Goal: Task Accomplishment & Management: Manage account settings

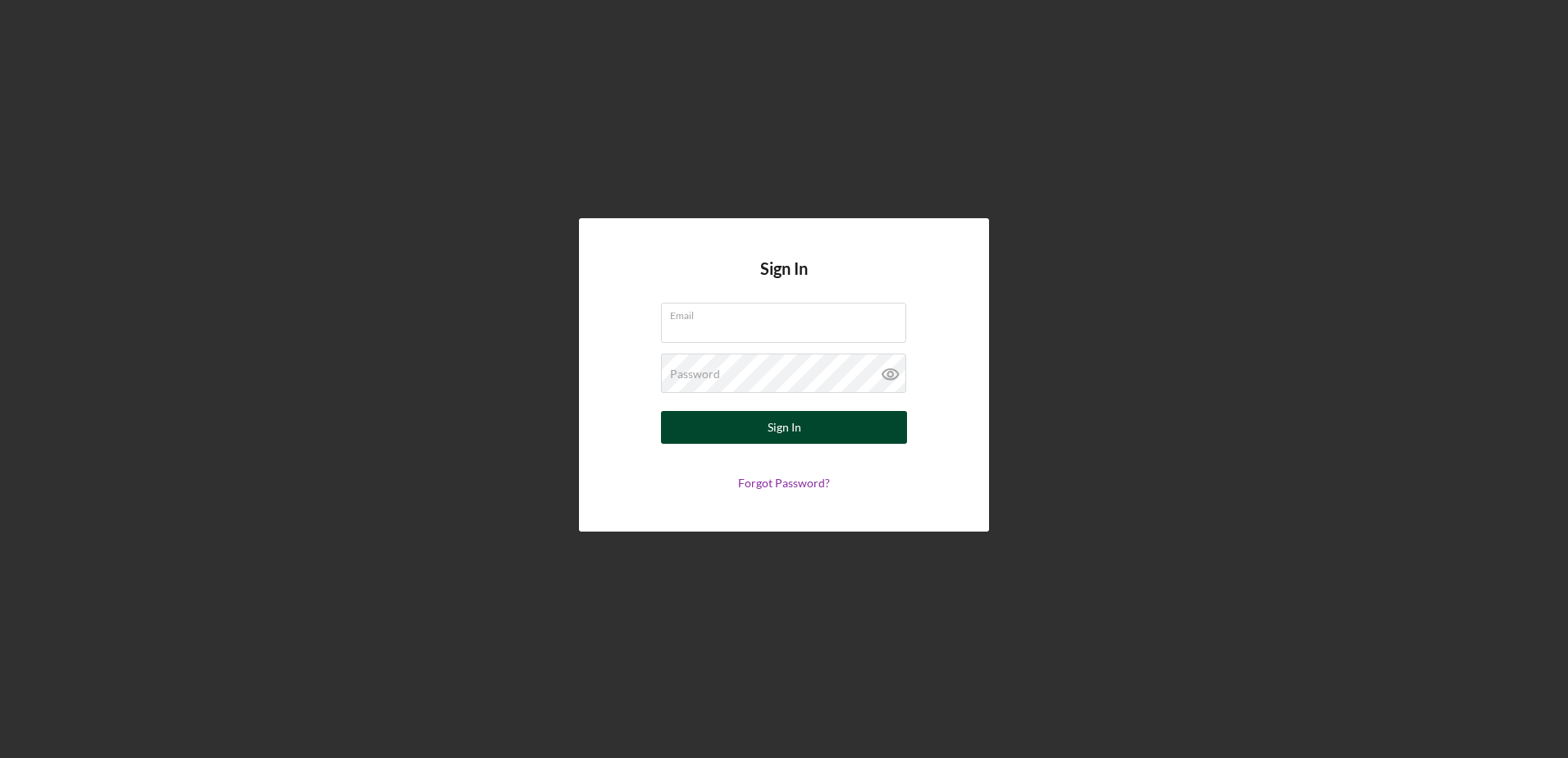
type input "[EMAIL_ADDRESS][DOMAIN_NAME]"
click at [692, 426] on button "Sign In" at bounding box center [784, 427] width 246 height 33
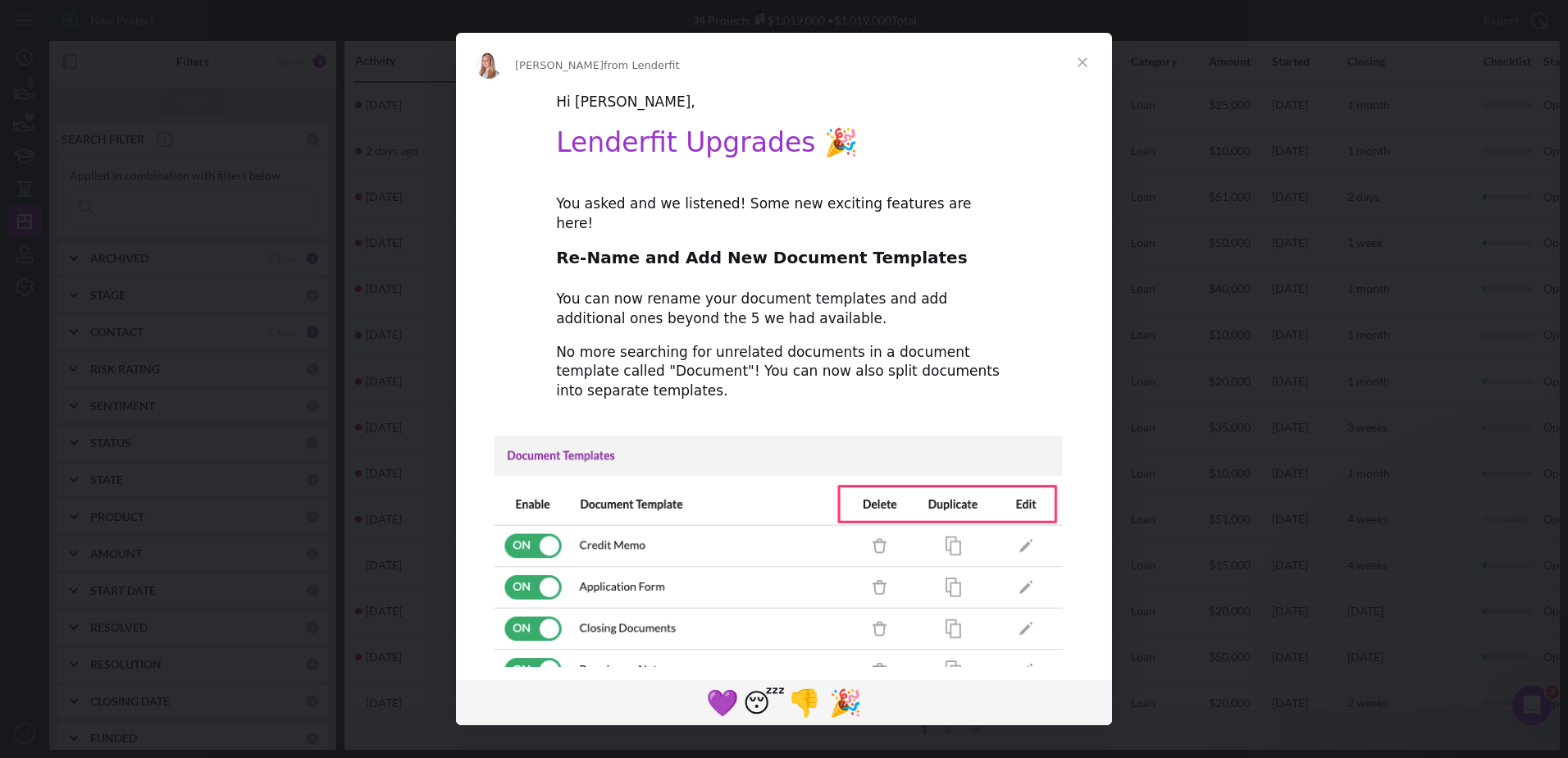
click at [1078, 58] on span "Close" at bounding box center [1082, 62] width 59 height 59
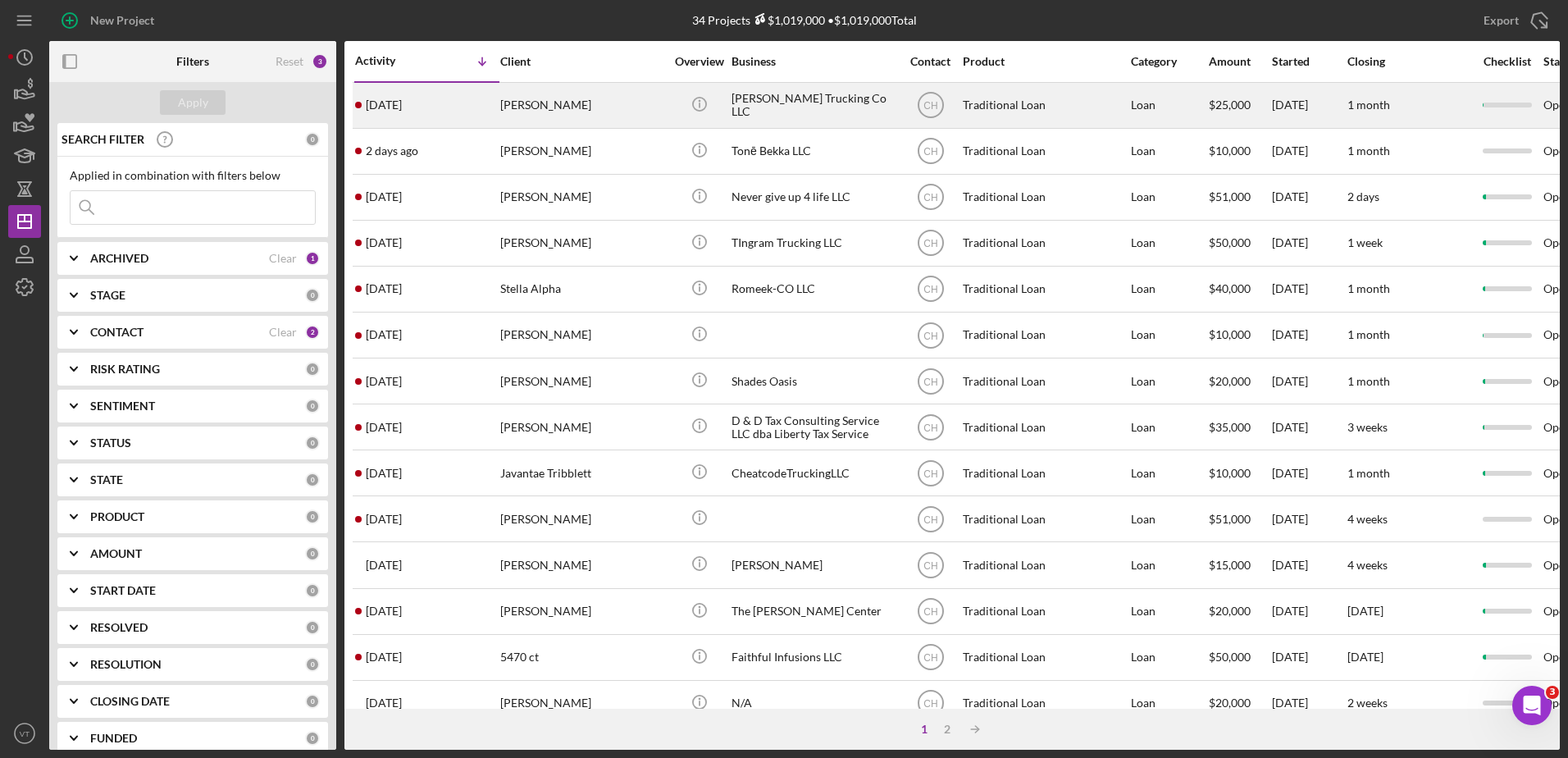
click at [574, 99] on div "[PERSON_NAME]" at bounding box center [583, 105] width 164 height 43
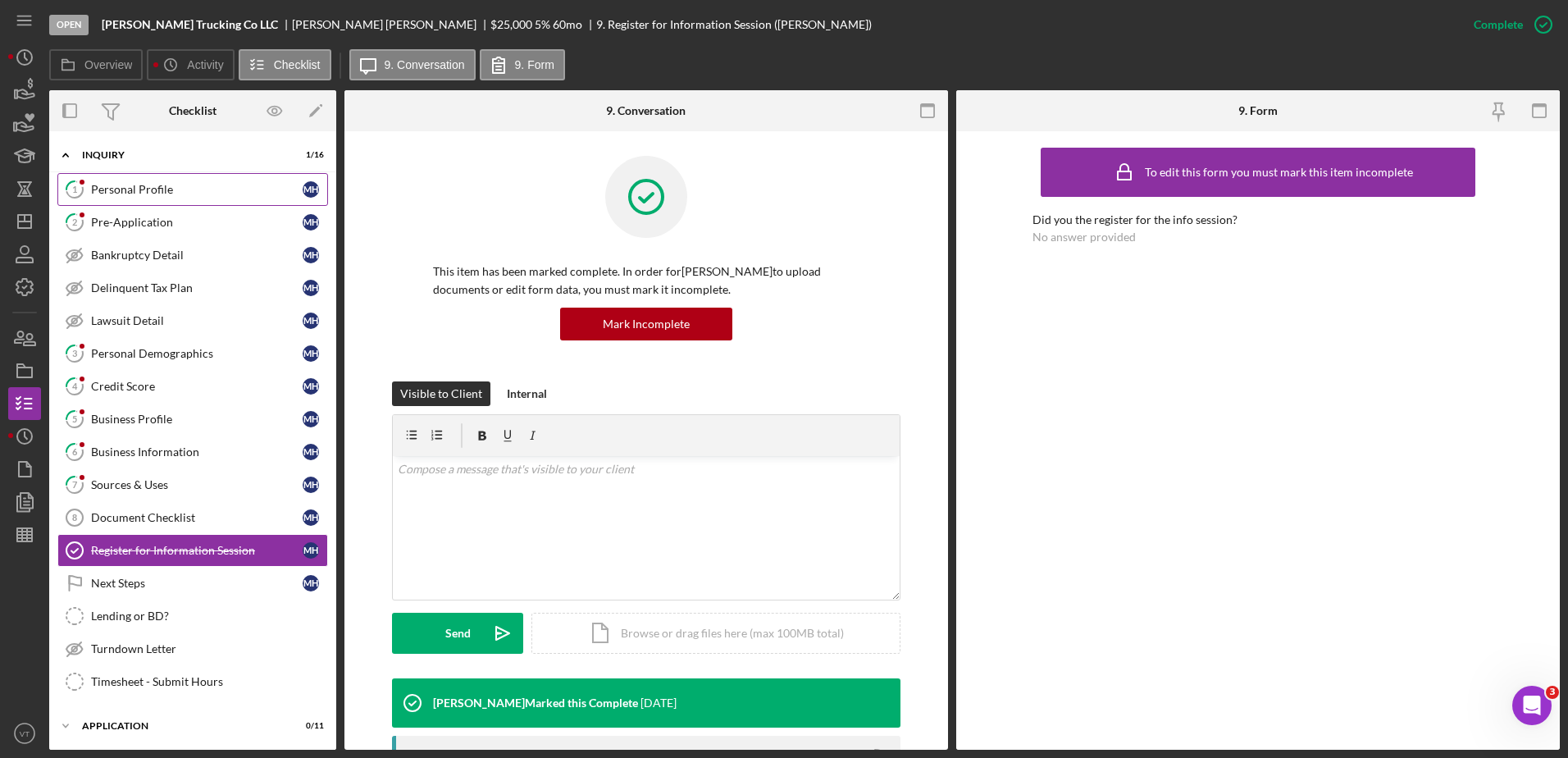
click at [217, 188] on div "Personal Profile" at bounding box center [196, 189] width 212 height 13
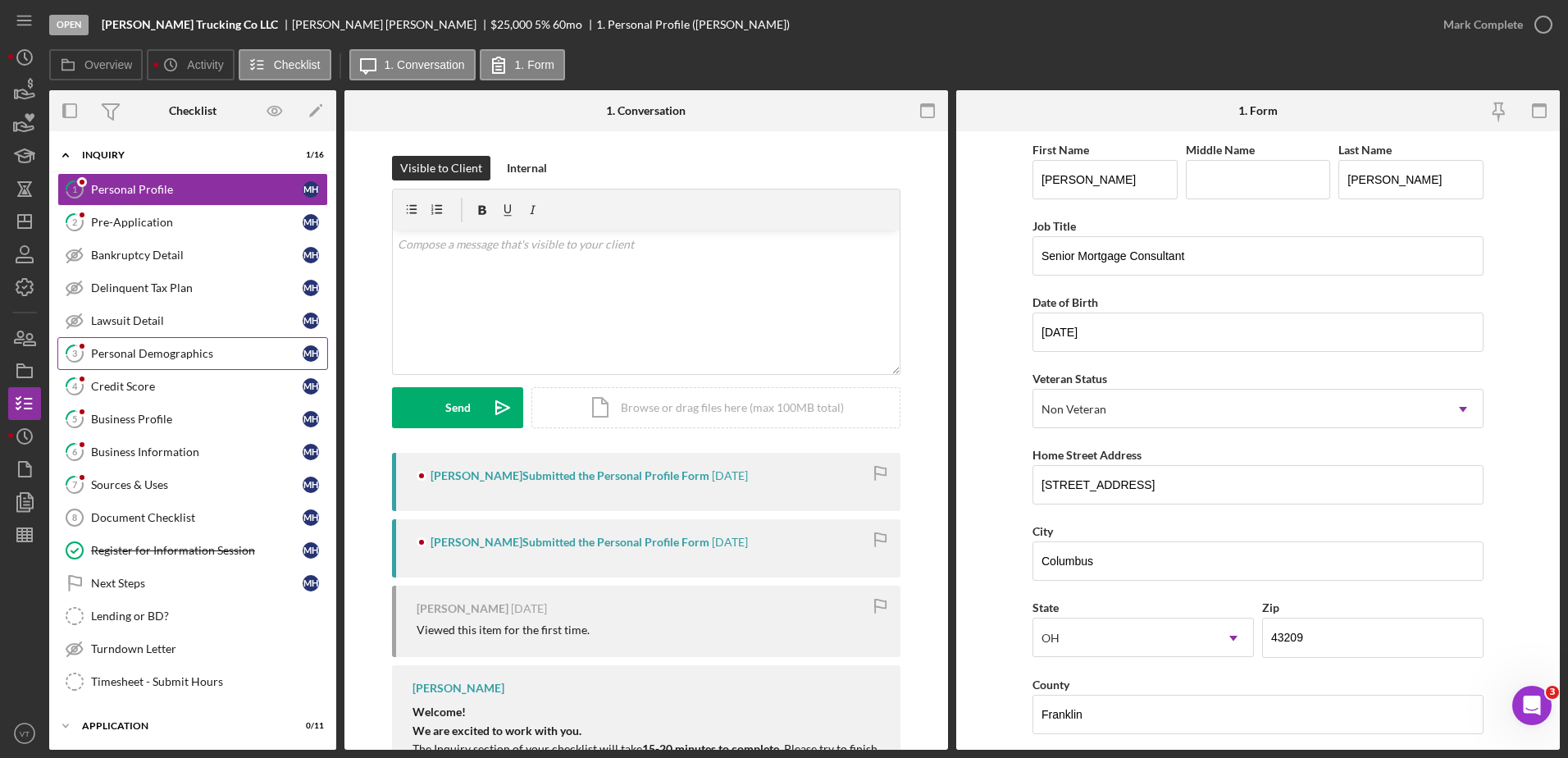
click at [149, 341] on link "3 Personal Demographics M H" at bounding box center [192, 354] width 271 height 33
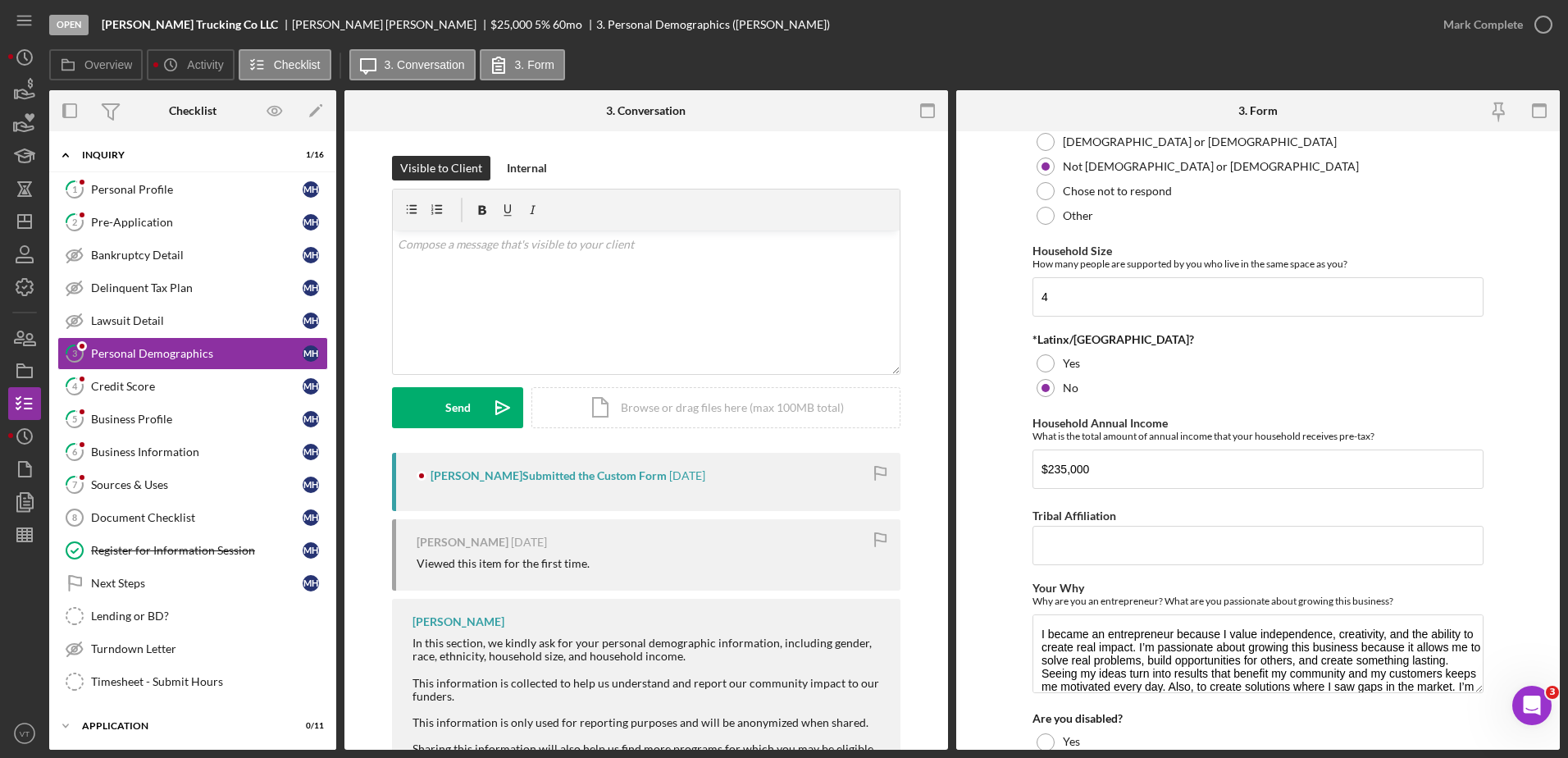
scroll to position [635, 0]
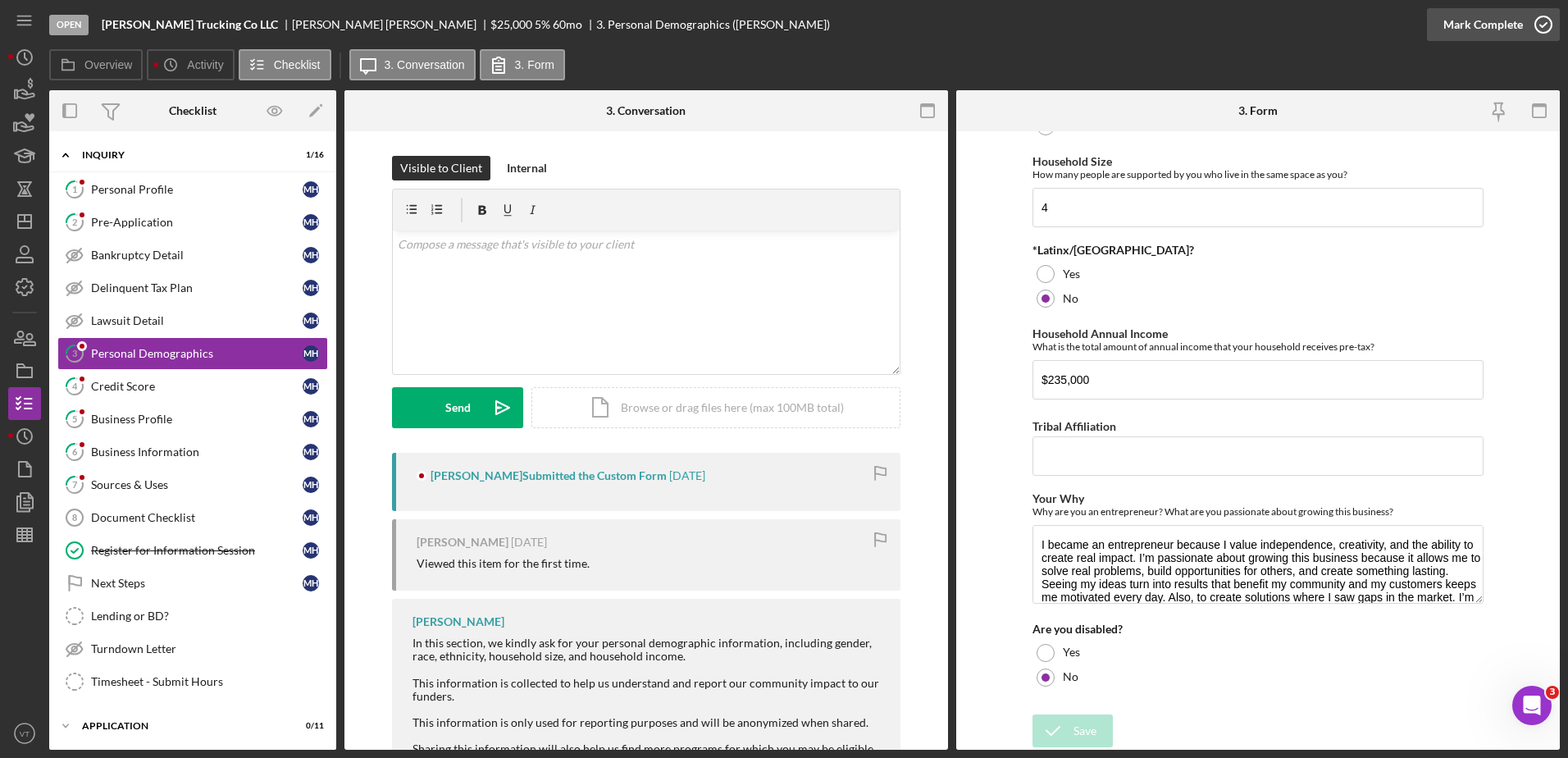
click at [1527, 28] on icon "button" at bounding box center [1543, 24] width 41 height 41
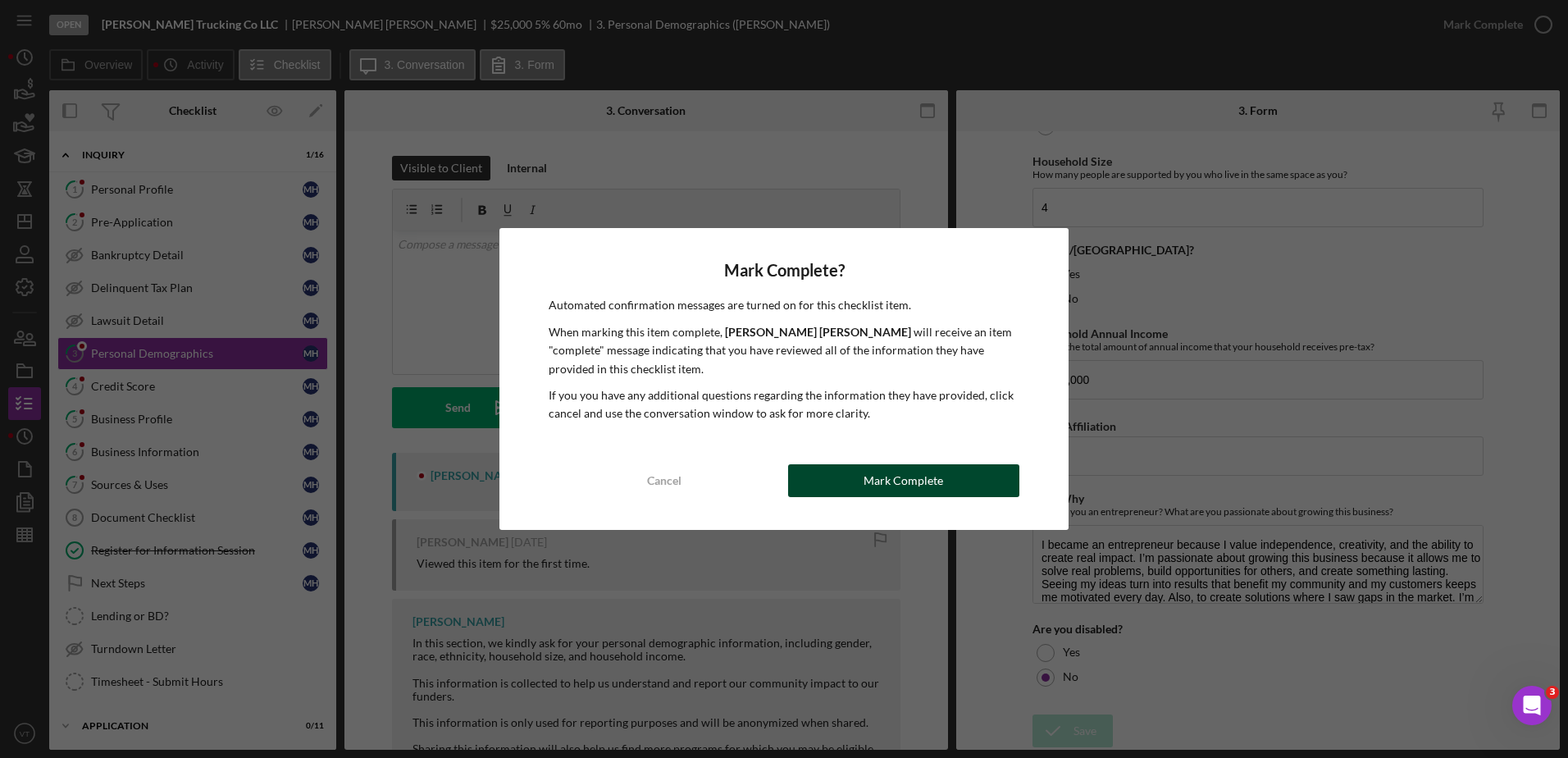
click at [934, 474] on div "Mark Complete" at bounding box center [903, 481] width 80 height 33
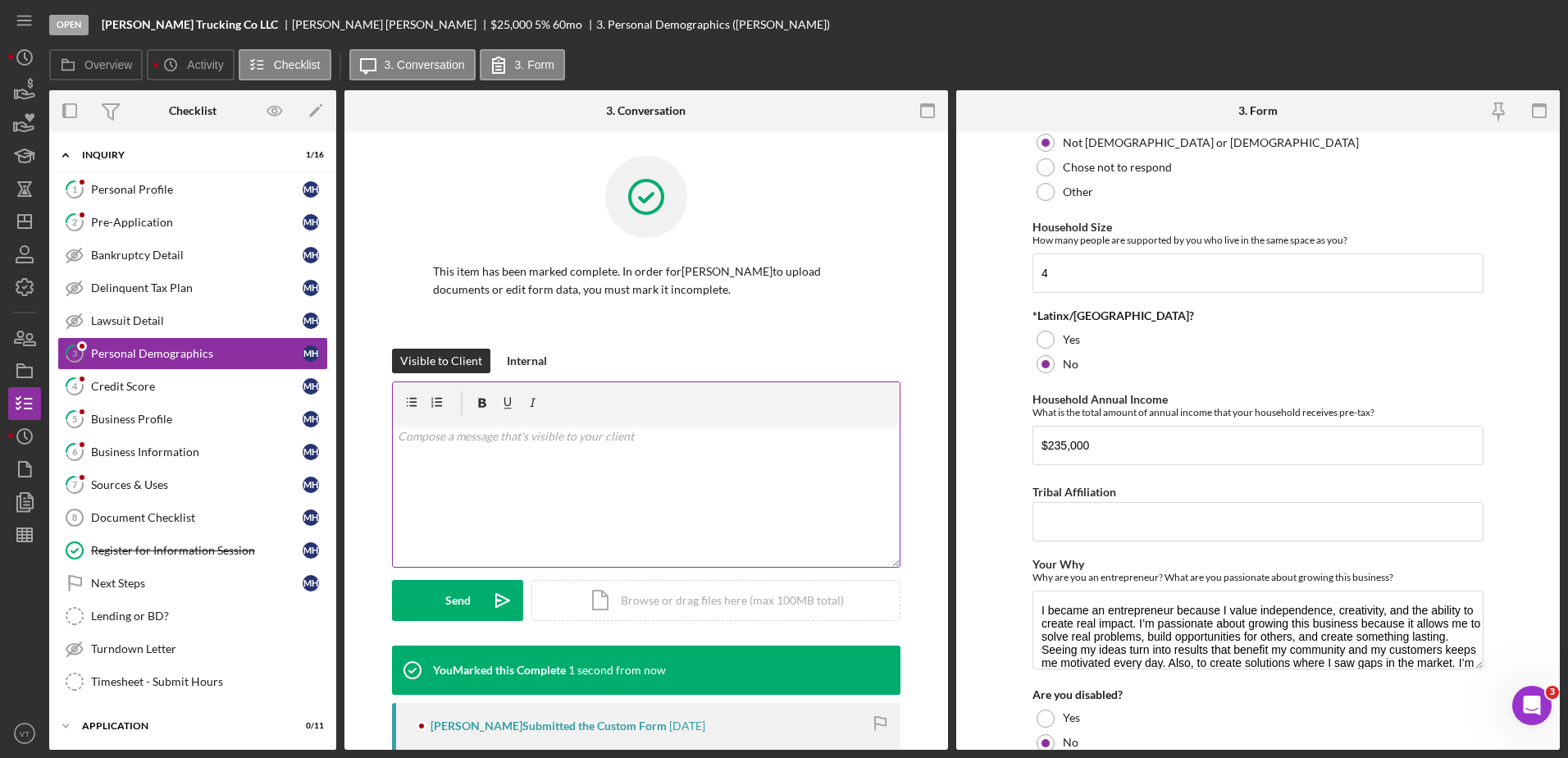
scroll to position [700, 0]
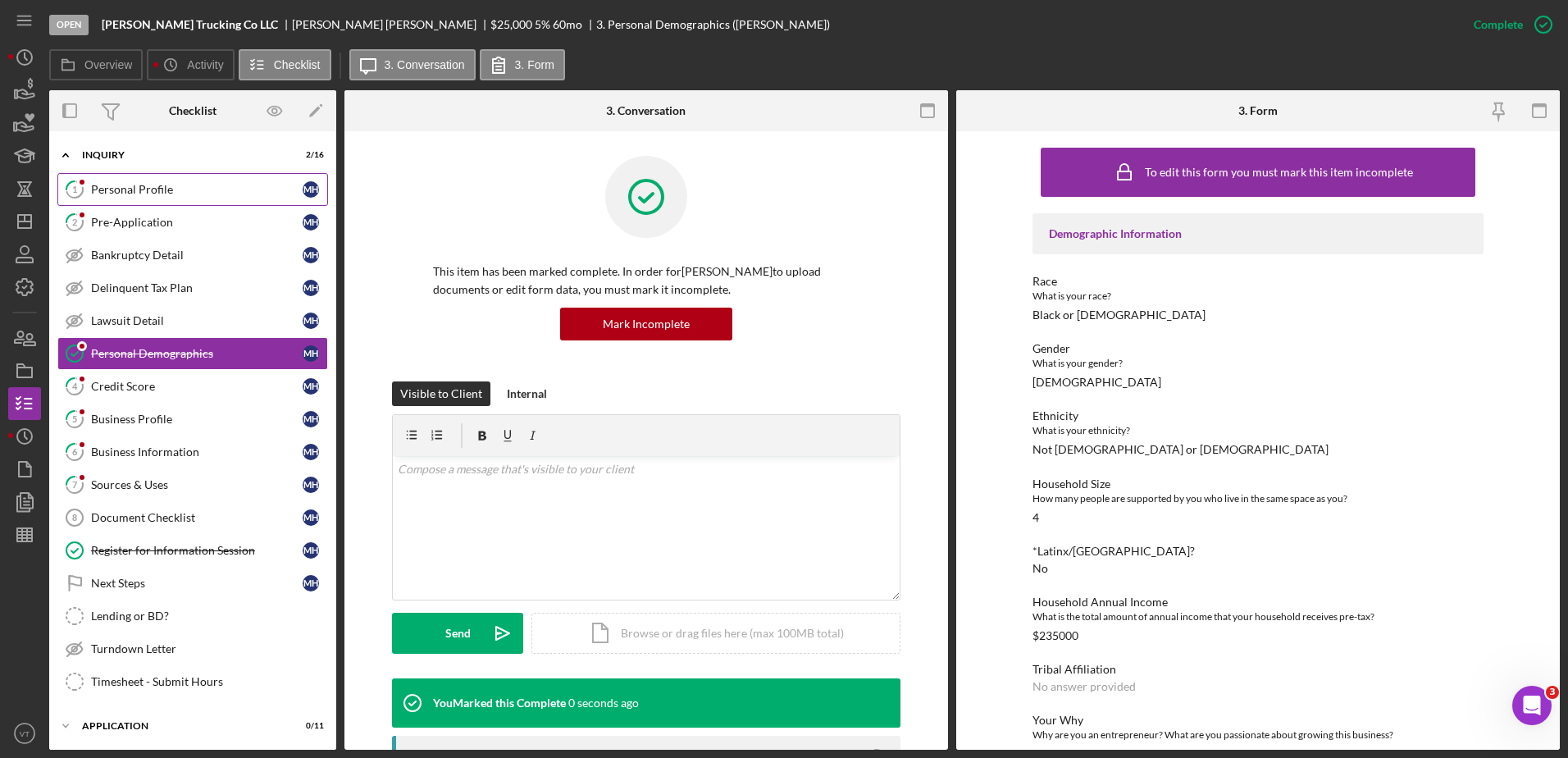
click at [198, 187] on div "Personal Profile" at bounding box center [196, 189] width 212 height 13
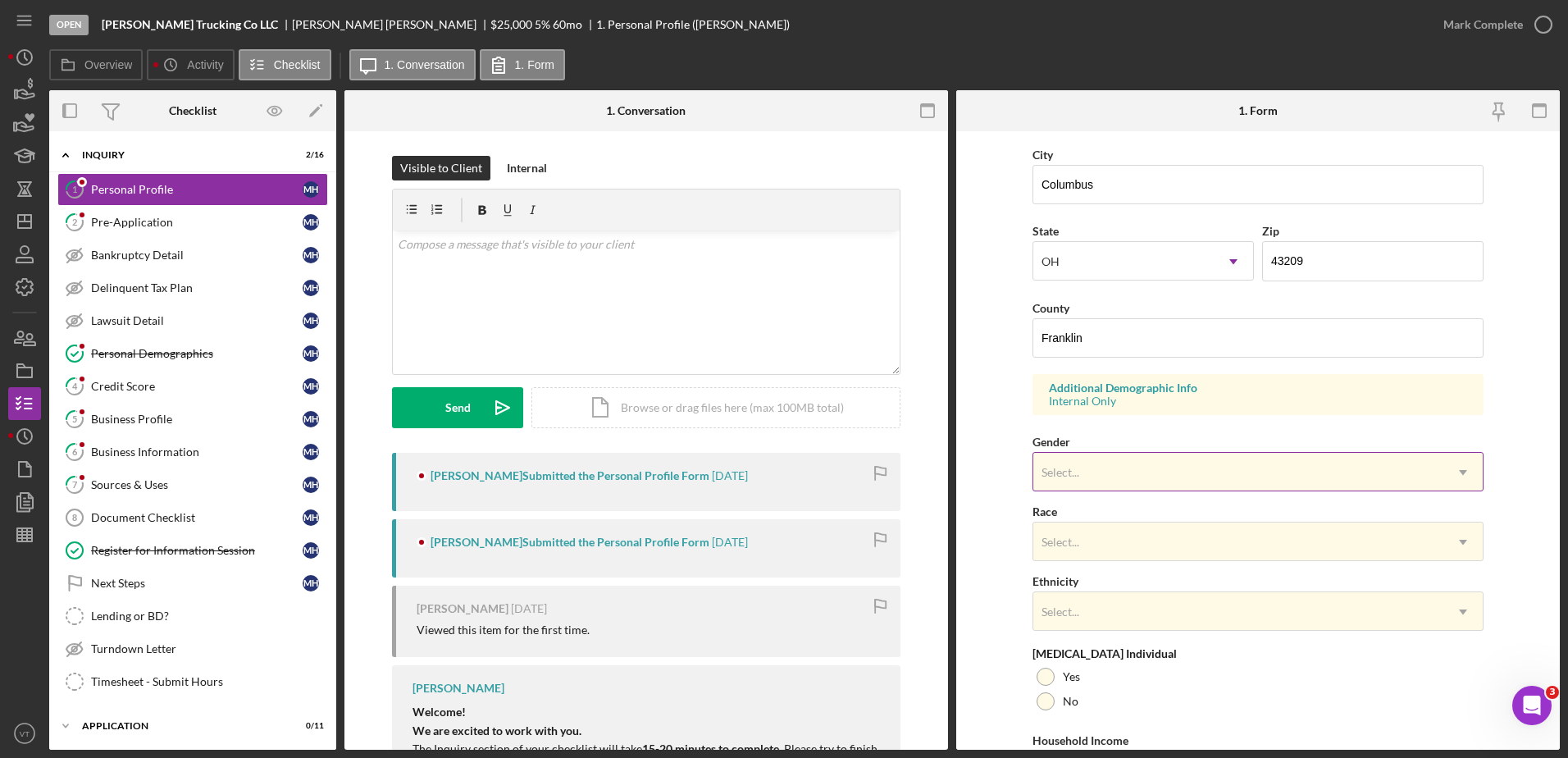
scroll to position [378, 0]
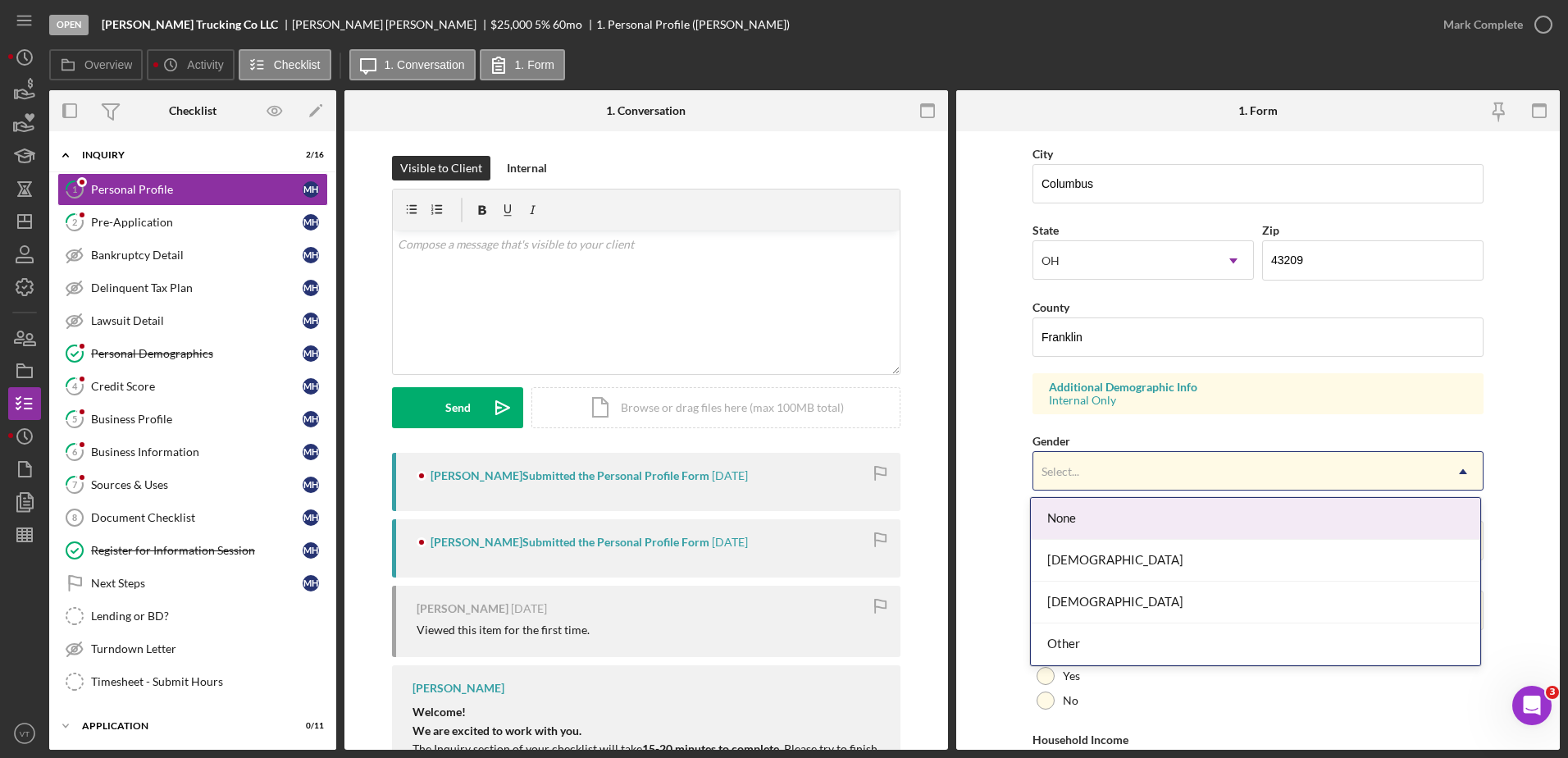
click at [1054, 468] on div "Select..." at bounding box center [1061, 471] width 38 height 13
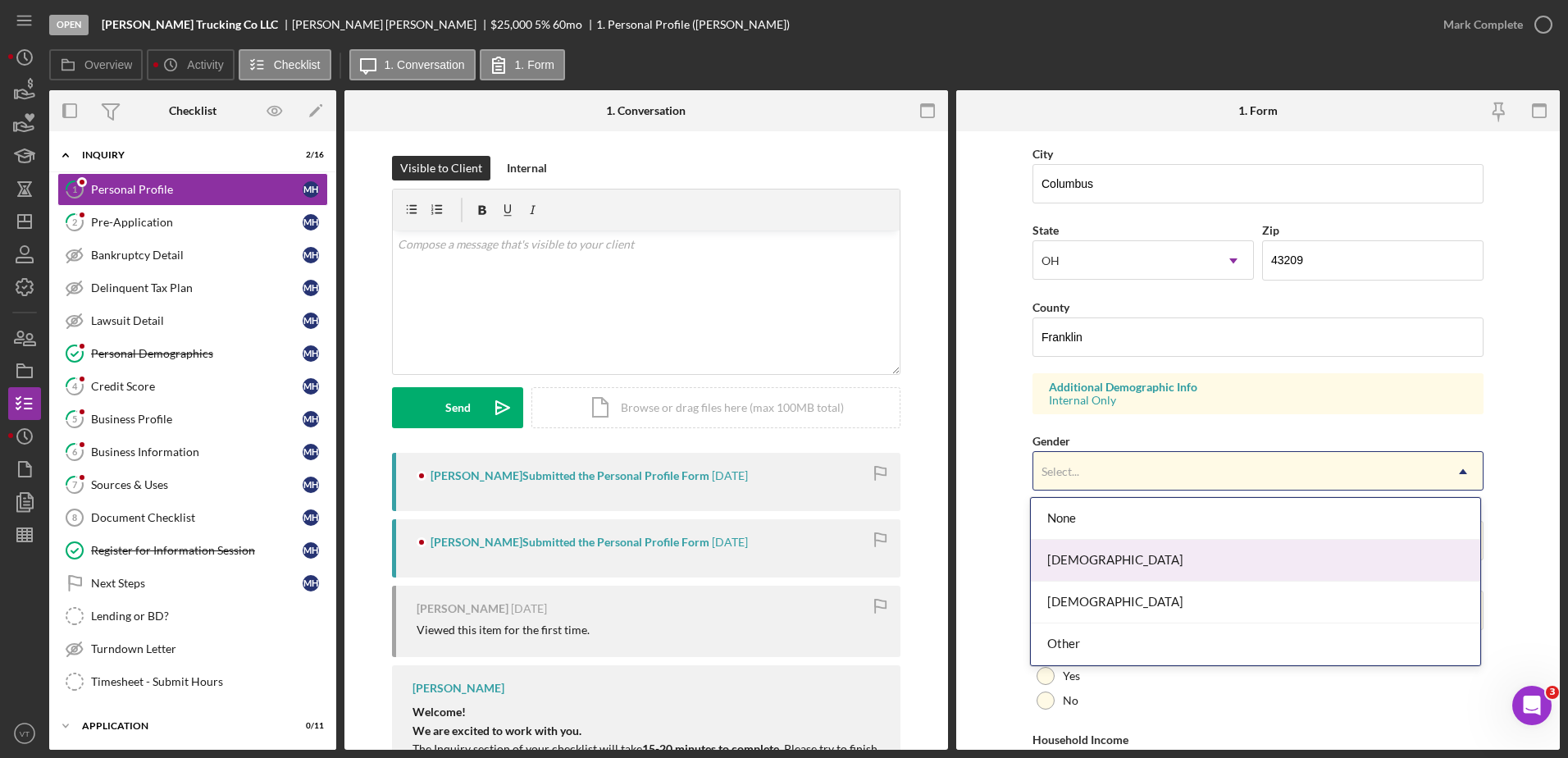
click at [1065, 553] on div "[DEMOGRAPHIC_DATA]" at bounding box center [1256, 560] width 449 height 41
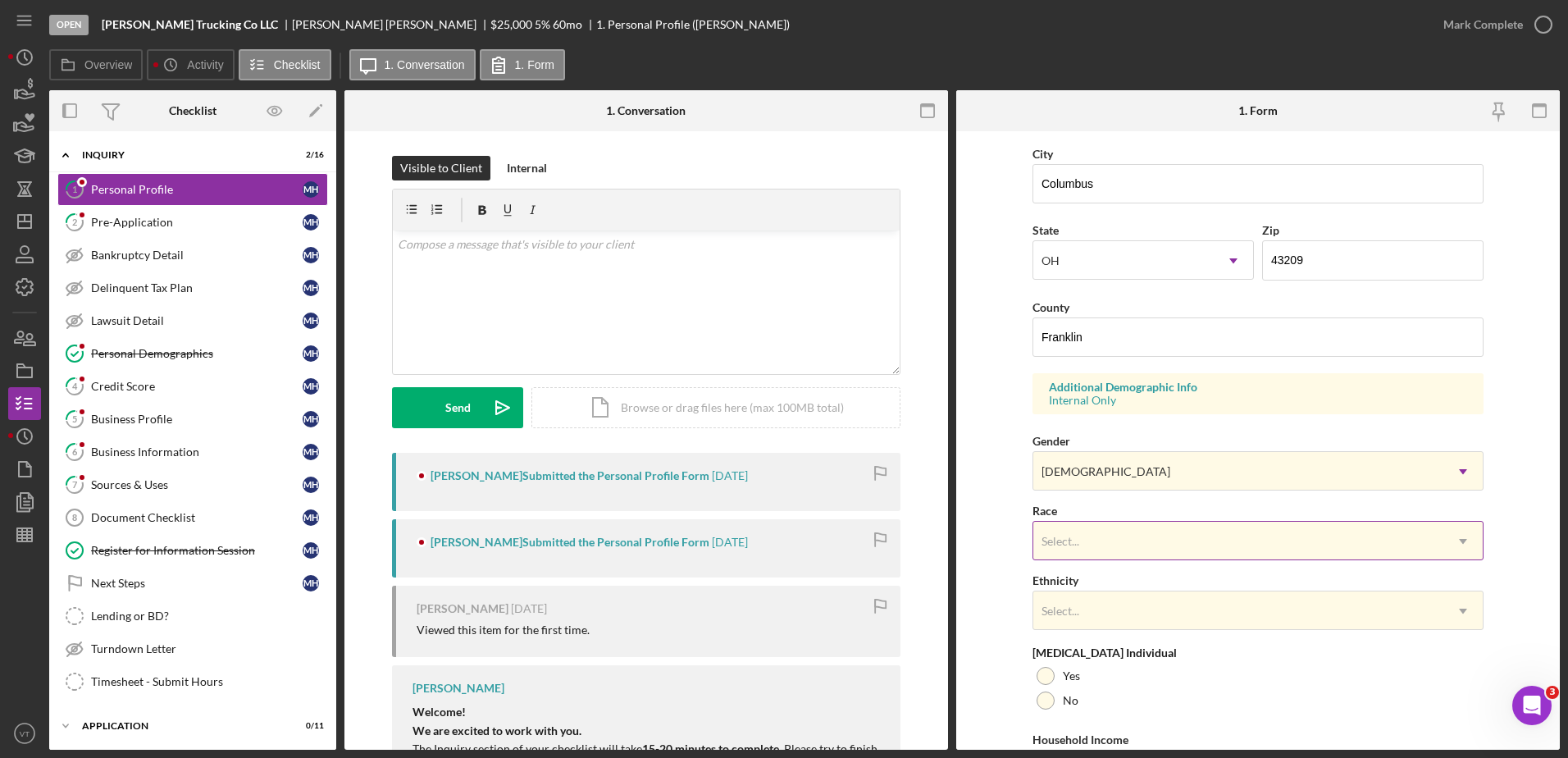
click at [1068, 543] on div "Select..." at bounding box center [1061, 541] width 38 height 13
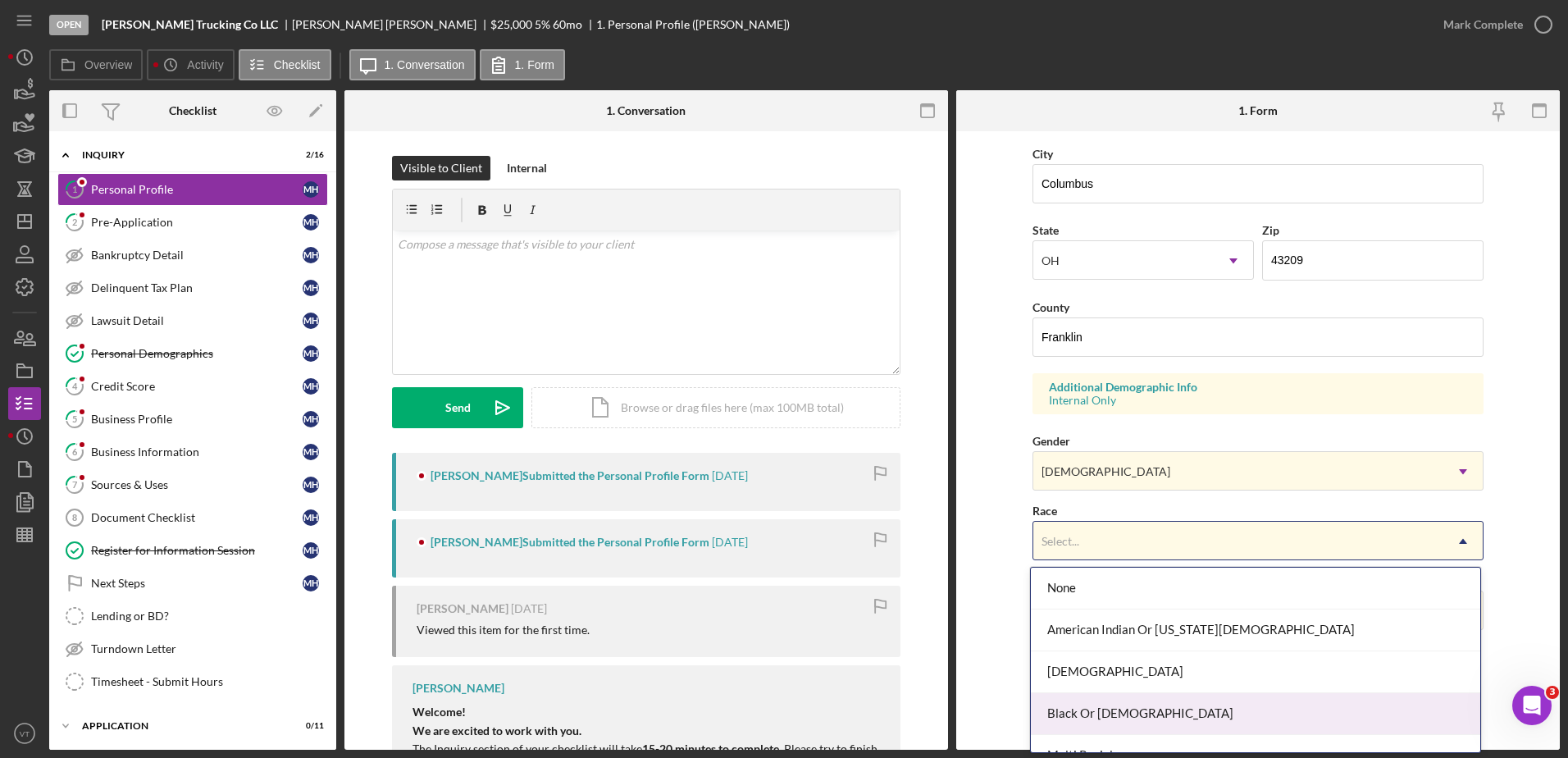
click at [1080, 700] on div "Black Or [DEMOGRAPHIC_DATA]" at bounding box center [1256, 714] width 449 height 41
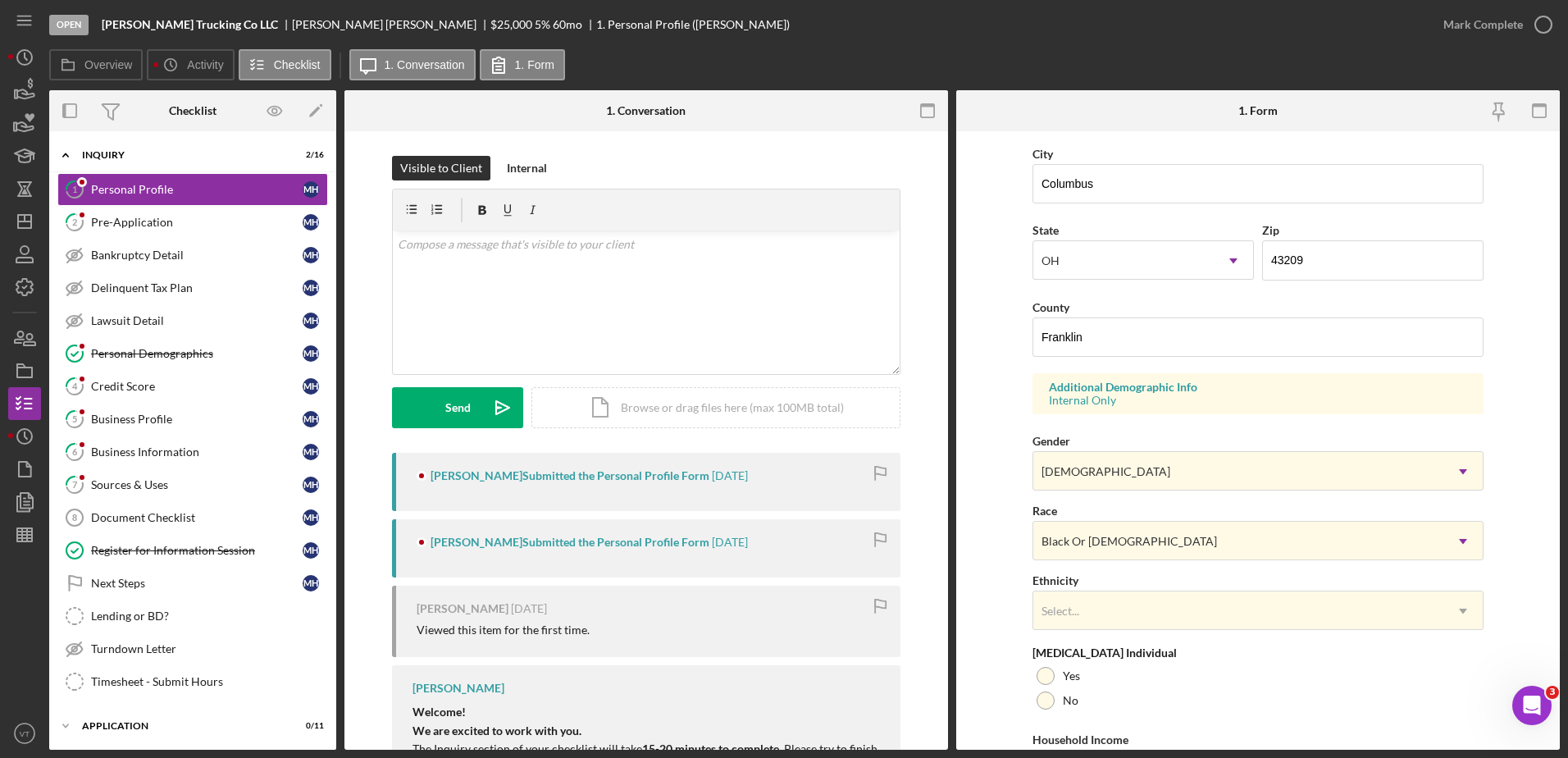
scroll to position [476, 0]
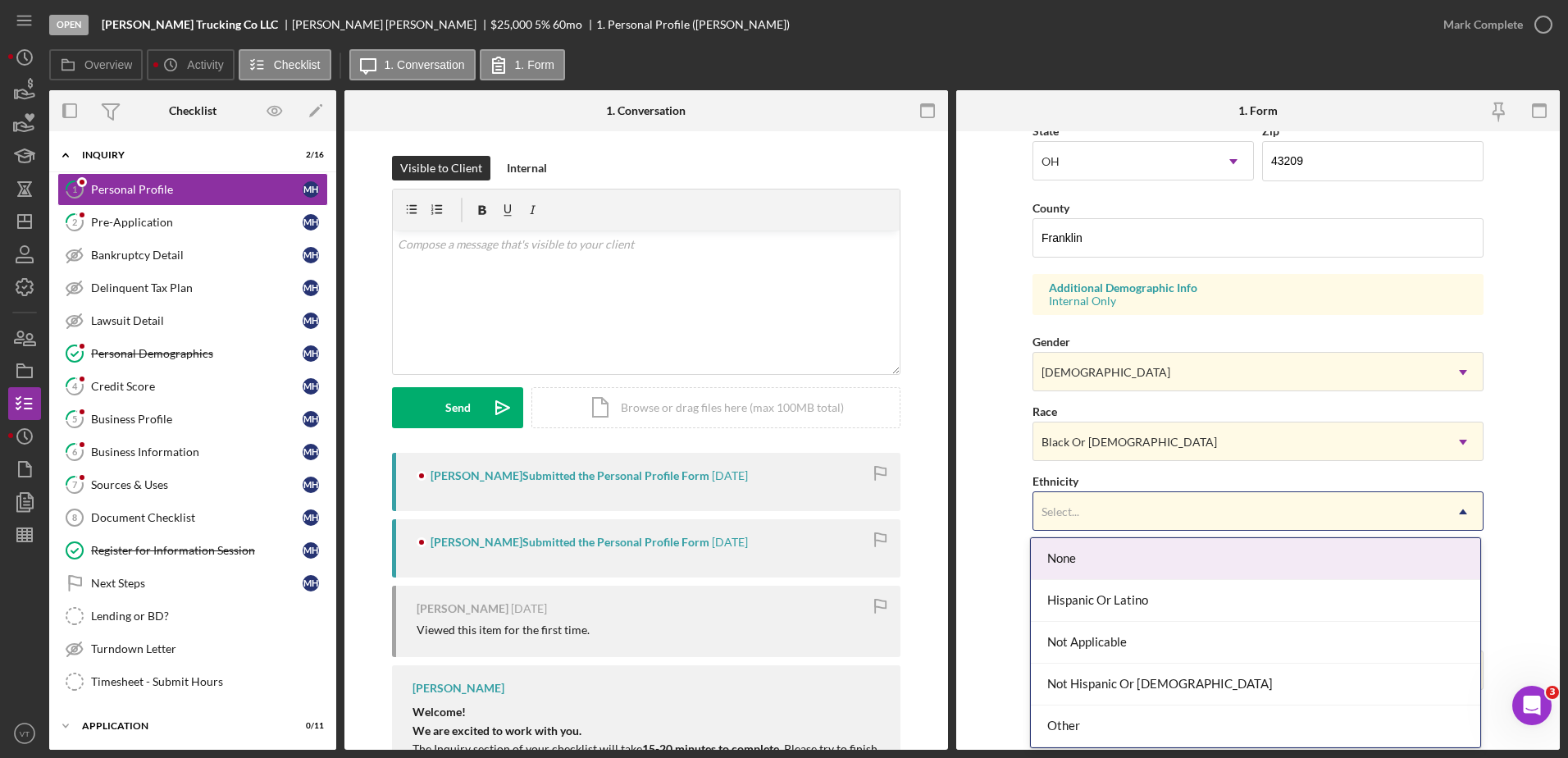
click at [1067, 519] on div "Select..." at bounding box center [1239, 512] width 410 height 38
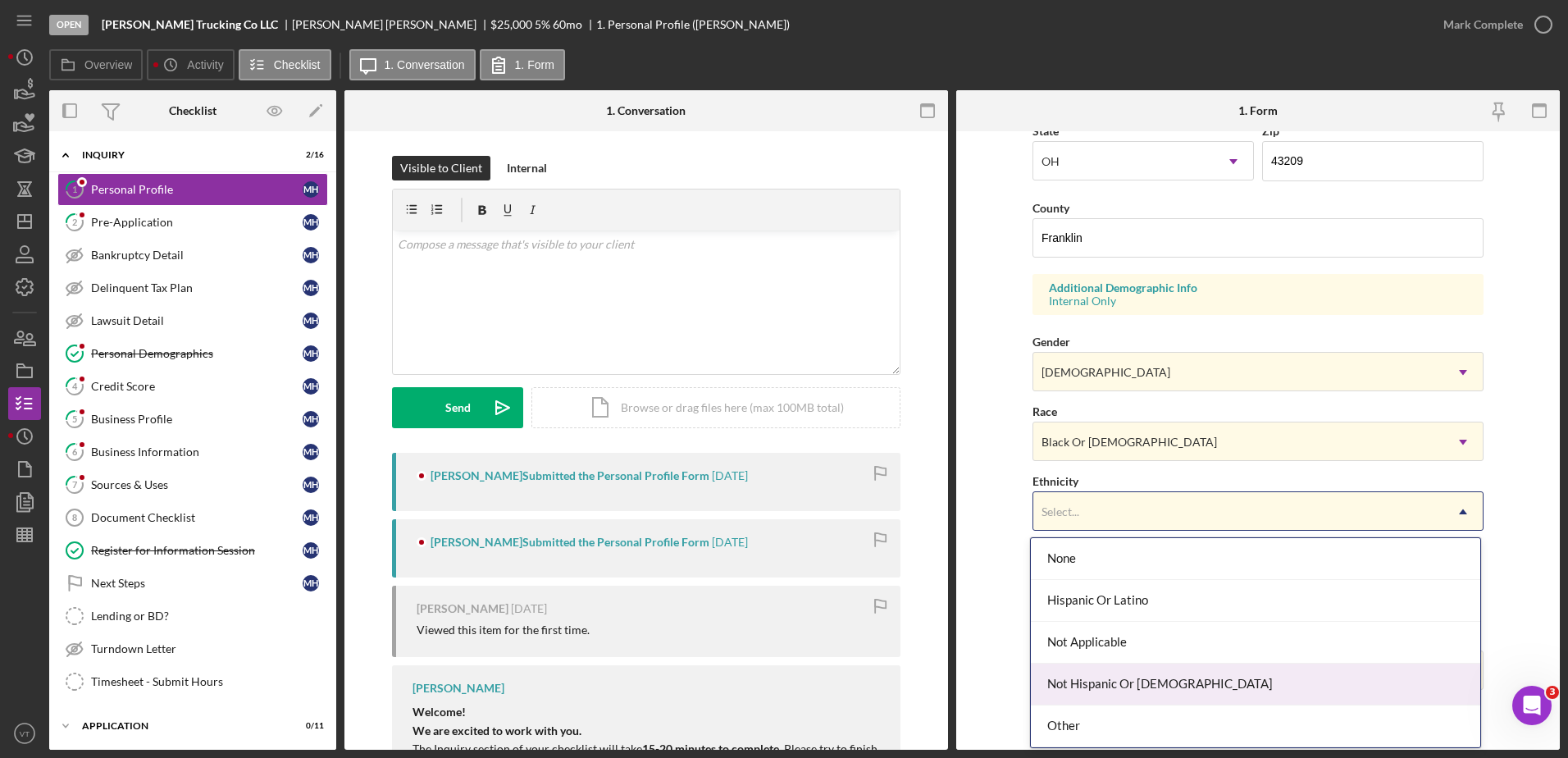
click at [1077, 681] on div "Not Hispanic Or [DEMOGRAPHIC_DATA]" at bounding box center [1256, 685] width 449 height 41
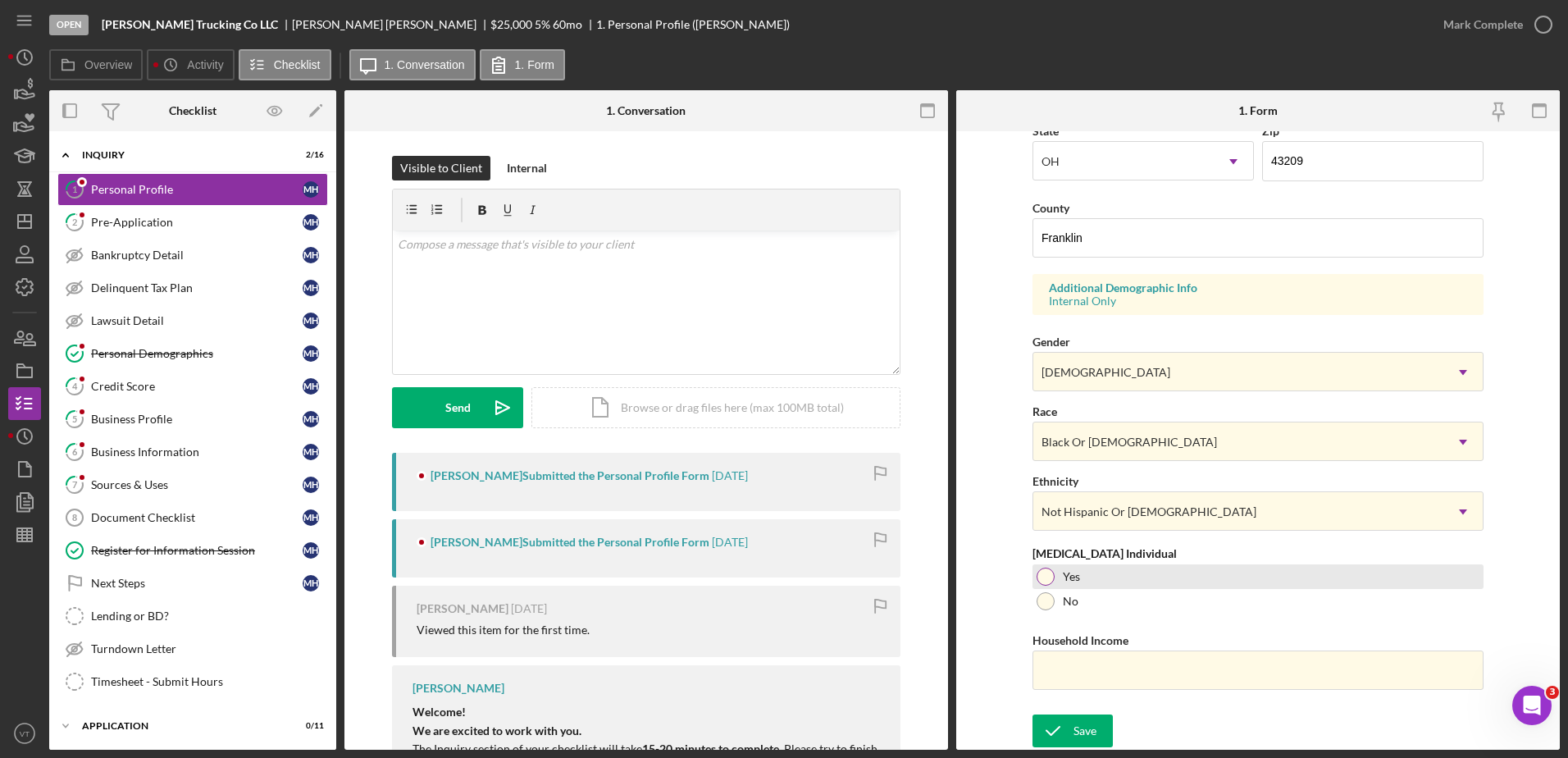
click at [1057, 587] on div "Yes" at bounding box center [1259, 576] width 451 height 24
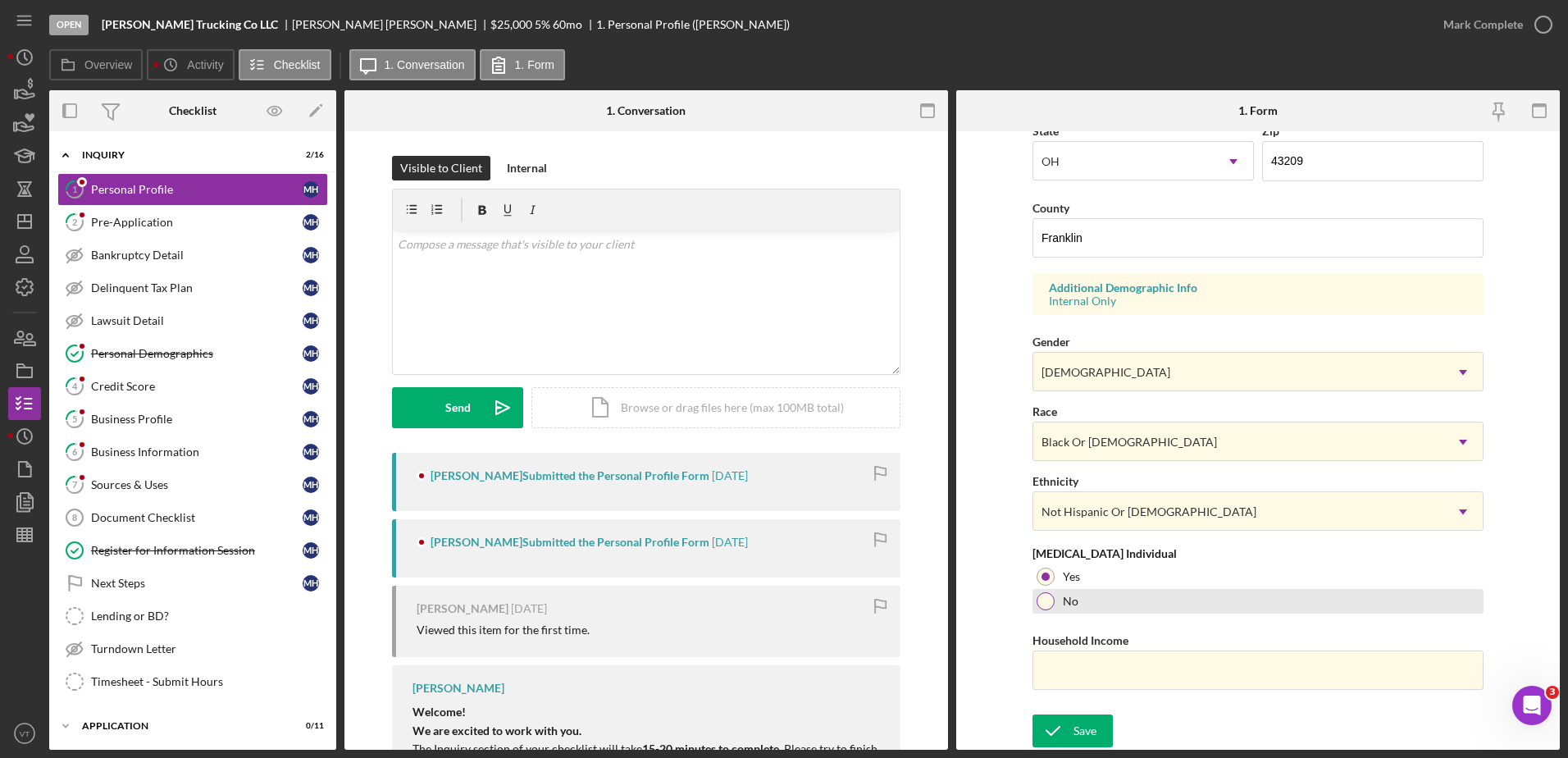
click at [1053, 602] on div "No" at bounding box center [1259, 601] width 451 height 24
click at [1052, 663] on input "Household Income" at bounding box center [1259, 671] width 451 height 40
type input "$235,000"
click at [1077, 736] on div "Save" at bounding box center [1085, 731] width 23 height 33
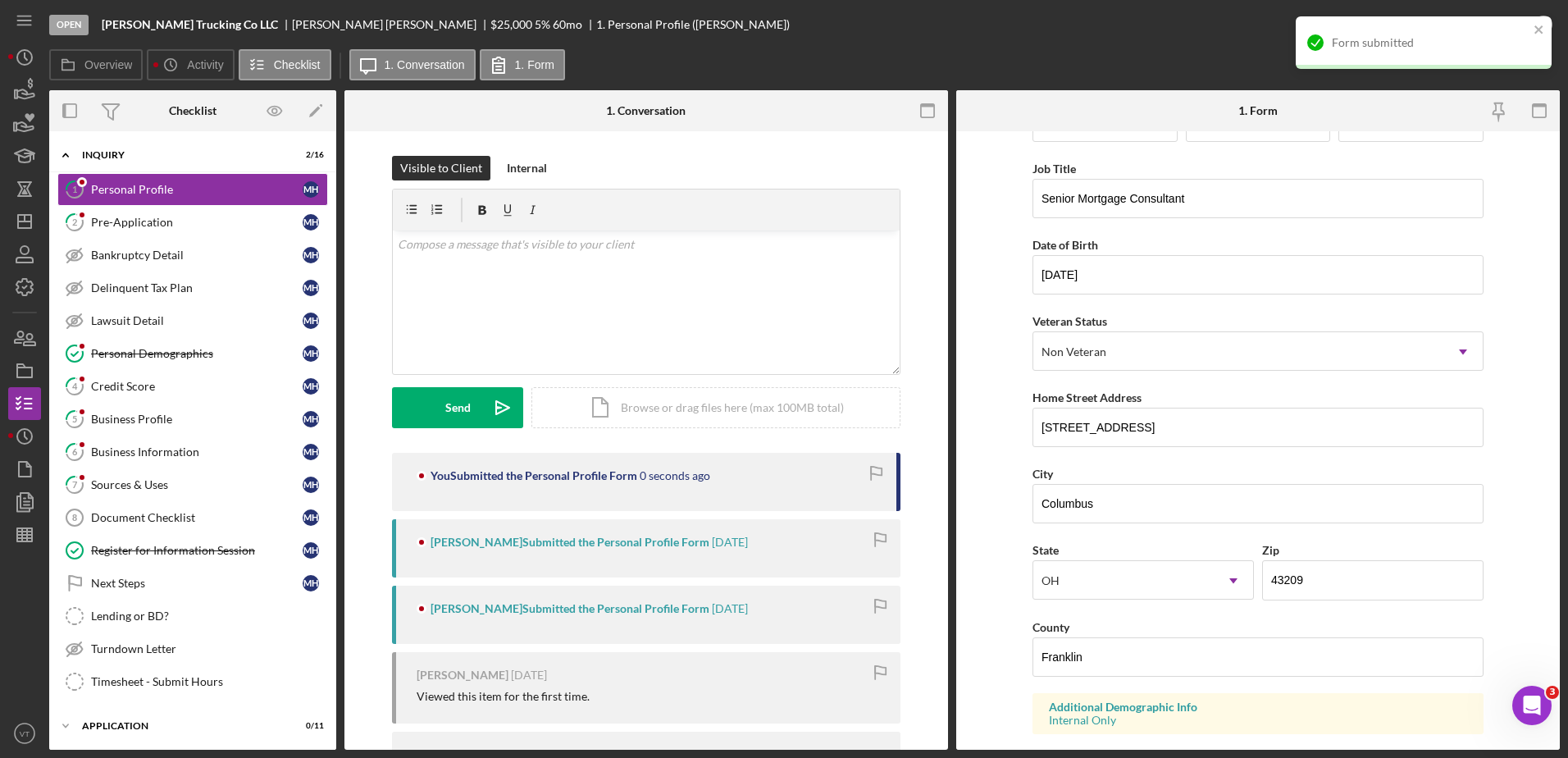
scroll to position [0, 0]
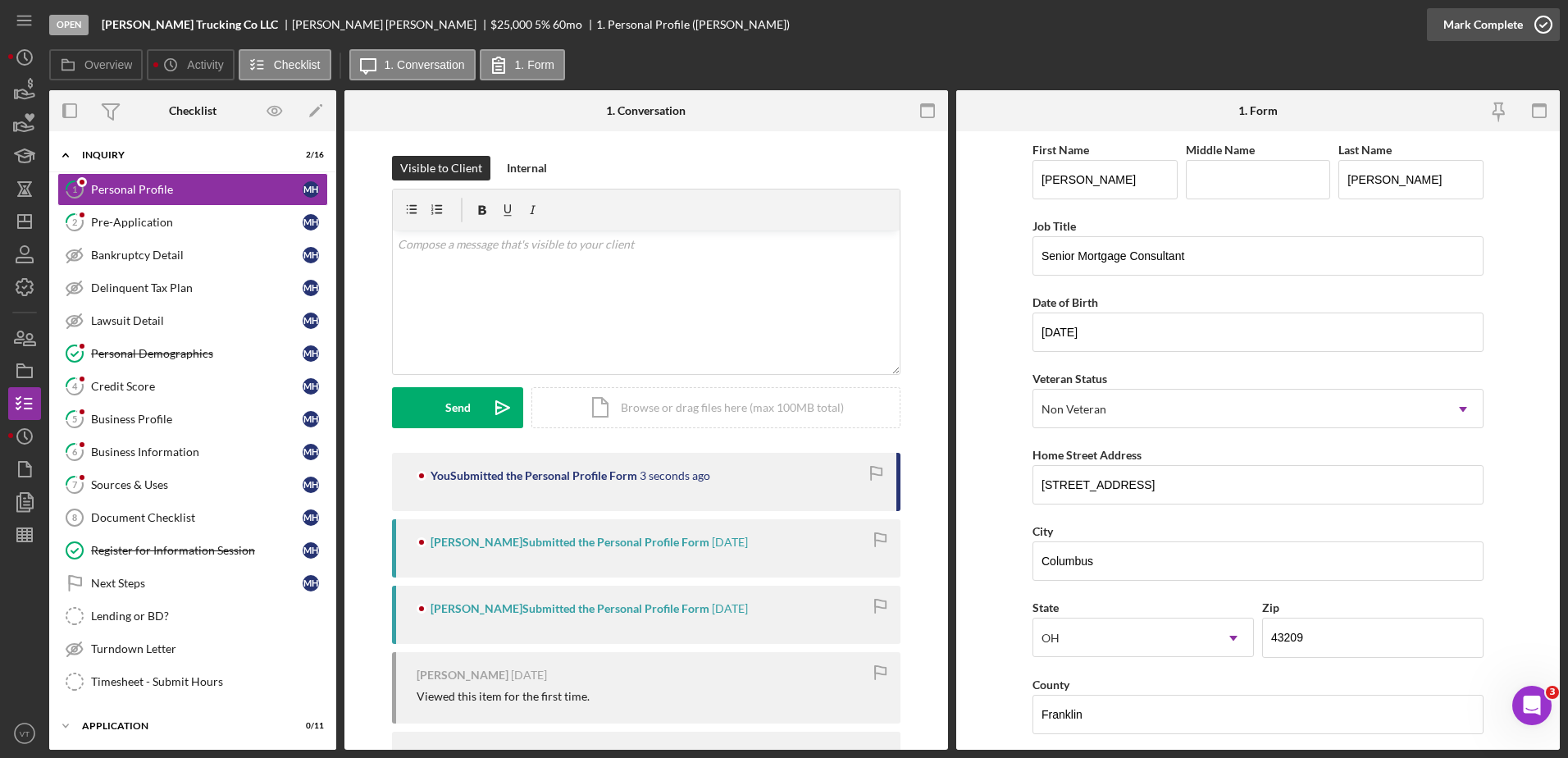
click at [1543, 25] on icon "button" at bounding box center [1543, 24] width 41 height 41
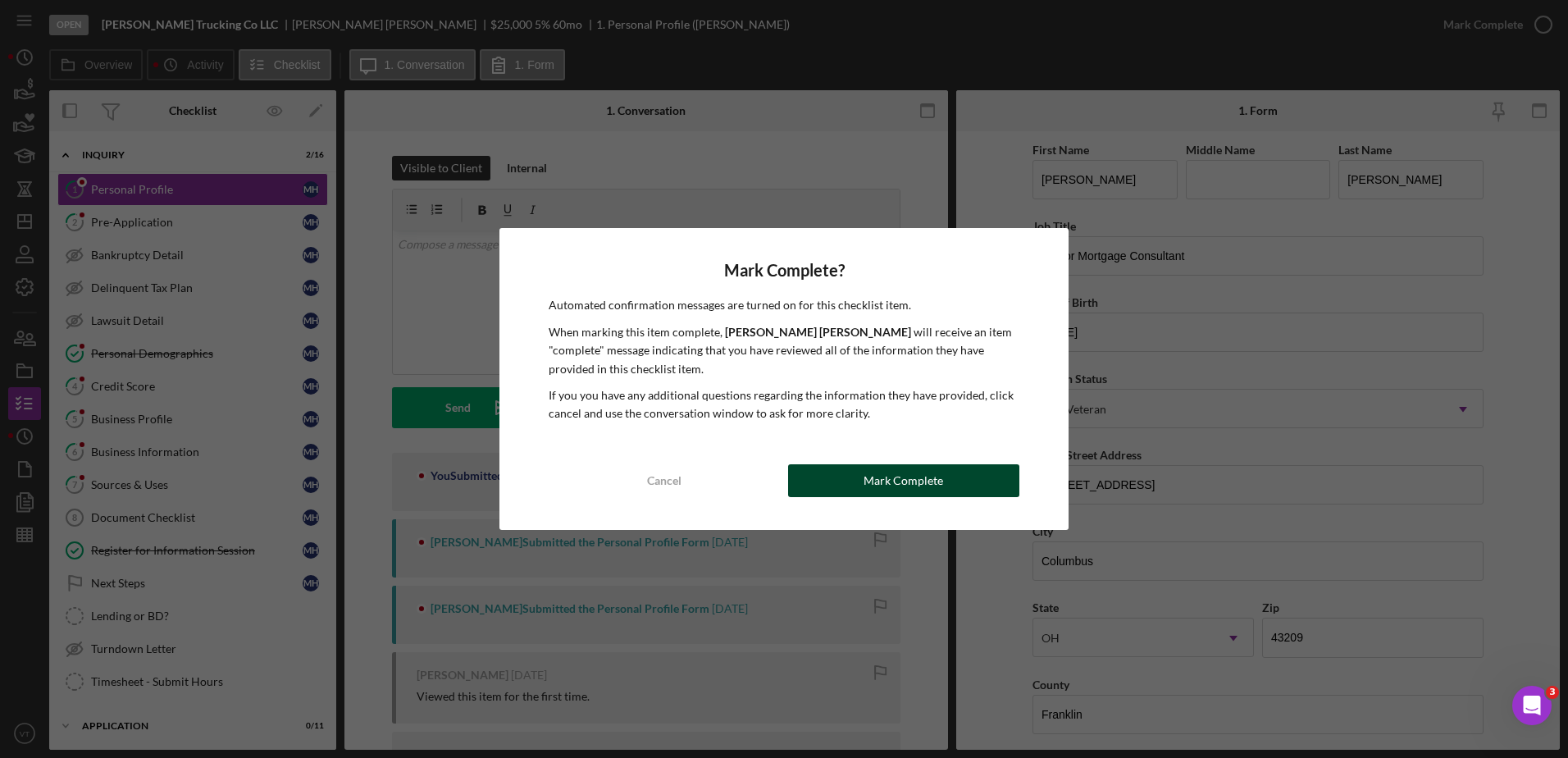
click at [959, 476] on button "Mark Complete" at bounding box center [904, 481] width 232 height 33
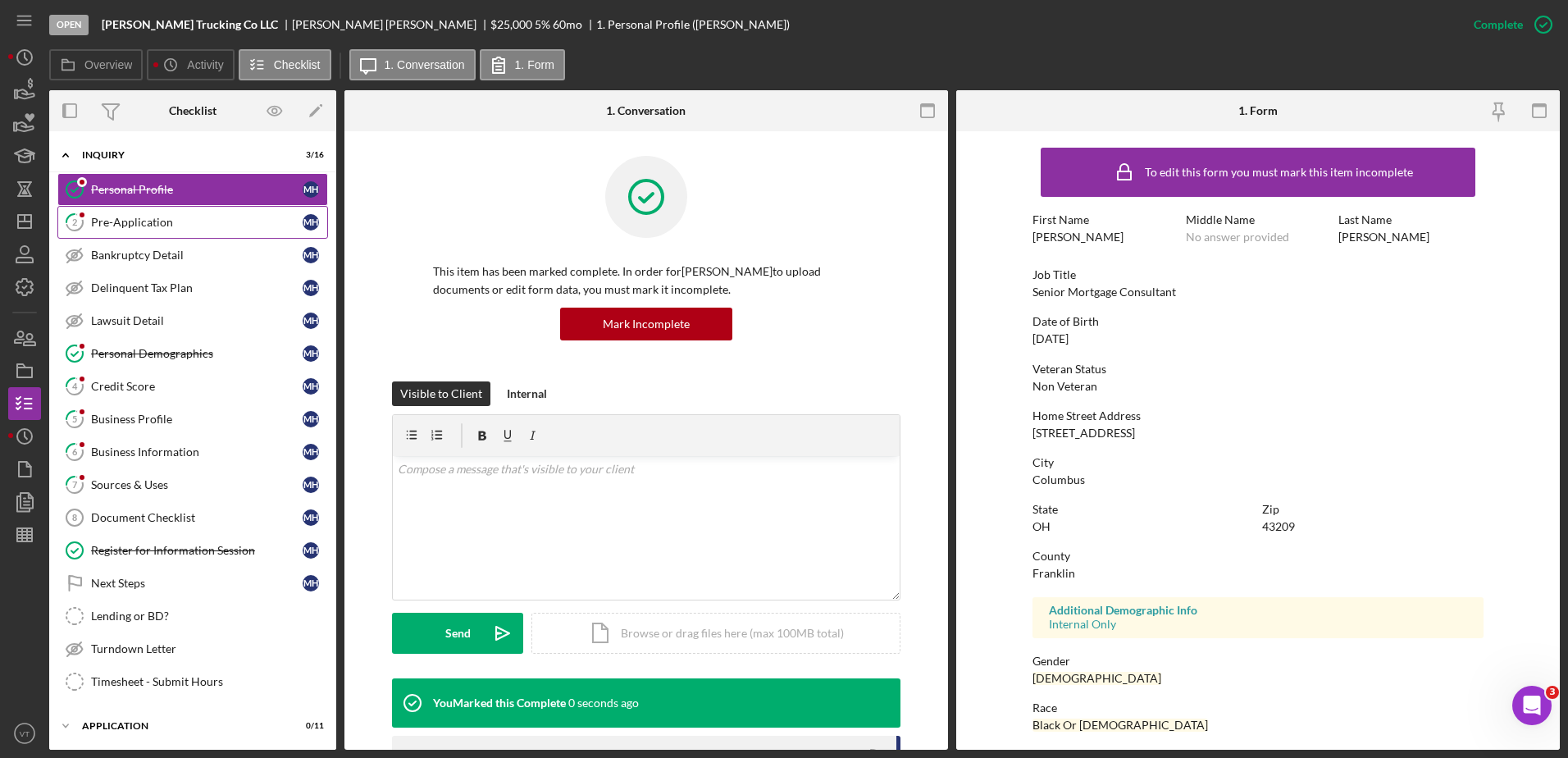
click at [184, 217] on div "Pre-Application" at bounding box center [196, 222] width 212 height 13
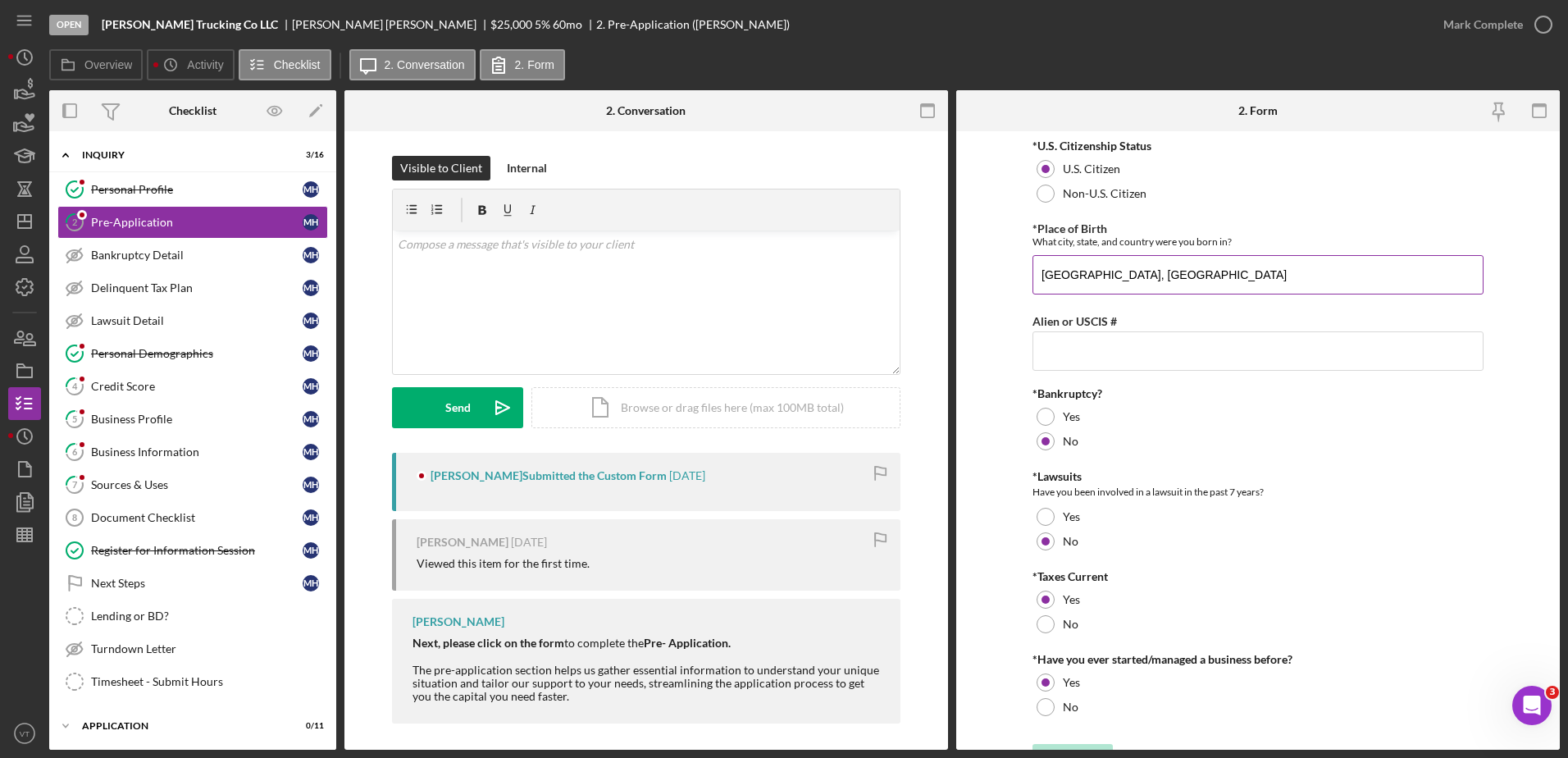
click at [1159, 281] on input "[GEOGRAPHIC_DATA], [GEOGRAPHIC_DATA]" at bounding box center [1259, 275] width 451 height 40
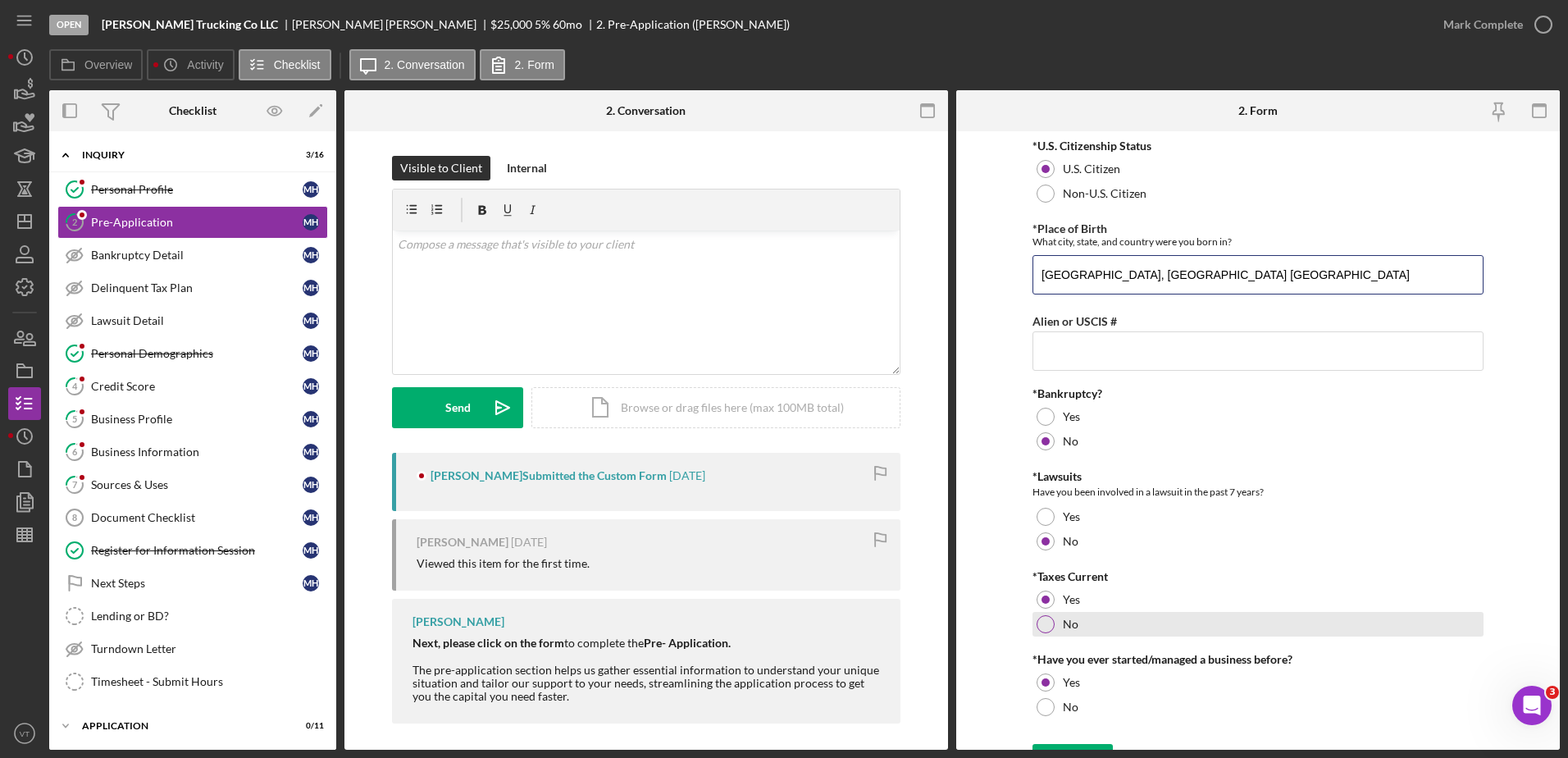
scroll to position [29, 0]
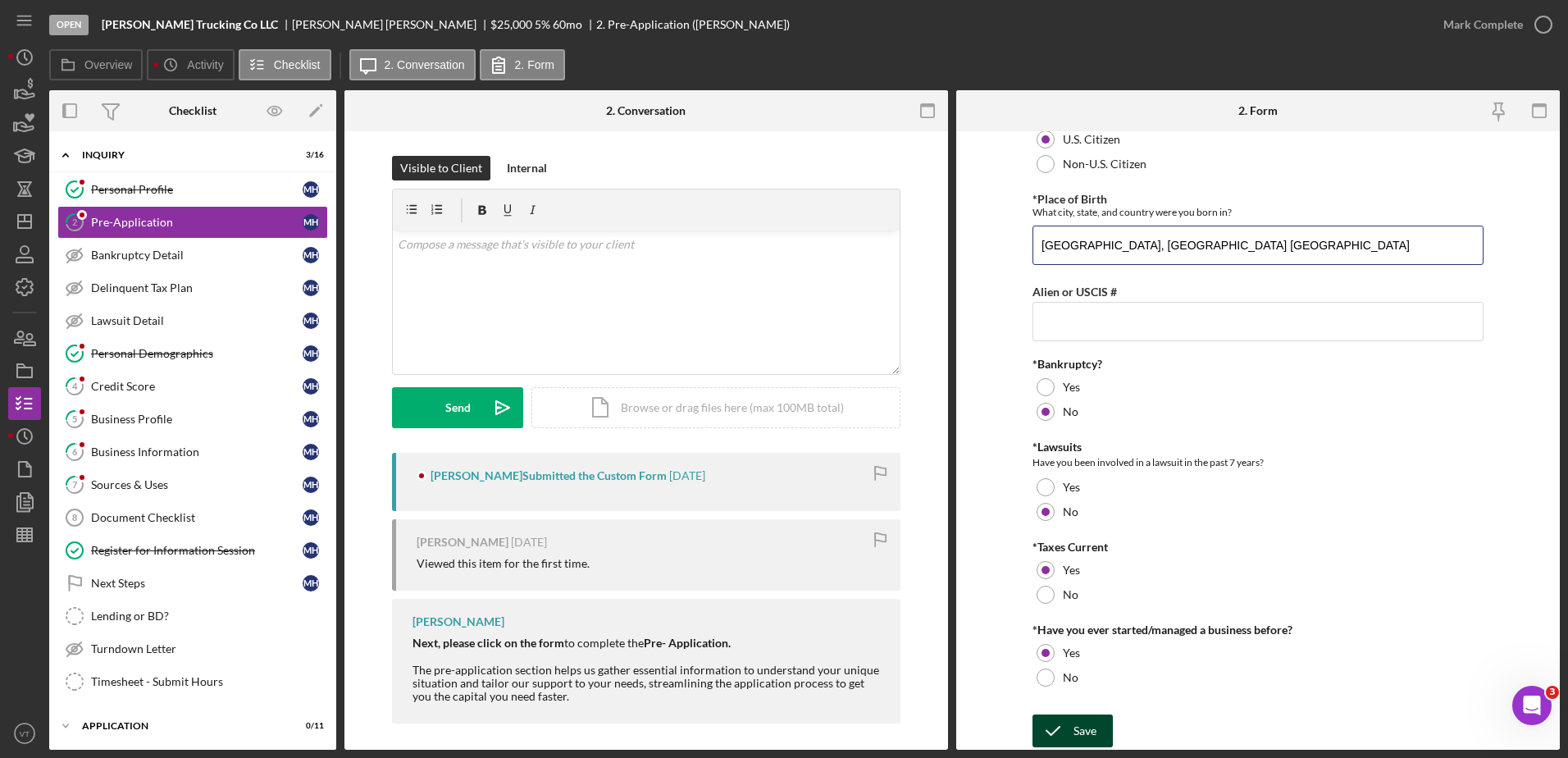
type input "[GEOGRAPHIC_DATA], [GEOGRAPHIC_DATA] [GEOGRAPHIC_DATA]"
click at [1084, 726] on div "Save" at bounding box center [1085, 731] width 23 height 33
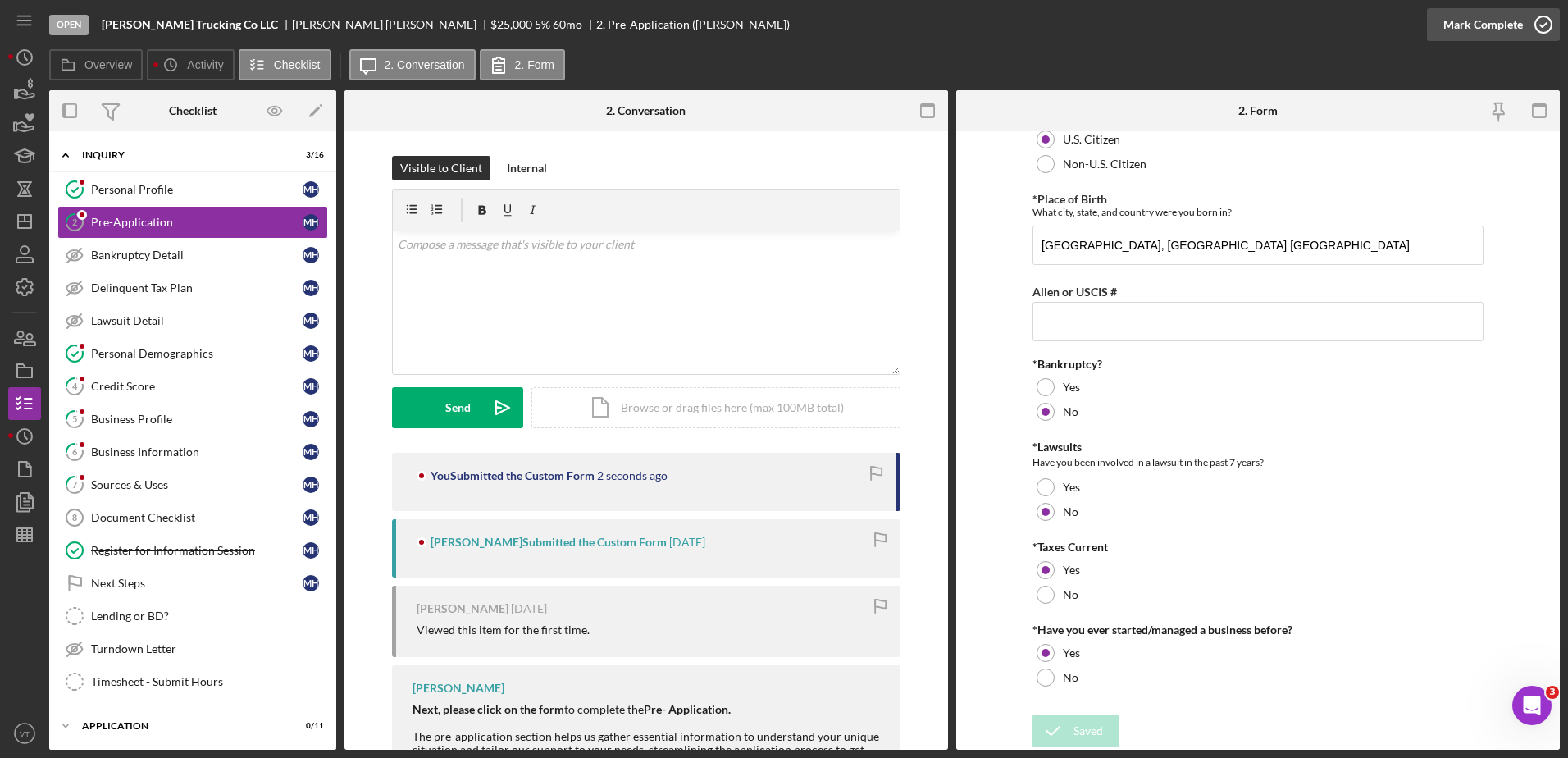
click at [1545, 22] on icon "button" at bounding box center [1543, 24] width 41 height 41
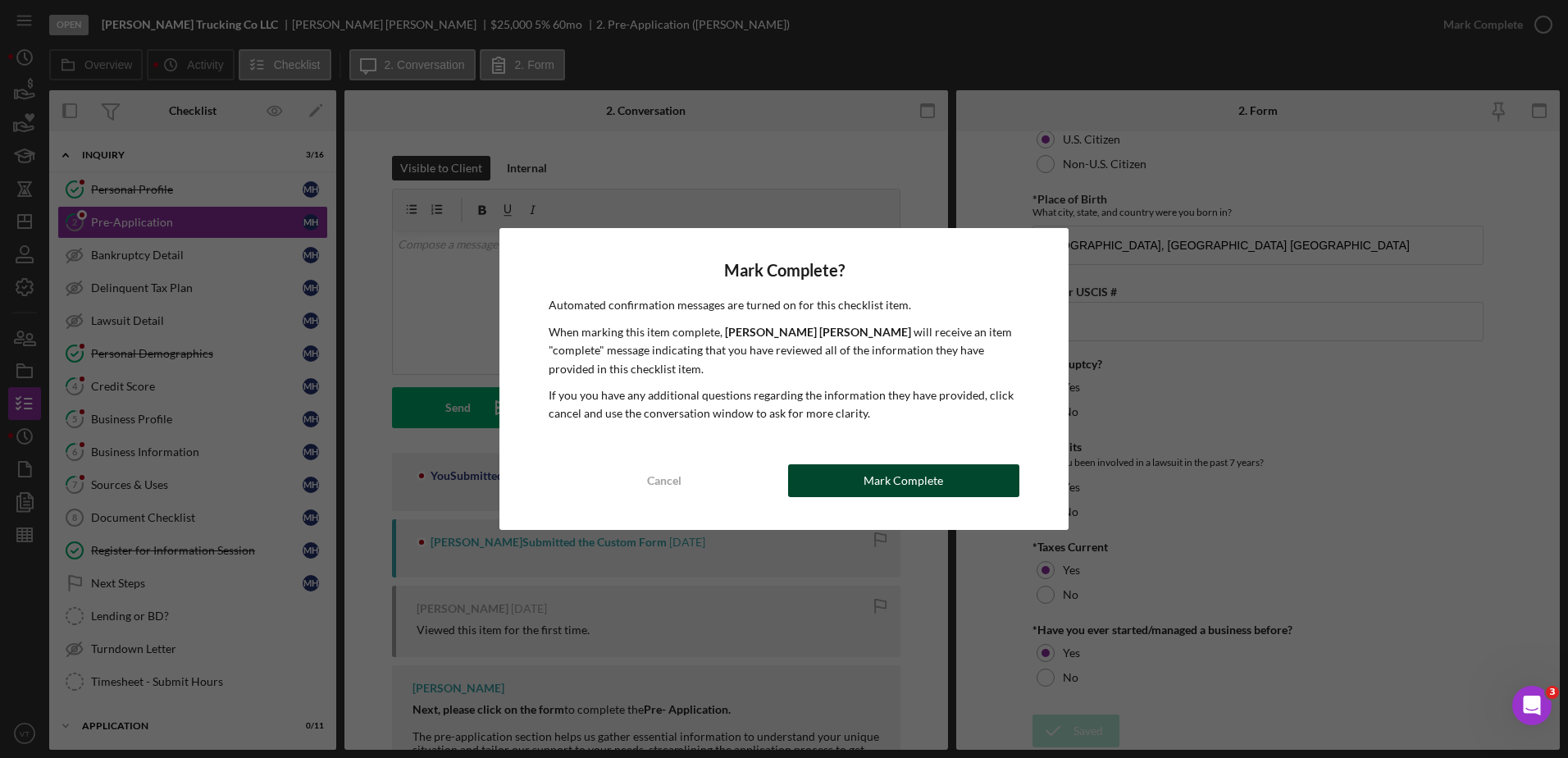
click at [978, 480] on button "Mark Complete" at bounding box center [904, 481] width 232 height 33
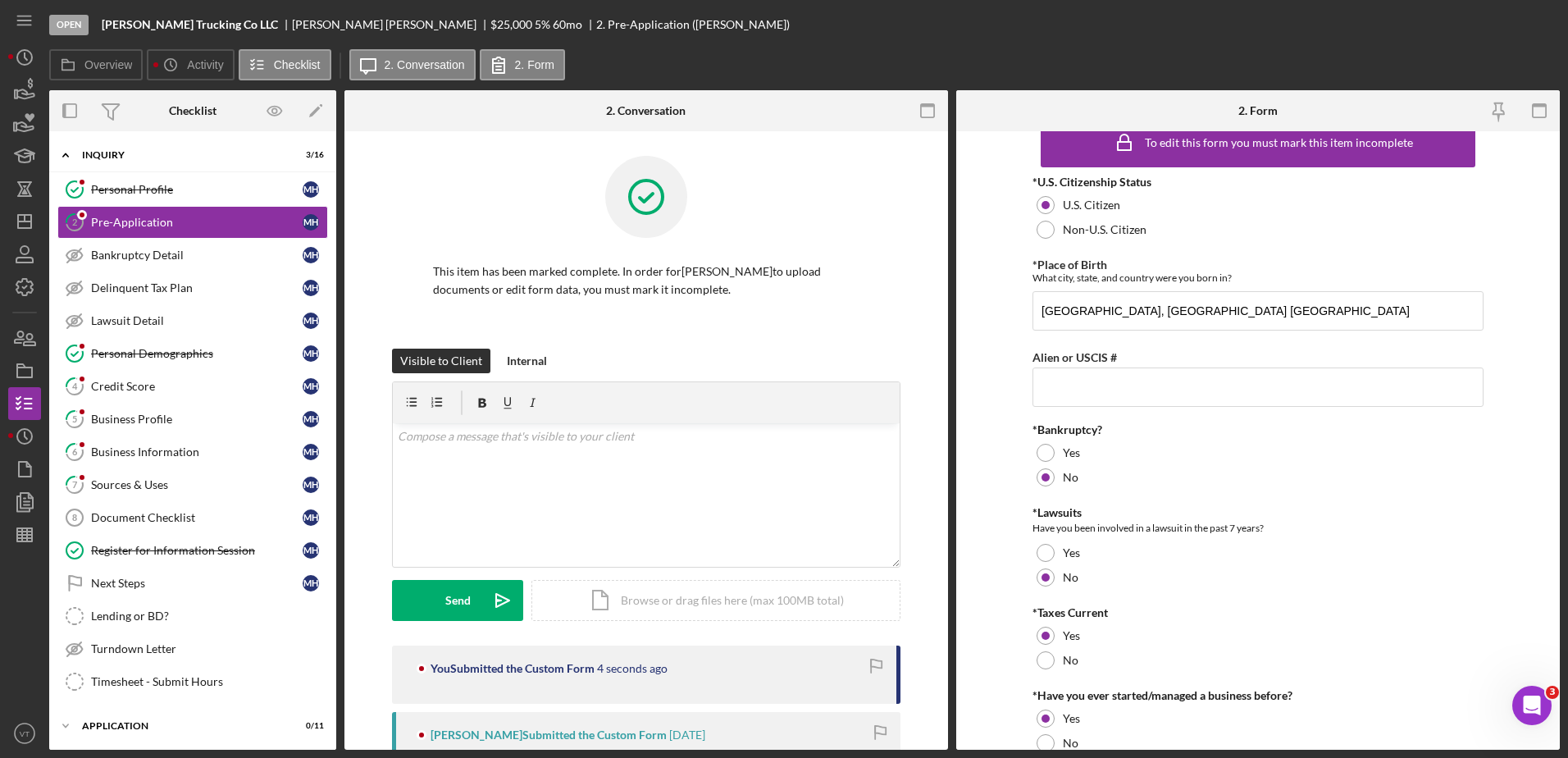
scroll to position [95, 0]
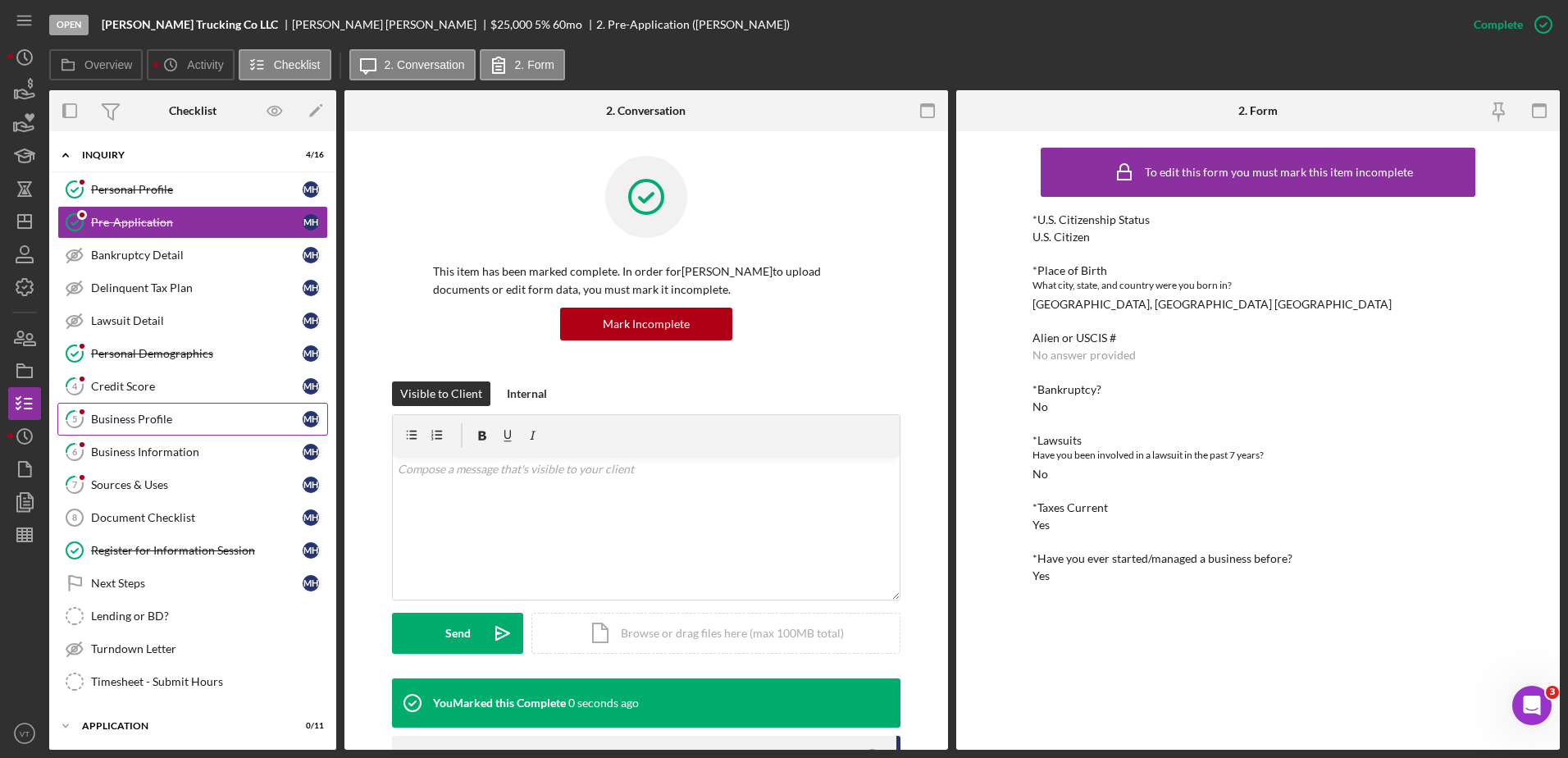
click at [201, 405] on link "5 Business Profile M H" at bounding box center [192, 419] width 271 height 33
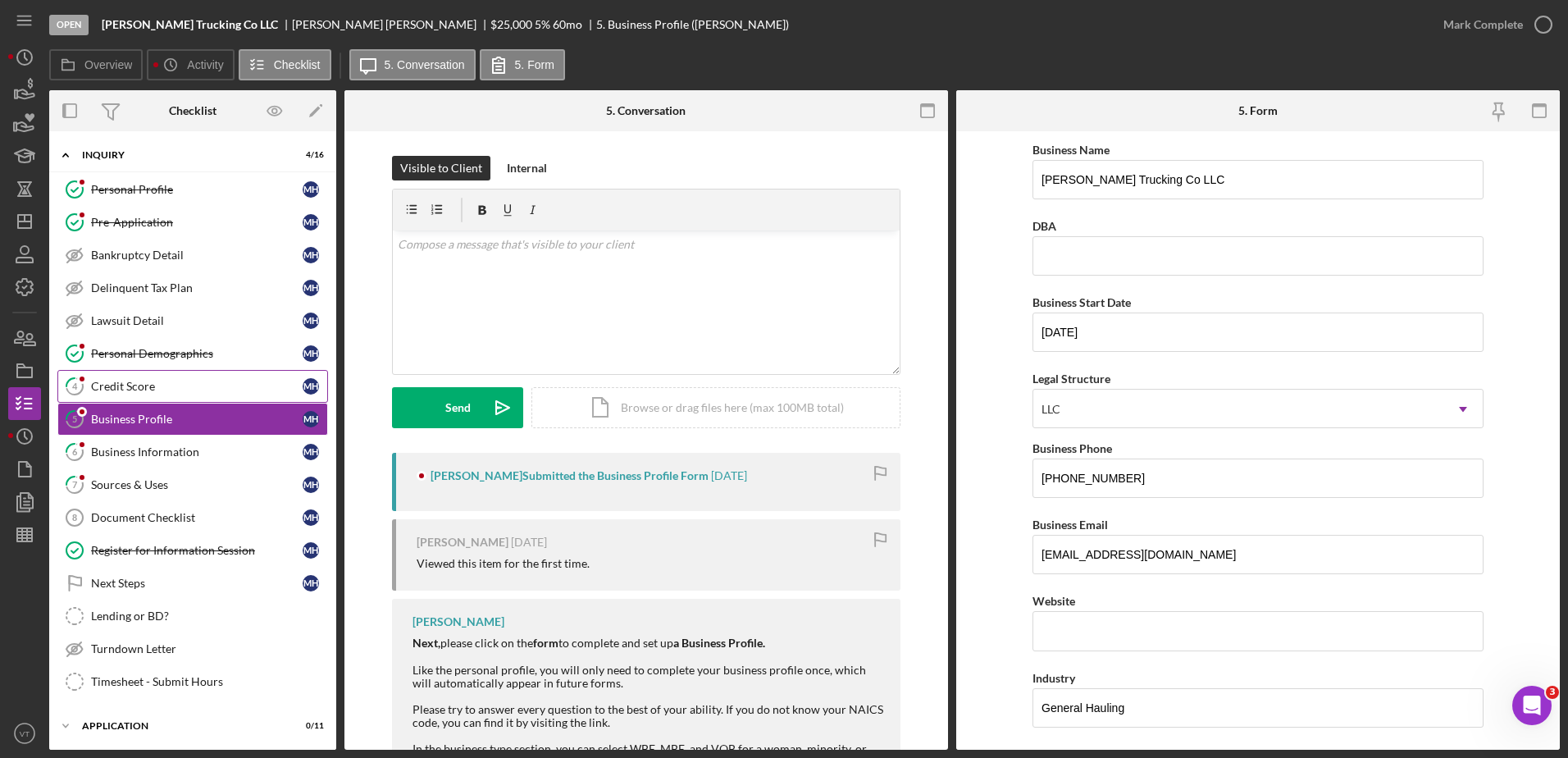
click at [201, 389] on div "Credit Score" at bounding box center [196, 385] width 212 height 13
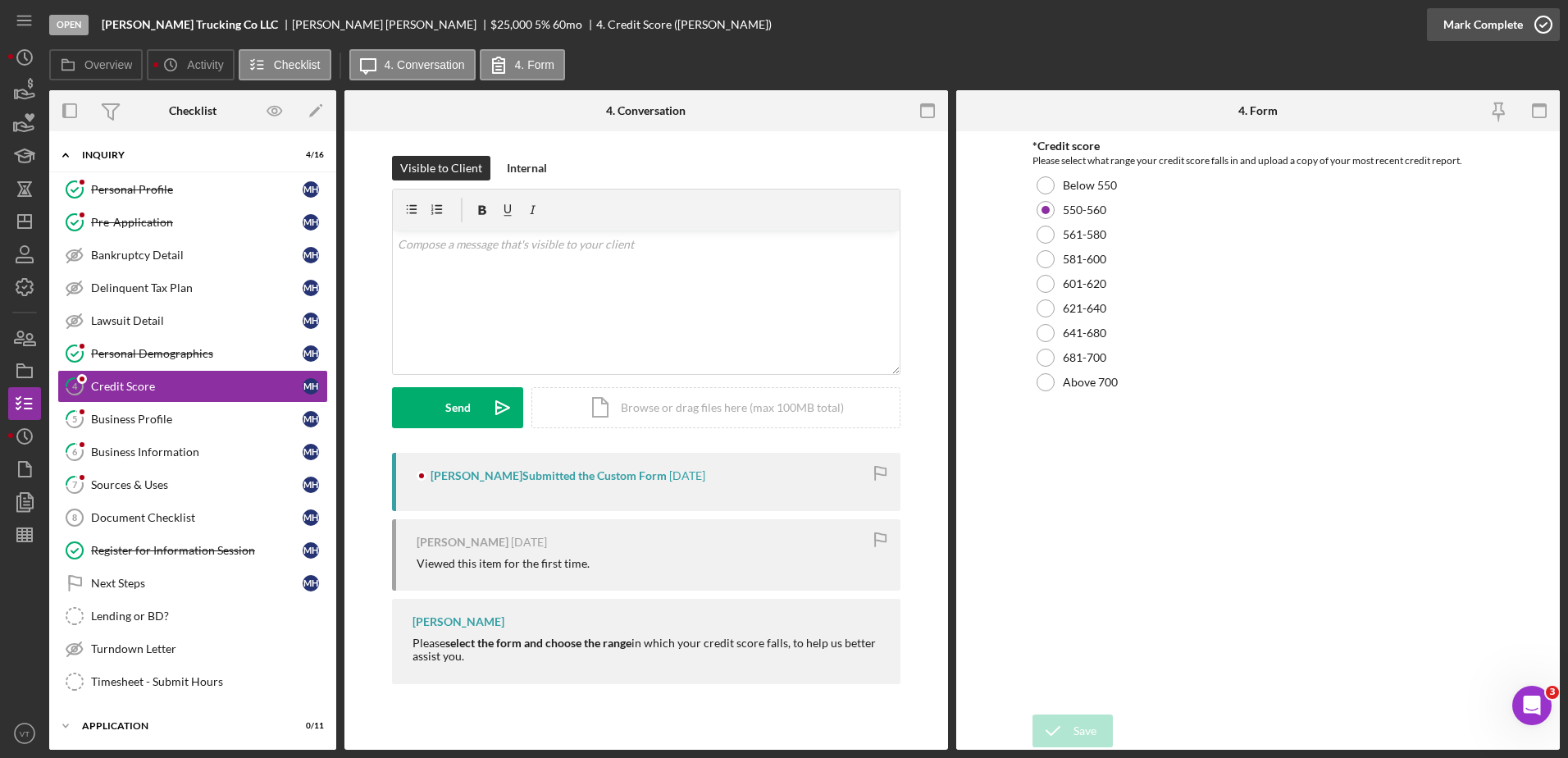
click at [1546, 25] on icon "button" at bounding box center [1543, 24] width 41 height 41
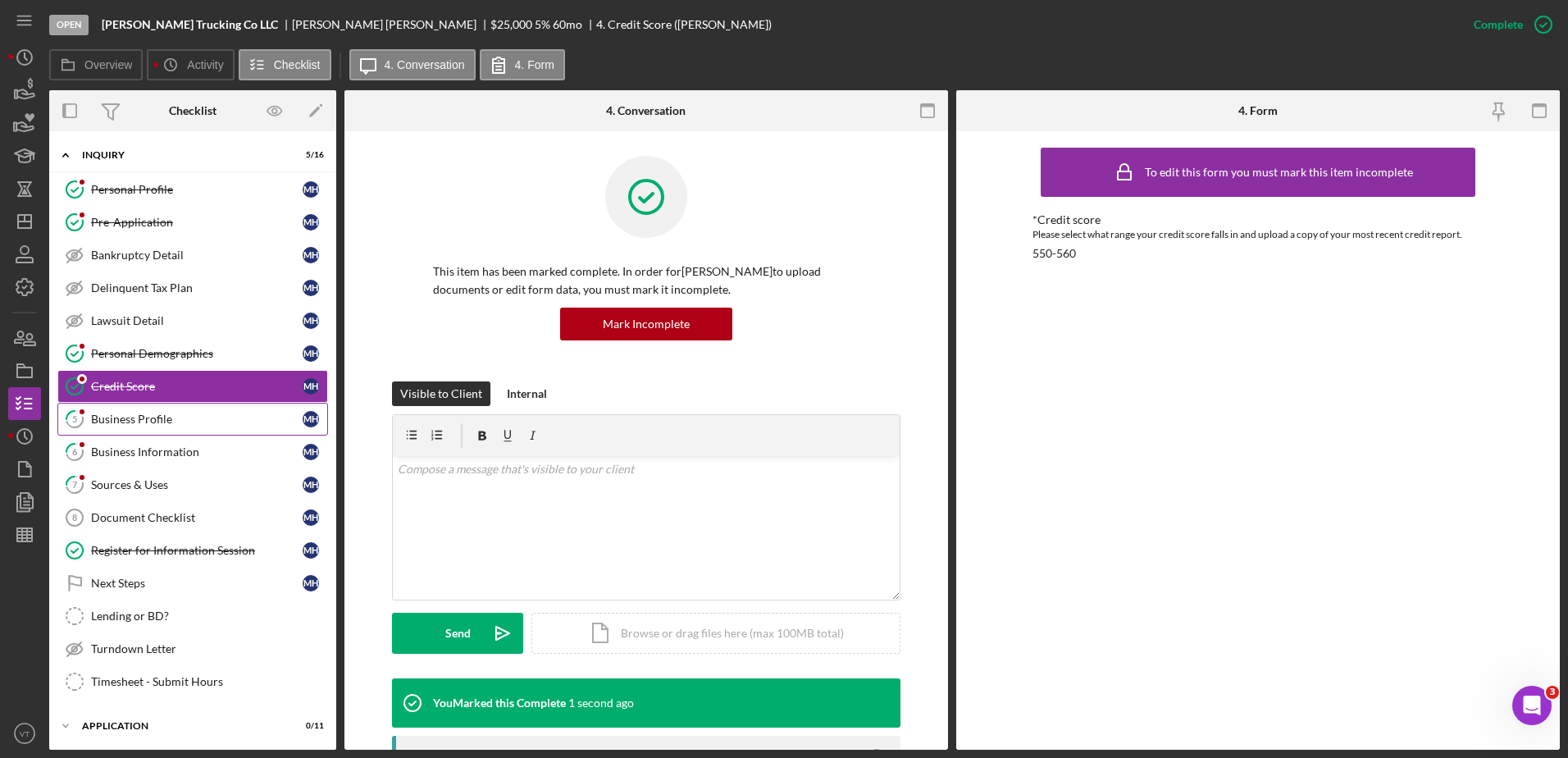
click at [261, 419] on div "Business Profile" at bounding box center [196, 418] width 212 height 13
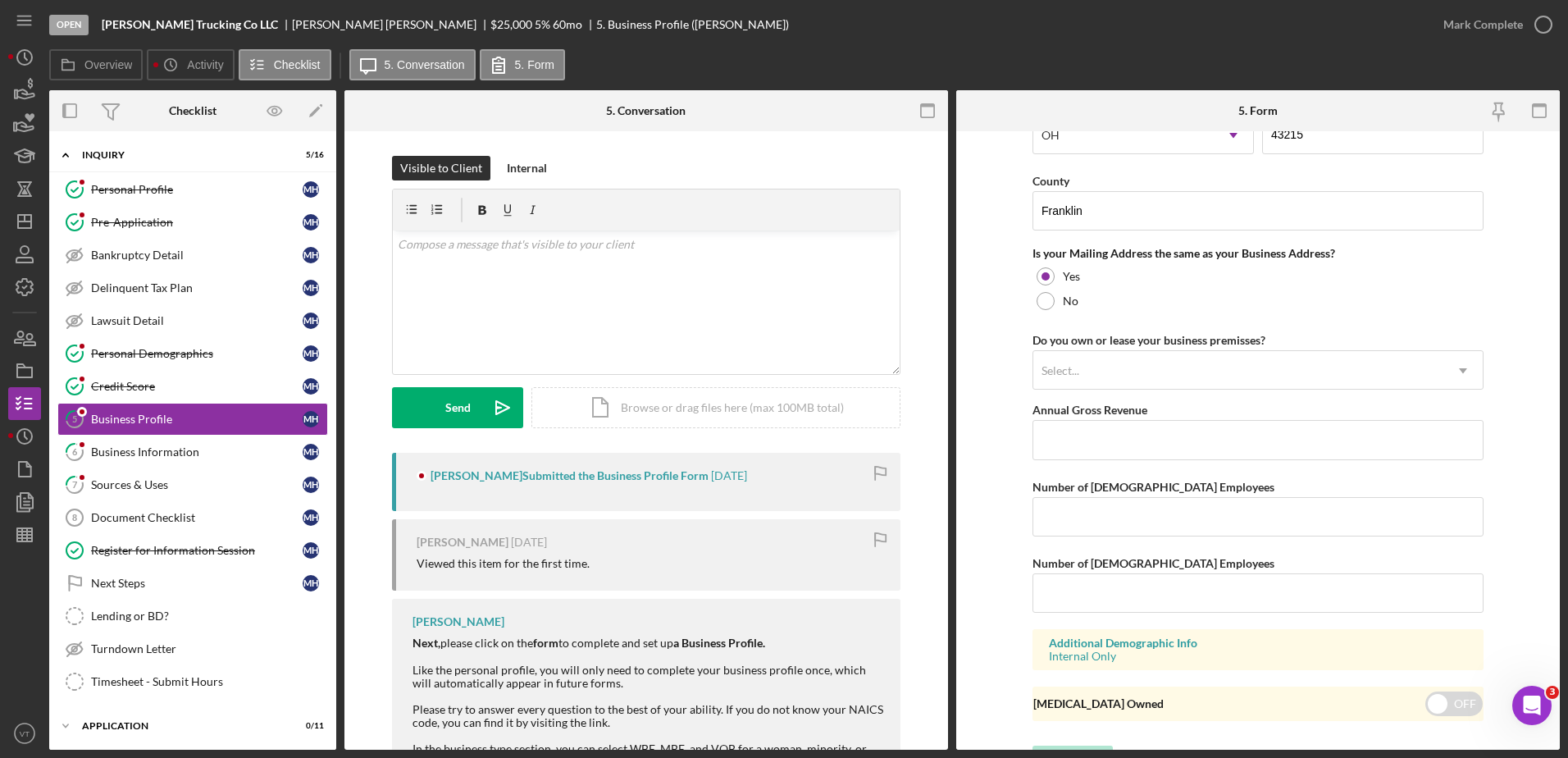
scroll to position [1172, 0]
click at [188, 448] on div "Business Information" at bounding box center [196, 451] width 212 height 13
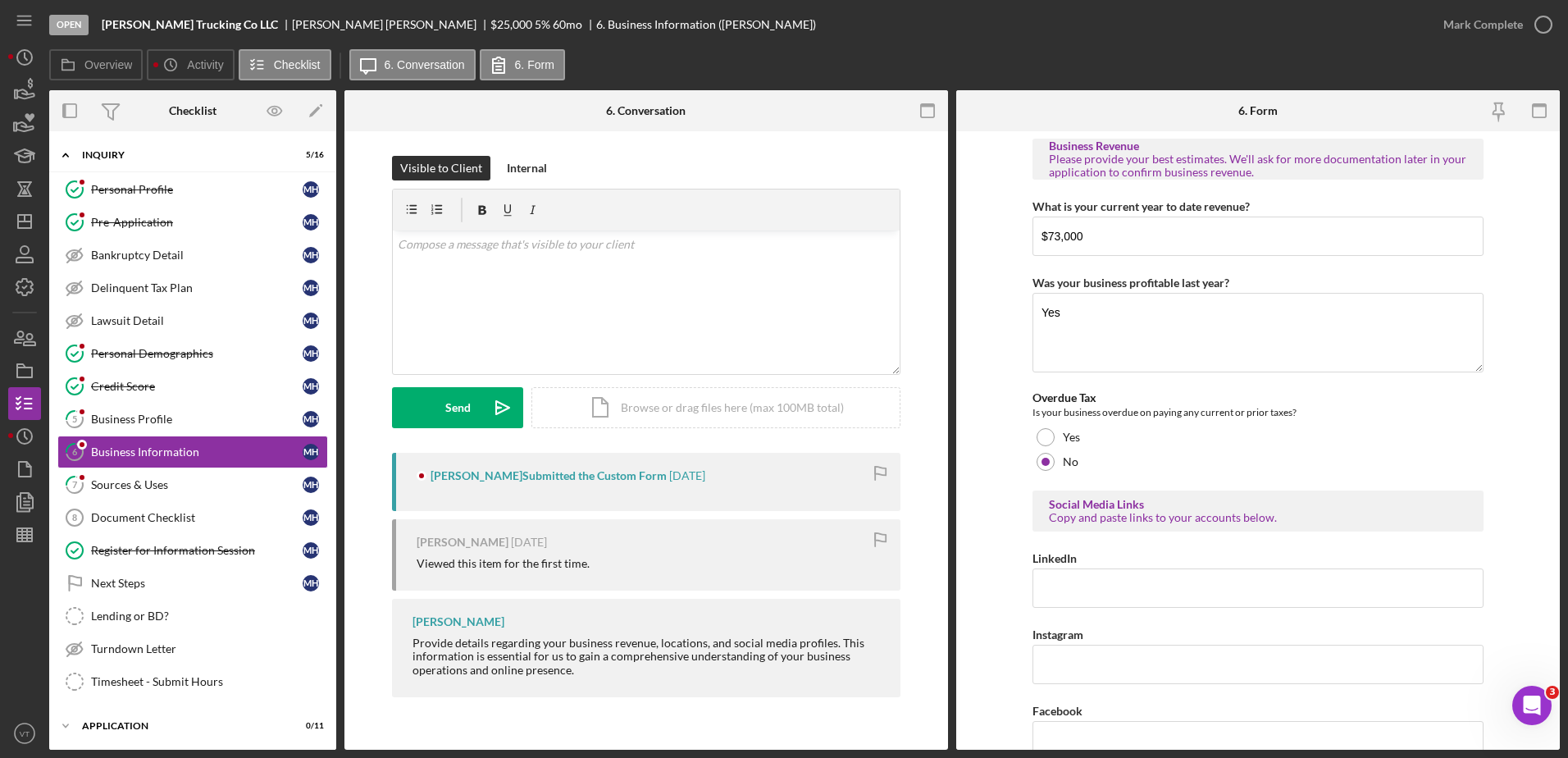
scroll to position [619, 0]
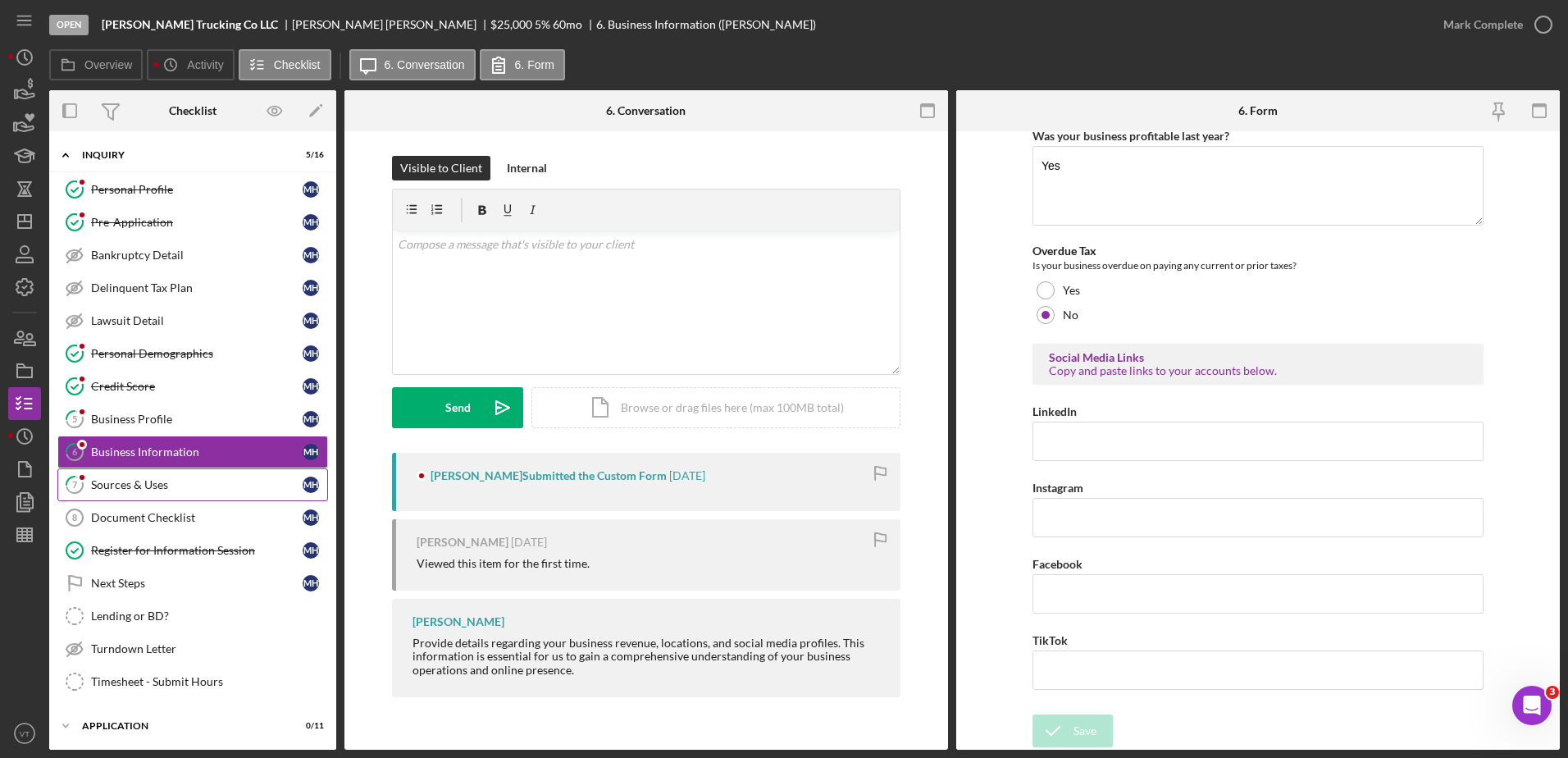
click at [226, 490] on div "Sources & Uses" at bounding box center [196, 484] width 212 height 13
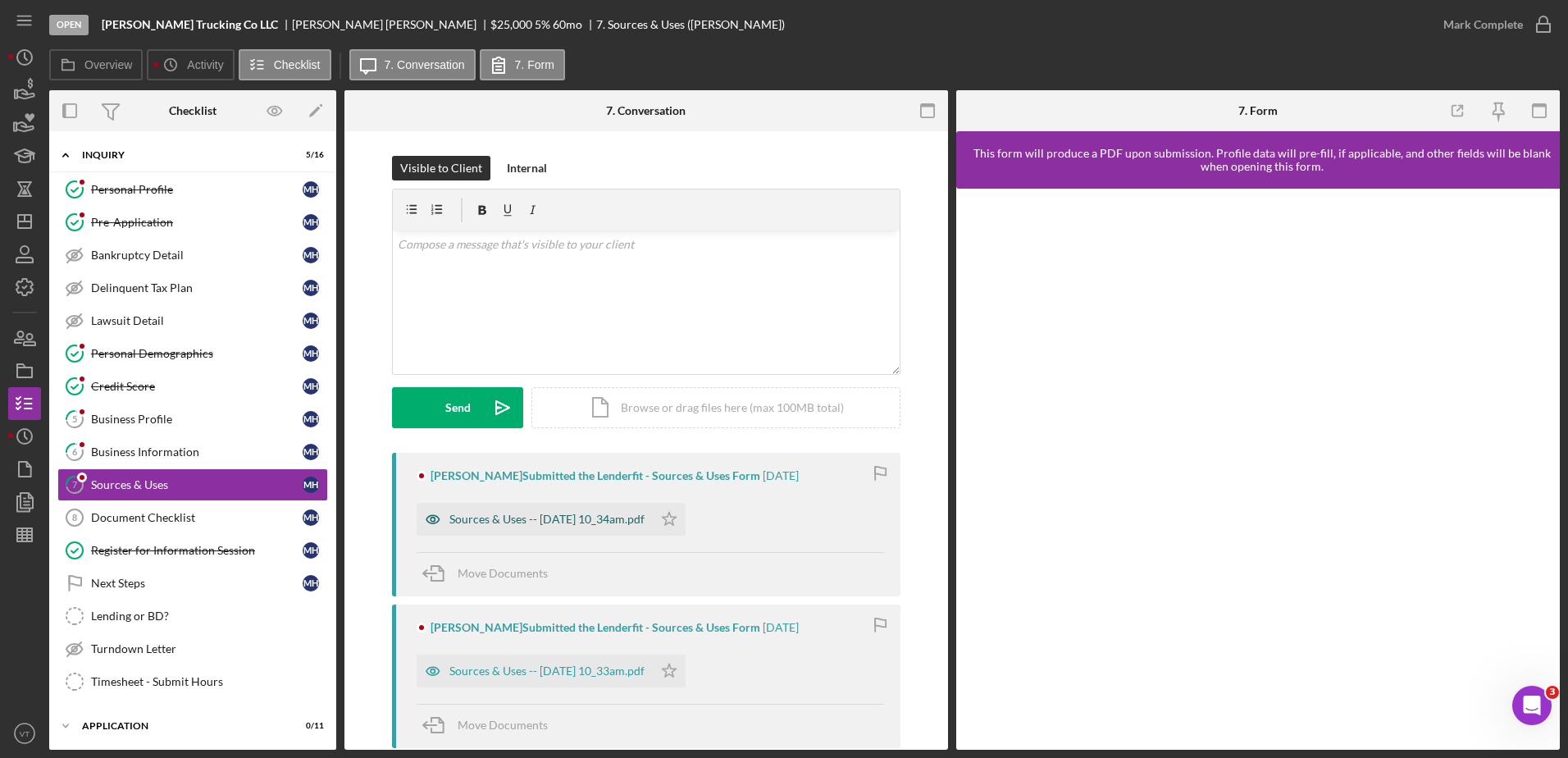
click at [596, 515] on div "Sources & Uses -- [DATE] 10_34am.pdf" at bounding box center [547, 519] width 195 height 13
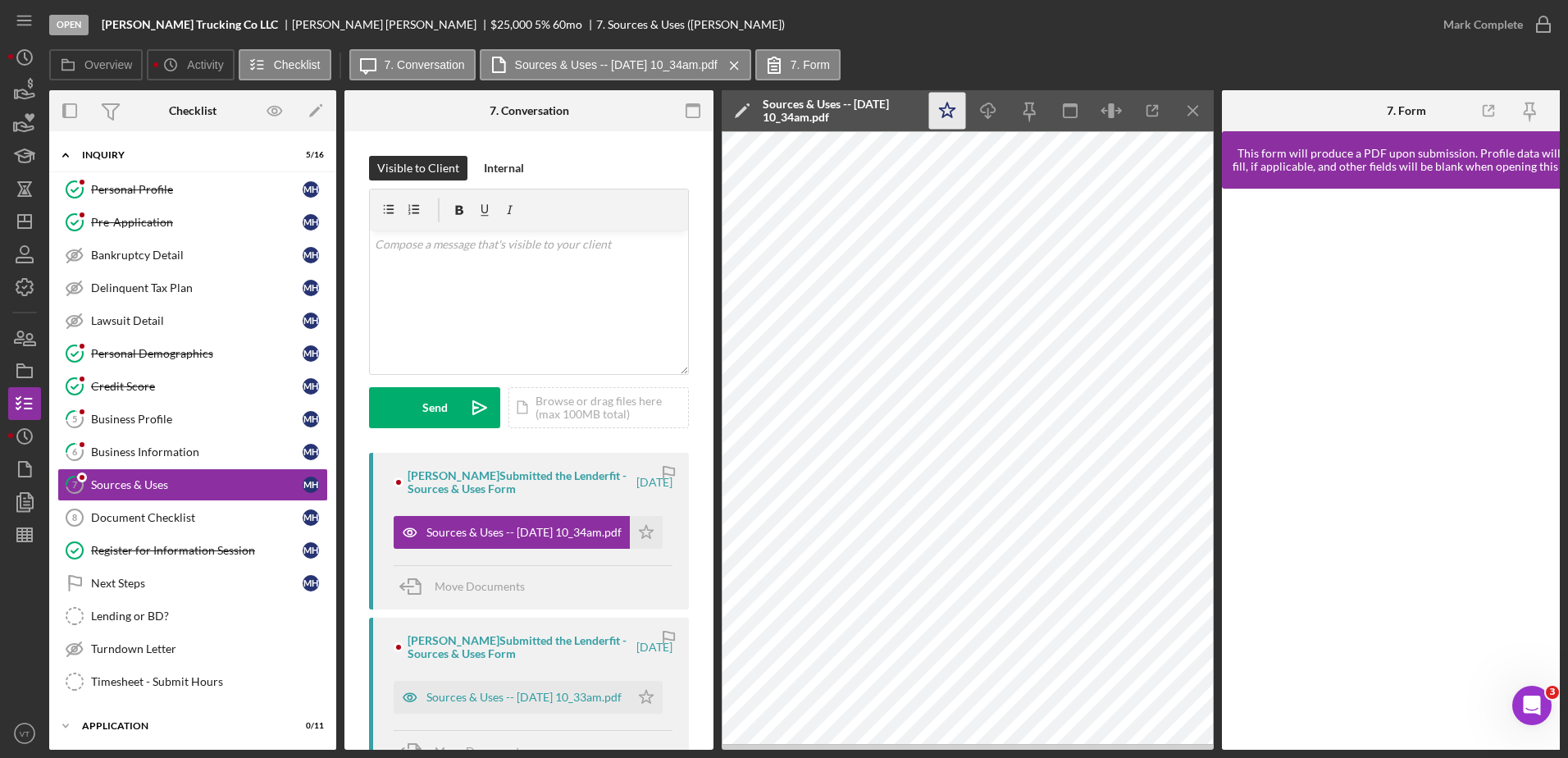
click at [949, 104] on icon "Icon/Star" at bounding box center [947, 111] width 37 height 37
click at [1531, 38] on icon "button" at bounding box center [1543, 24] width 41 height 41
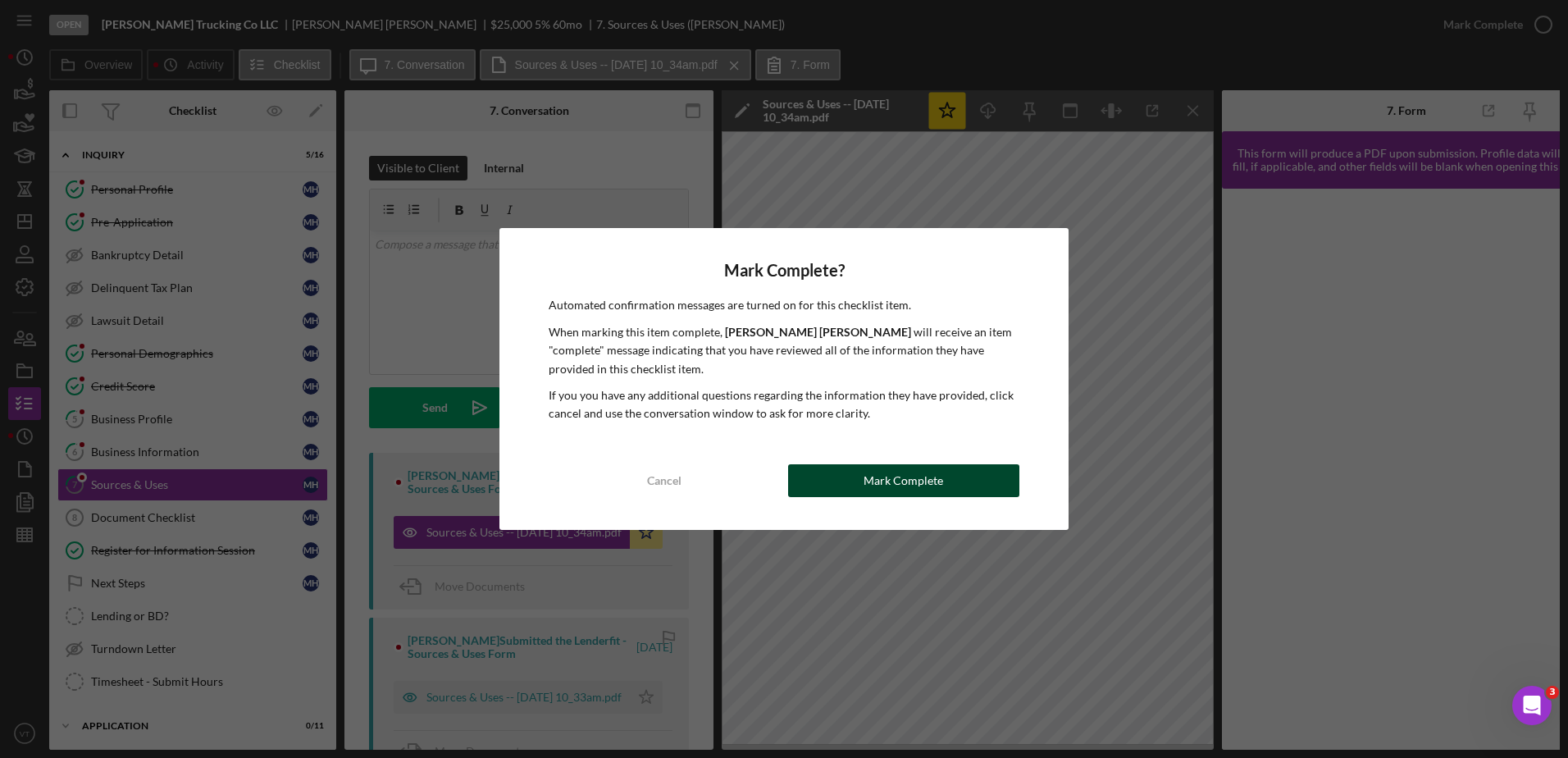
click at [927, 469] on div "Mark Complete" at bounding box center [903, 481] width 80 height 33
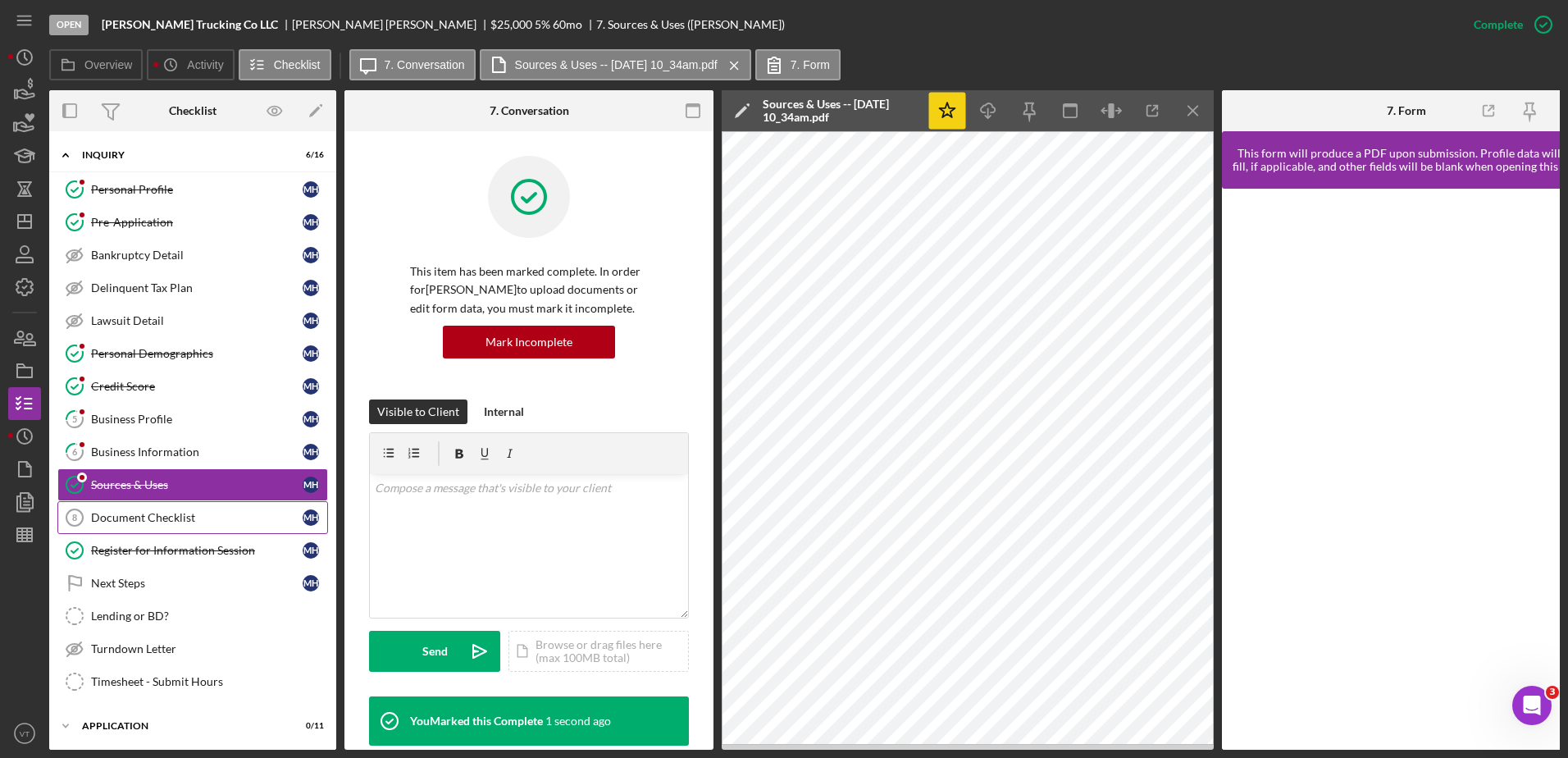
click at [221, 522] on div "Document Checklist" at bounding box center [196, 517] width 212 height 13
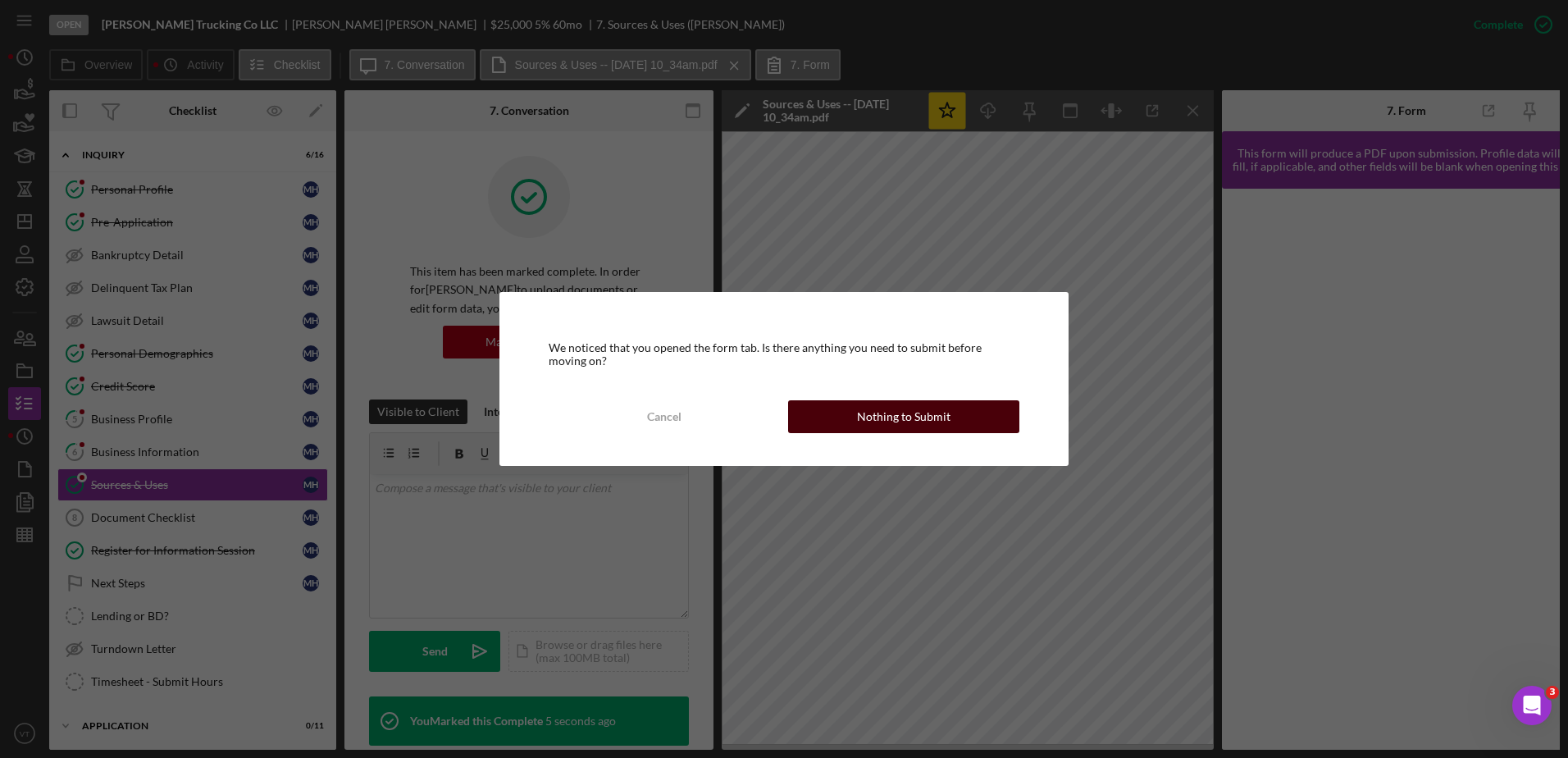
click at [810, 425] on button "Nothing to Submit" at bounding box center [904, 417] width 232 height 33
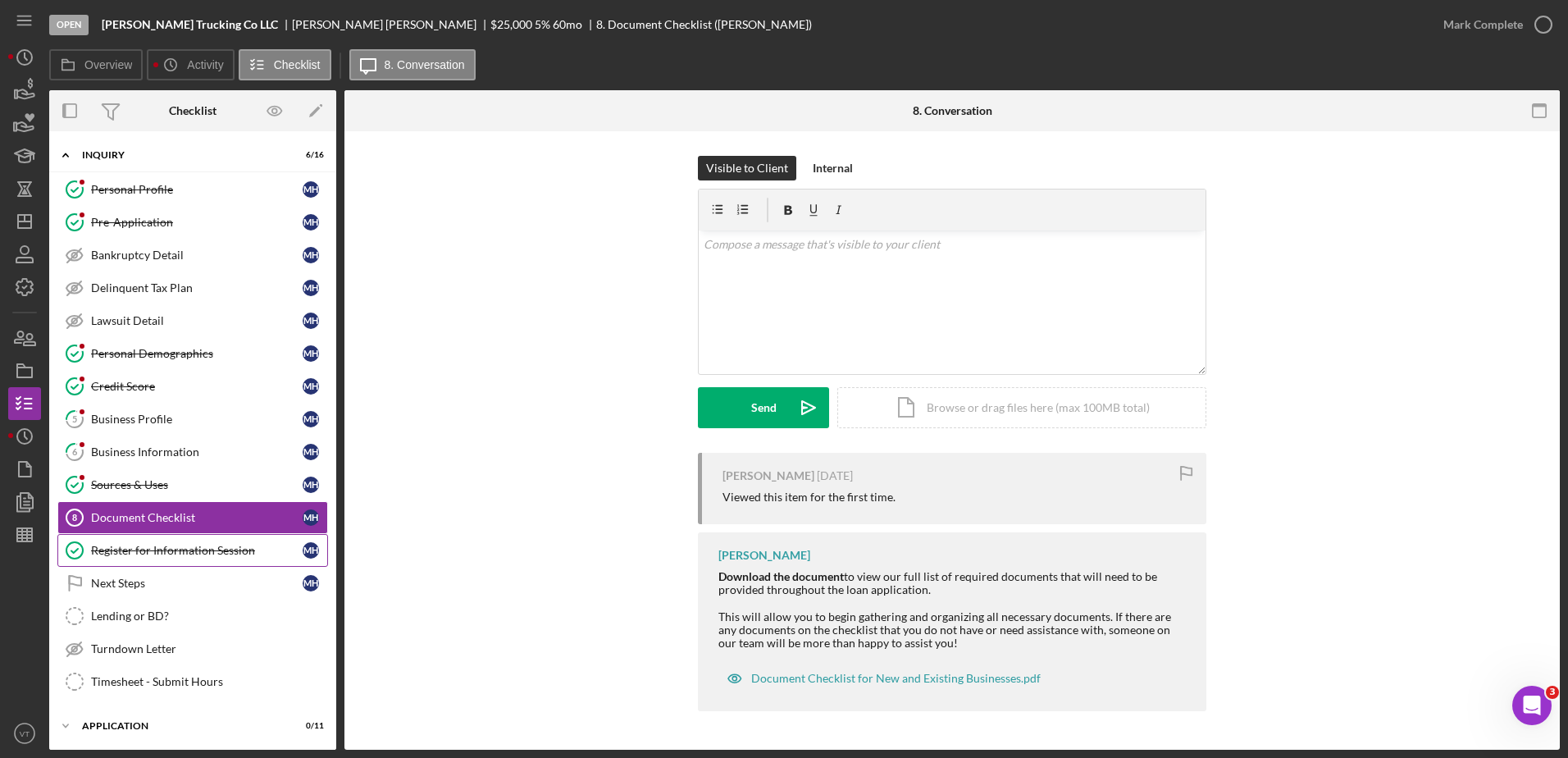
click at [192, 557] on div "Register for Information Session" at bounding box center [196, 550] width 212 height 13
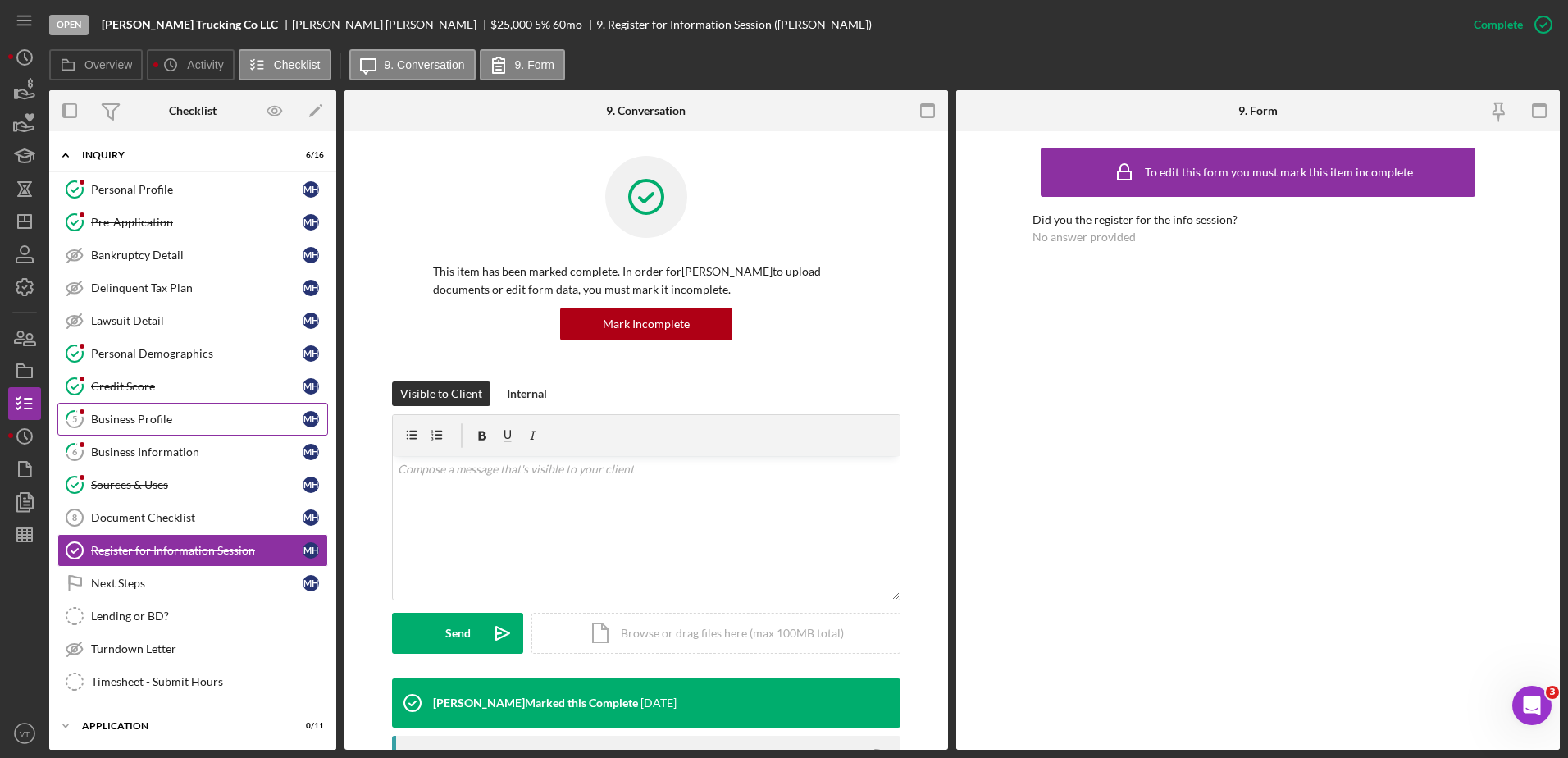
click at [231, 406] on link "5 Business Profile M H" at bounding box center [192, 419] width 271 height 33
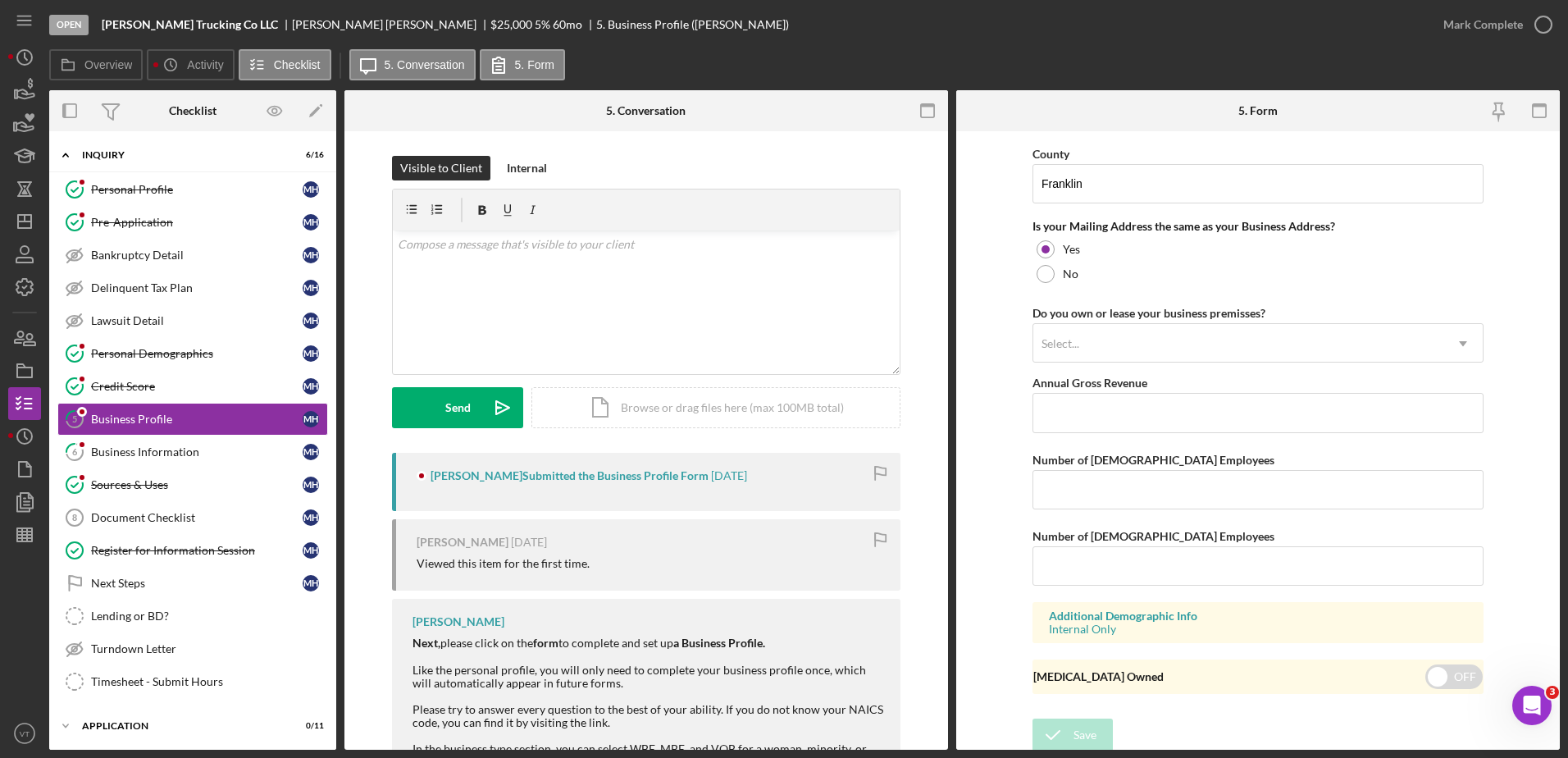
scroll to position [1202, 0]
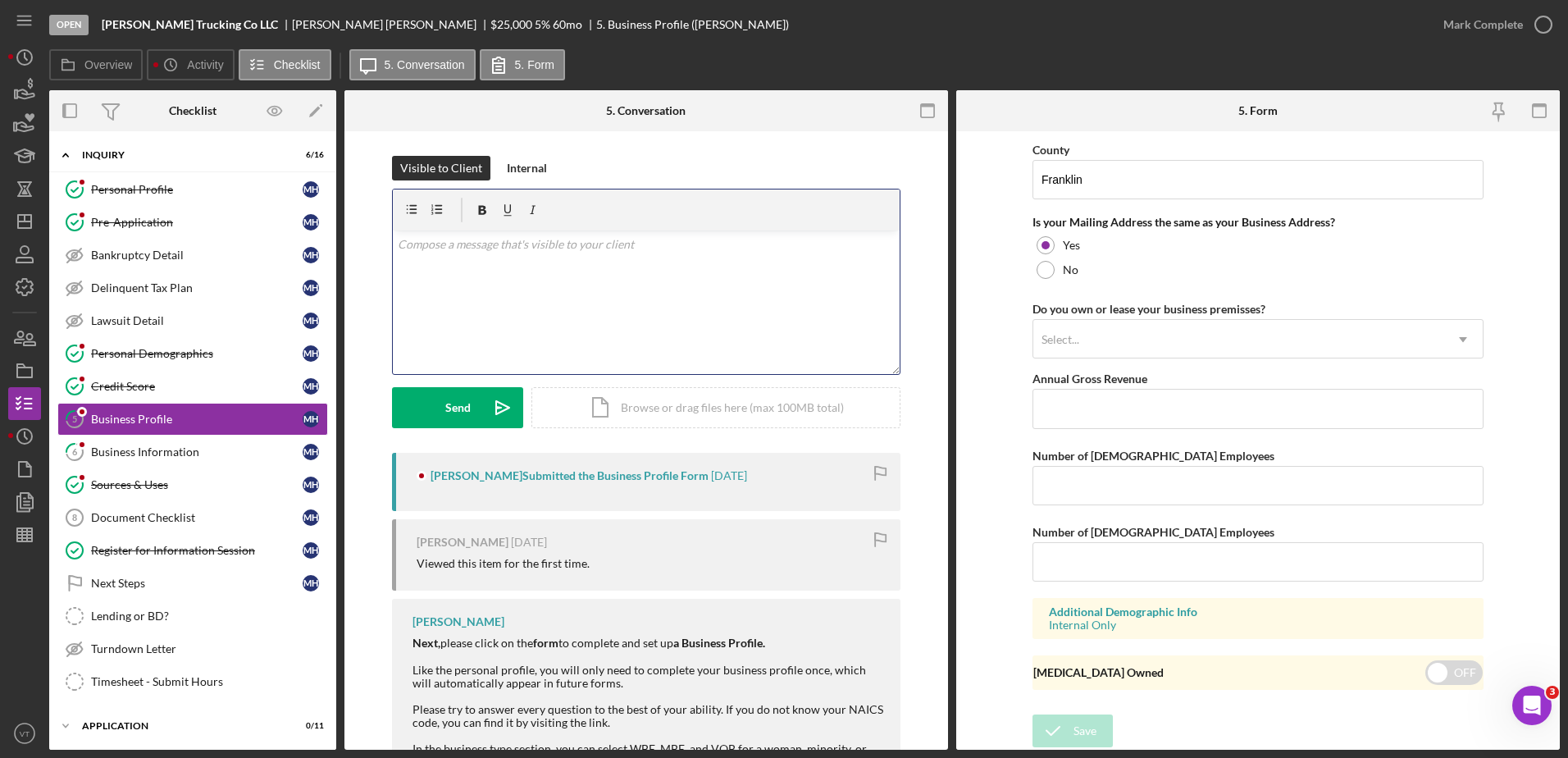
click at [697, 310] on div "v Color teal Color pink Remove color Add row above Add row below Add column bef…" at bounding box center [647, 303] width 507 height 143
drag, startPoint x: 511, startPoint y: 265, endPoint x: 396, endPoint y: 237, distance: 118.4
click at [396, 237] on div "v Color teal Color pink Remove color Add row above Add row below Add column bef…" at bounding box center [647, 303] width 507 height 143
copy div "Once this section is filled in, I will mark it complete. Thank you!"
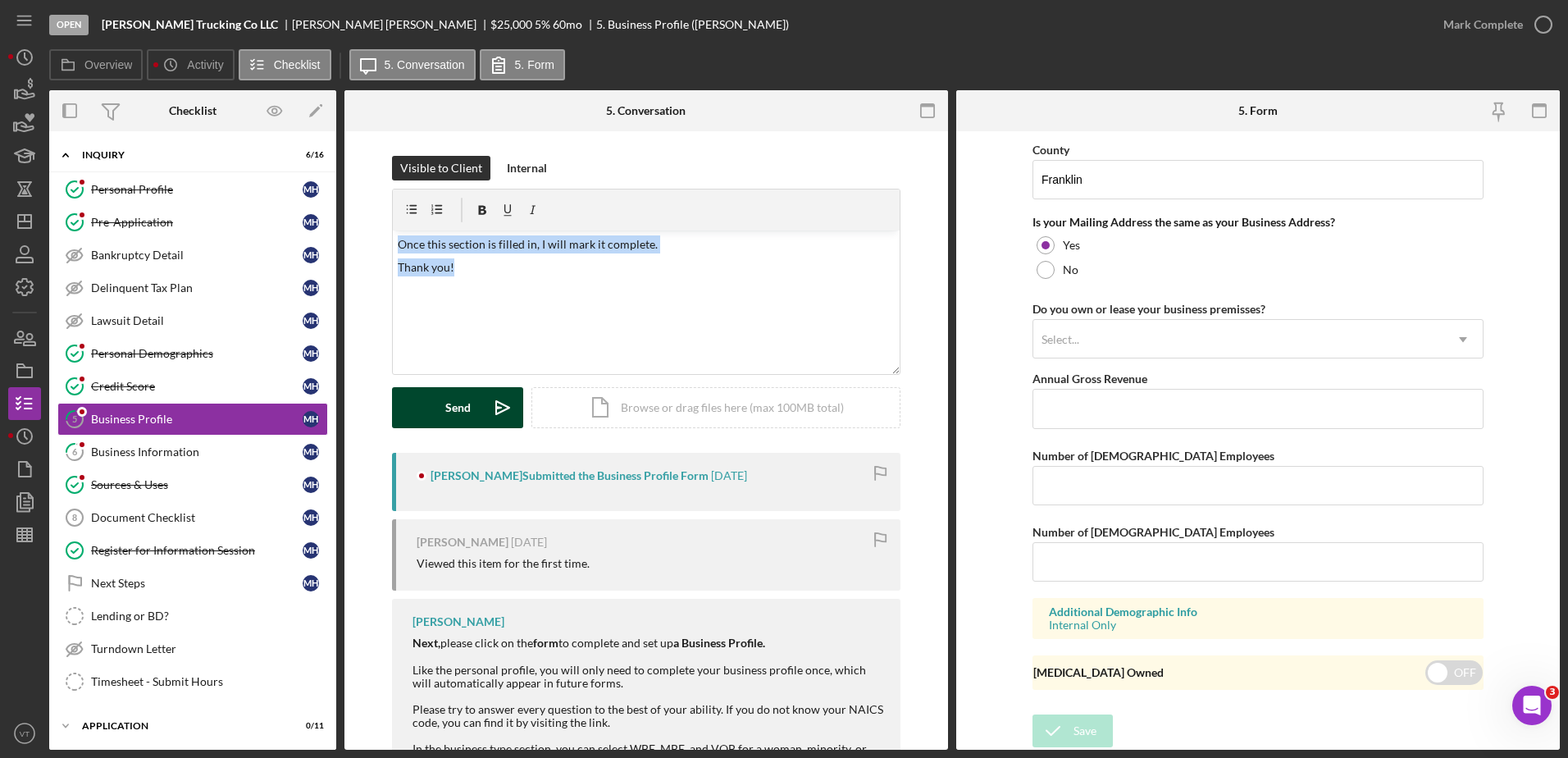
click at [438, 395] on button "Send Icon/icon-invite-send" at bounding box center [458, 407] width 131 height 41
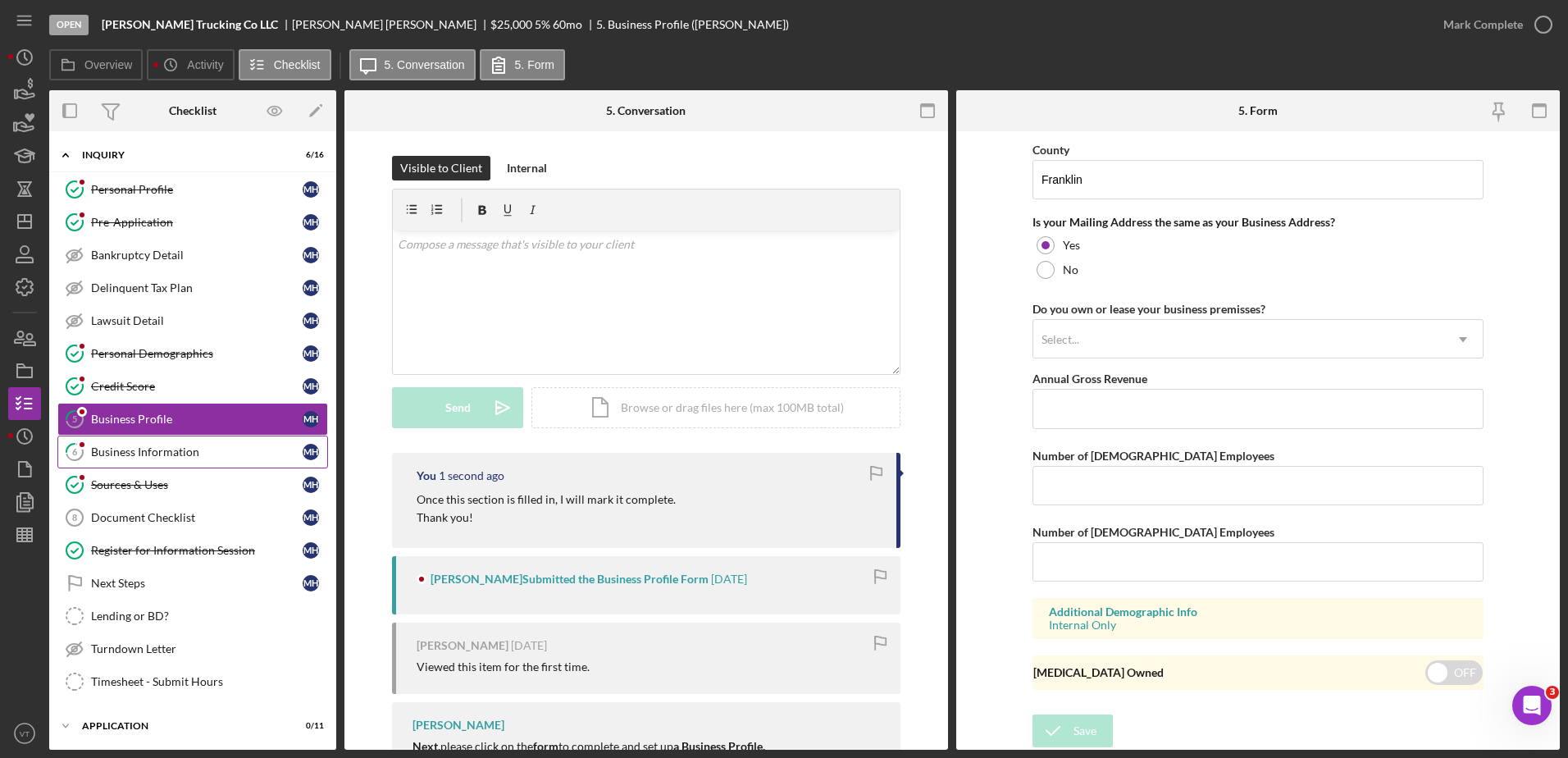
click at [183, 456] on div "Business Information" at bounding box center [196, 451] width 212 height 13
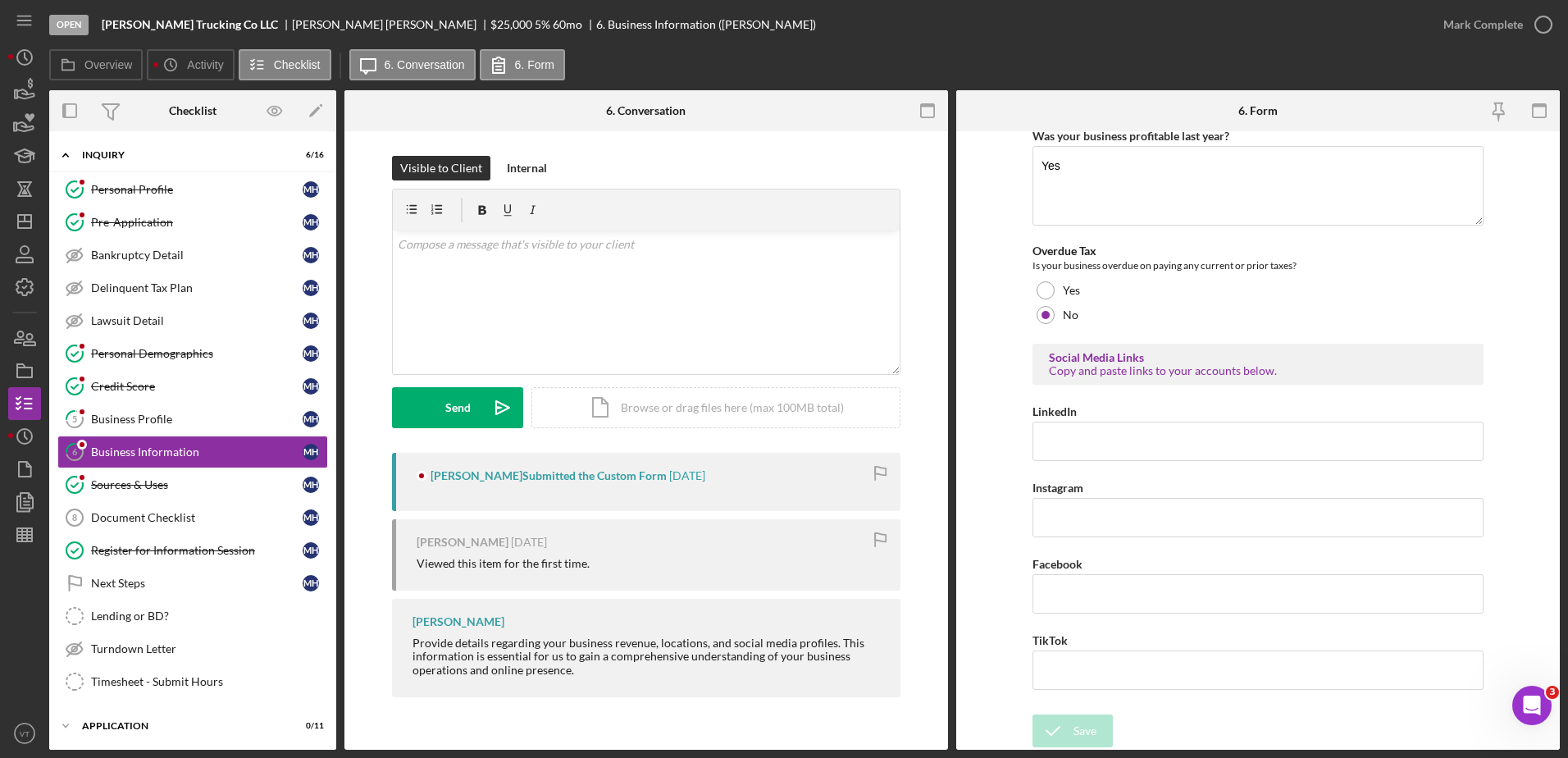
scroll to position [619, 0]
click at [752, 294] on div "v Color teal Color pink Remove color Add row above Add row below Add column bef…" at bounding box center [647, 303] width 507 height 143
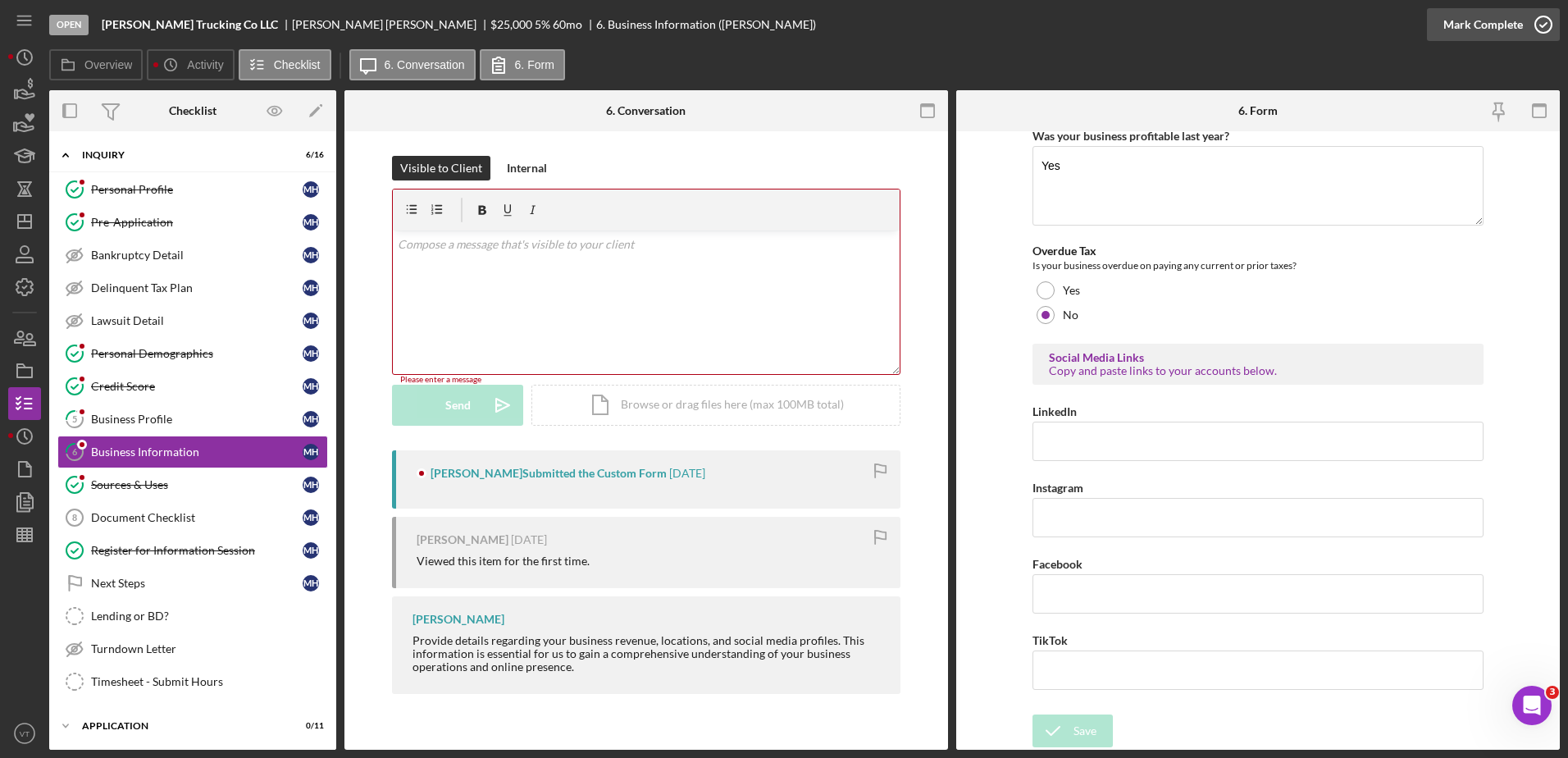
click at [1544, 20] on icon "button" at bounding box center [1543, 24] width 41 height 41
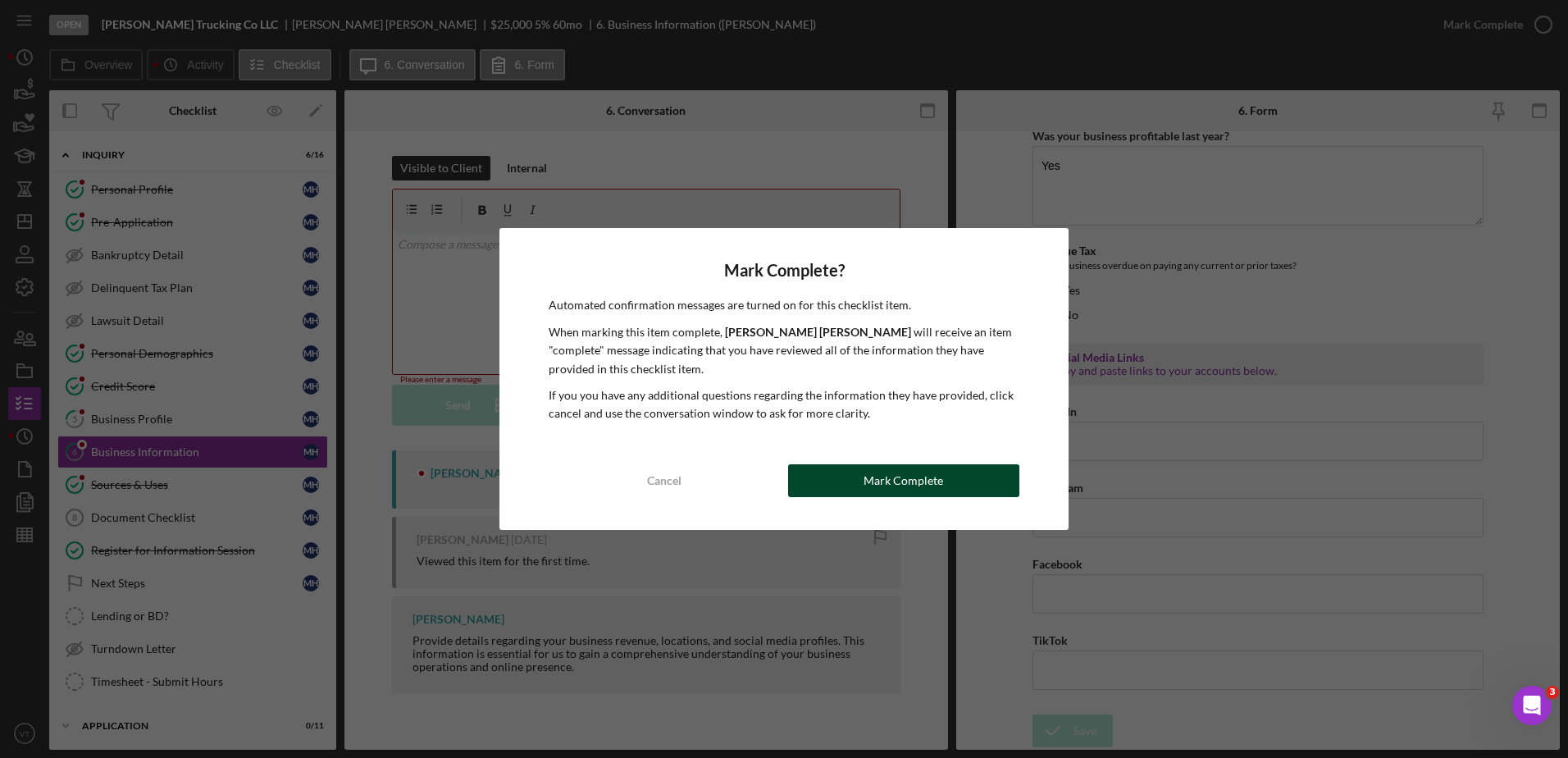
click at [969, 467] on button "Mark Complete" at bounding box center [904, 481] width 232 height 33
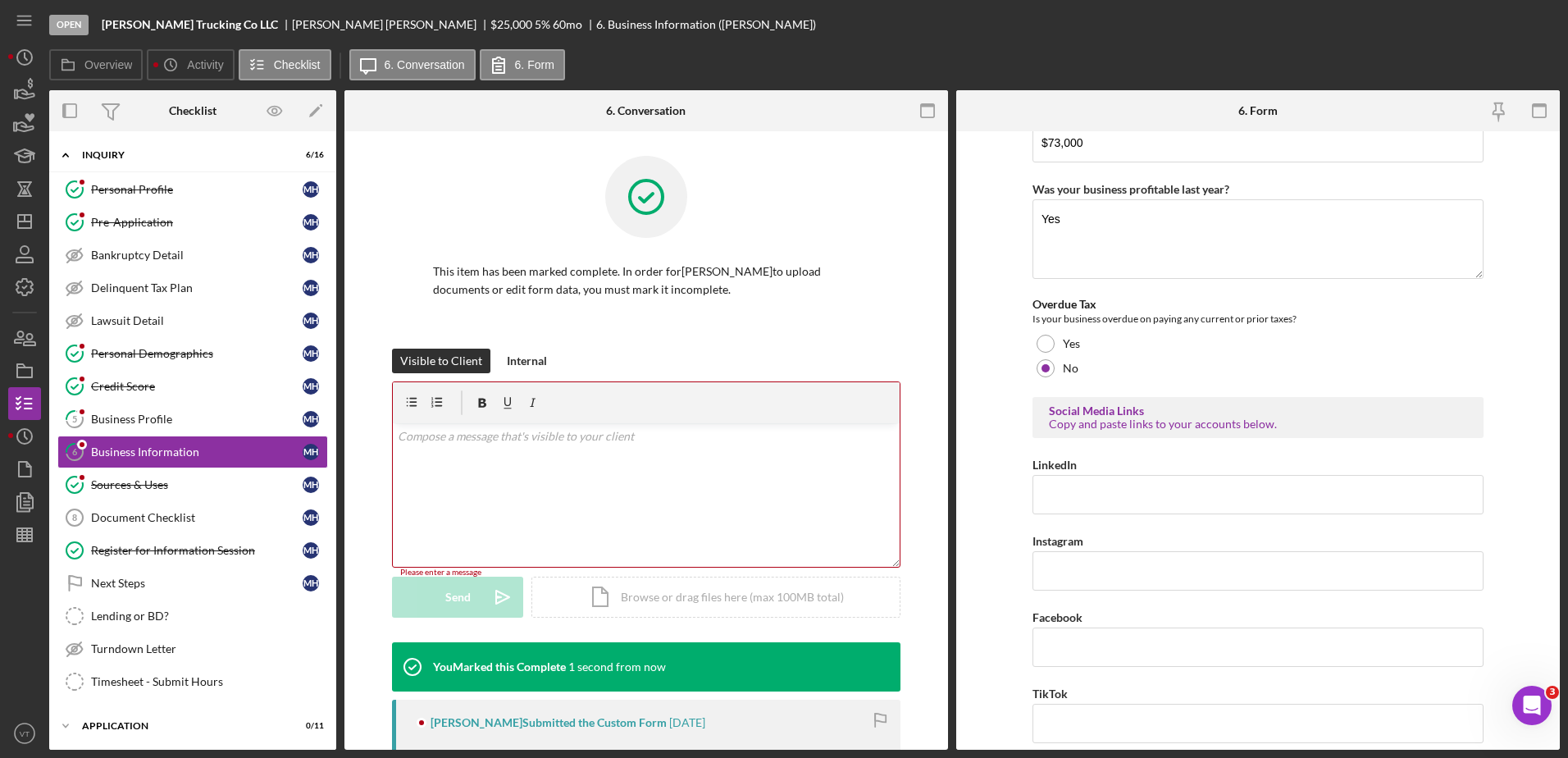
scroll to position [685, 0]
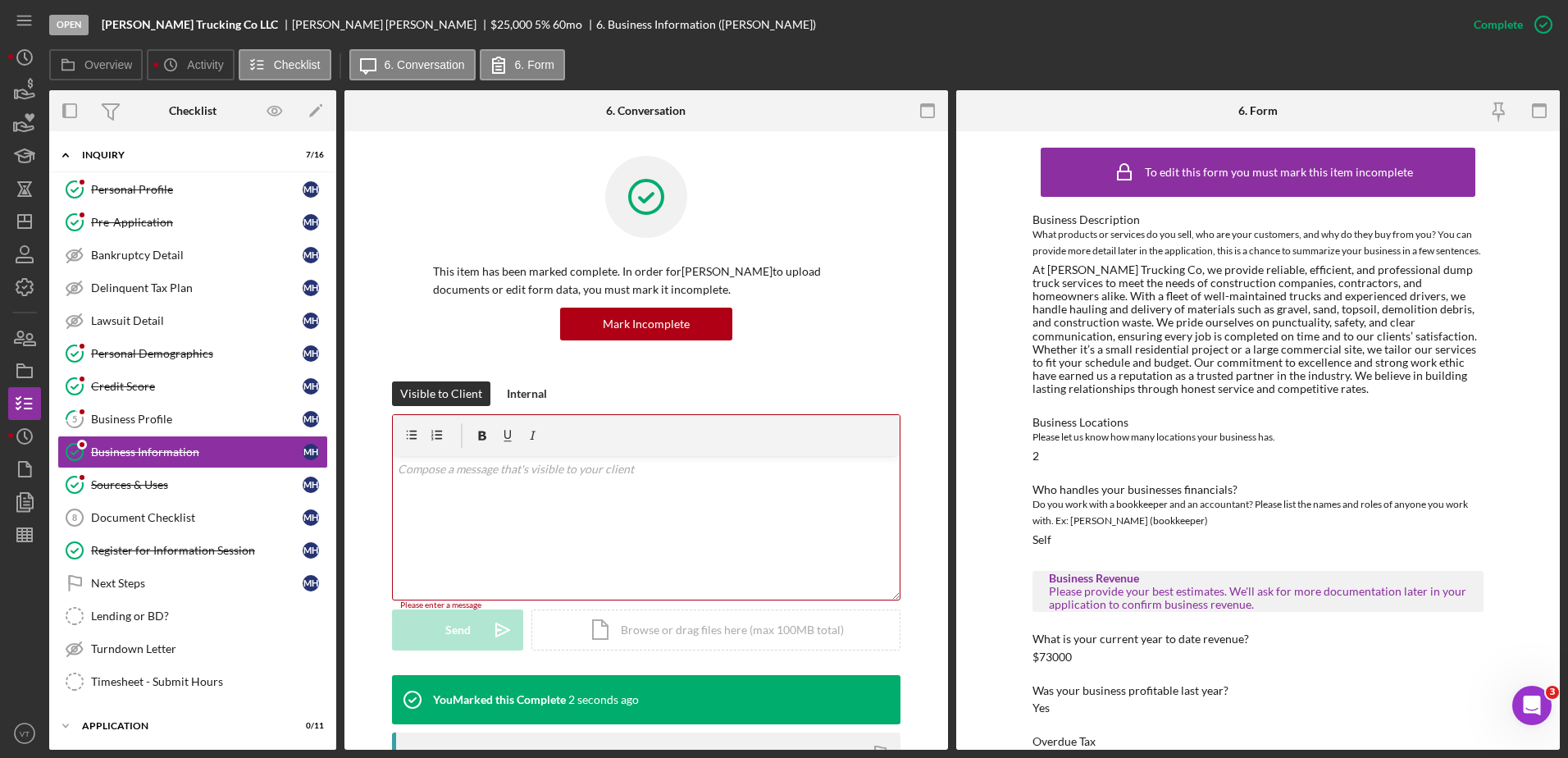
click at [484, 528] on div "v Color teal Color pink Remove color Add row above Add row below Add column bef…" at bounding box center [647, 528] width 507 height 143
click at [26, 216] on polygon "button" at bounding box center [24, 221] width 13 height 13
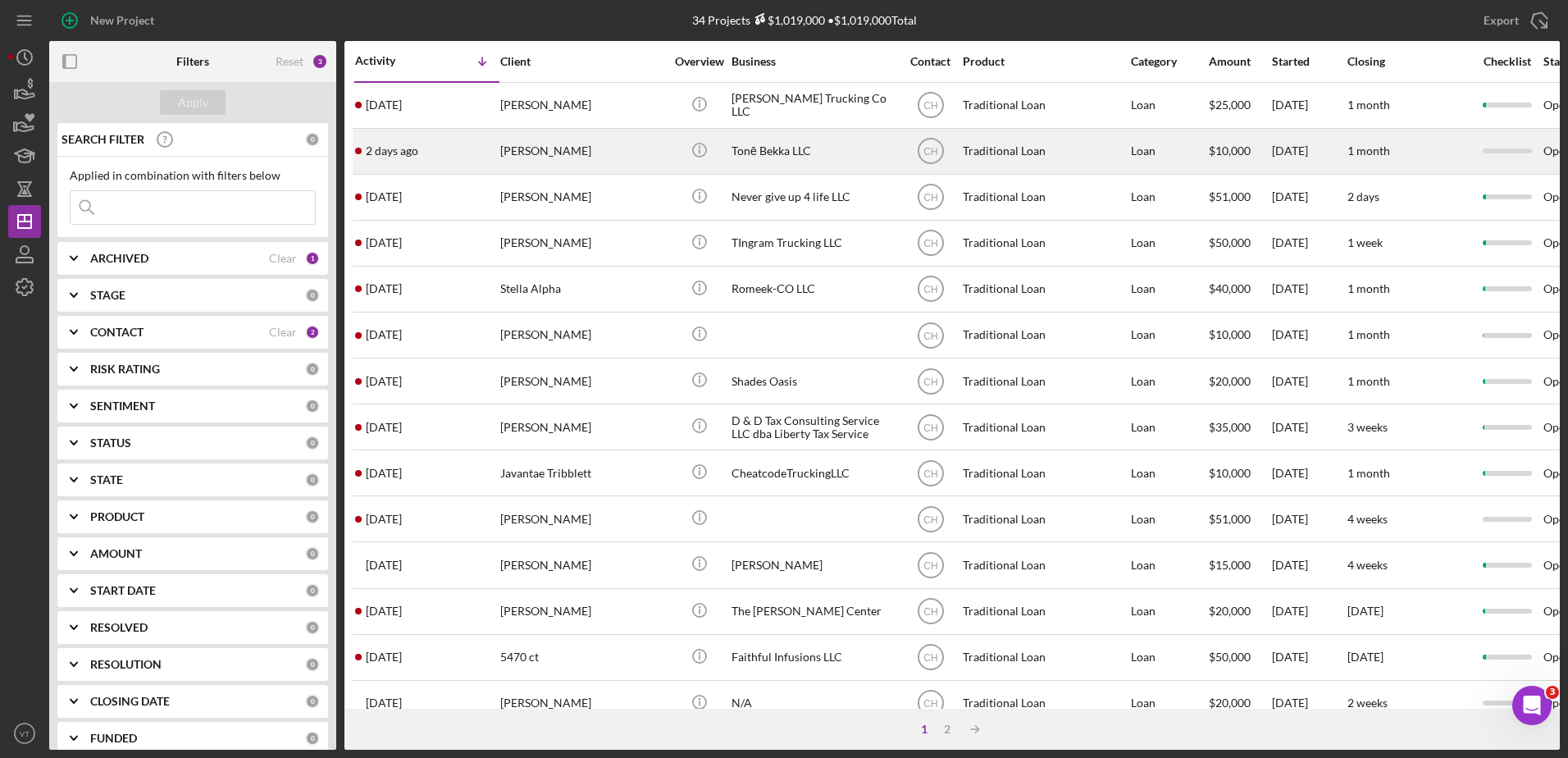
click at [567, 156] on div "[PERSON_NAME]" at bounding box center [583, 151] width 164 height 43
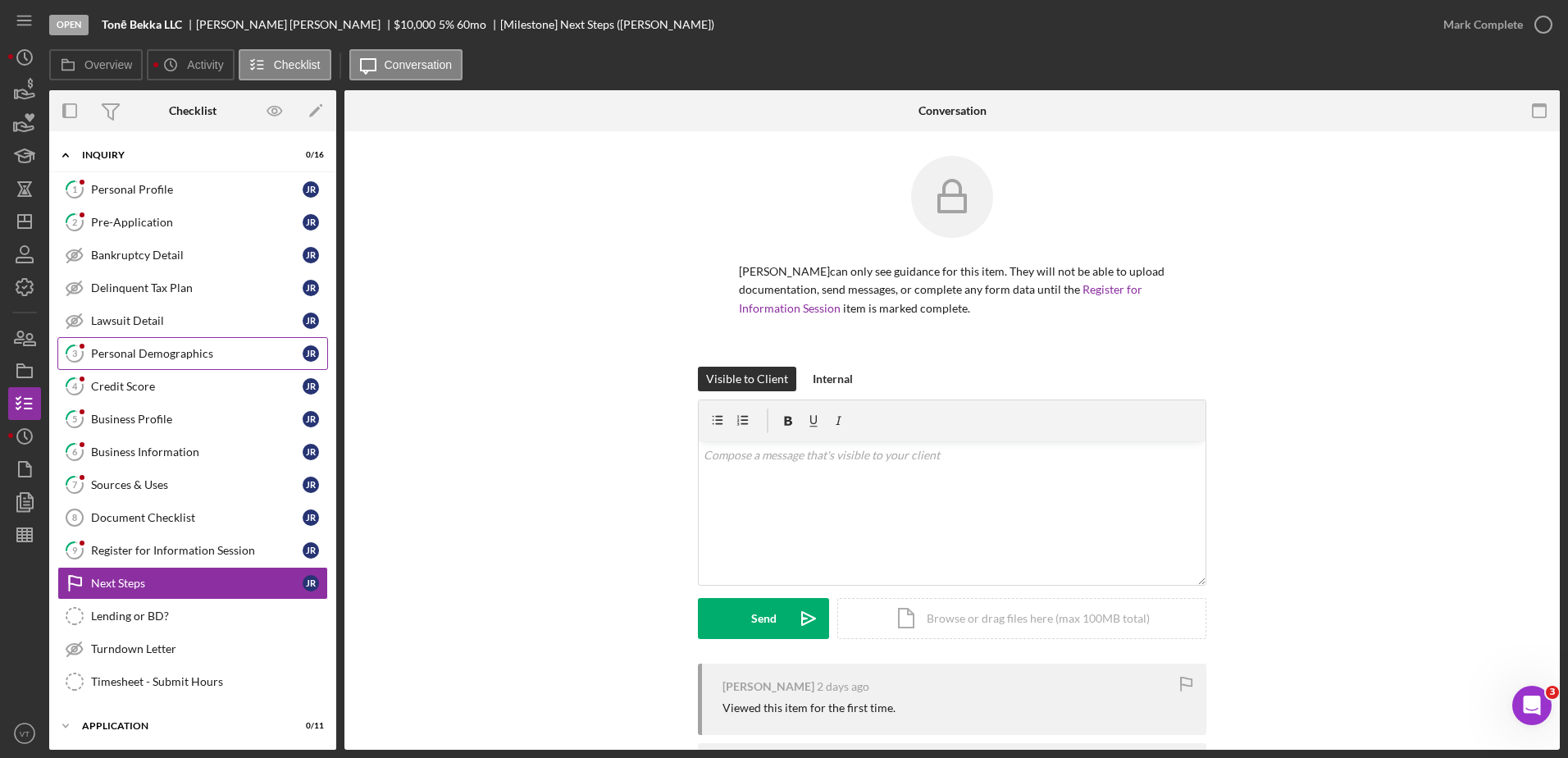
click at [174, 341] on link "3 Personal Demographics J R" at bounding box center [192, 354] width 271 height 33
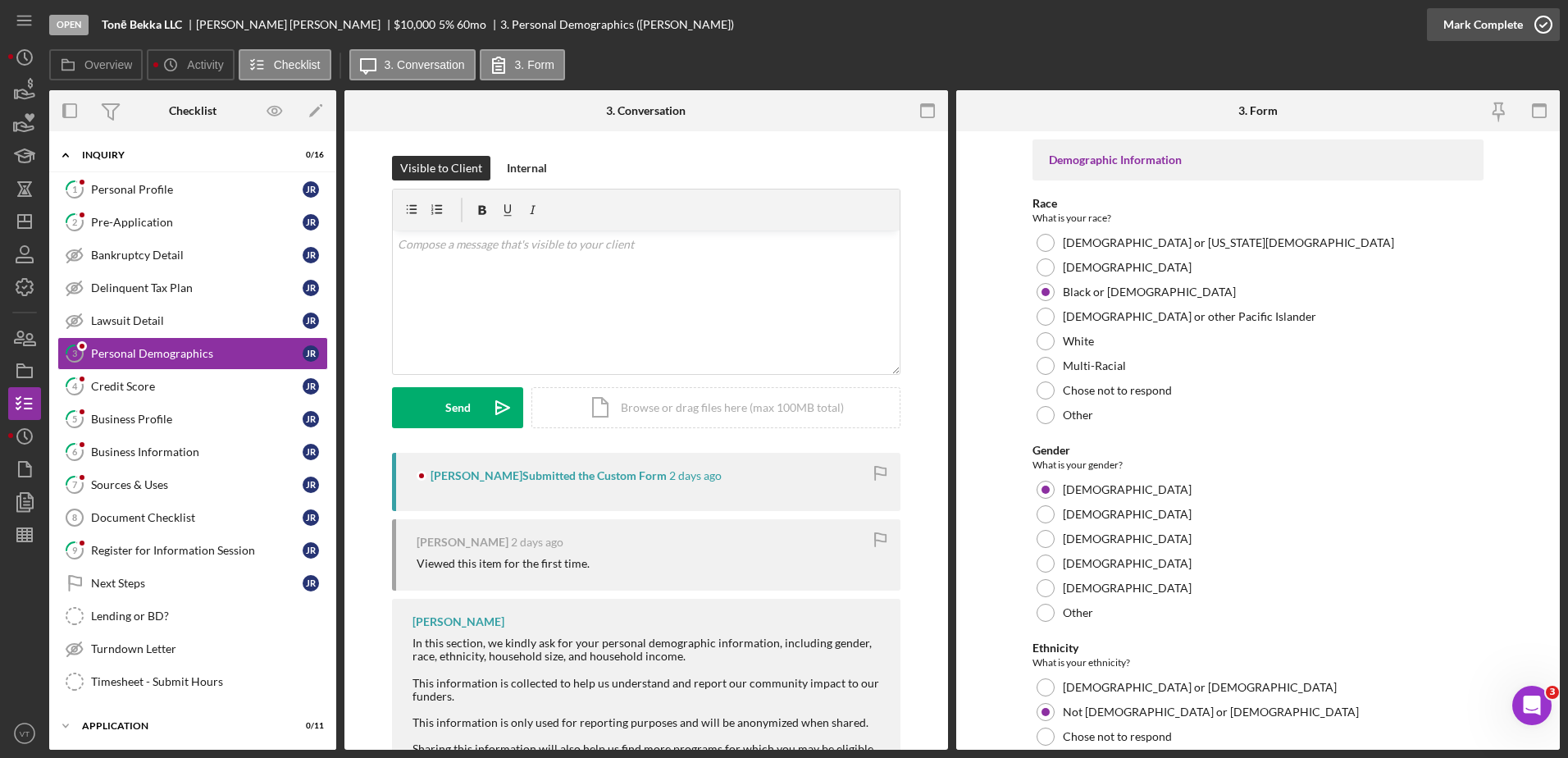
click at [1548, 31] on icon "button" at bounding box center [1543, 24] width 41 height 41
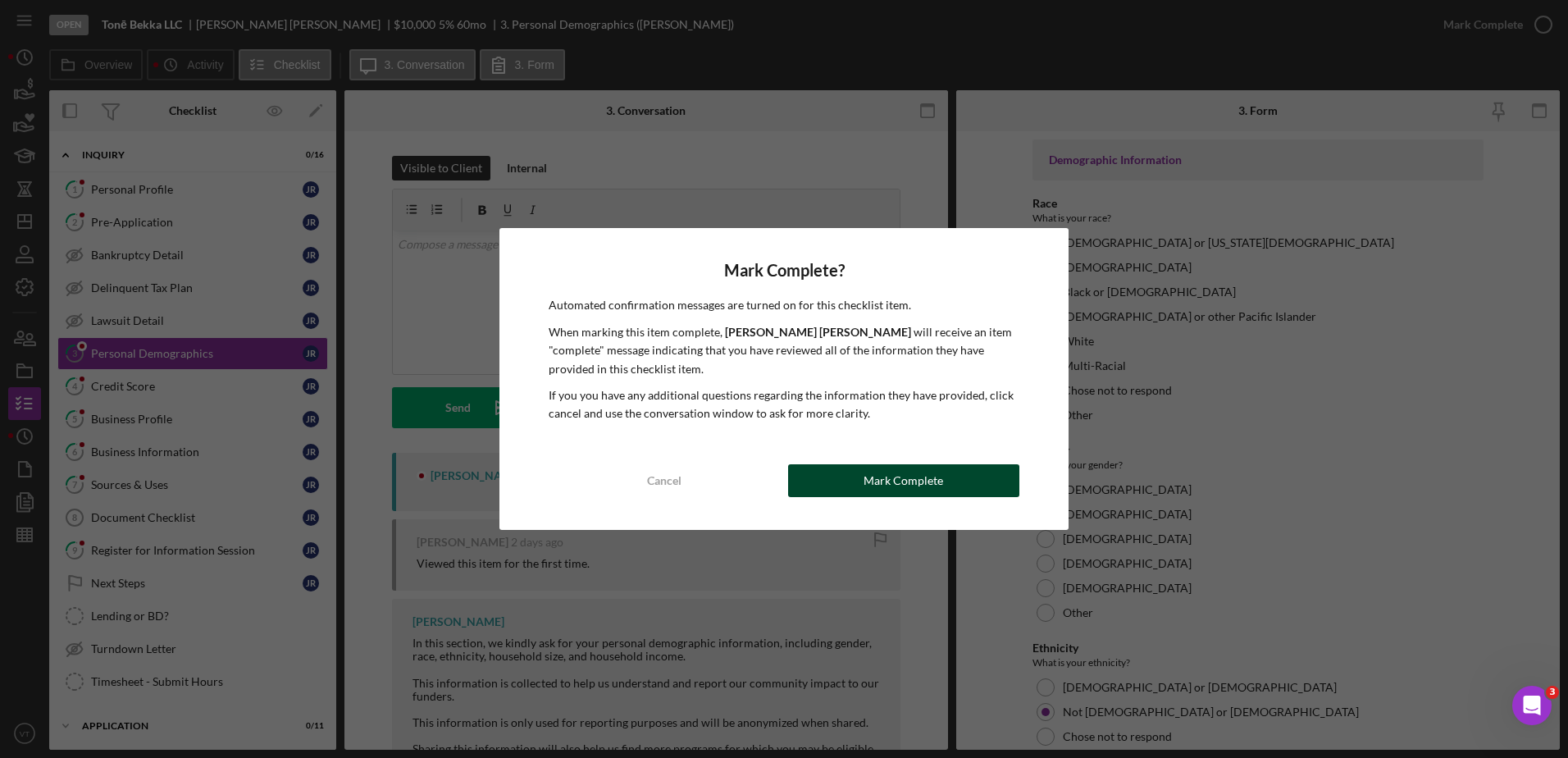
click at [964, 489] on button "Mark Complete" at bounding box center [904, 481] width 232 height 33
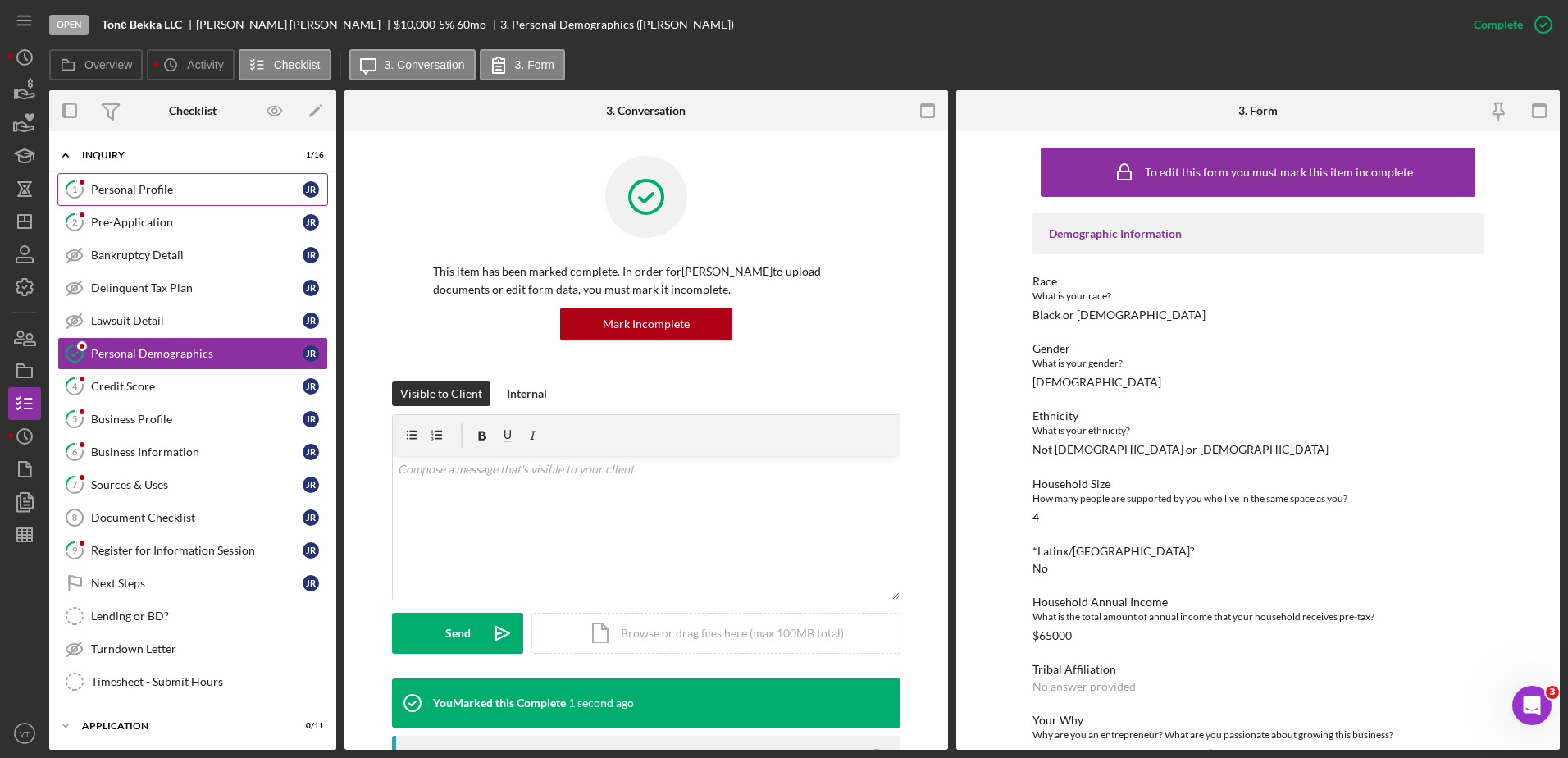
click at [201, 184] on div "Personal Profile" at bounding box center [196, 189] width 212 height 13
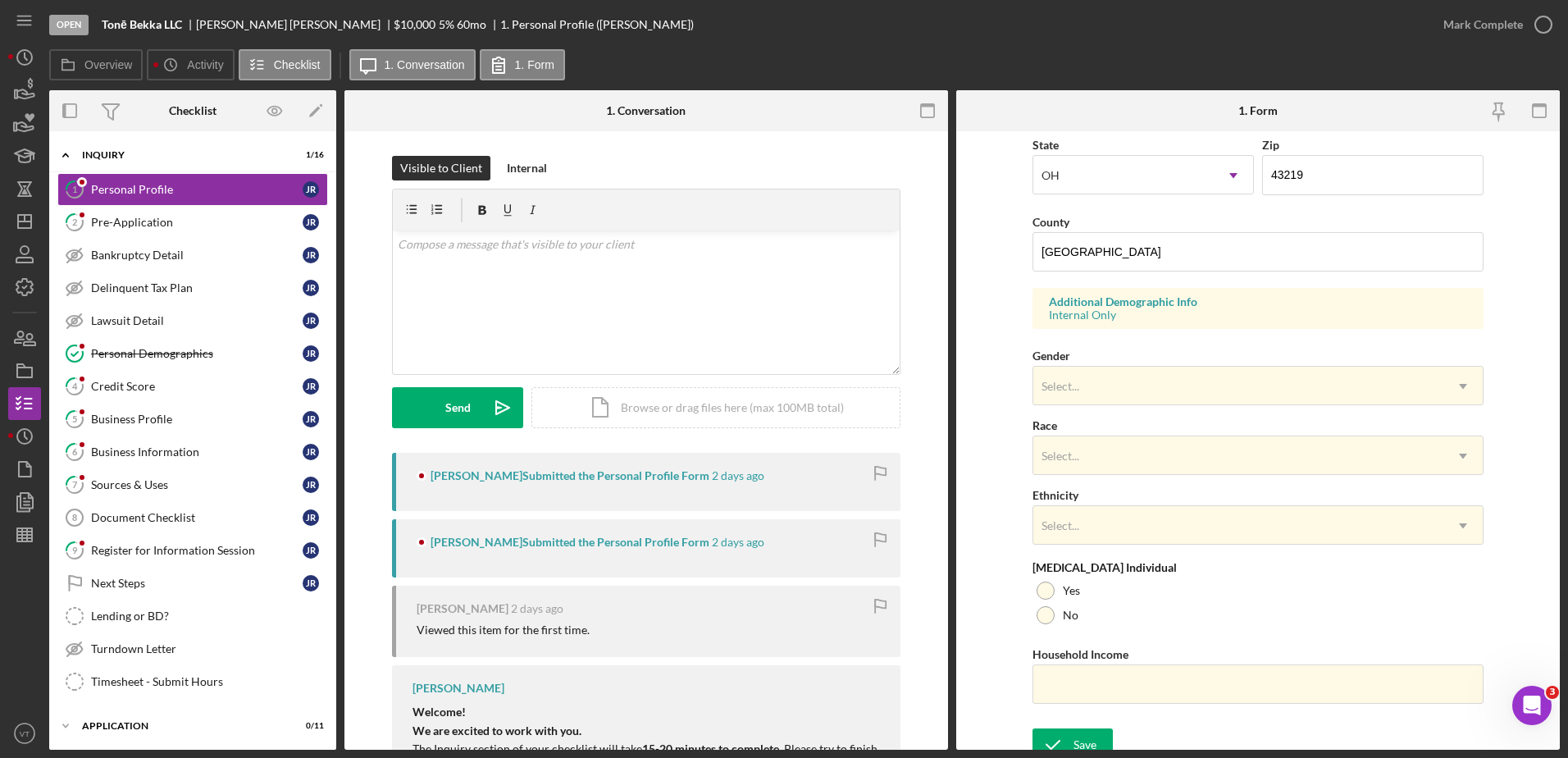
scroll to position [476, 0]
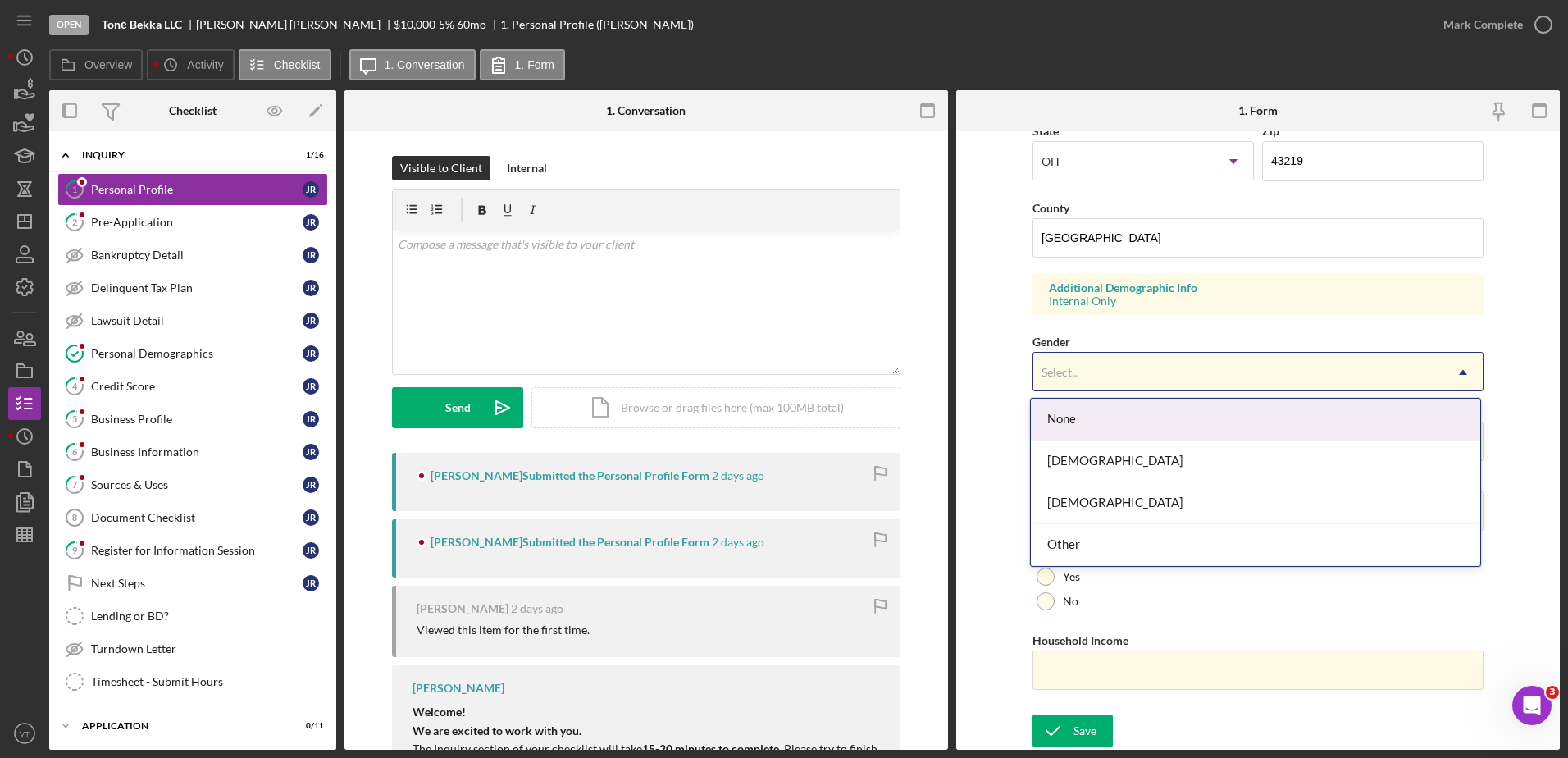
click at [1054, 375] on div "Select..." at bounding box center [1061, 372] width 38 height 13
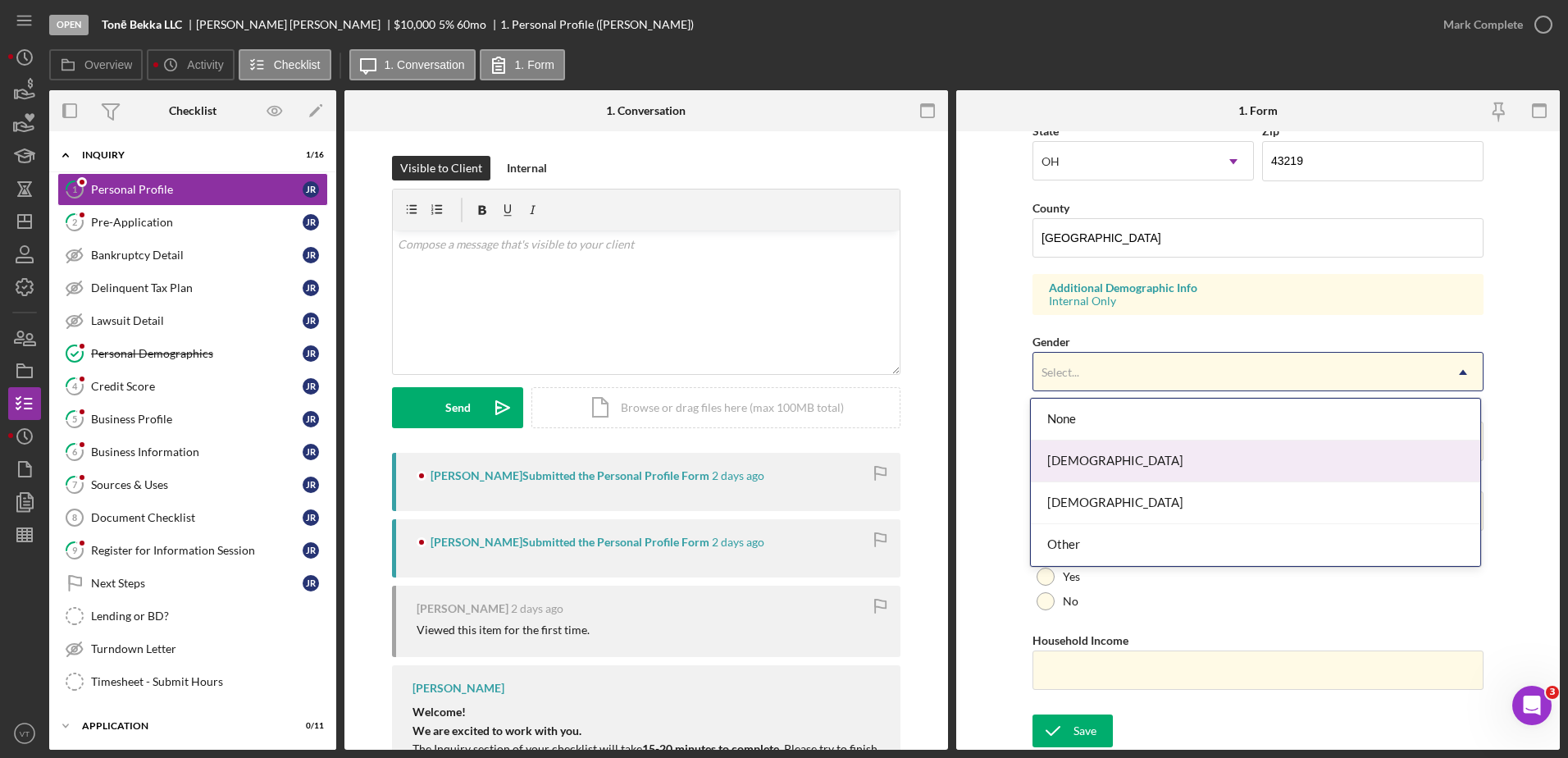
click at [1054, 472] on div "[DEMOGRAPHIC_DATA]" at bounding box center [1256, 462] width 449 height 41
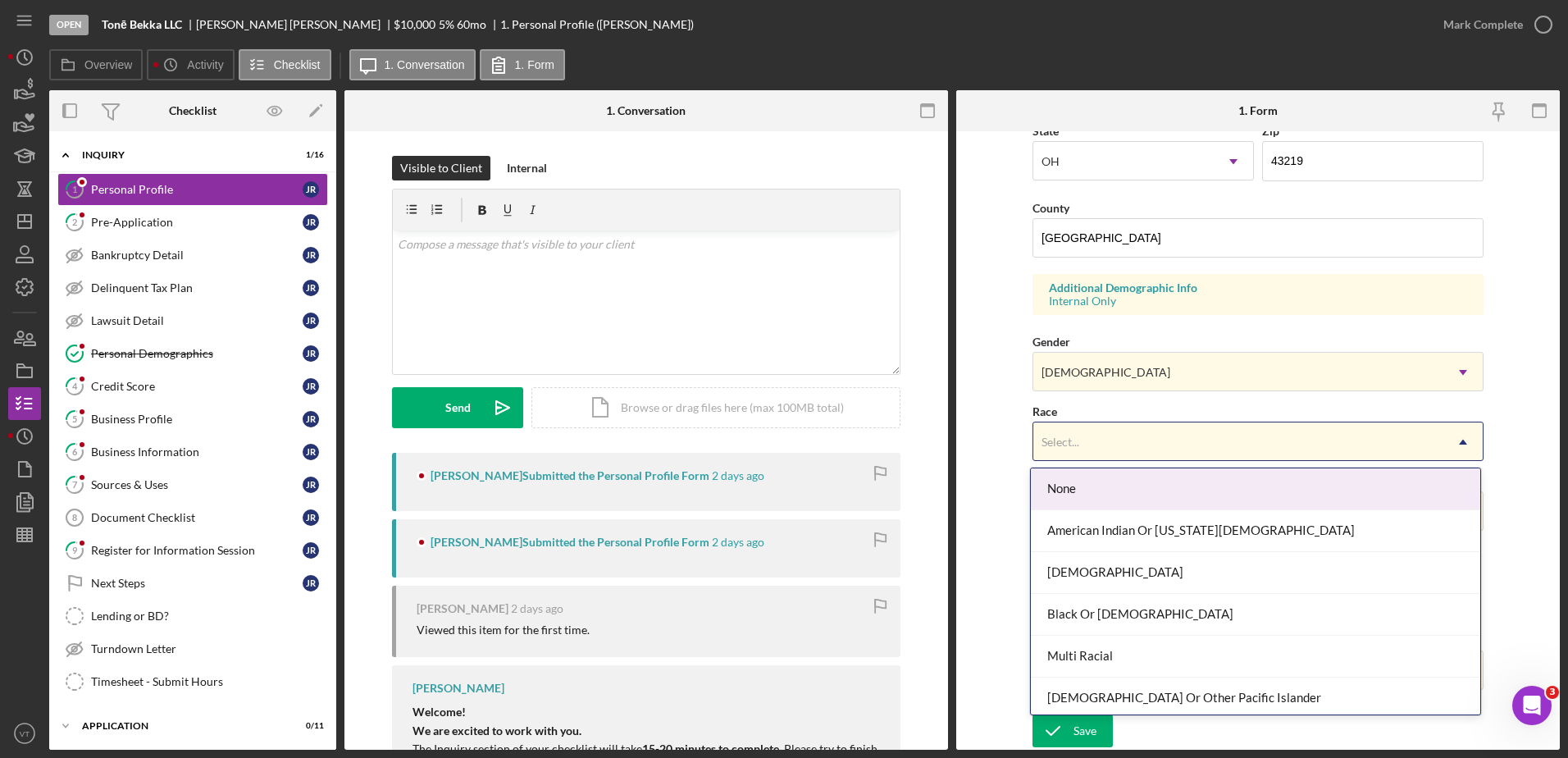
click at [1055, 443] on div "Select..." at bounding box center [1061, 442] width 38 height 13
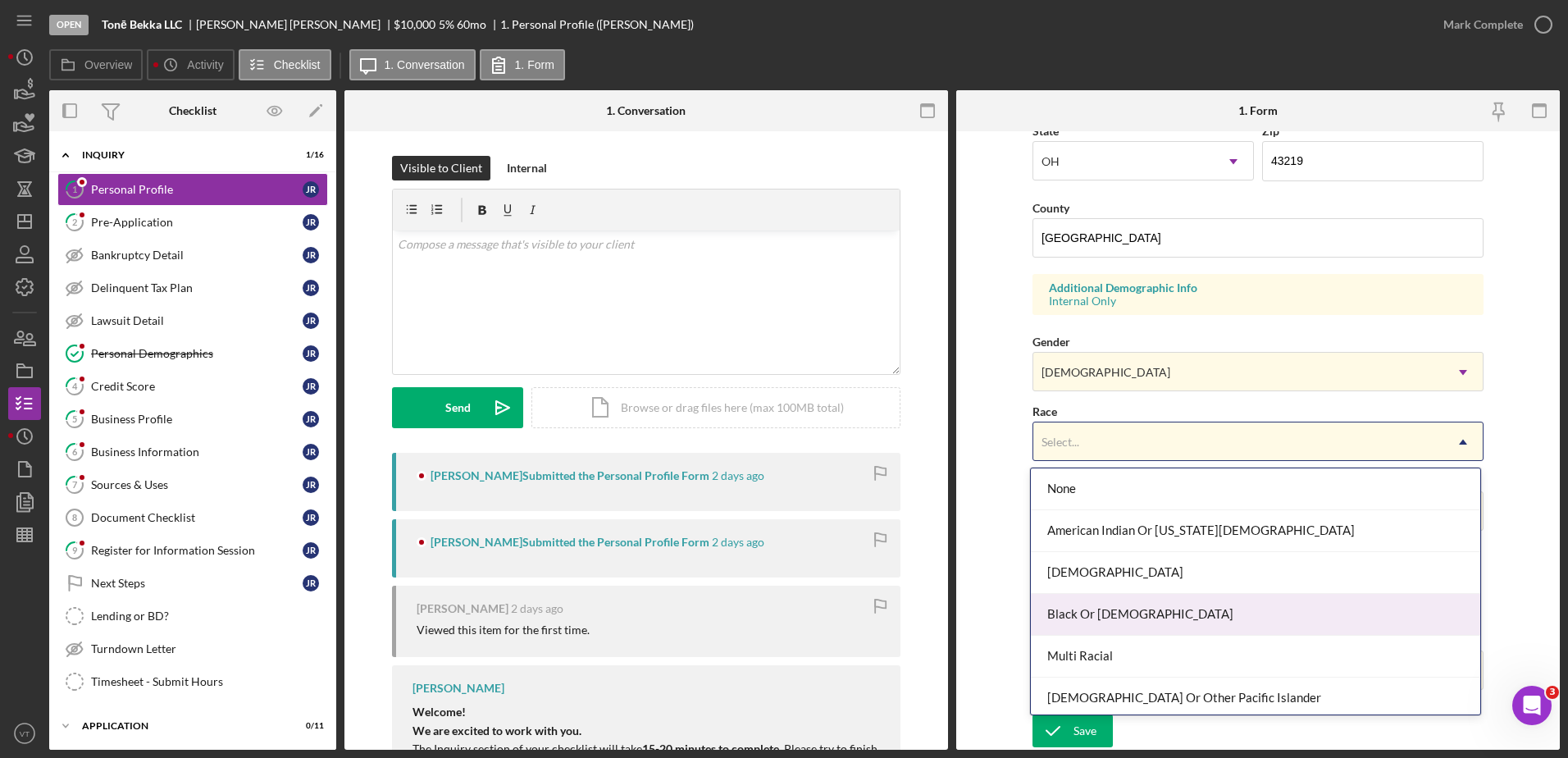
click at [1067, 619] on div "Black Or [DEMOGRAPHIC_DATA]" at bounding box center [1256, 615] width 449 height 41
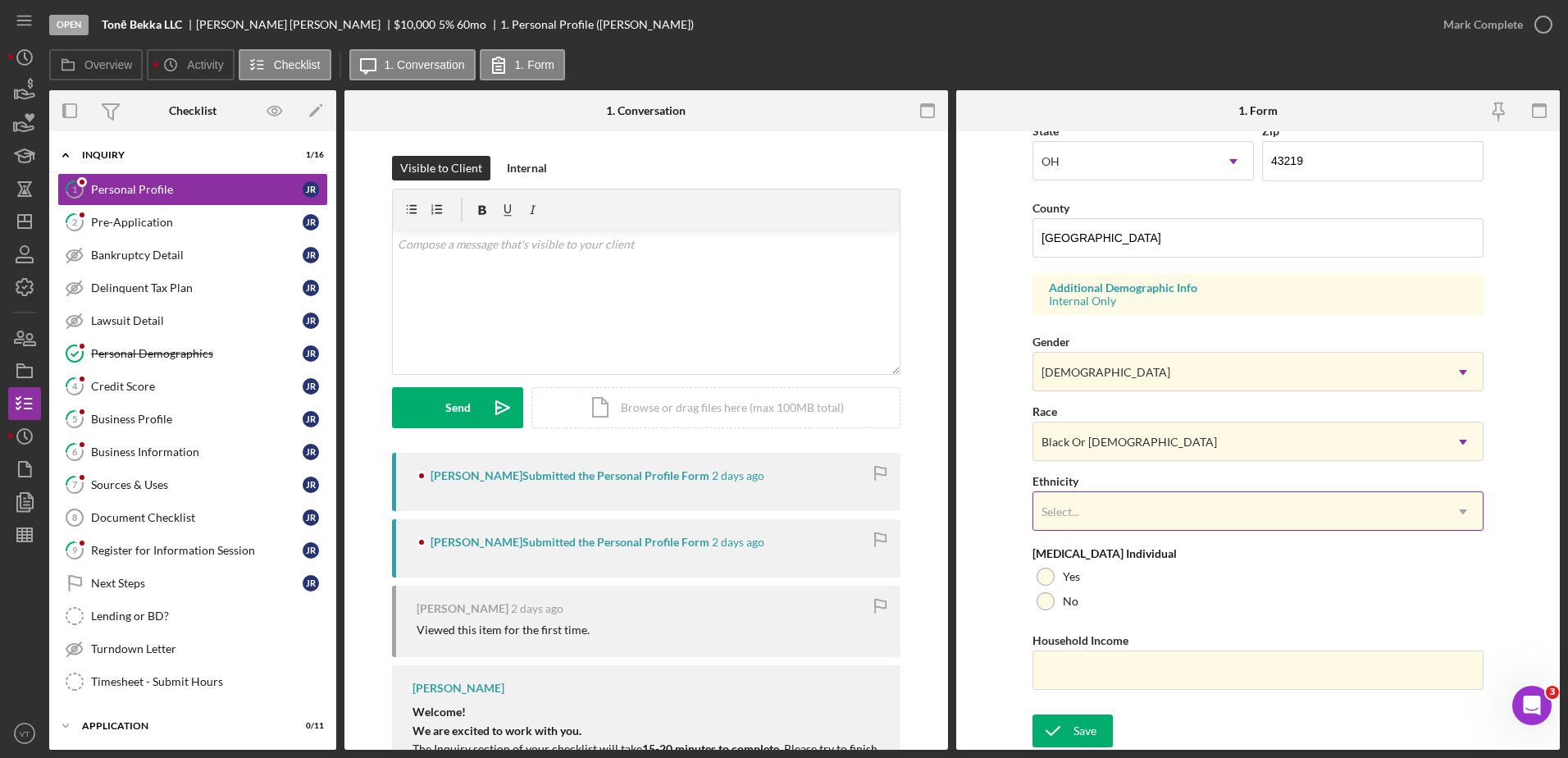
click at [1087, 519] on div "Select..." at bounding box center [1239, 512] width 410 height 38
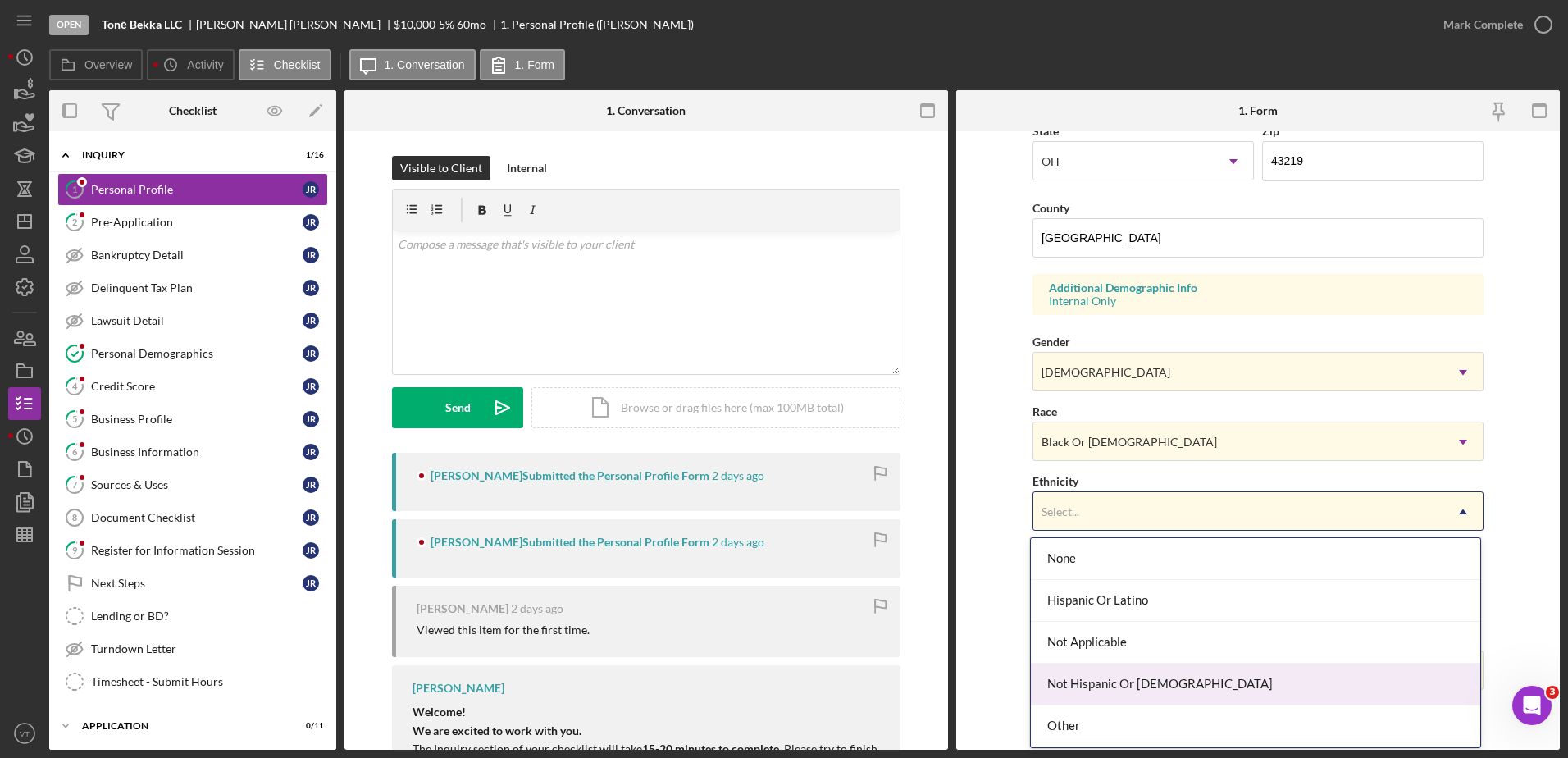
click at [1076, 672] on div "Not Hispanic Or [DEMOGRAPHIC_DATA]" at bounding box center [1256, 685] width 449 height 41
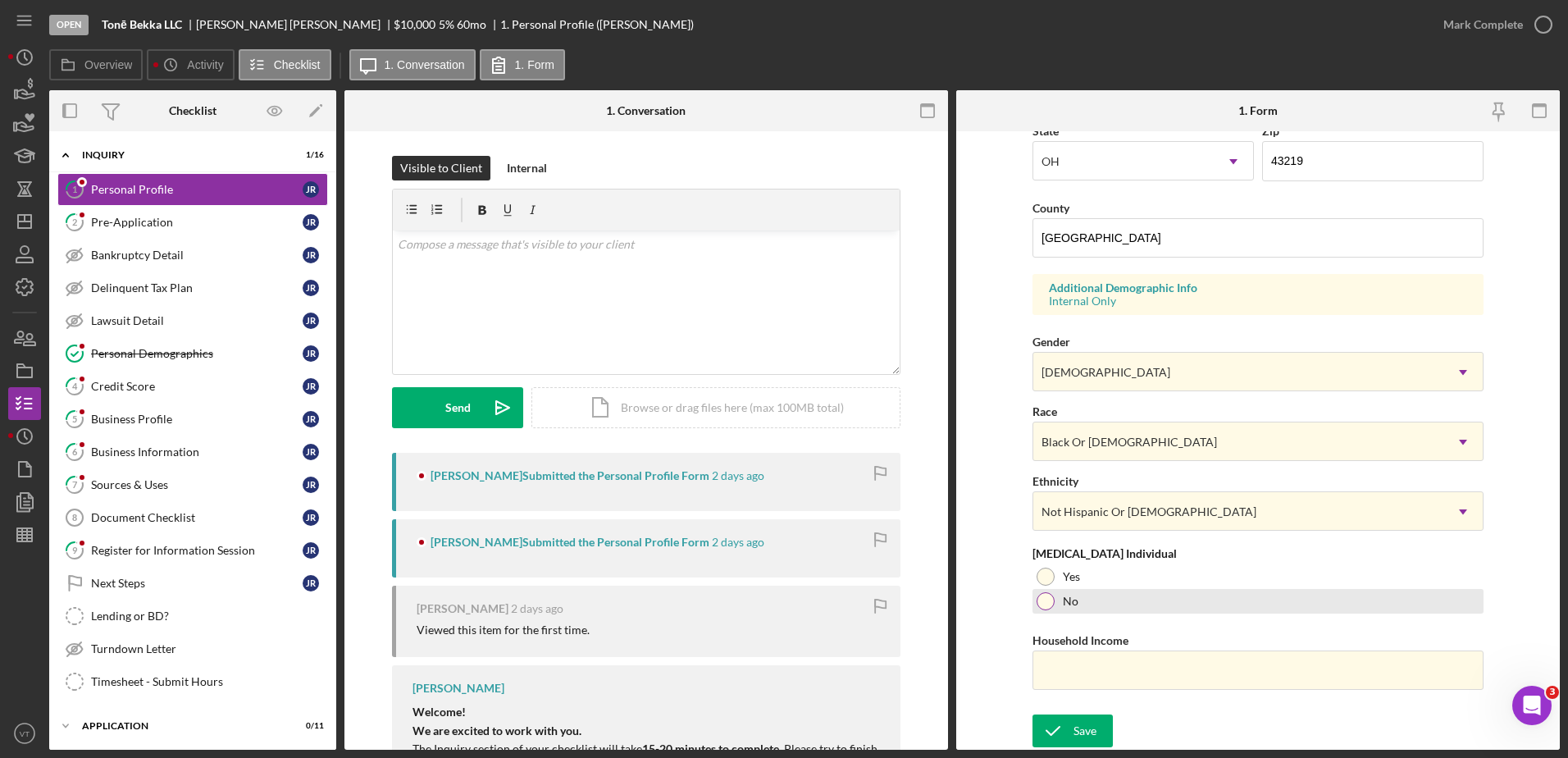
click at [1060, 602] on div "No" at bounding box center [1259, 601] width 451 height 24
click at [1053, 657] on input "Household Income" at bounding box center [1259, 671] width 451 height 40
type input "$65,000"
click at [1104, 723] on button "Save" at bounding box center [1073, 731] width 80 height 33
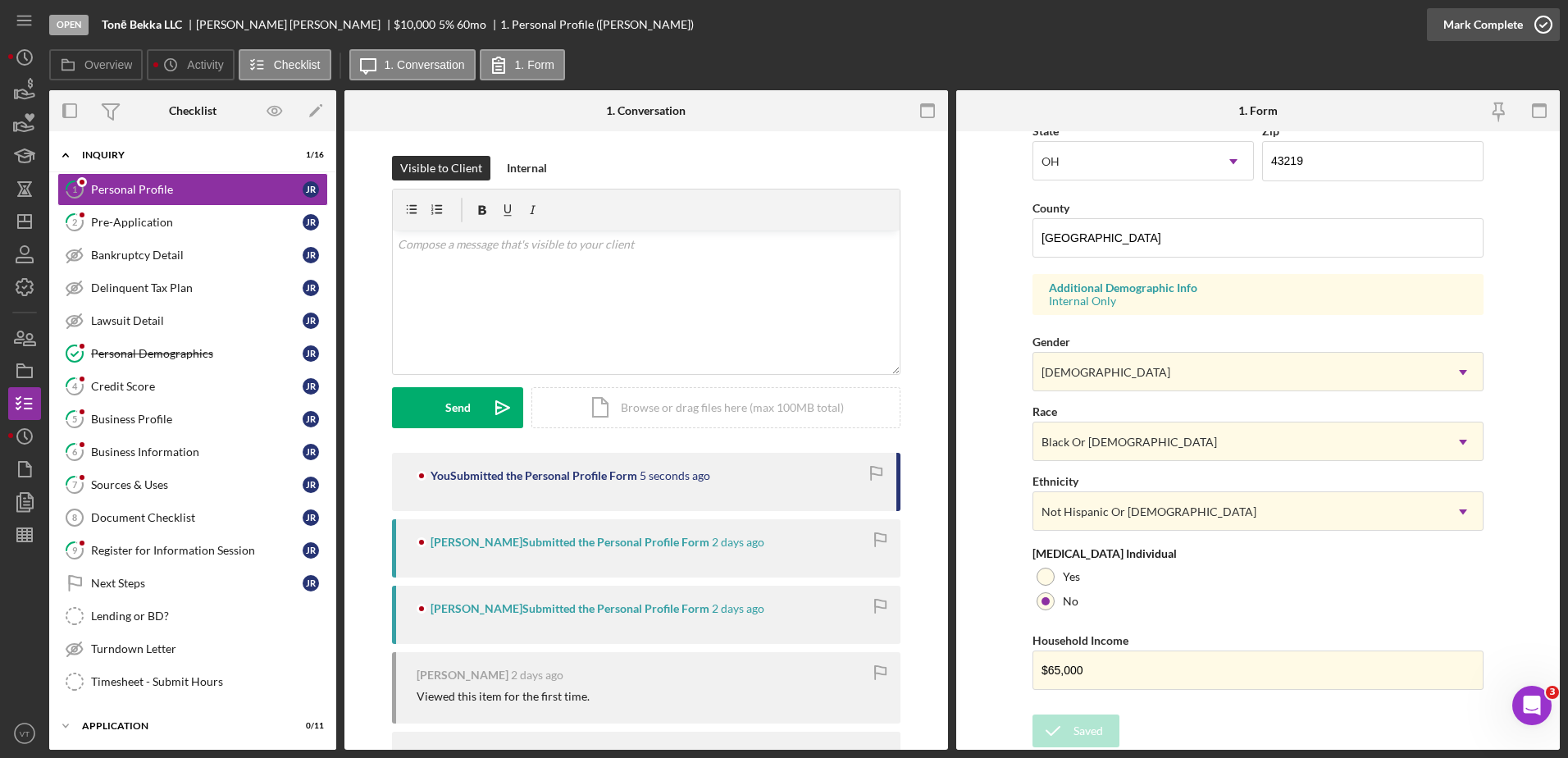
click at [1546, 24] on icon "button" at bounding box center [1543, 24] width 41 height 41
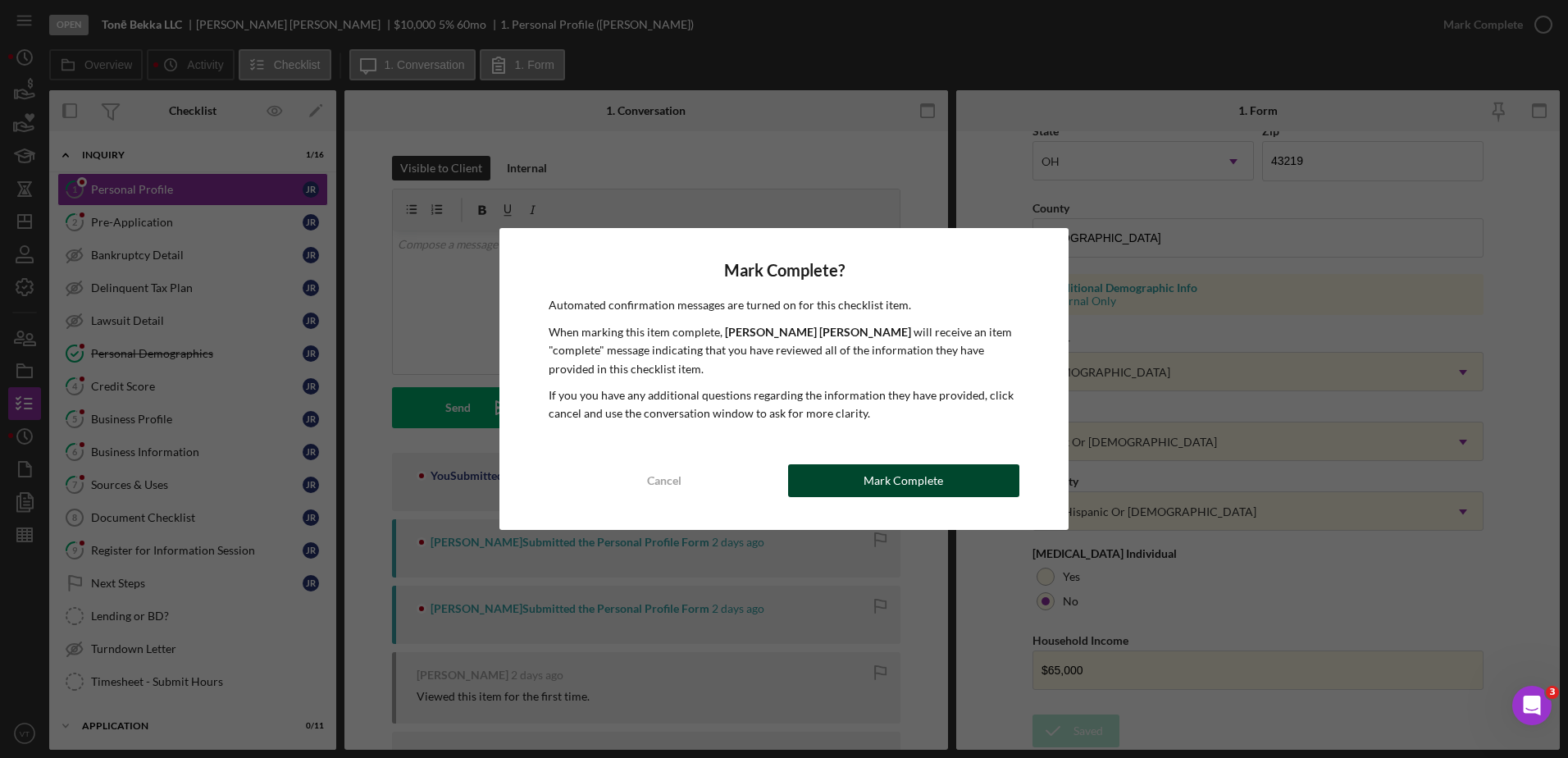
click at [966, 475] on button "Mark Complete" at bounding box center [904, 481] width 232 height 33
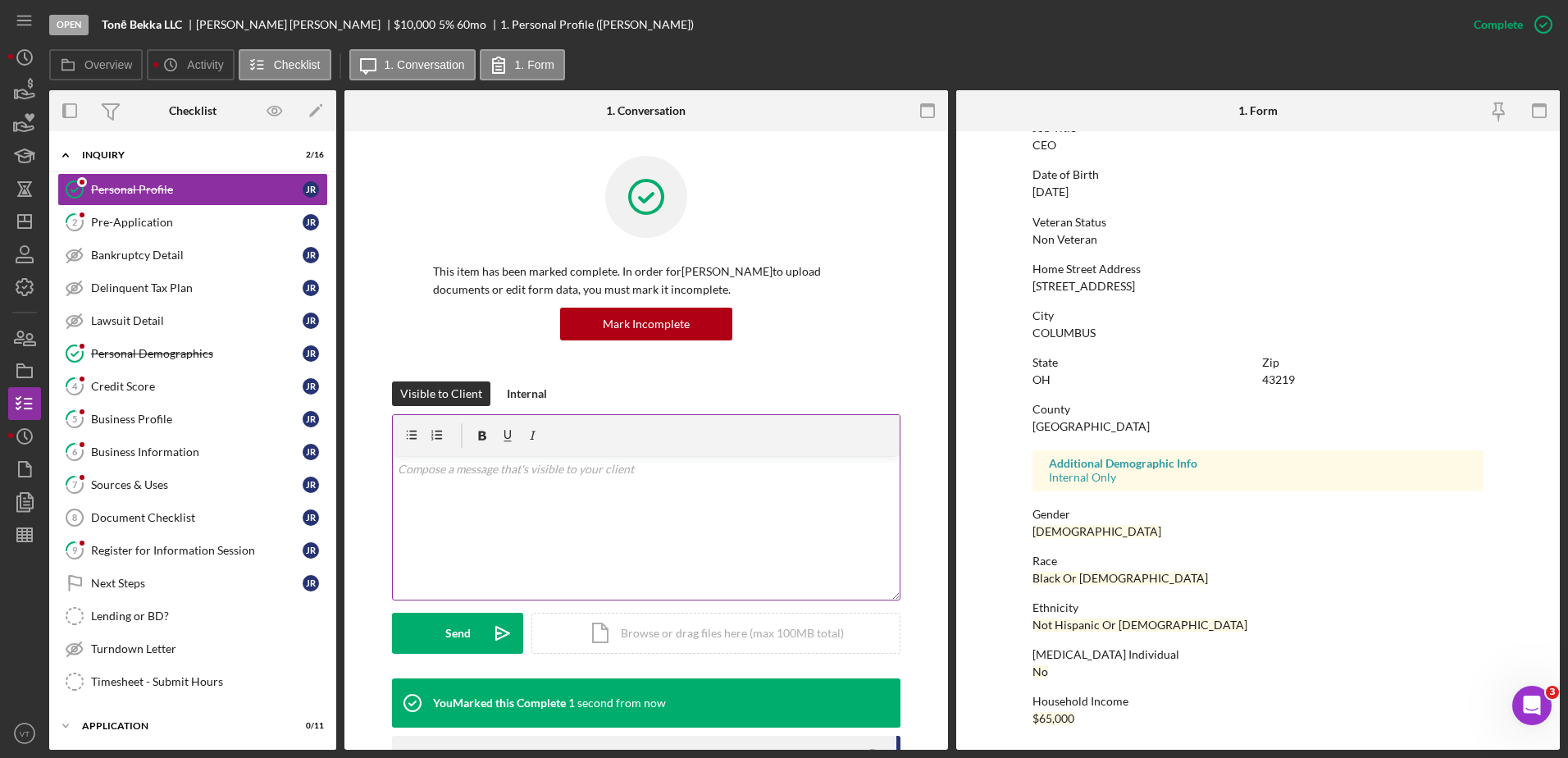
scroll to position [147, 0]
click at [229, 218] on div "Pre-Application" at bounding box center [196, 222] width 212 height 13
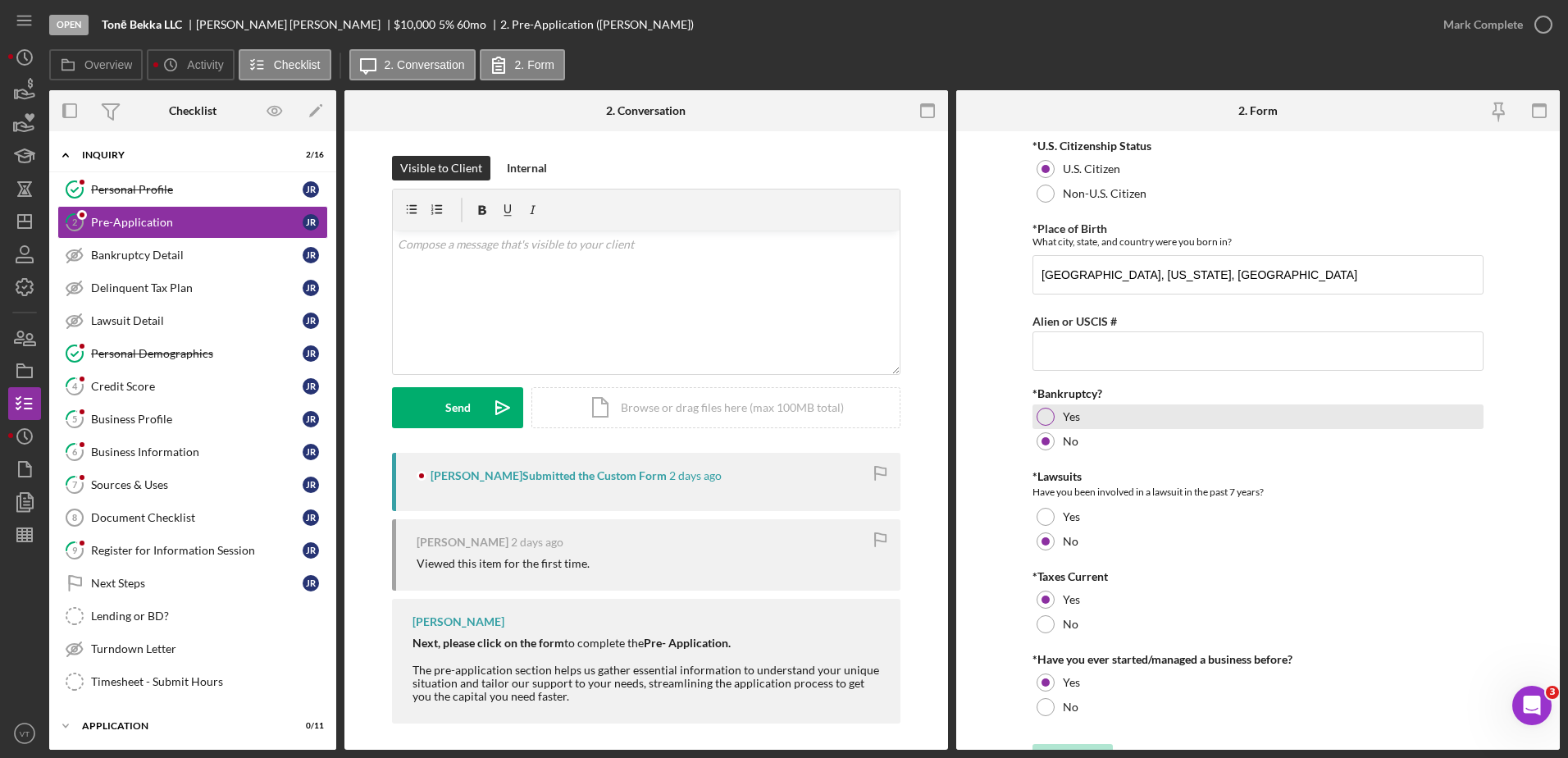
scroll to position [29, 0]
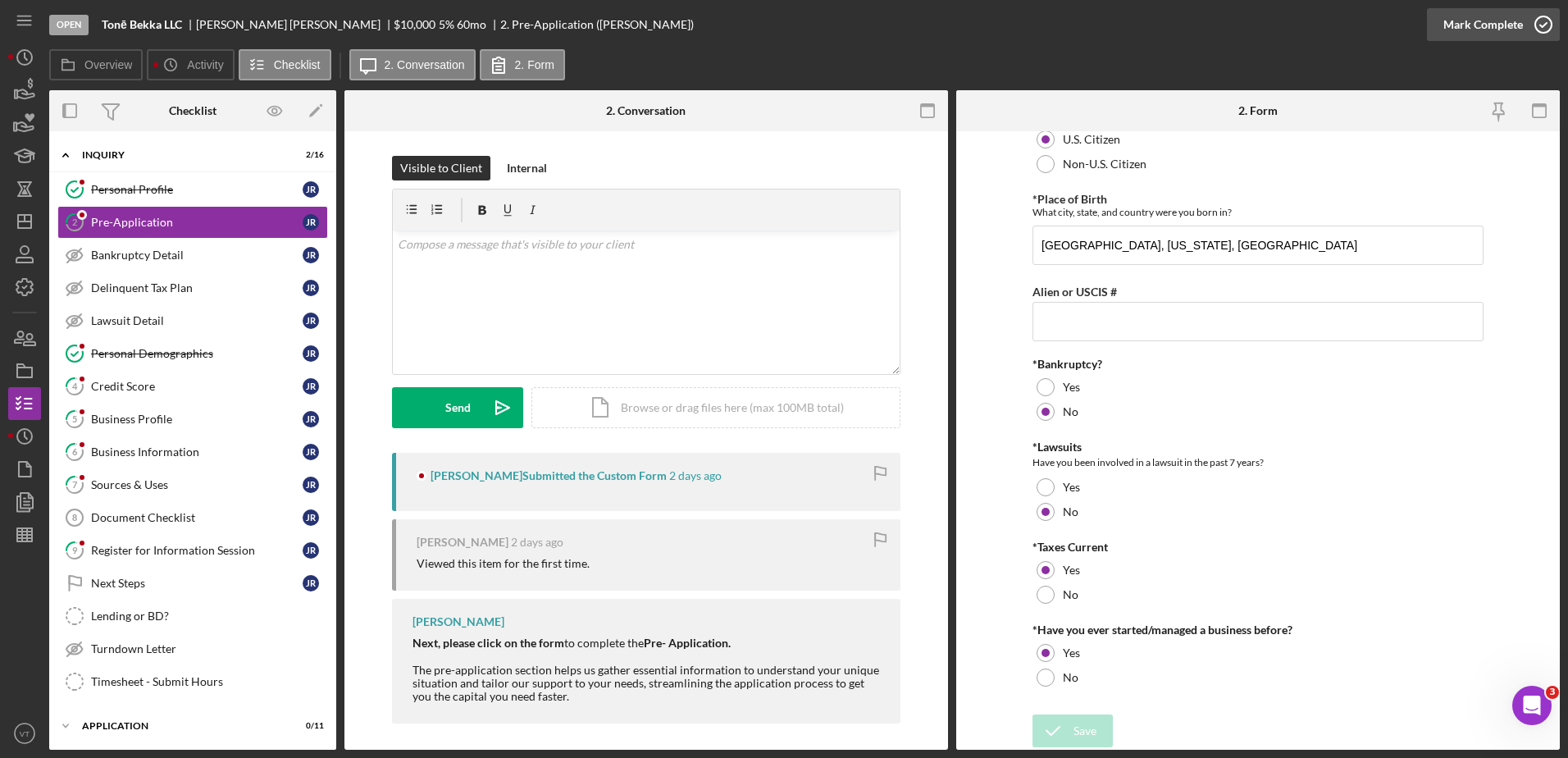
click at [1533, 24] on icon "button" at bounding box center [1543, 24] width 41 height 41
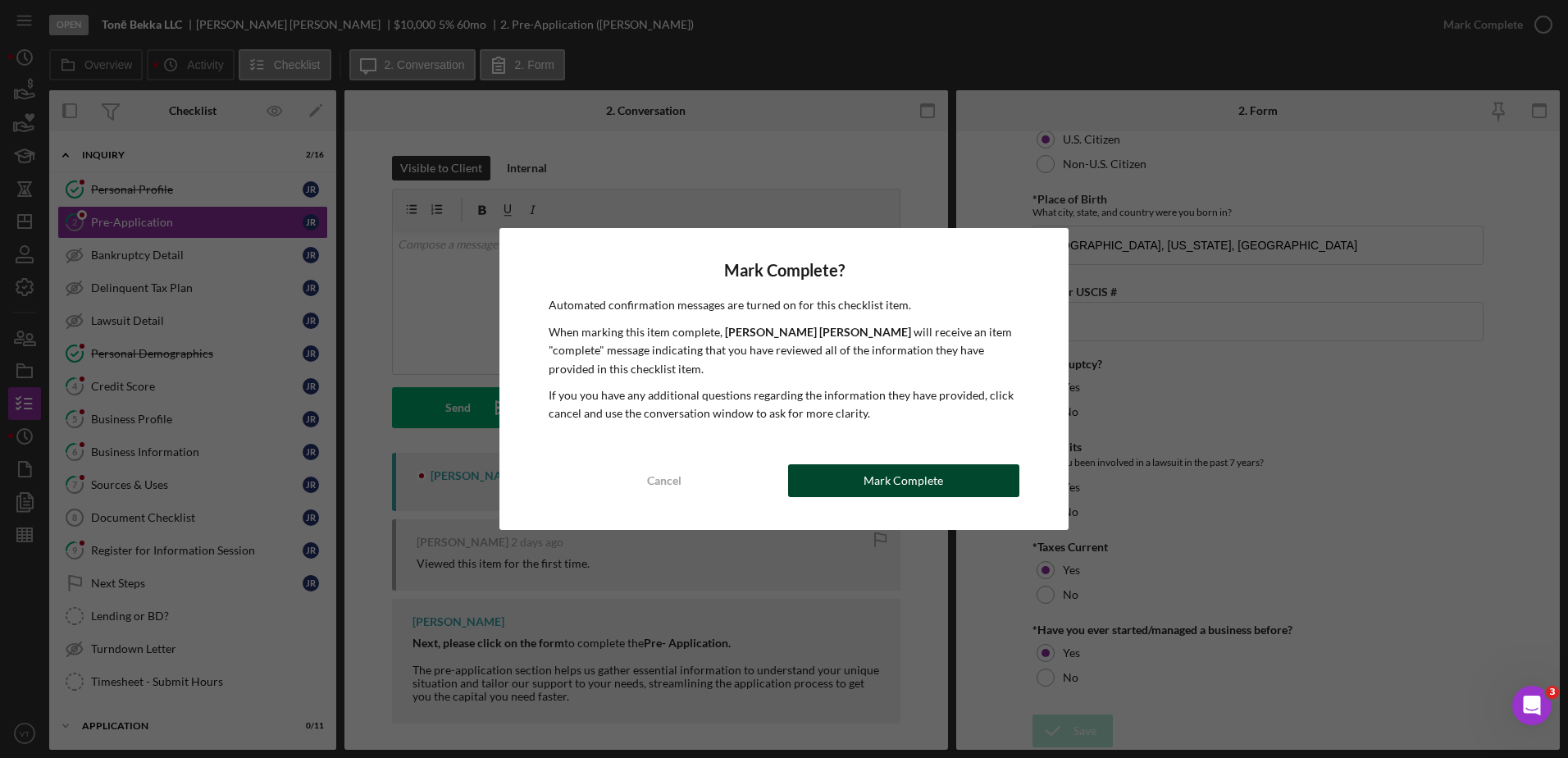
click at [946, 484] on button "Mark Complete" at bounding box center [904, 481] width 232 height 33
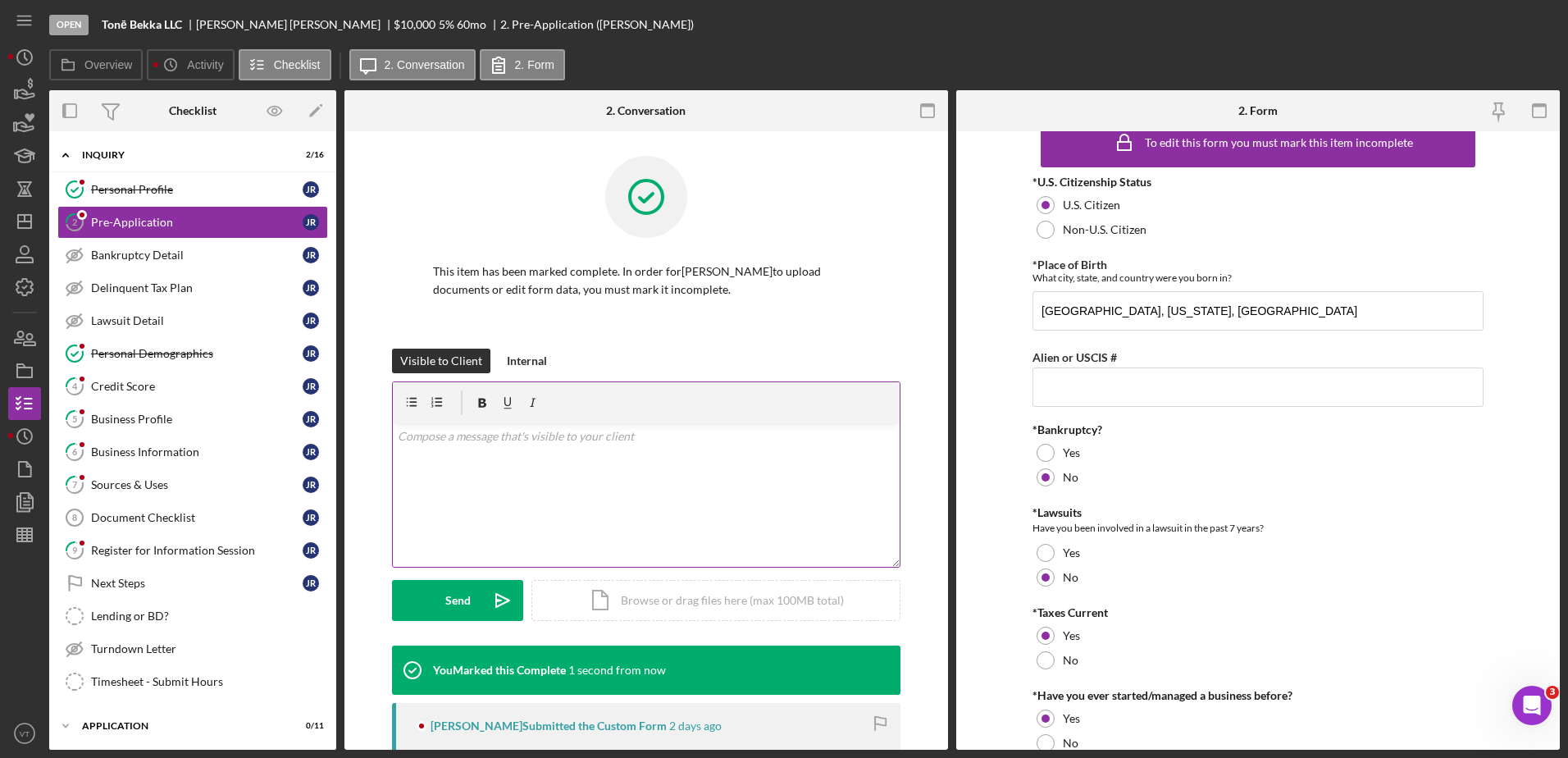
scroll to position [95, 0]
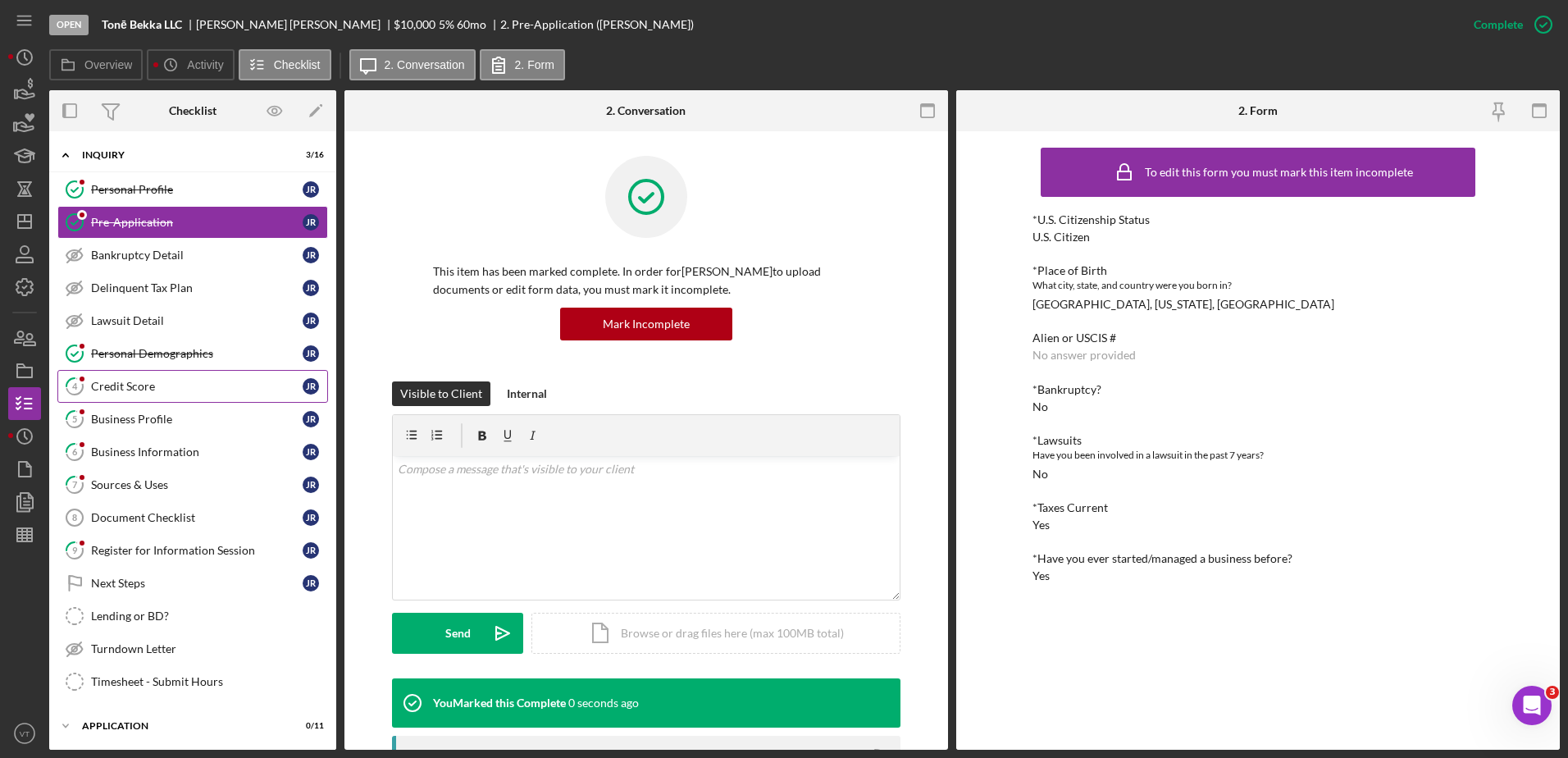
click at [190, 392] on div "Credit Score" at bounding box center [196, 385] width 212 height 13
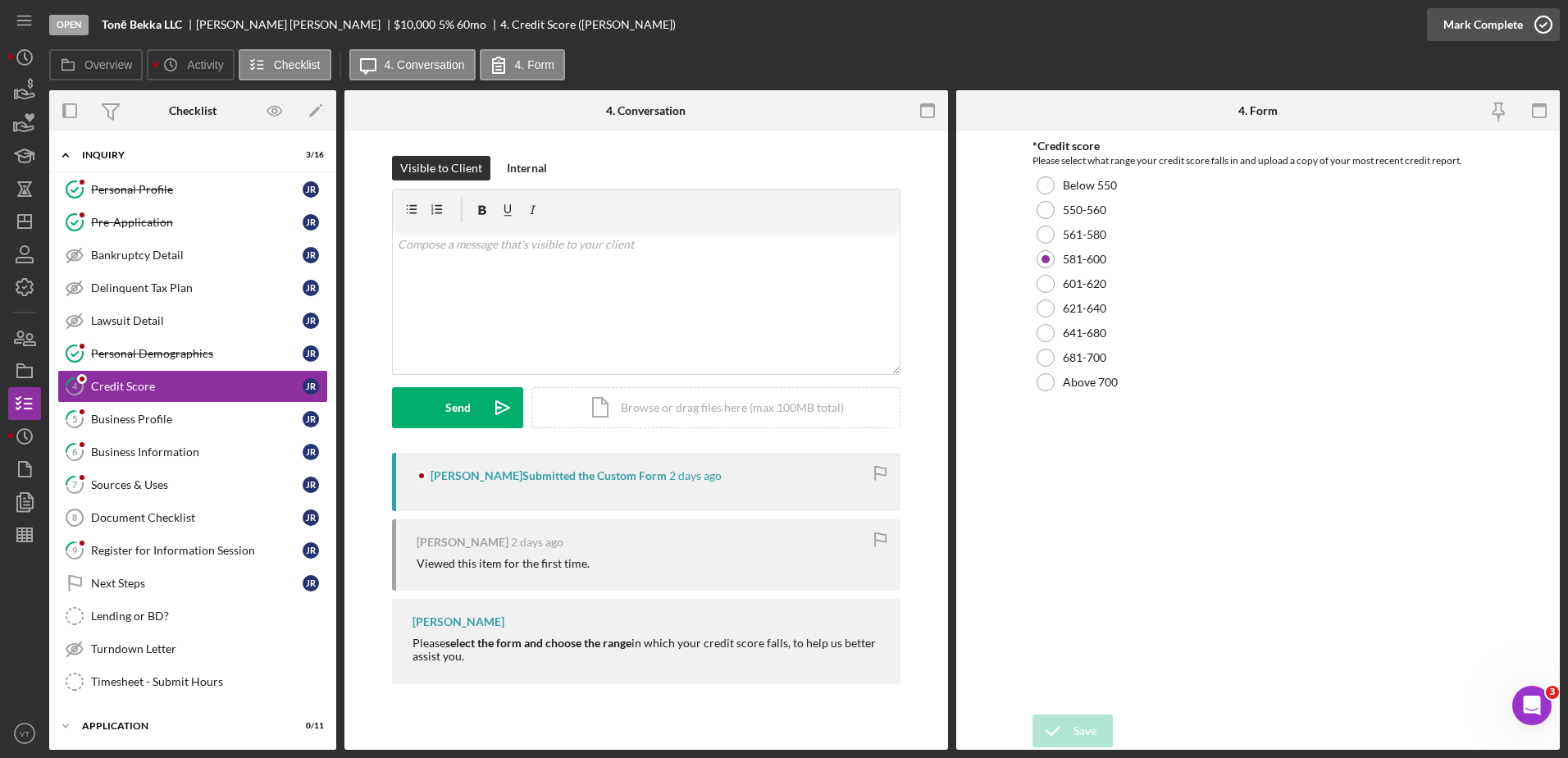
click at [1546, 17] on icon "button" at bounding box center [1543, 24] width 41 height 41
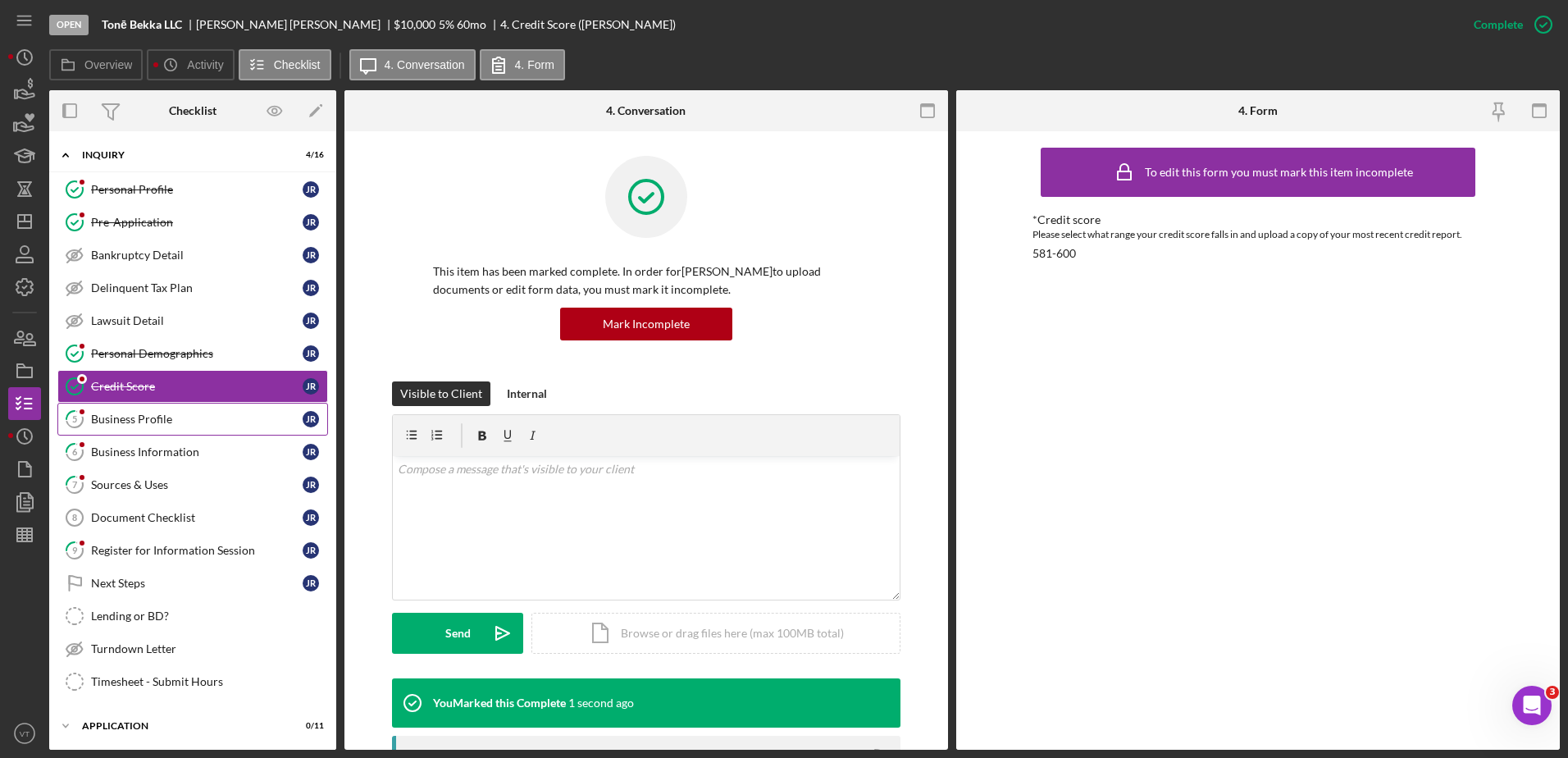
click at [220, 412] on div "Business Profile" at bounding box center [196, 418] width 212 height 13
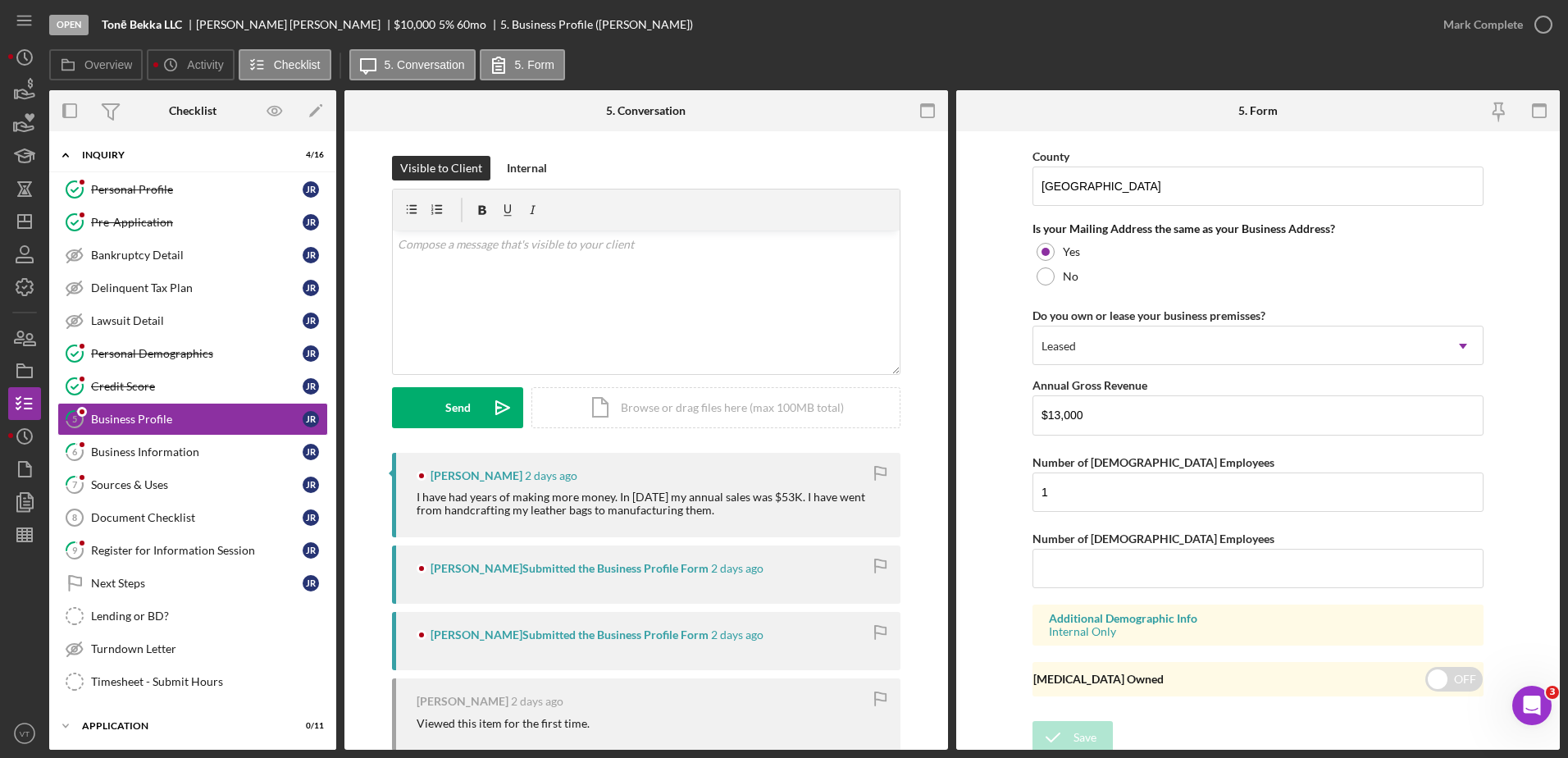
scroll to position [1202, 0]
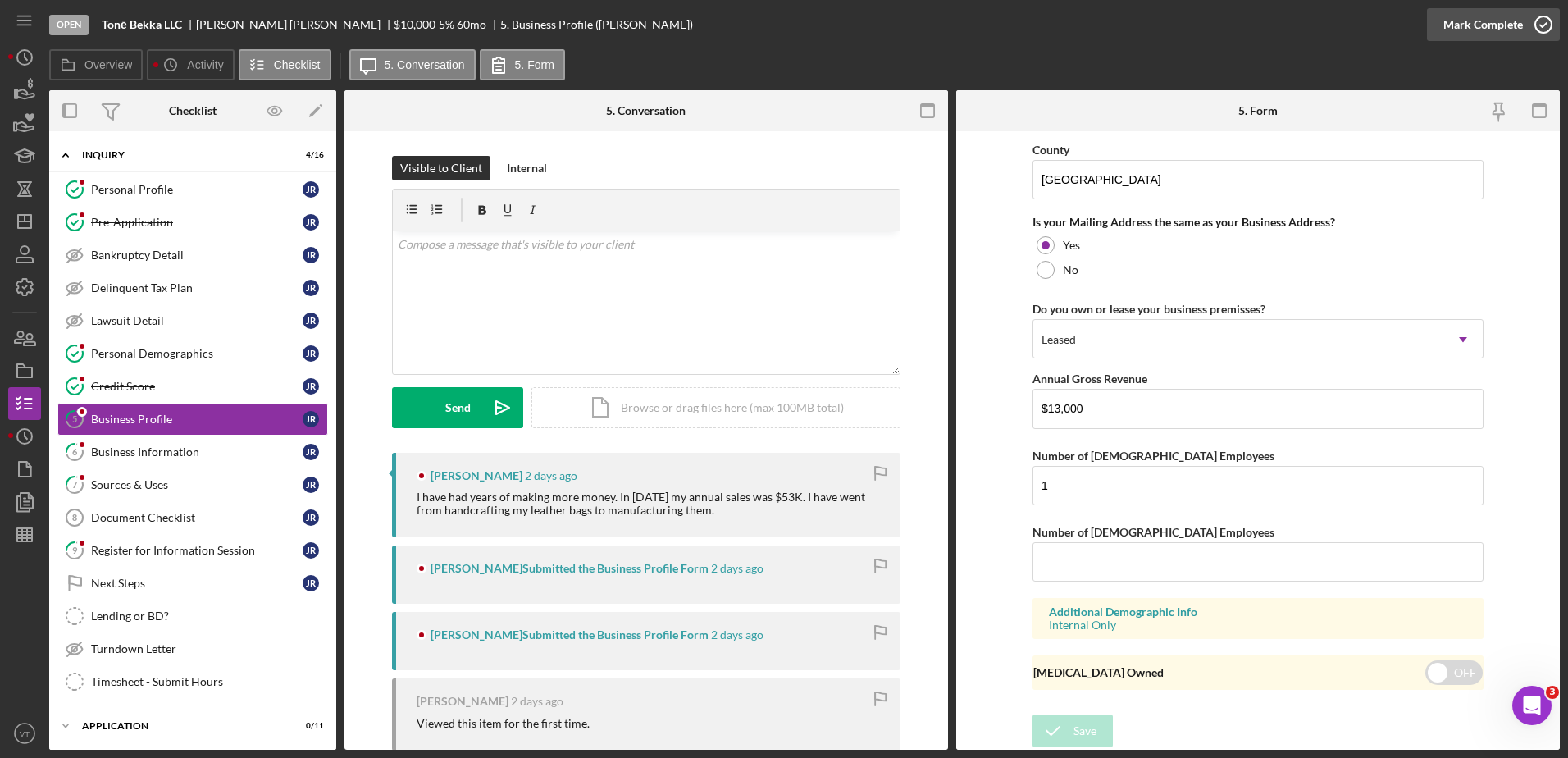
click at [1528, 22] on icon "button" at bounding box center [1543, 24] width 41 height 41
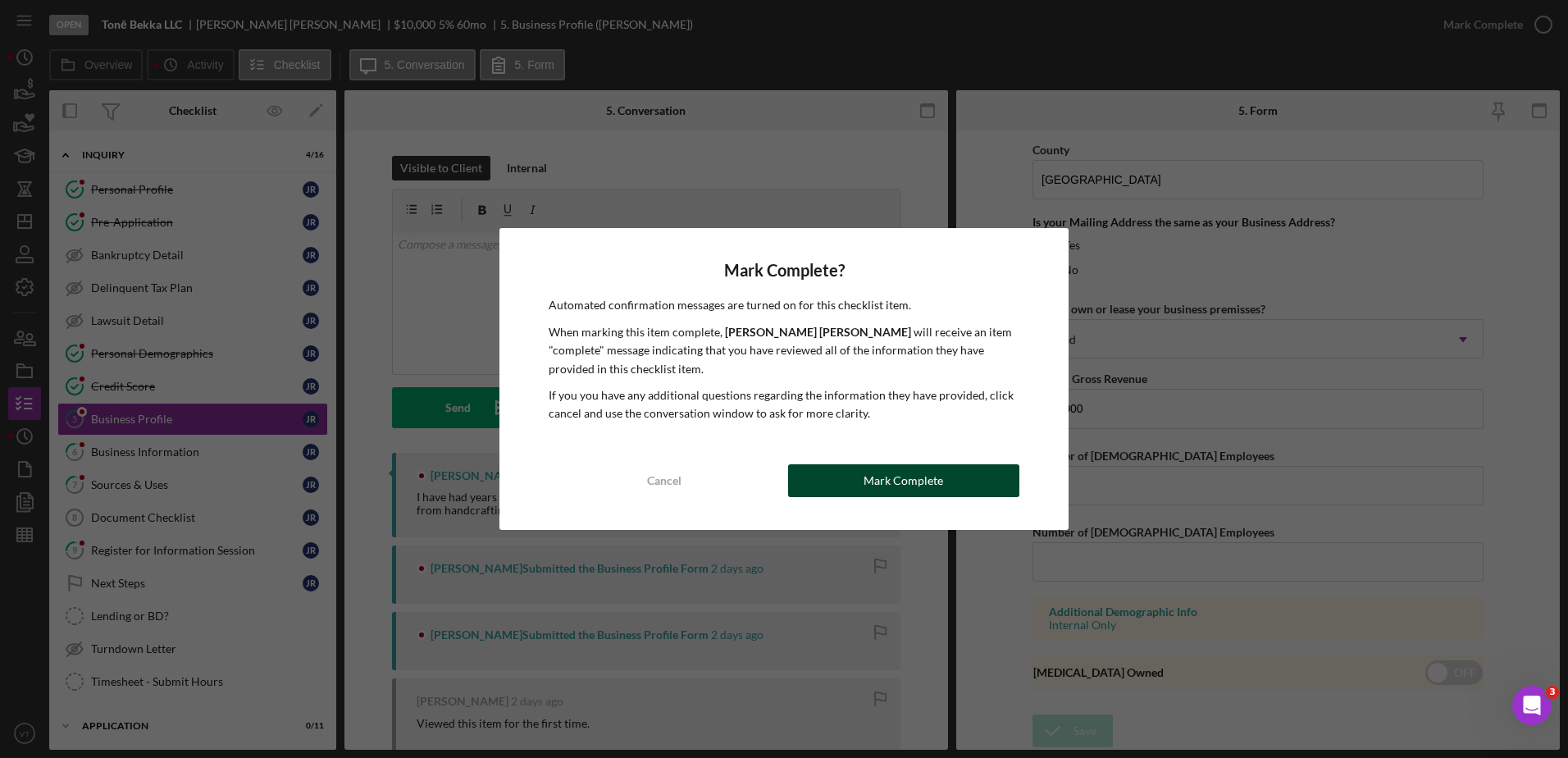
click at [931, 477] on div "Mark Complete" at bounding box center [903, 481] width 80 height 33
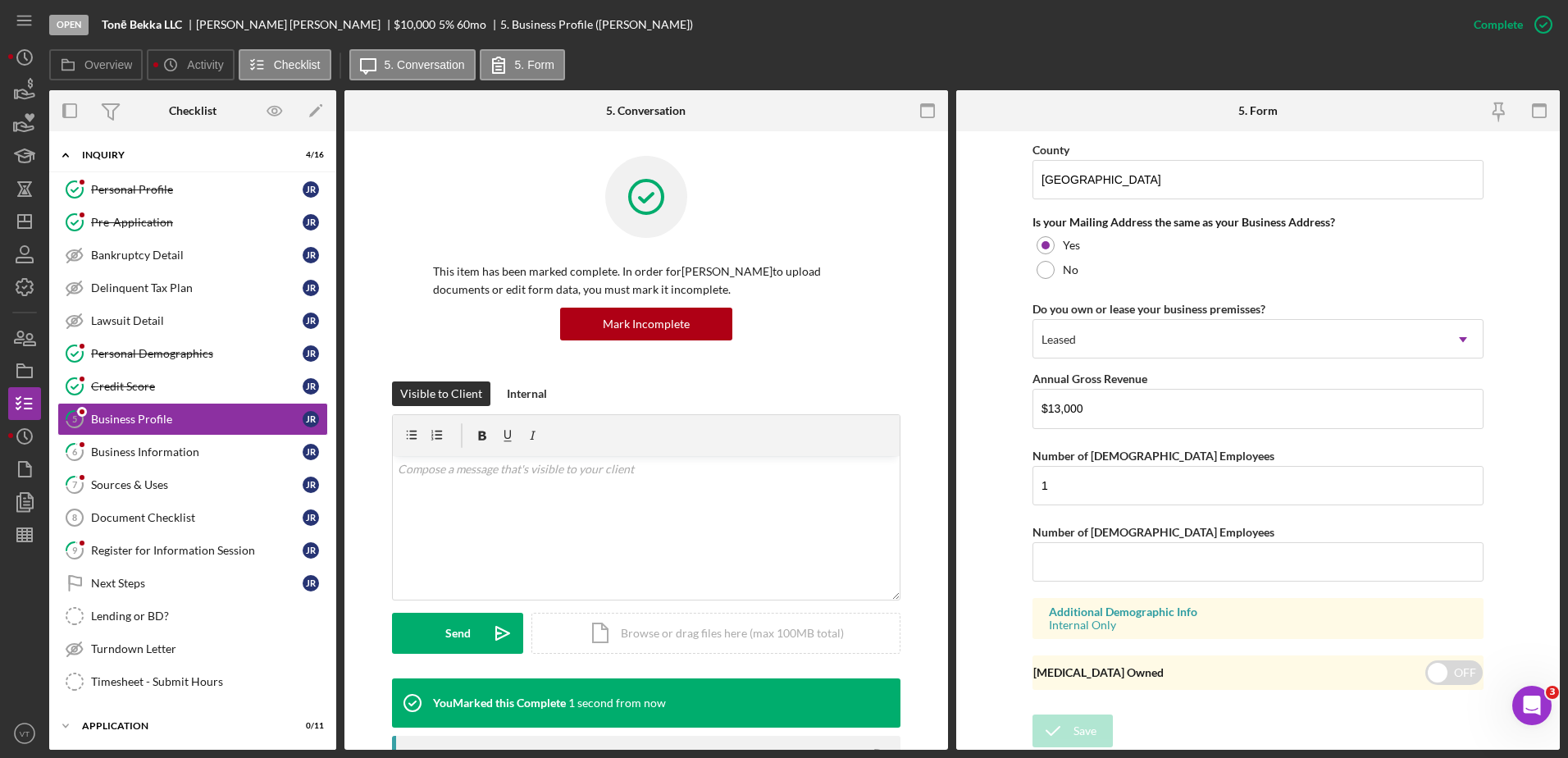
scroll to position [619, 0]
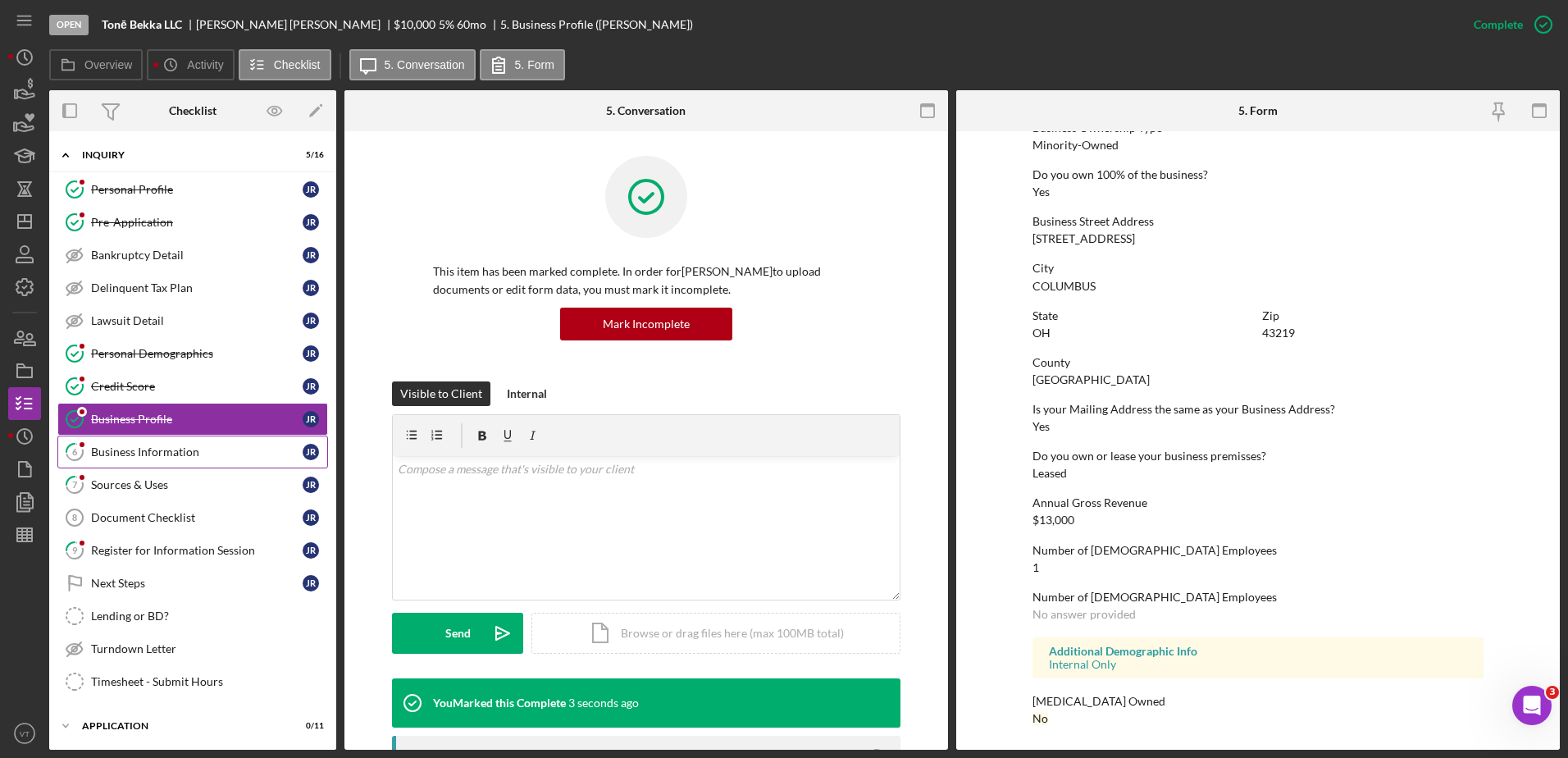
click at [247, 454] on div "Business Information" at bounding box center [196, 451] width 212 height 13
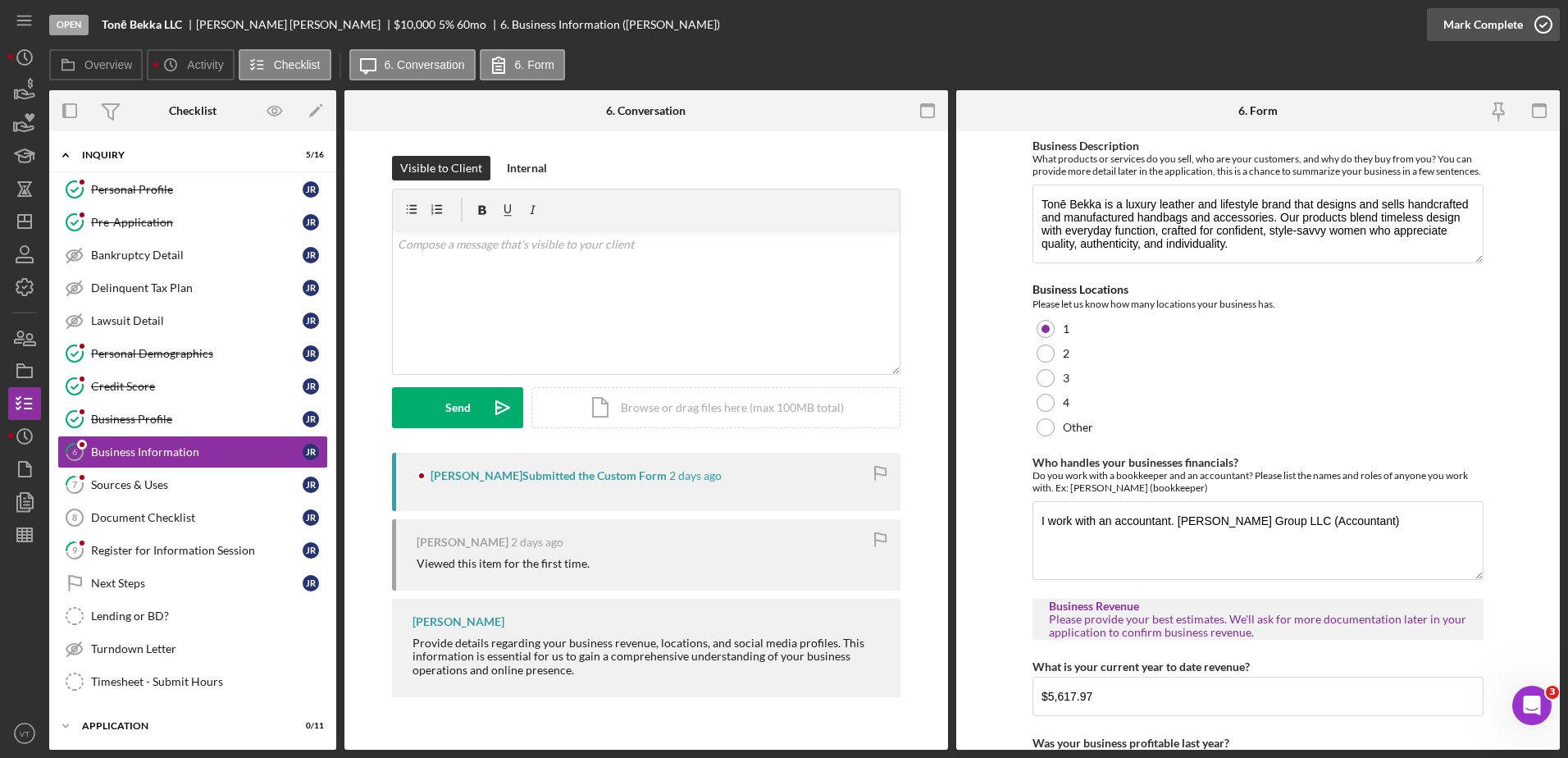
click at [1539, 27] on icon "button" at bounding box center [1543, 24] width 41 height 41
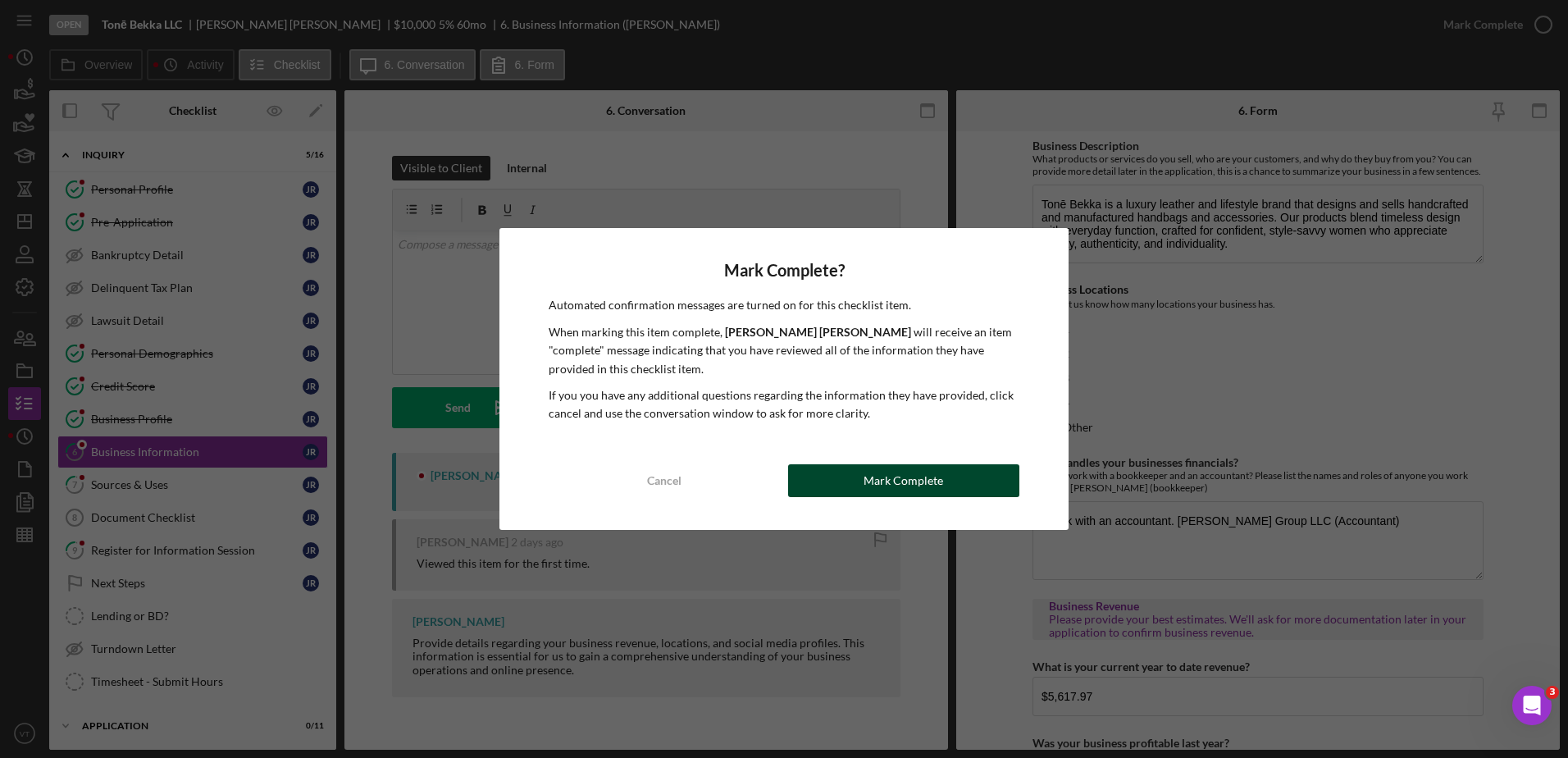
click at [943, 475] on button "Mark Complete" at bounding box center [904, 481] width 232 height 33
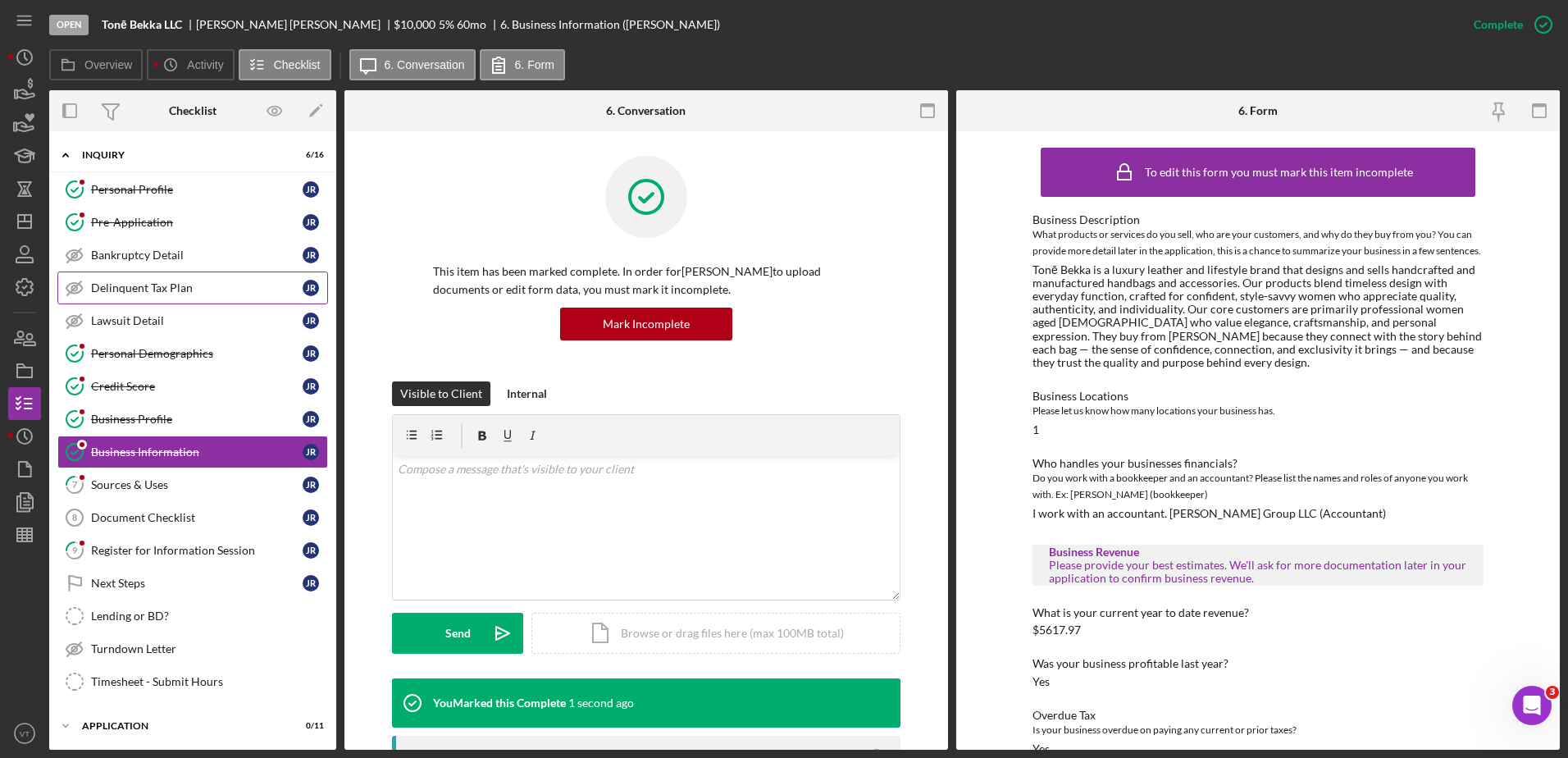
click at [226, 286] on div "Delinquent Tax Plan" at bounding box center [196, 287] width 212 height 13
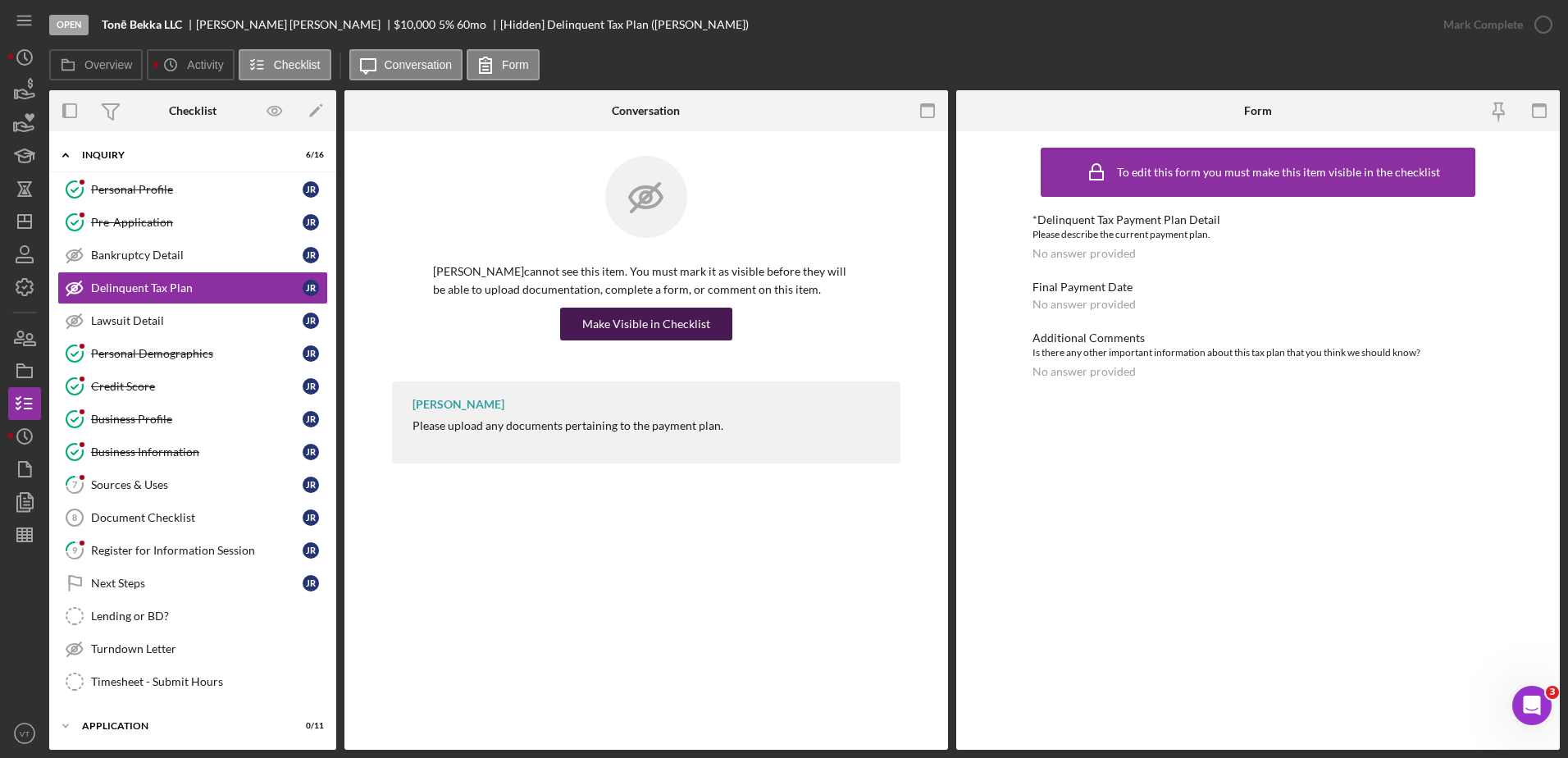
click at [628, 325] on div "Make Visible in Checklist" at bounding box center [647, 324] width 128 height 33
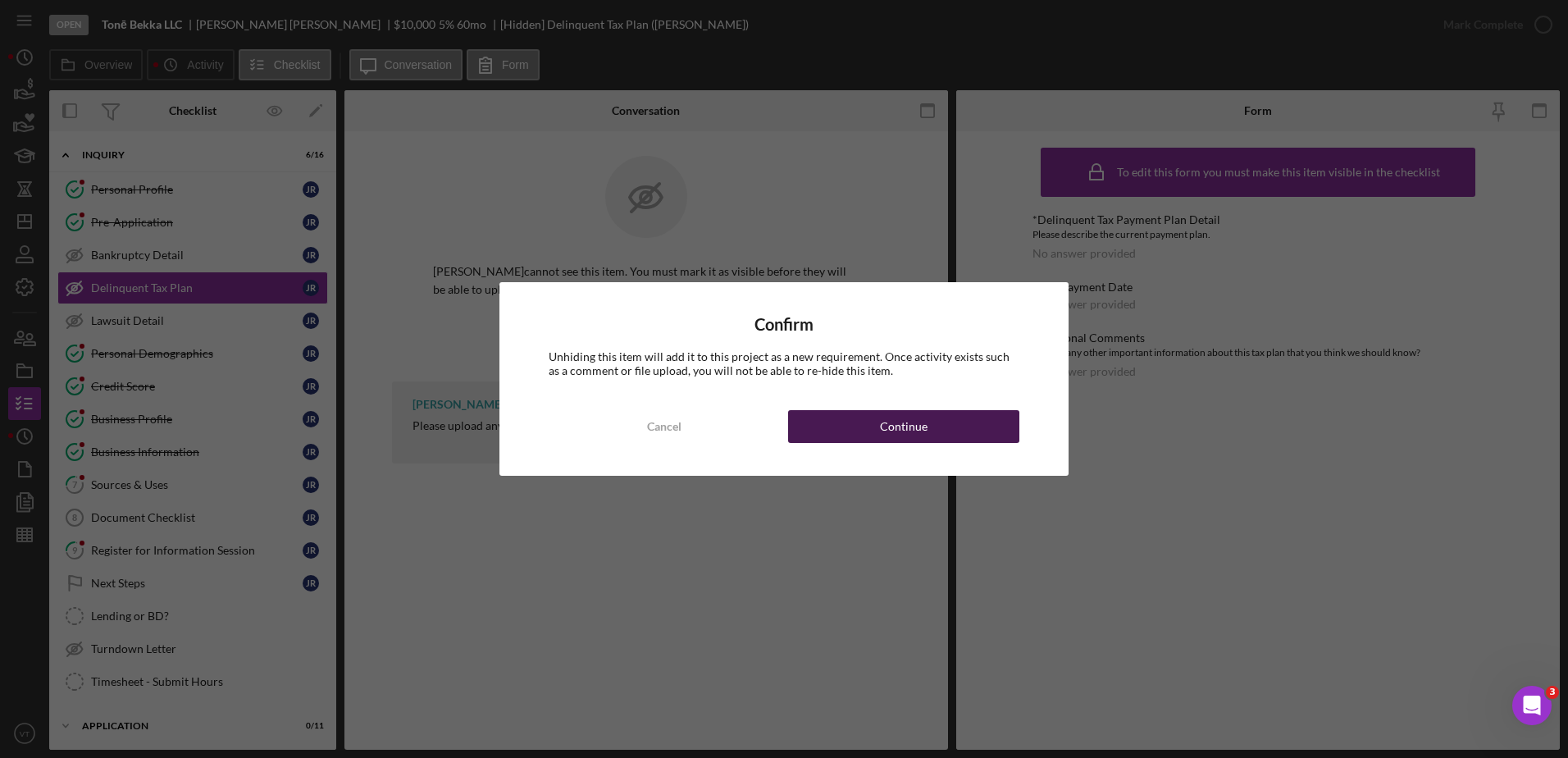
click at [845, 418] on button "Continue" at bounding box center [904, 426] width 232 height 33
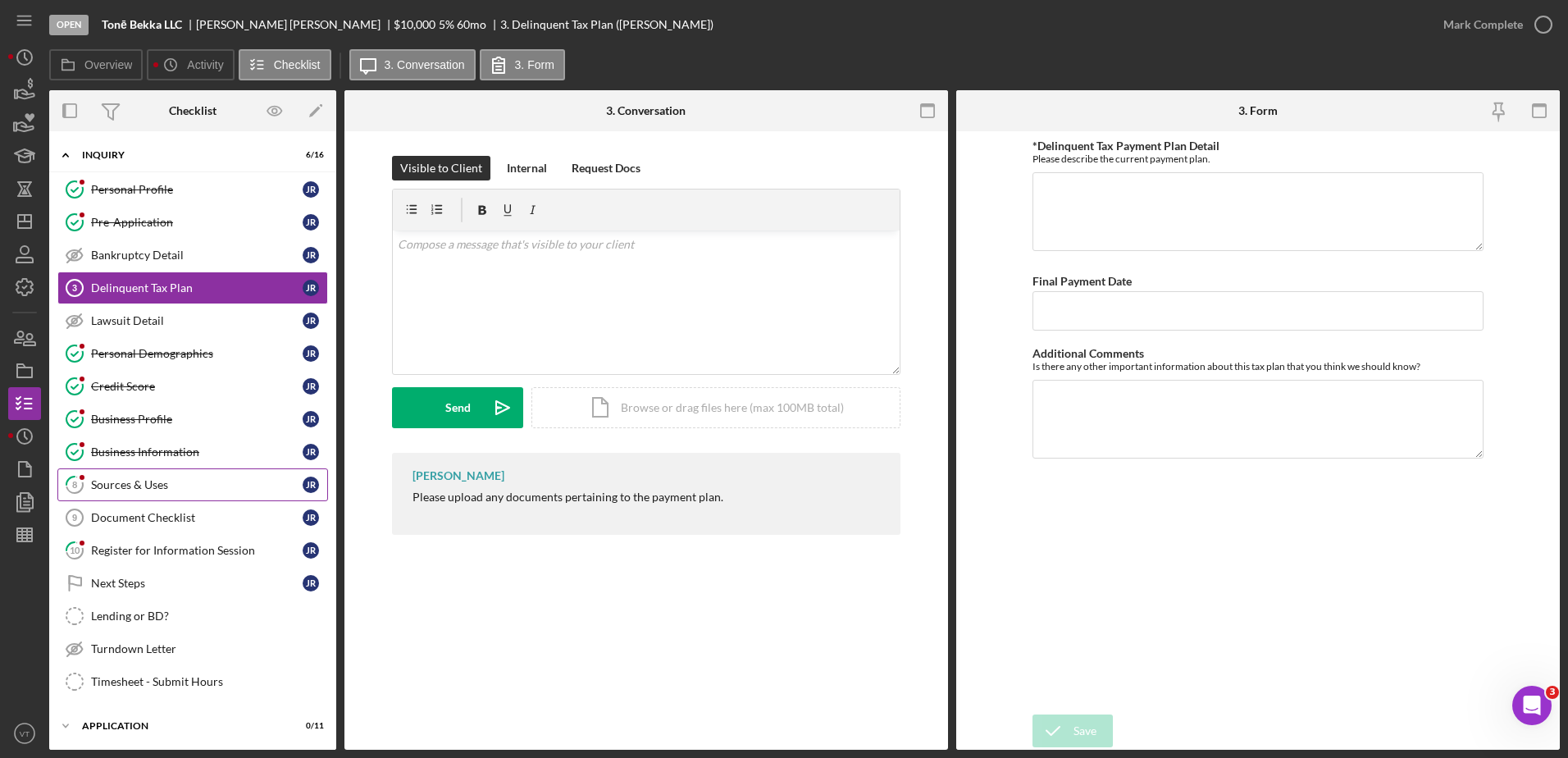
click at [183, 490] on div "Sources & Uses" at bounding box center [196, 484] width 212 height 13
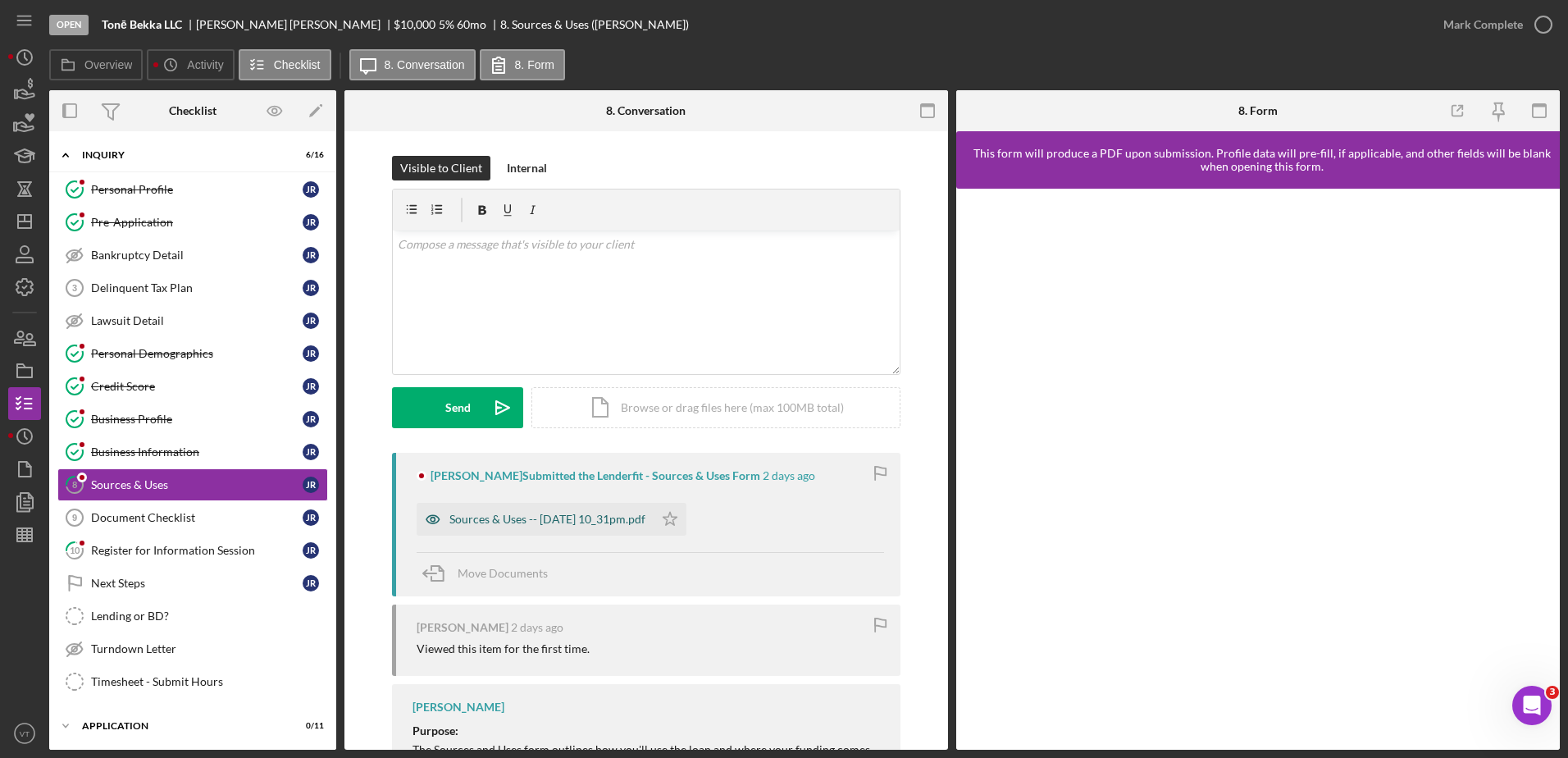
click at [621, 517] on div "Sources & Uses -- [DATE] 10_31pm.pdf" at bounding box center [547, 519] width 196 height 13
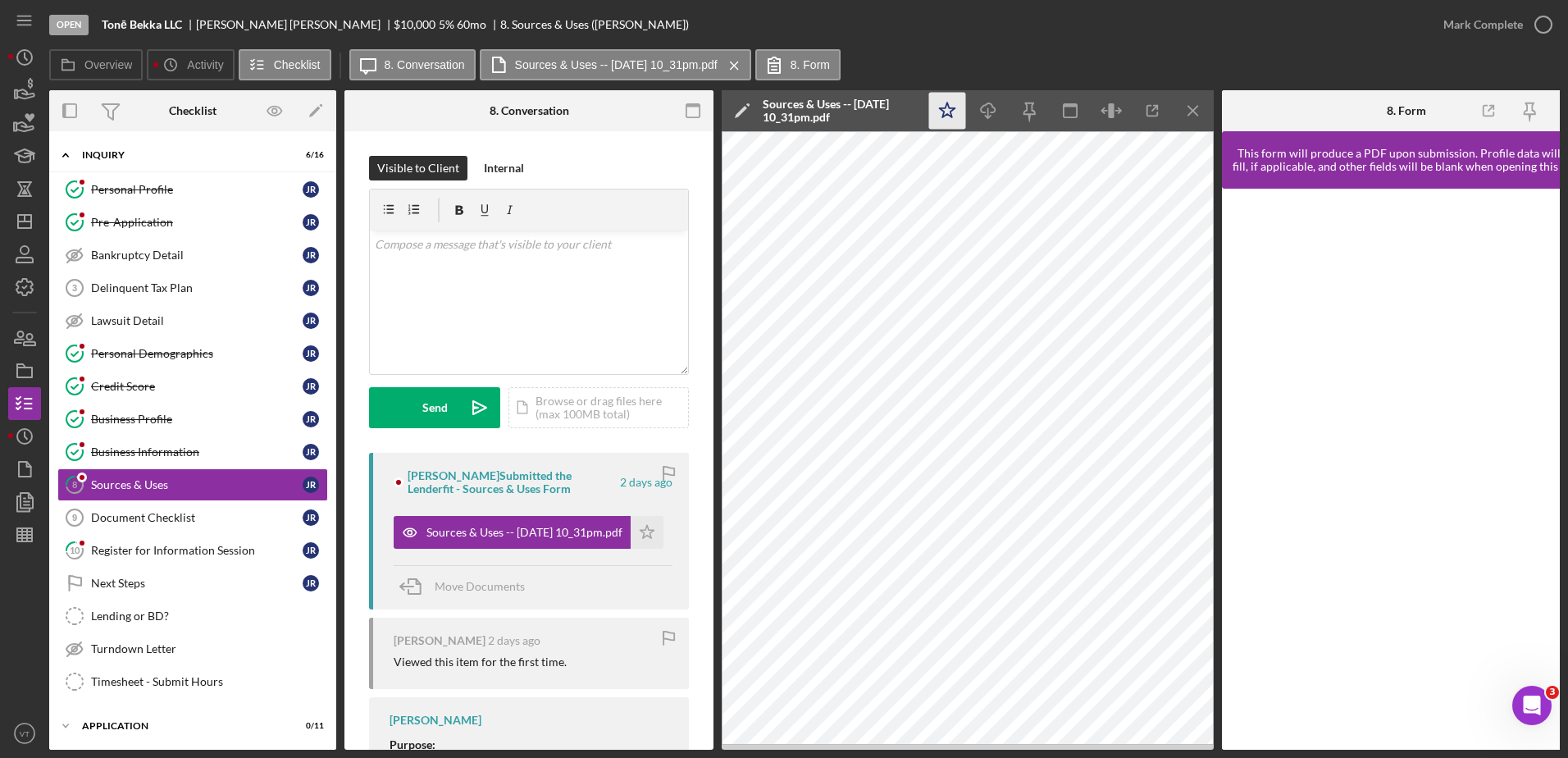
click at [941, 109] on polygon "button" at bounding box center [948, 110] width 16 height 15
click at [1545, 16] on icon "button" at bounding box center [1543, 24] width 41 height 41
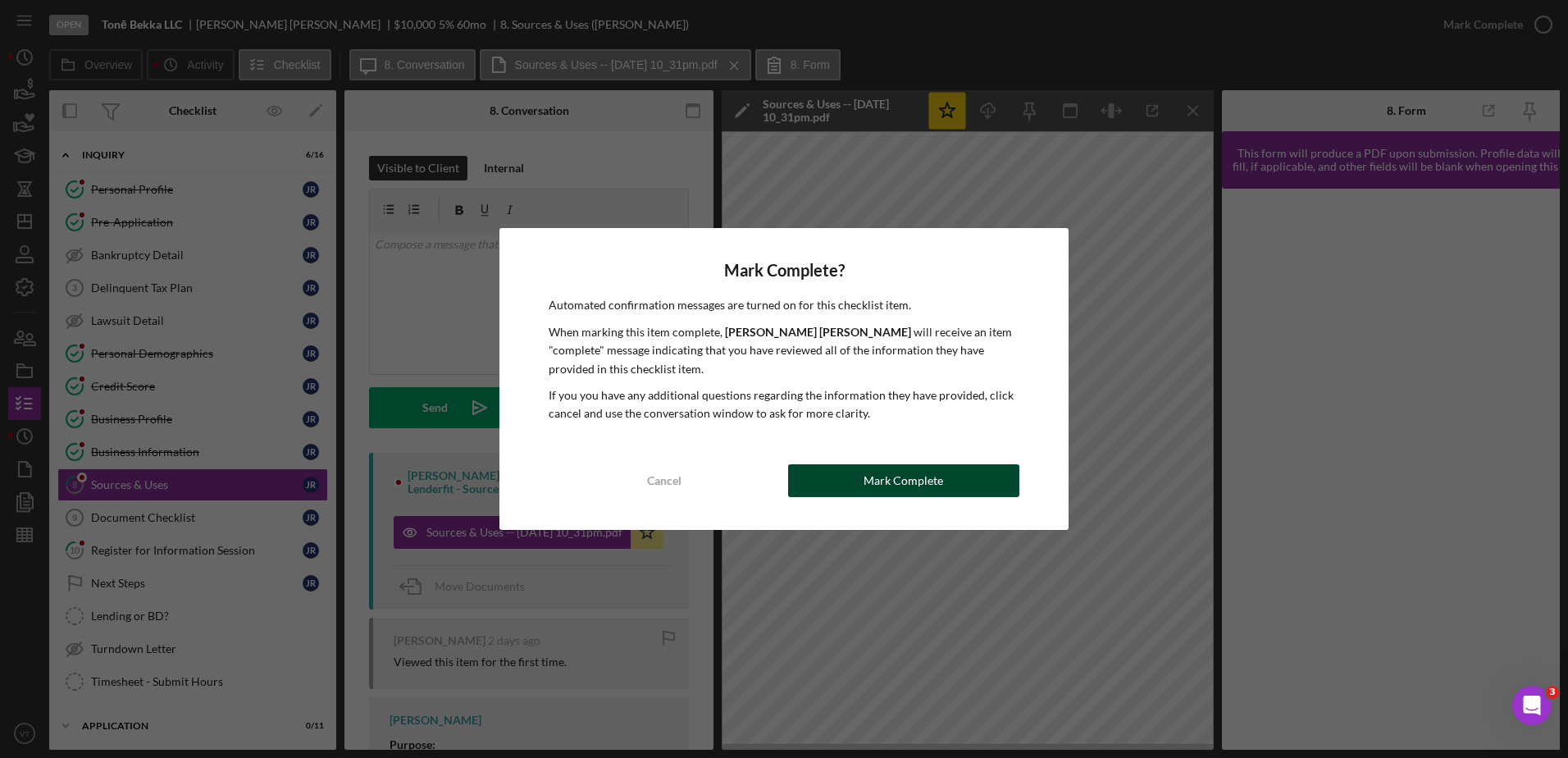
click at [934, 481] on div "Mark Complete" at bounding box center [903, 481] width 80 height 33
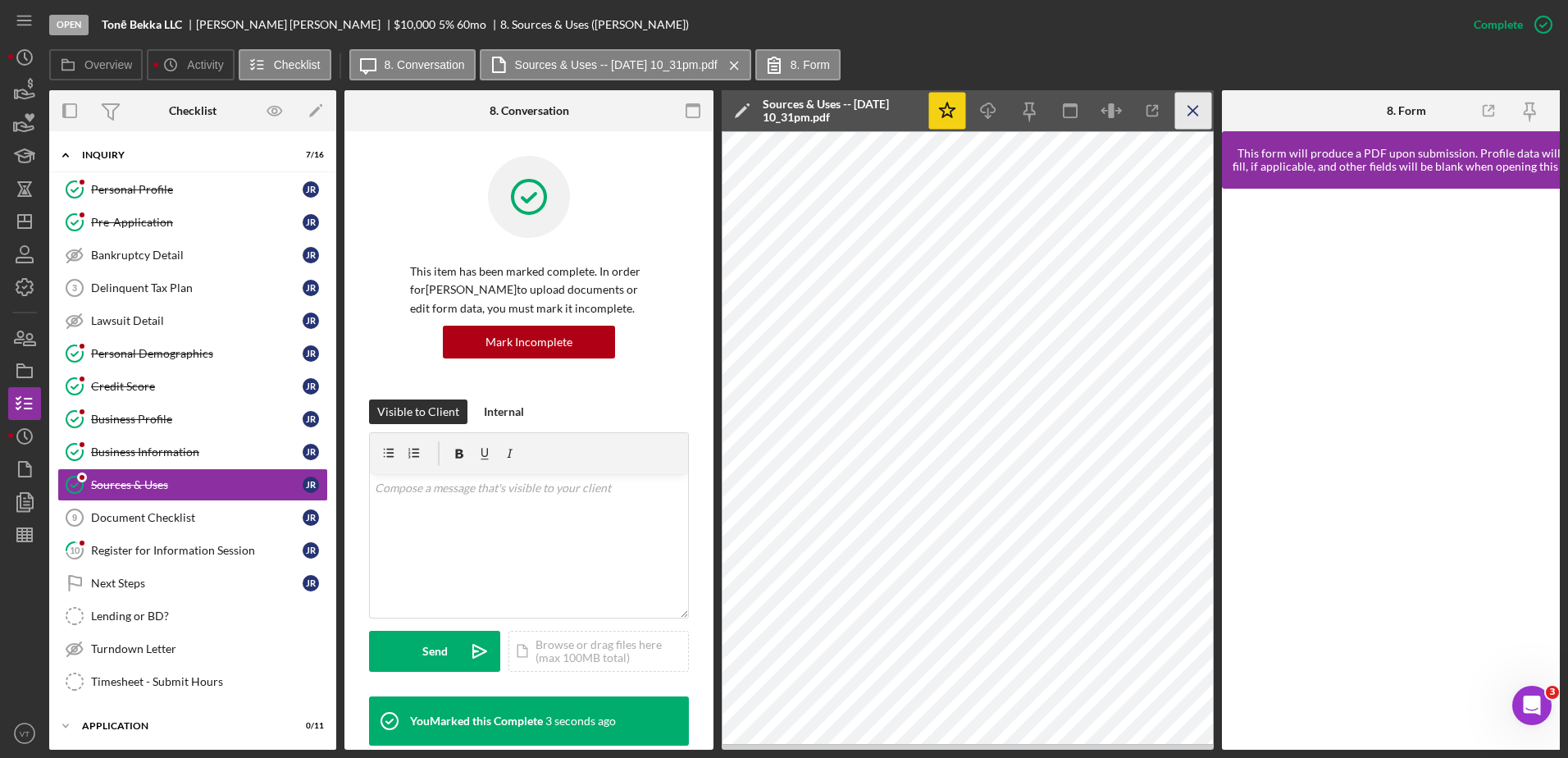
click at [1192, 116] on icon "Icon/Menu Close" at bounding box center [1194, 111] width 37 height 37
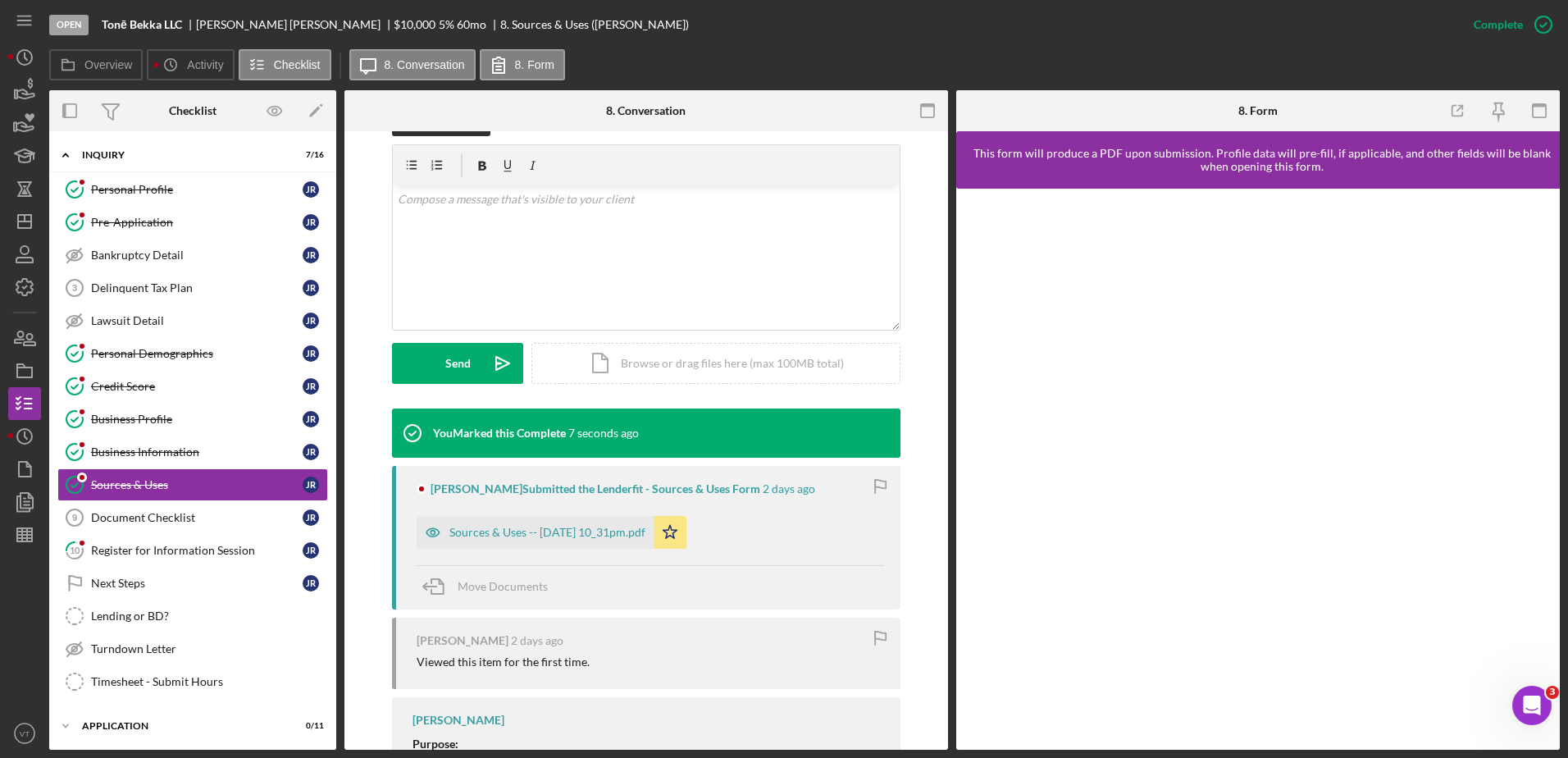
scroll to position [403, 0]
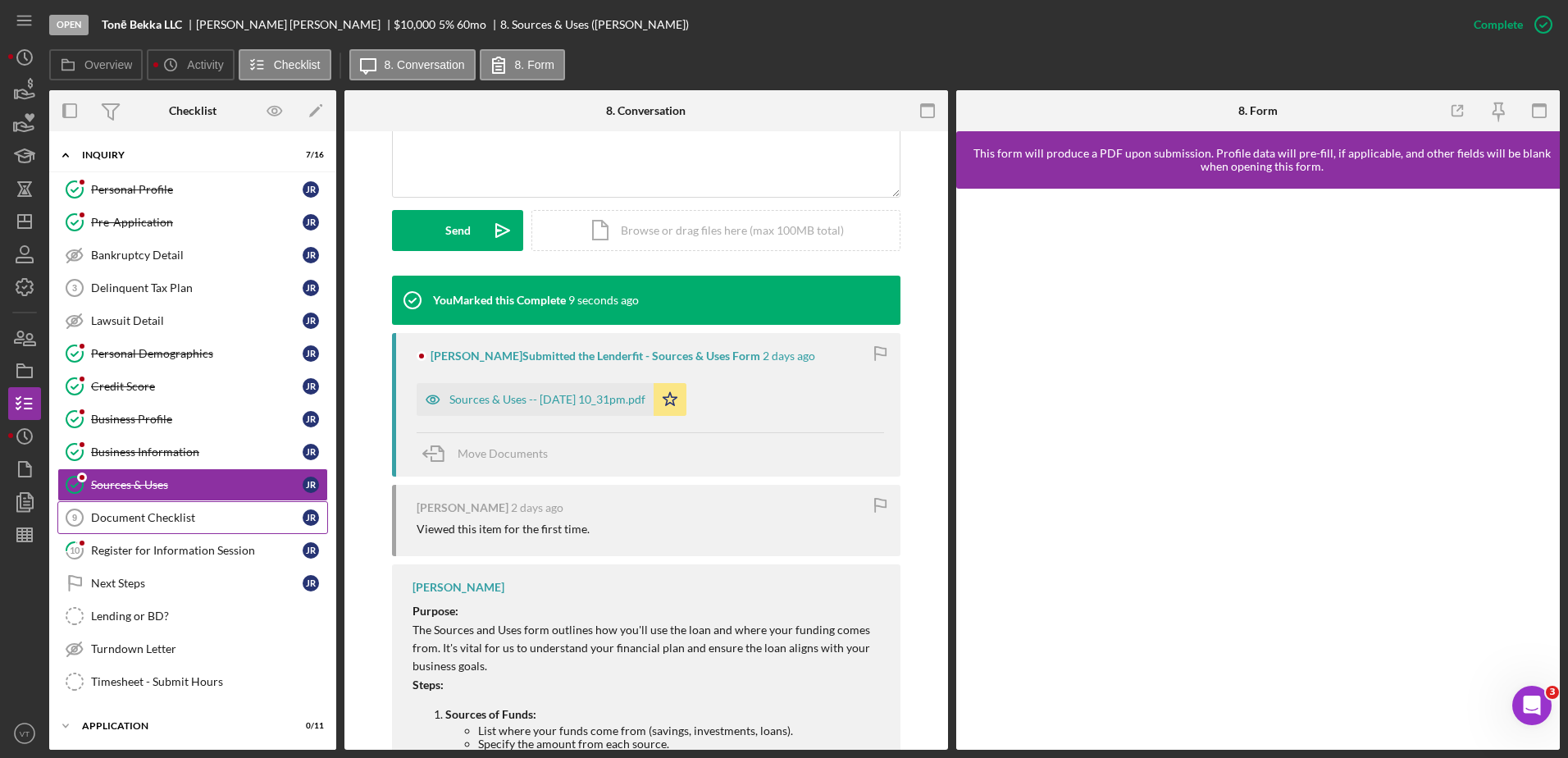
click at [218, 511] on div "Document Checklist" at bounding box center [196, 517] width 212 height 13
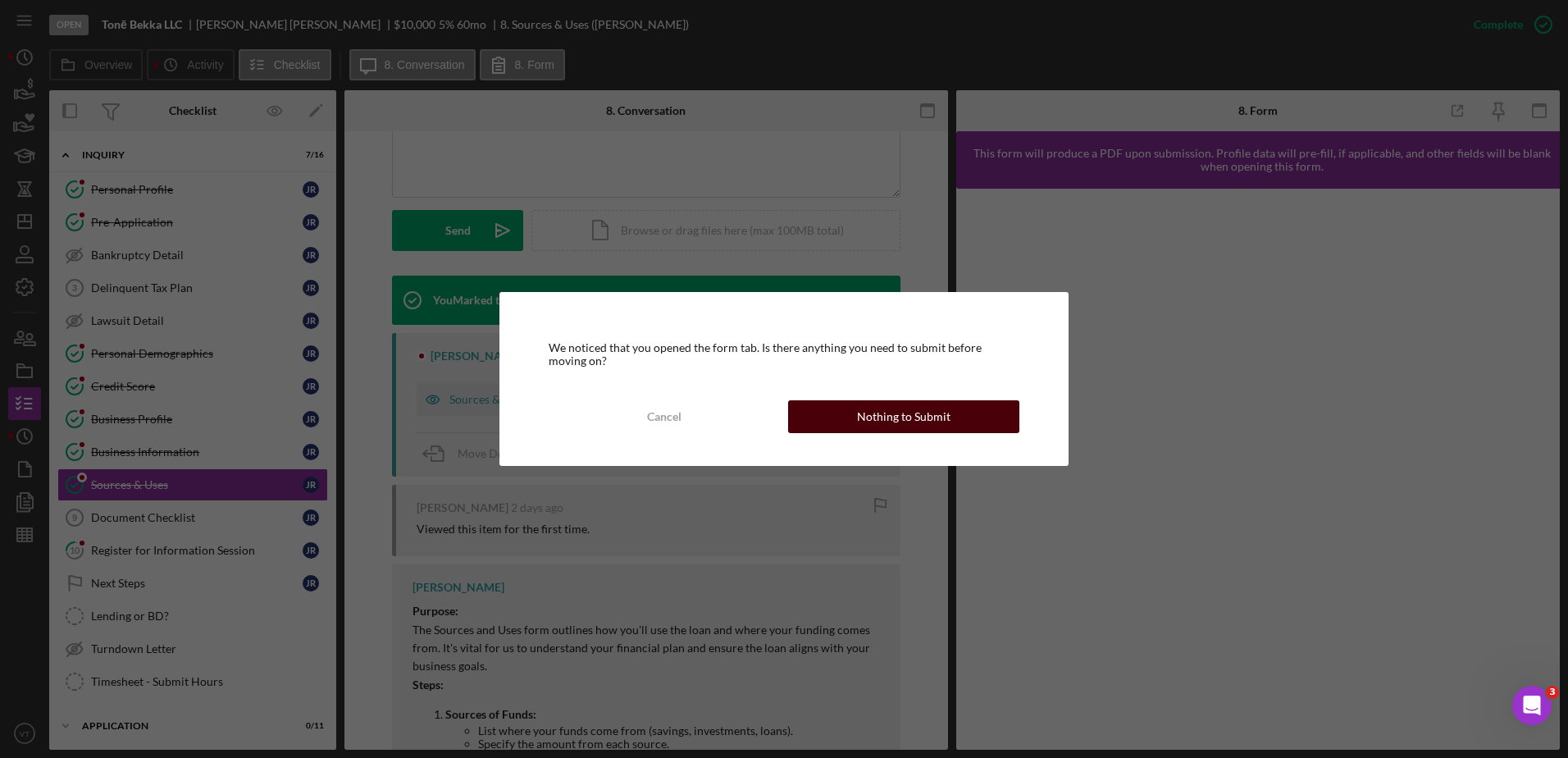
click at [845, 421] on button "Nothing to Submit" at bounding box center [904, 417] width 232 height 33
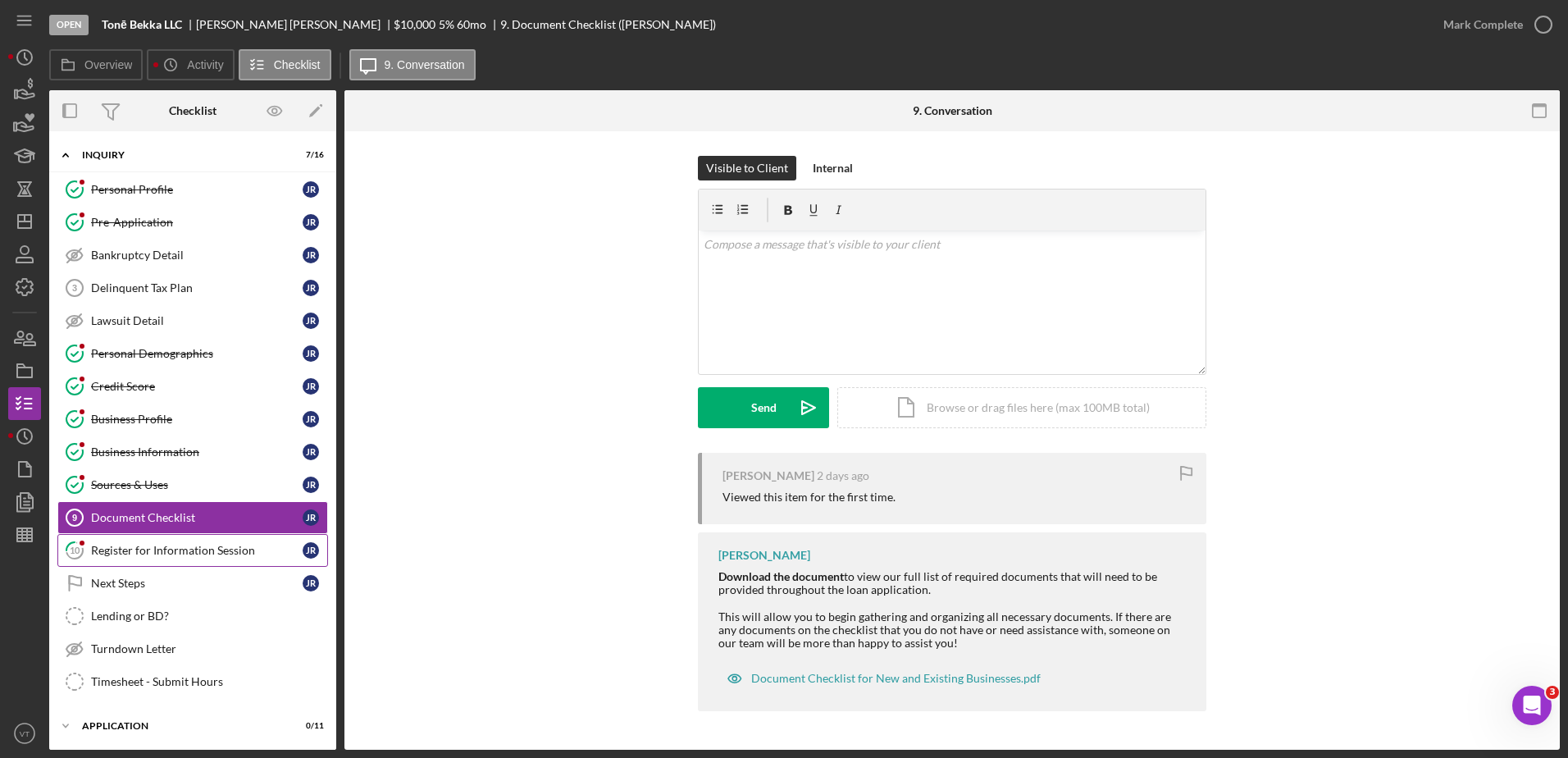
click at [206, 542] on link "10 Register for Information Session J R" at bounding box center [192, 551] width 271 height 33
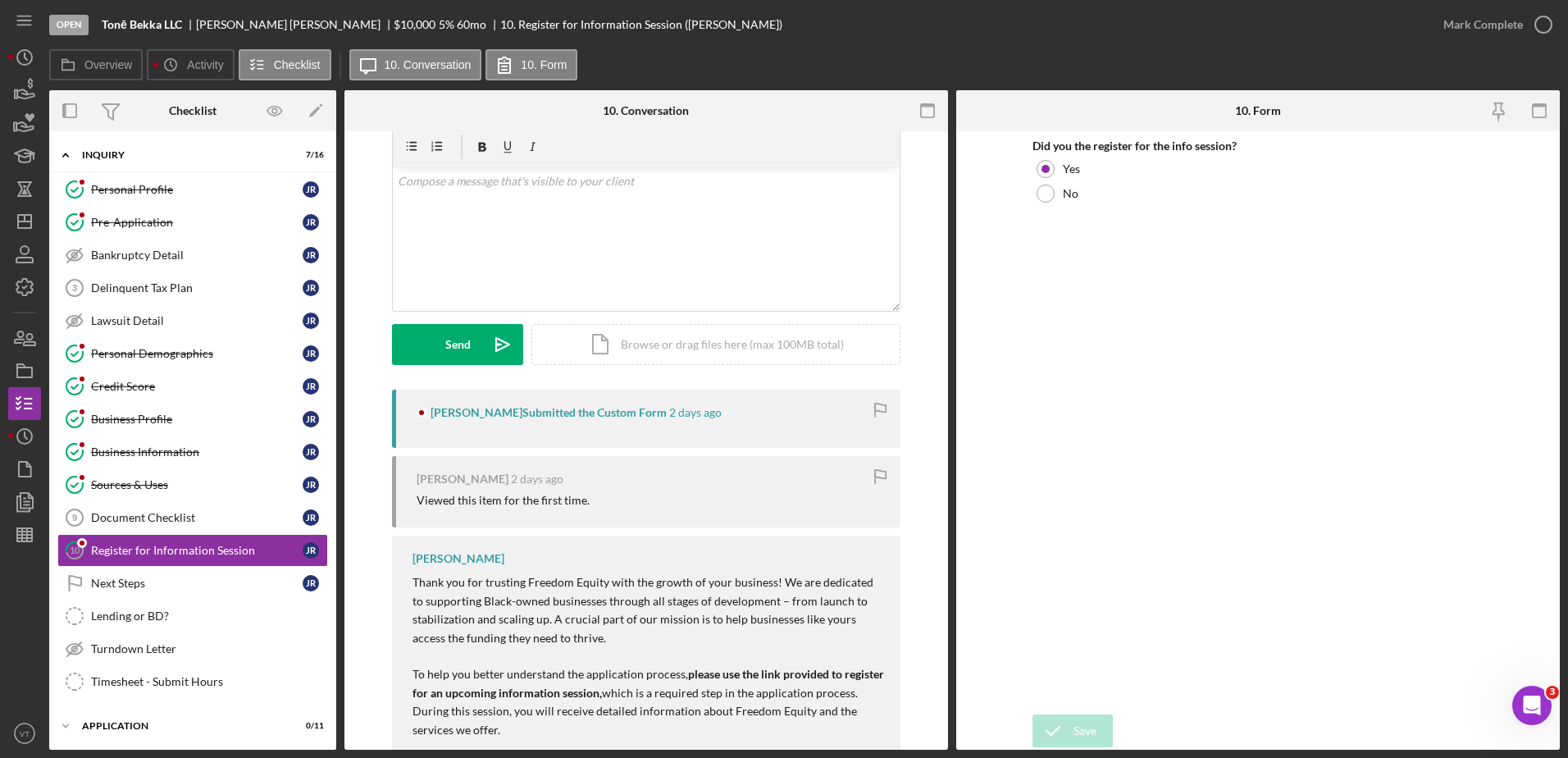
scroll to position [64, 0]
click at [505, 213] on div "v Color teal Color pink Remove color Add row above Add row below Add column bef…" at bounding box center [647, 239] width 507 height 143
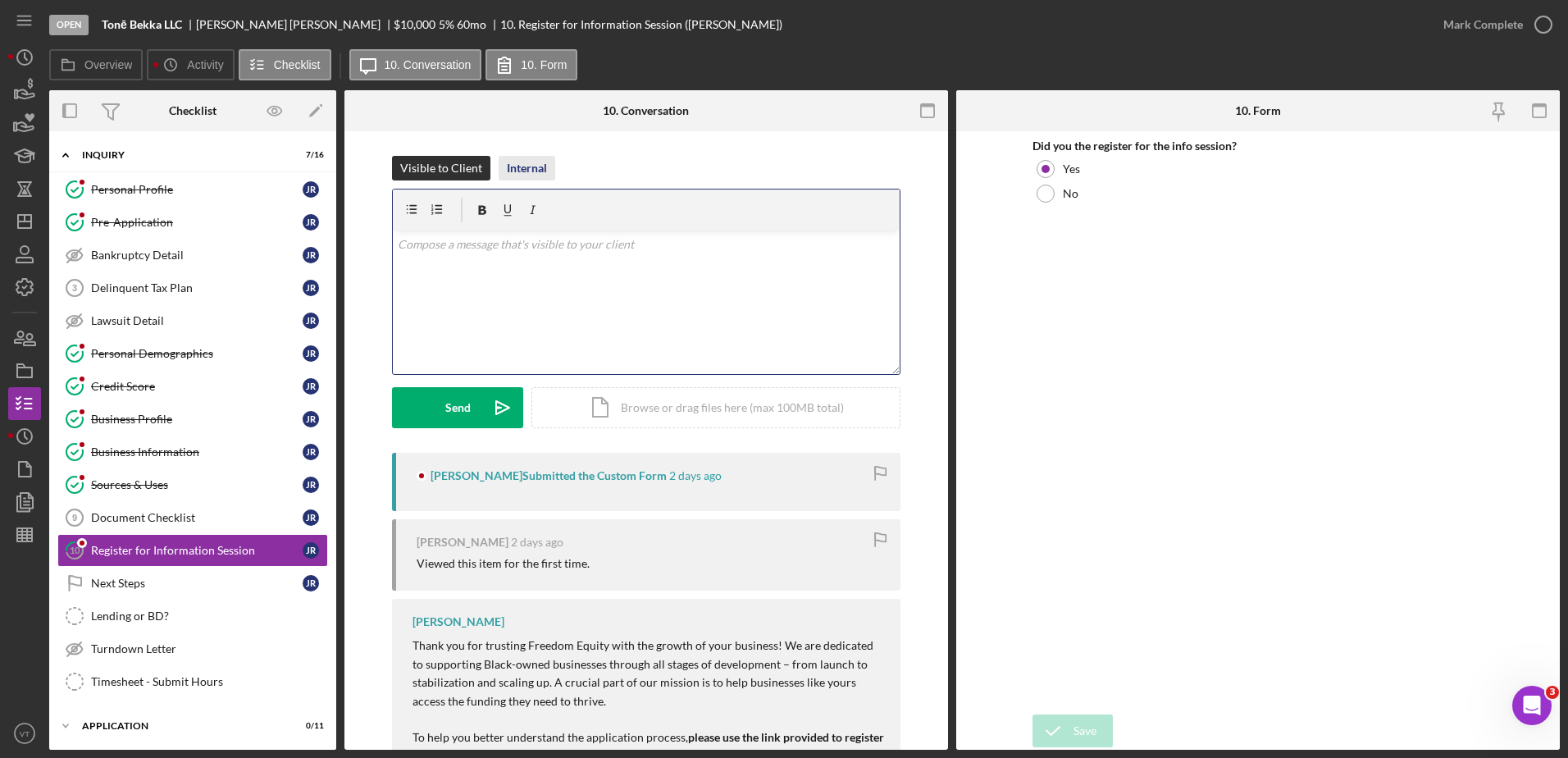
click at [526, 173] on div "Internal" at bounding box center [526, 168] width 40 height 24
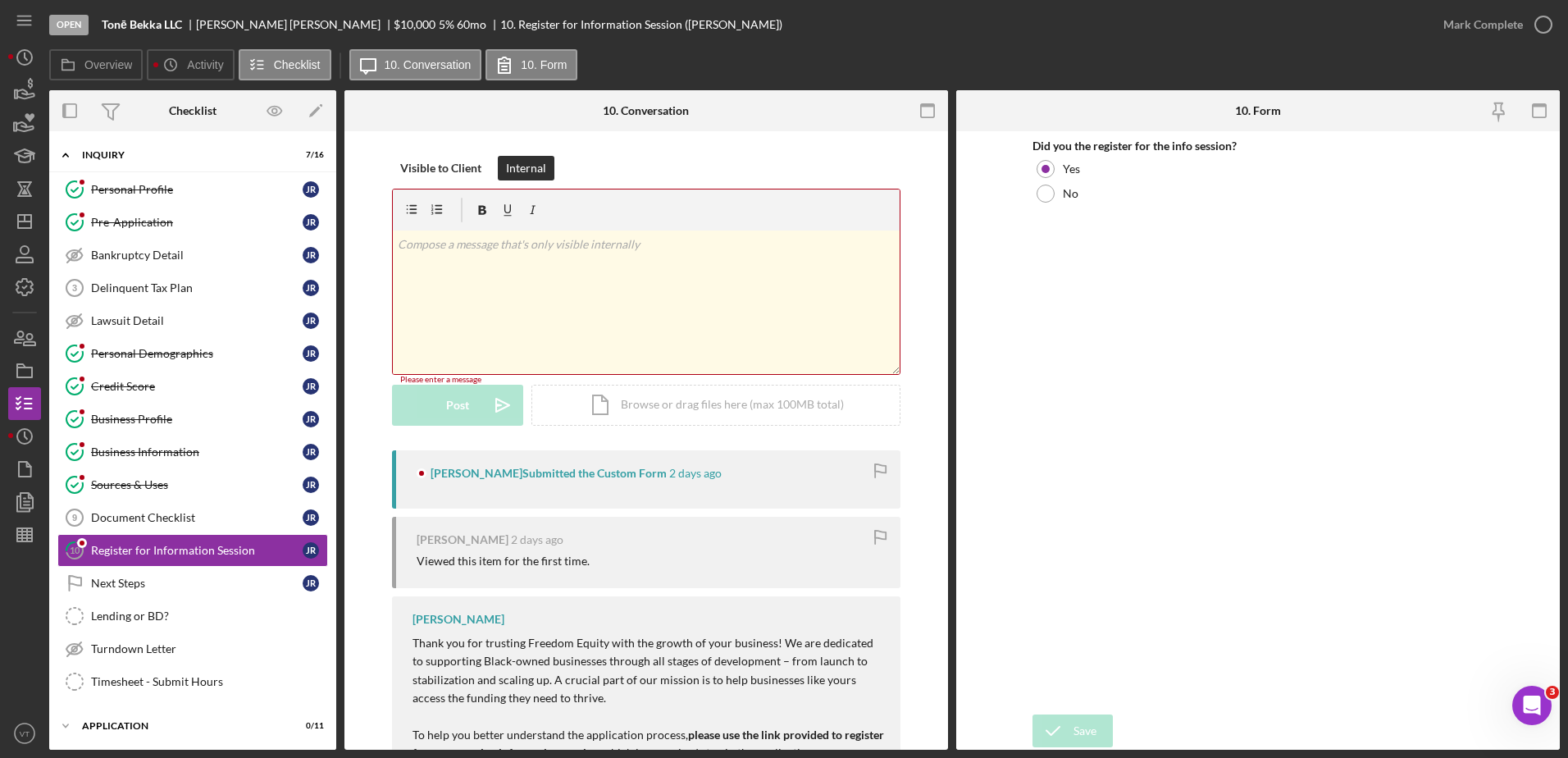
click at [472, 274] on div "v Color teal Color pink Remove color Add row above Add row below Add column bef…" at bounding box center [647, 303] width 507 height 143
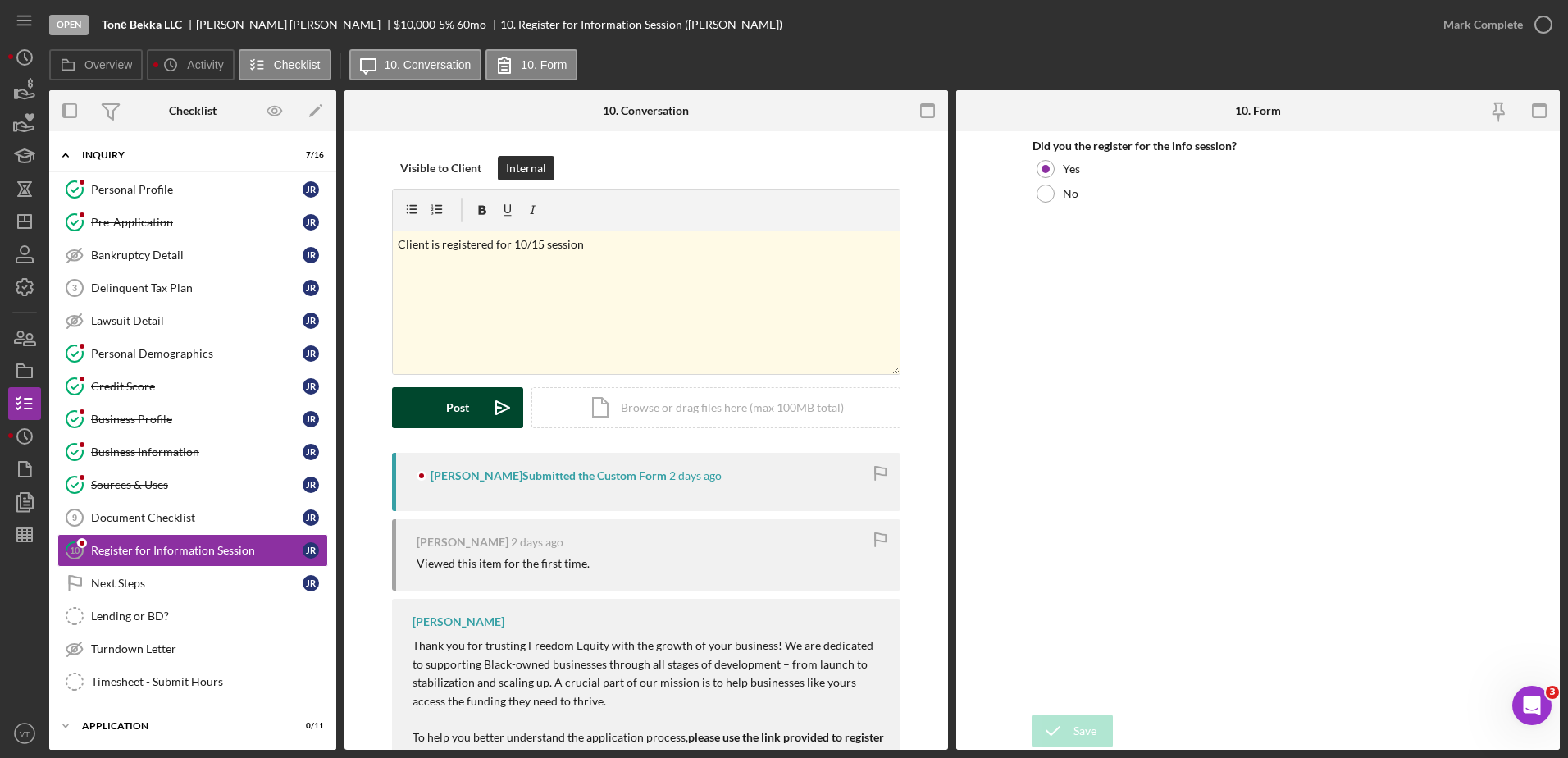
click at [449, 409] on div "Post" at bounding box center [457, 407] width 23 height 41
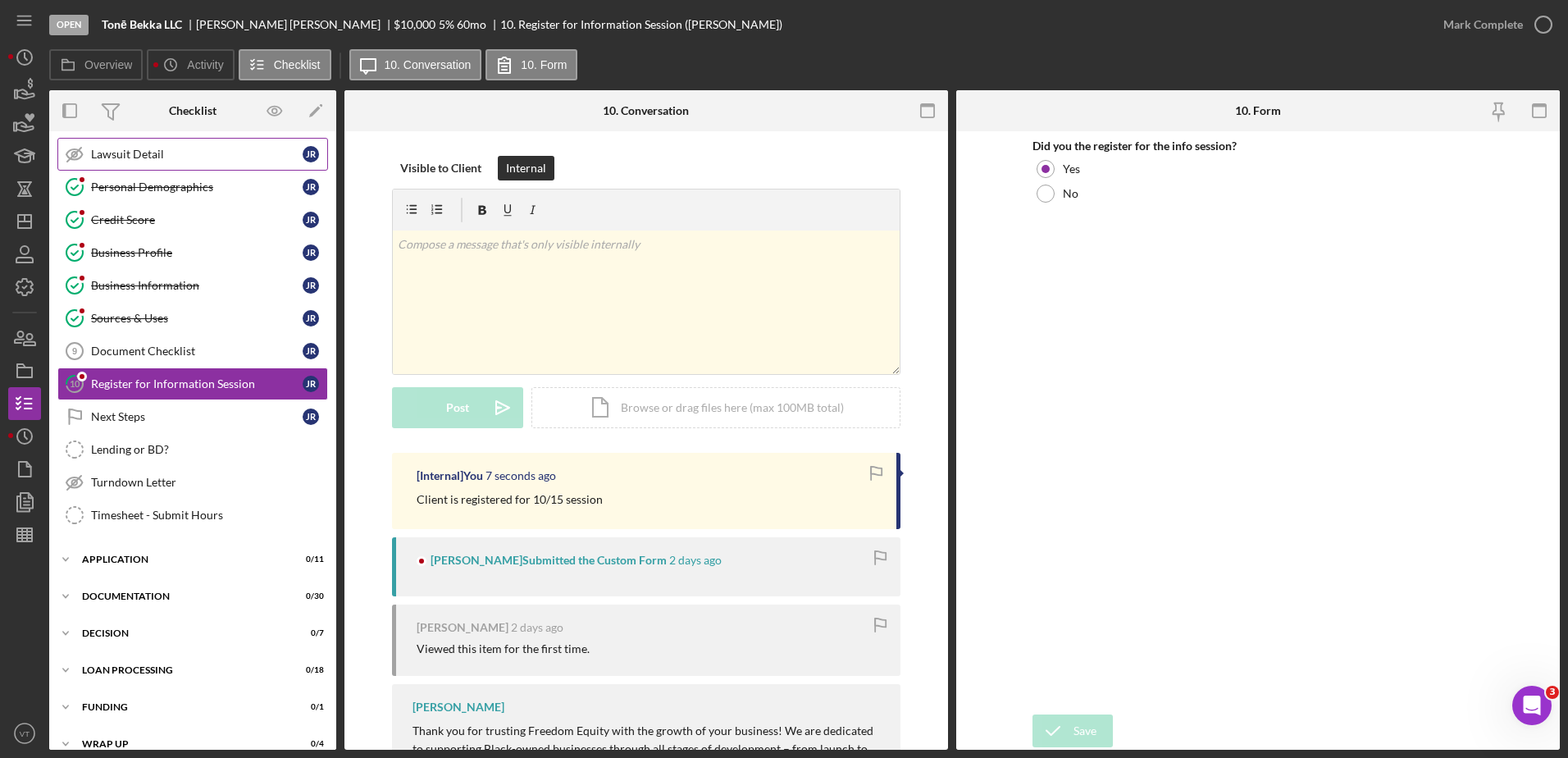
scroll to position [168, 0]
click at [29, 212] on icon "Icon/Dashboard" at bounding box center [24, 220] width 41 height 41
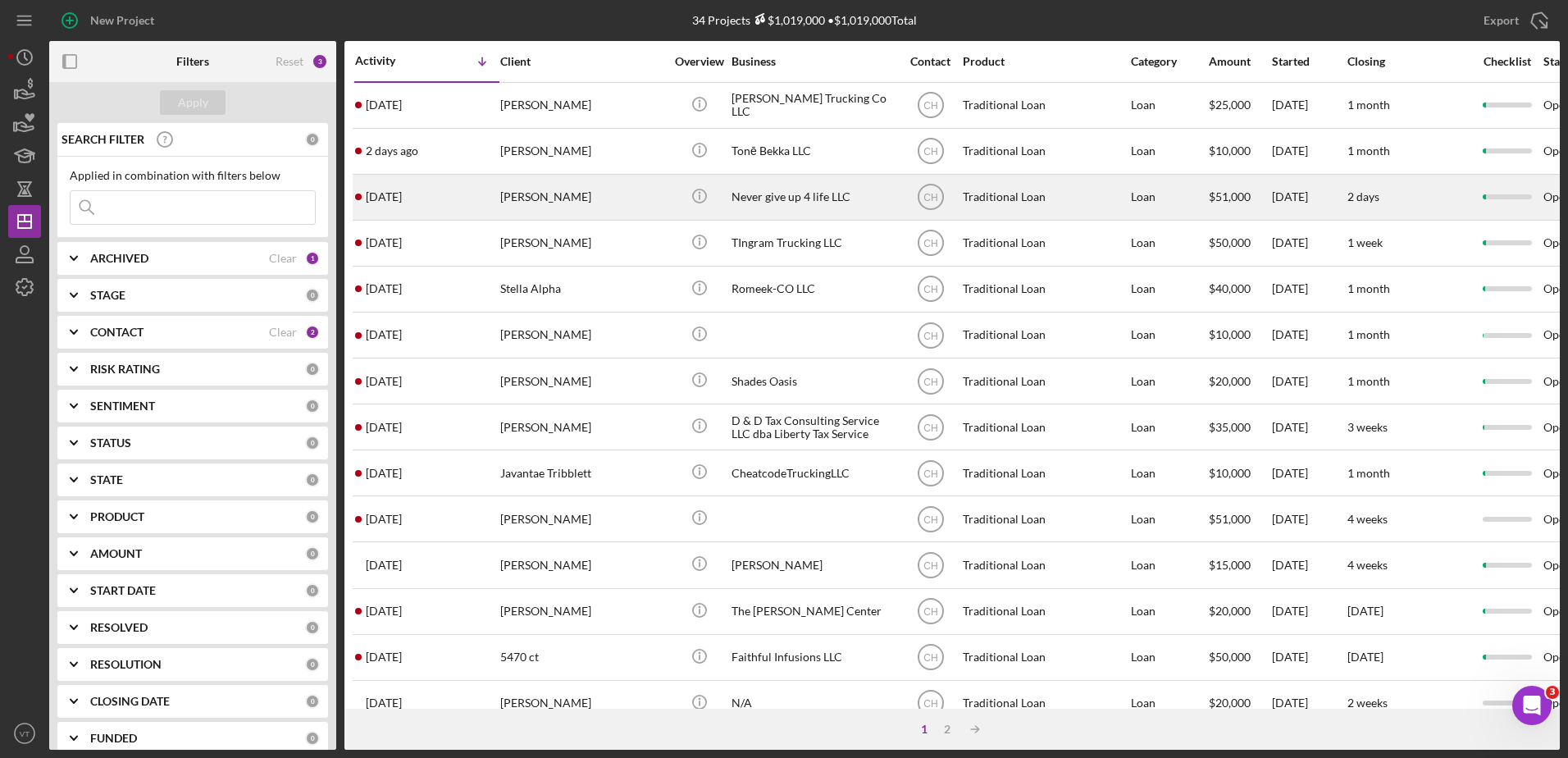
click at [594, 194] on div "[PERSON_NAME]" at bounding box center [583, 197] width 164 height 43
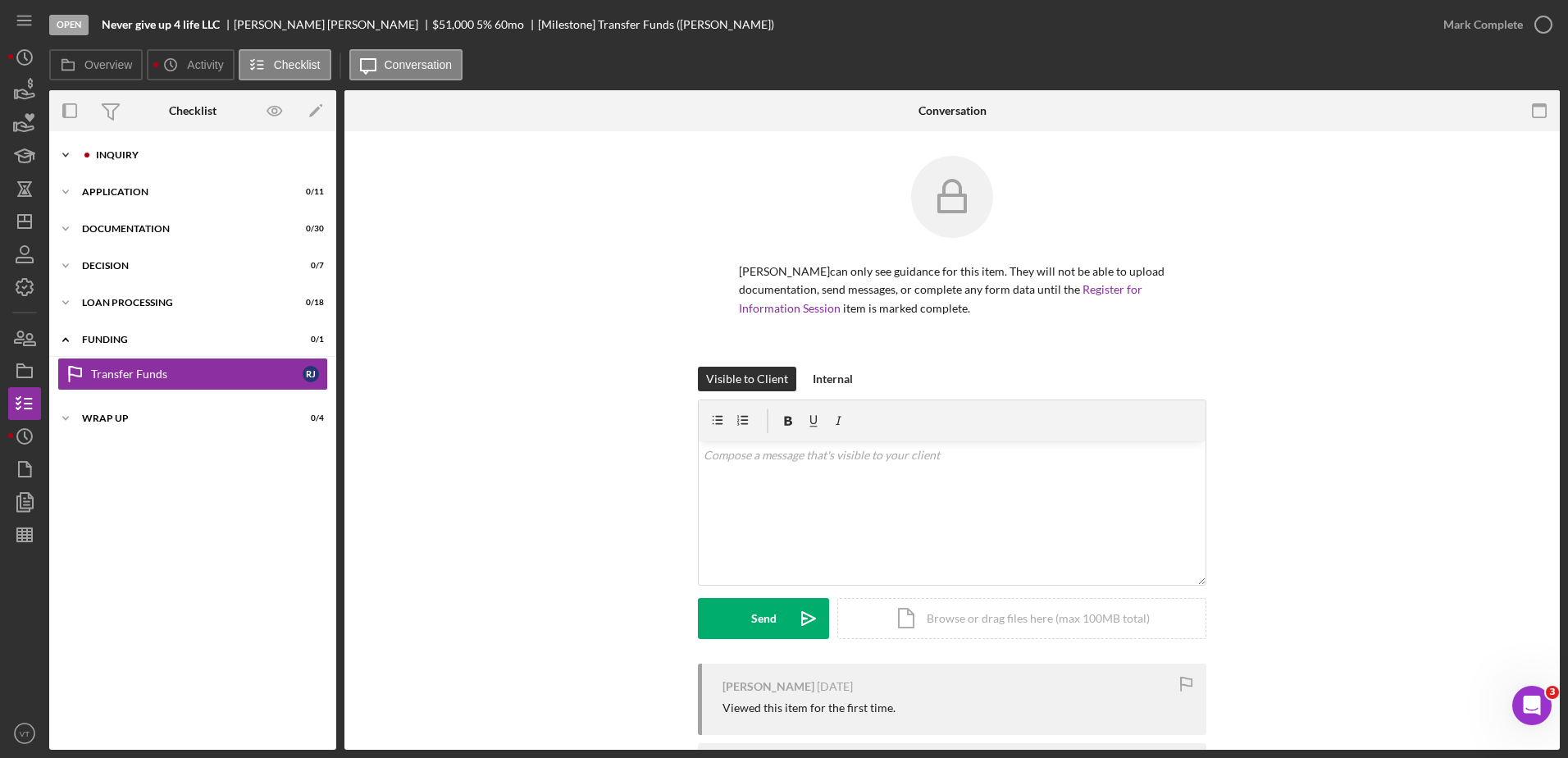
click at [223, 153] on div "Inquiry" at bounding box center [206, 155] width 220 height 10
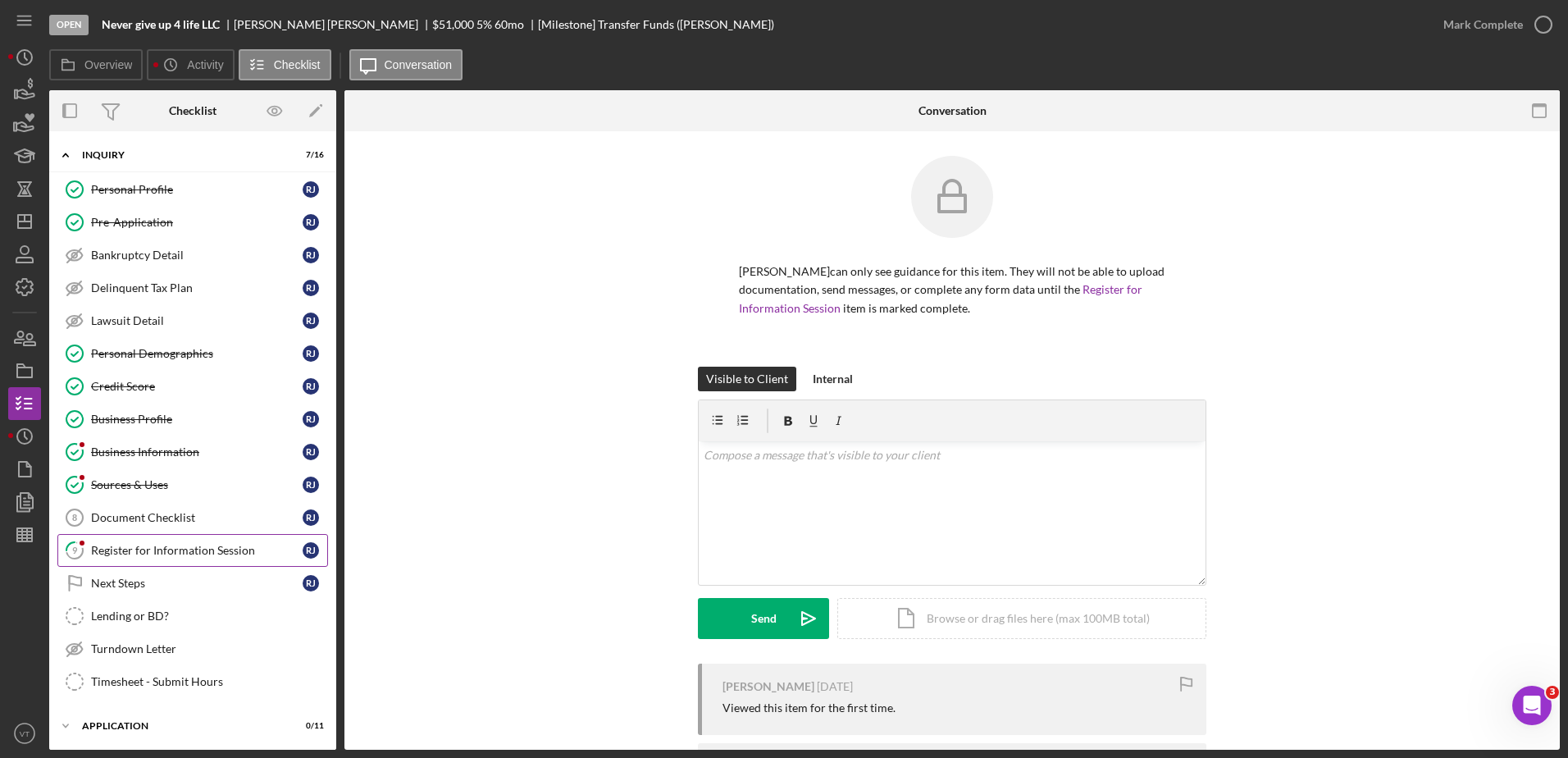
click at [228, 549] on div "Register for Information Session" at bounding box center [196, 550] width 212 height 13
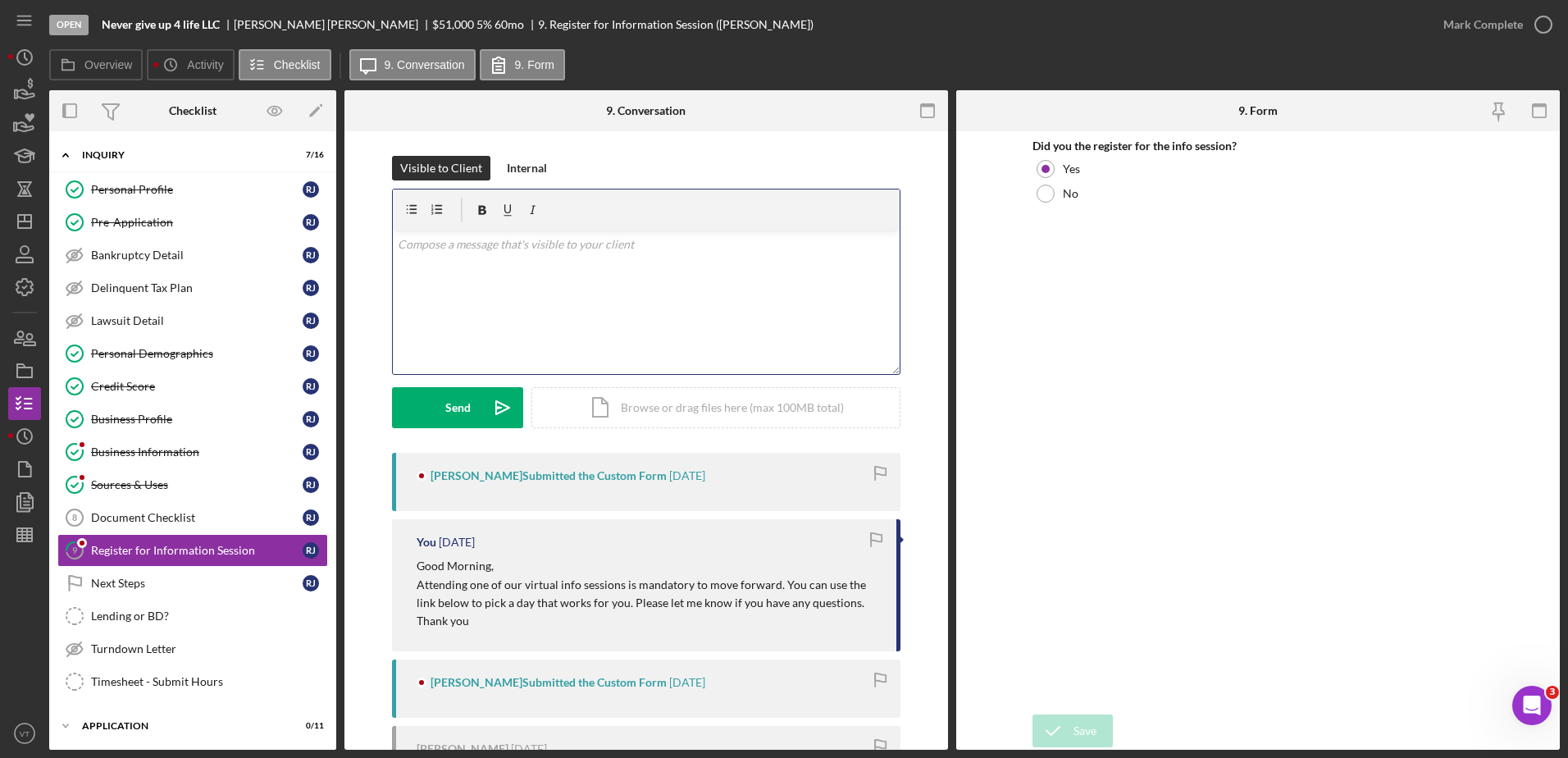
click at [481, 310] on div "v Color teal Color pink Remove color Add row above Add row below Add column bef…" at bounding box center [647, 303] width 507 height 143
click at [461, 415] on div "Send" at bounding box center [457, 407] width 25 height 41
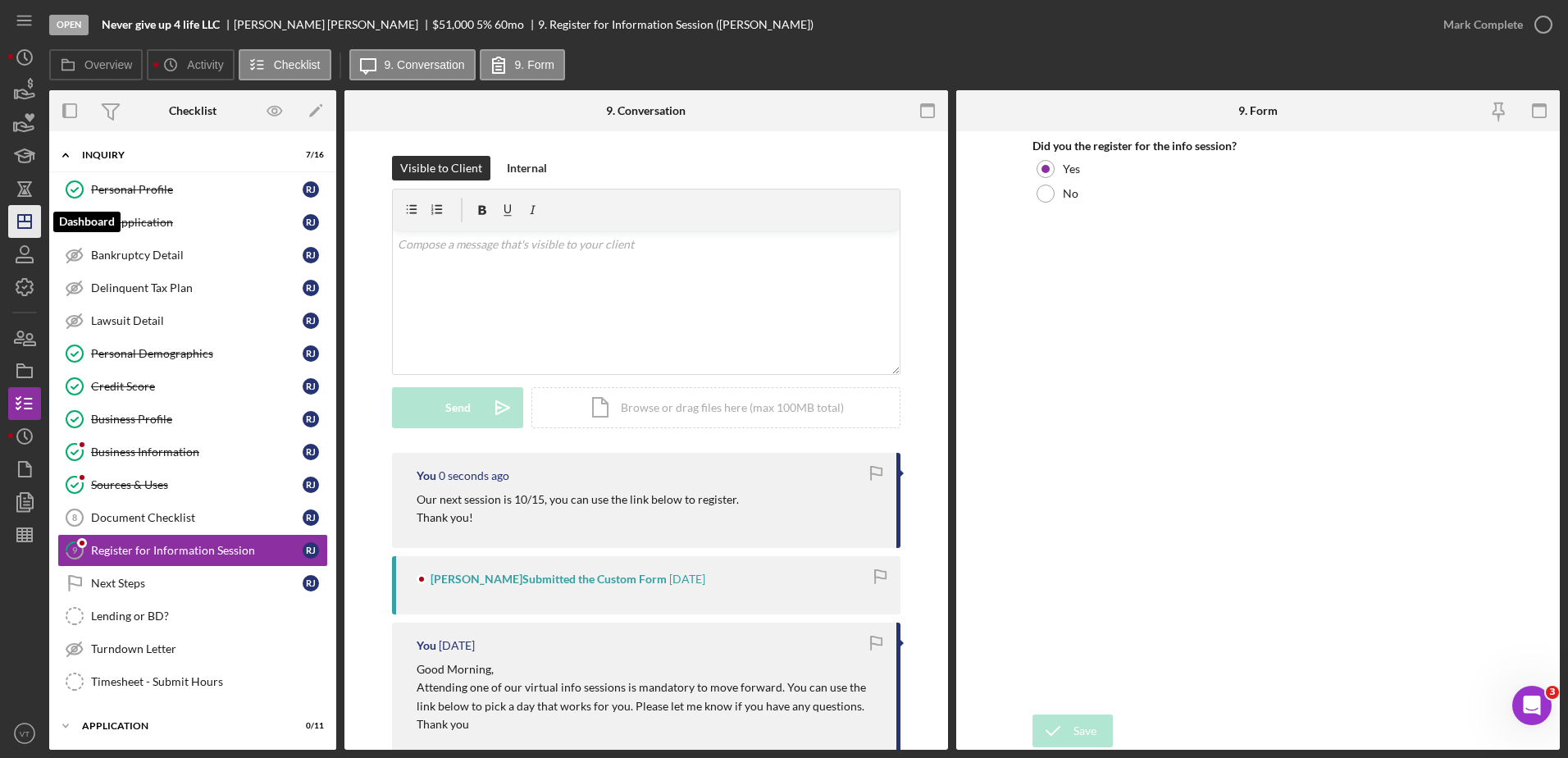
click at [20, 217] on icon "Icon/Dashboard" at bounding box center [24, 220] width 41 height 41
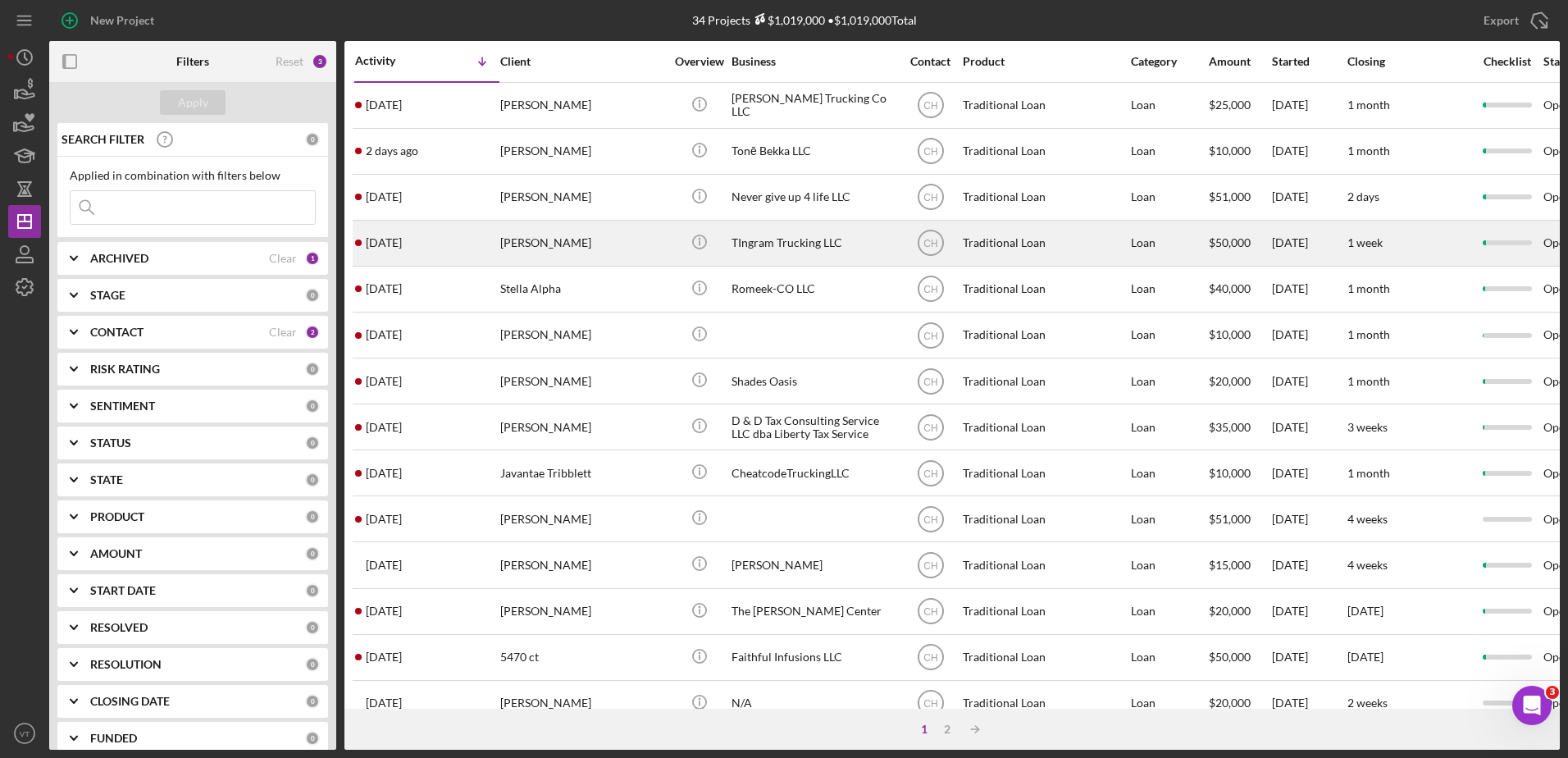
click at [500, 241] on div "[PERSON_NAME]" at bounding box center [583, 243] width 164 height 43
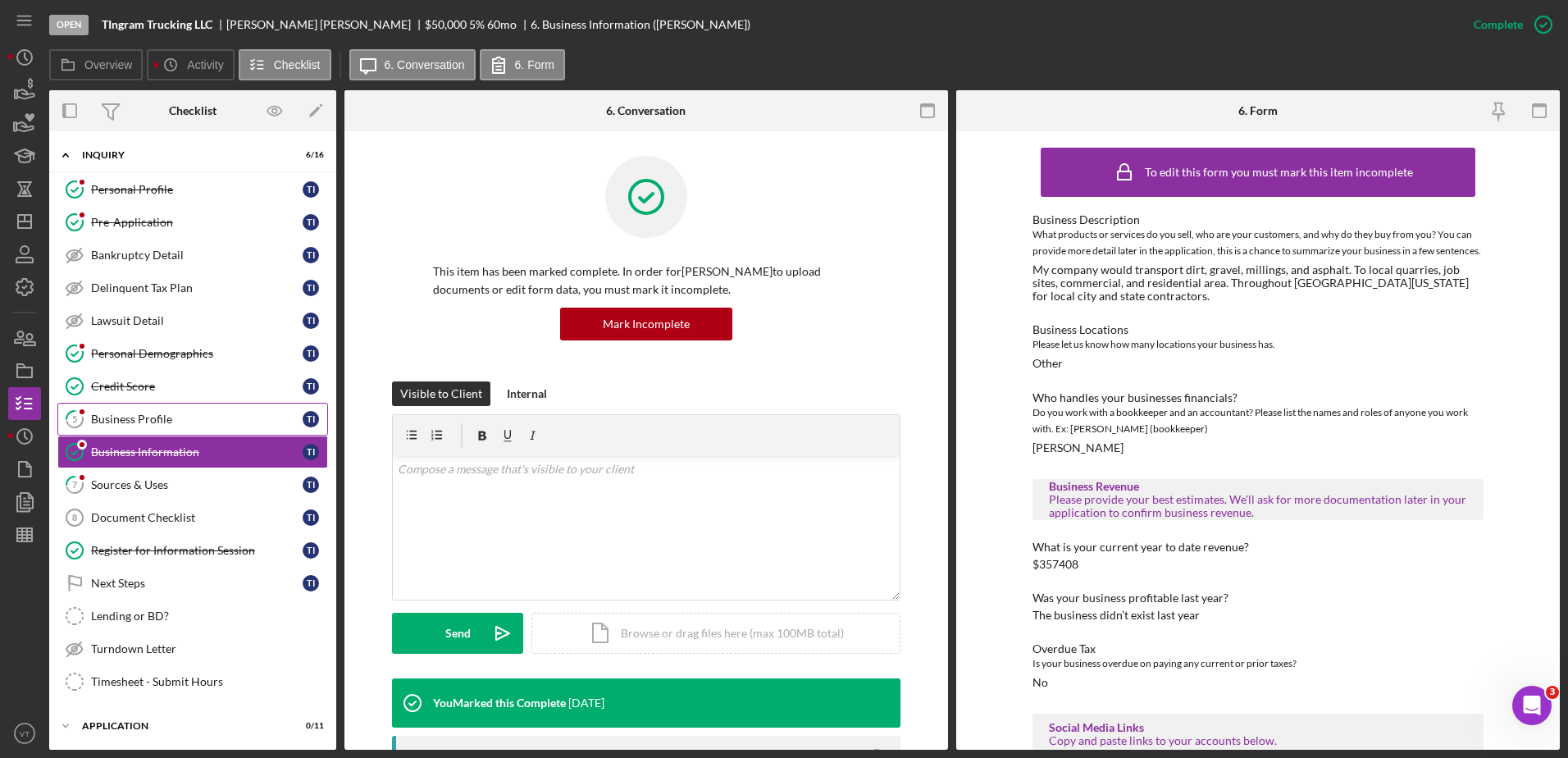
click at [210, 411] on link "5 Business Profile T I" at bounding box center [192, 419] width 271 height 33
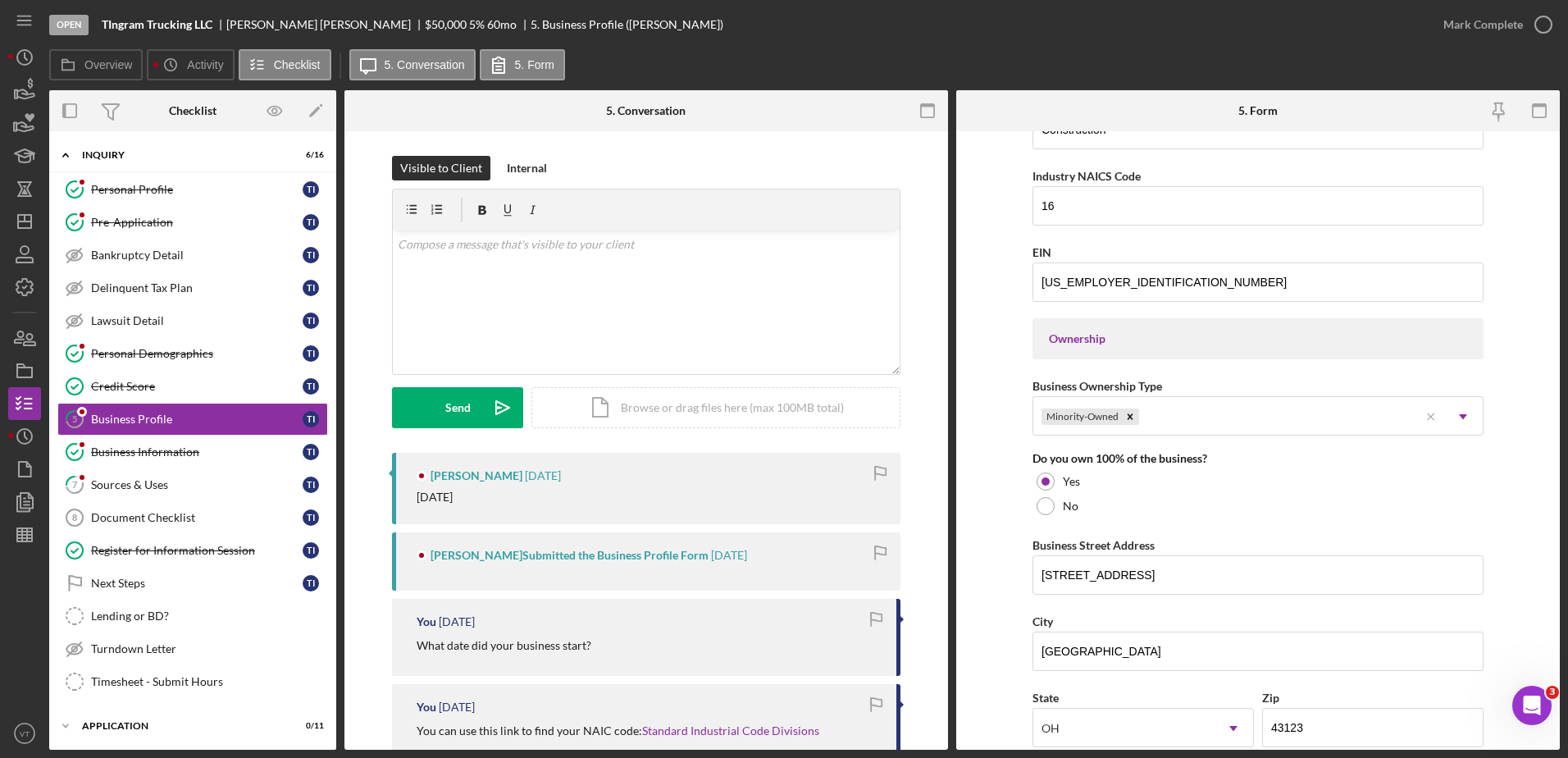
scroll to position [577, 0]
click at [232, 486] on div "Sources & Uses" at bounding box center [196, 484] width 212 height 13
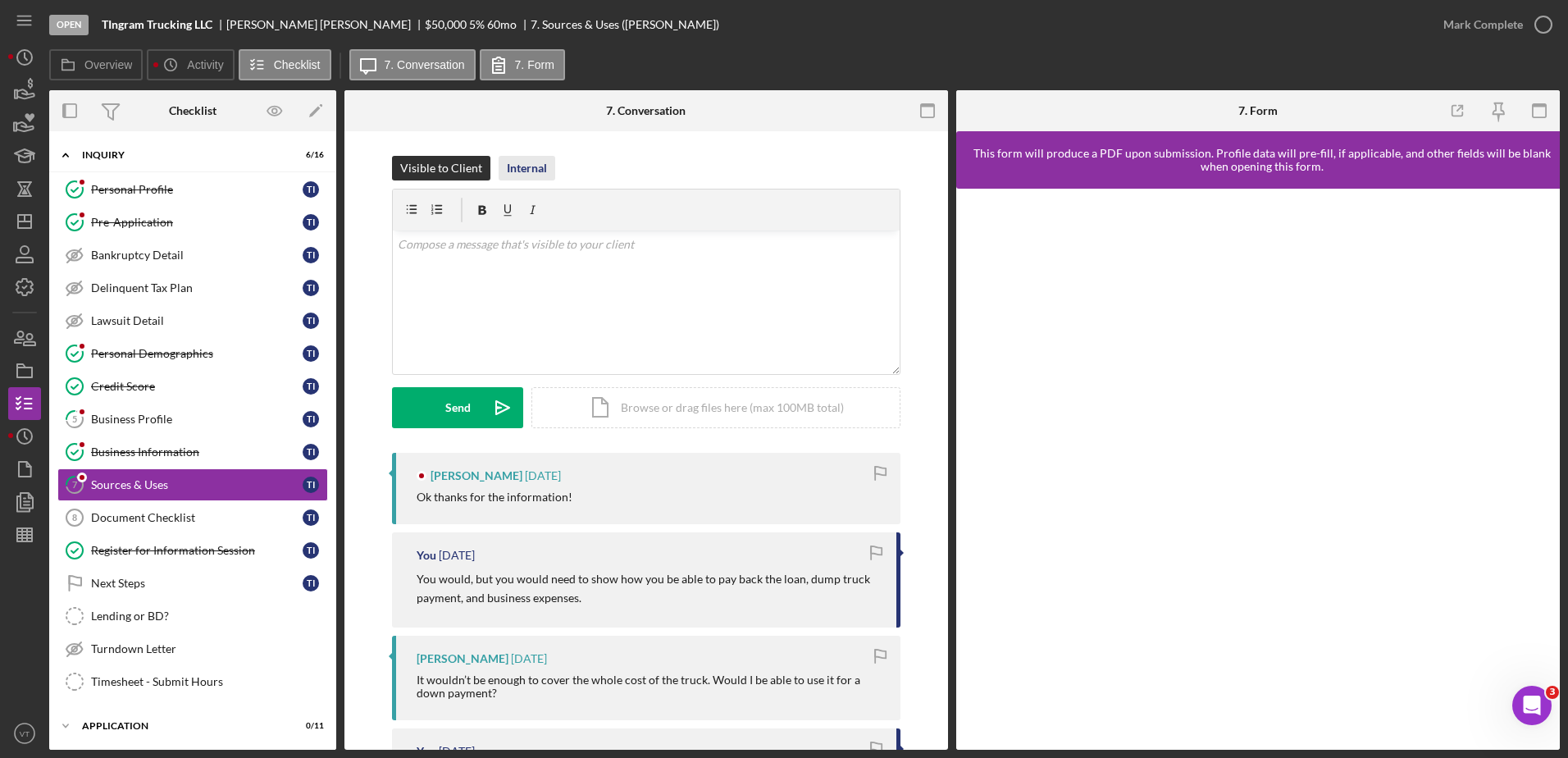
click at [532, 171] on div "Internal" at bounding box center [526, 168] width 40 height 24
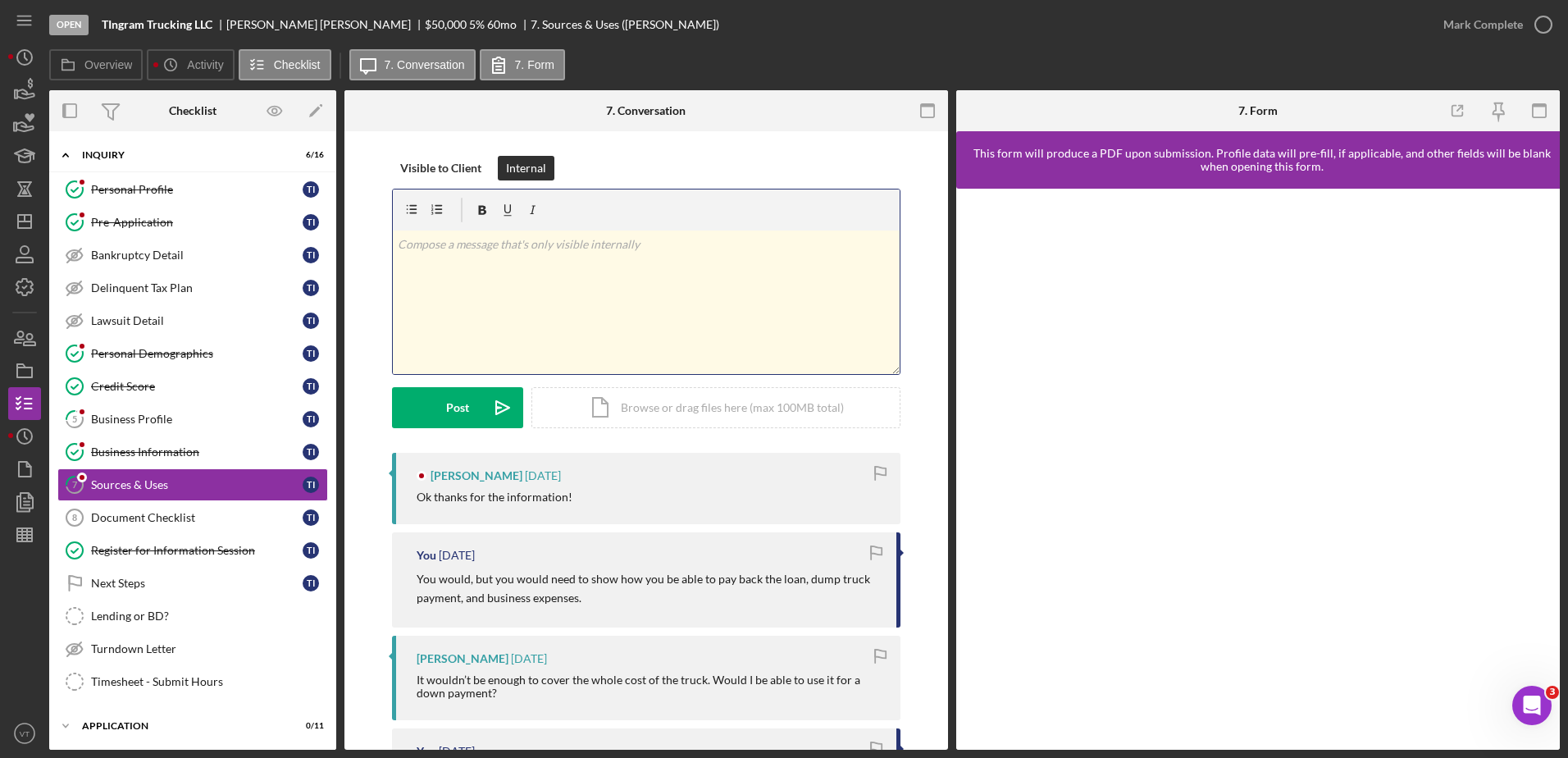
click at [522, 232] on div "v Color teal Color pink Remove color Add row above Add row below Add column bef…" at bounding box center [647, 303] width 507 height 143
click at [453, 392] on div "Post" at bounding box center [457, 407] width 23 height 41
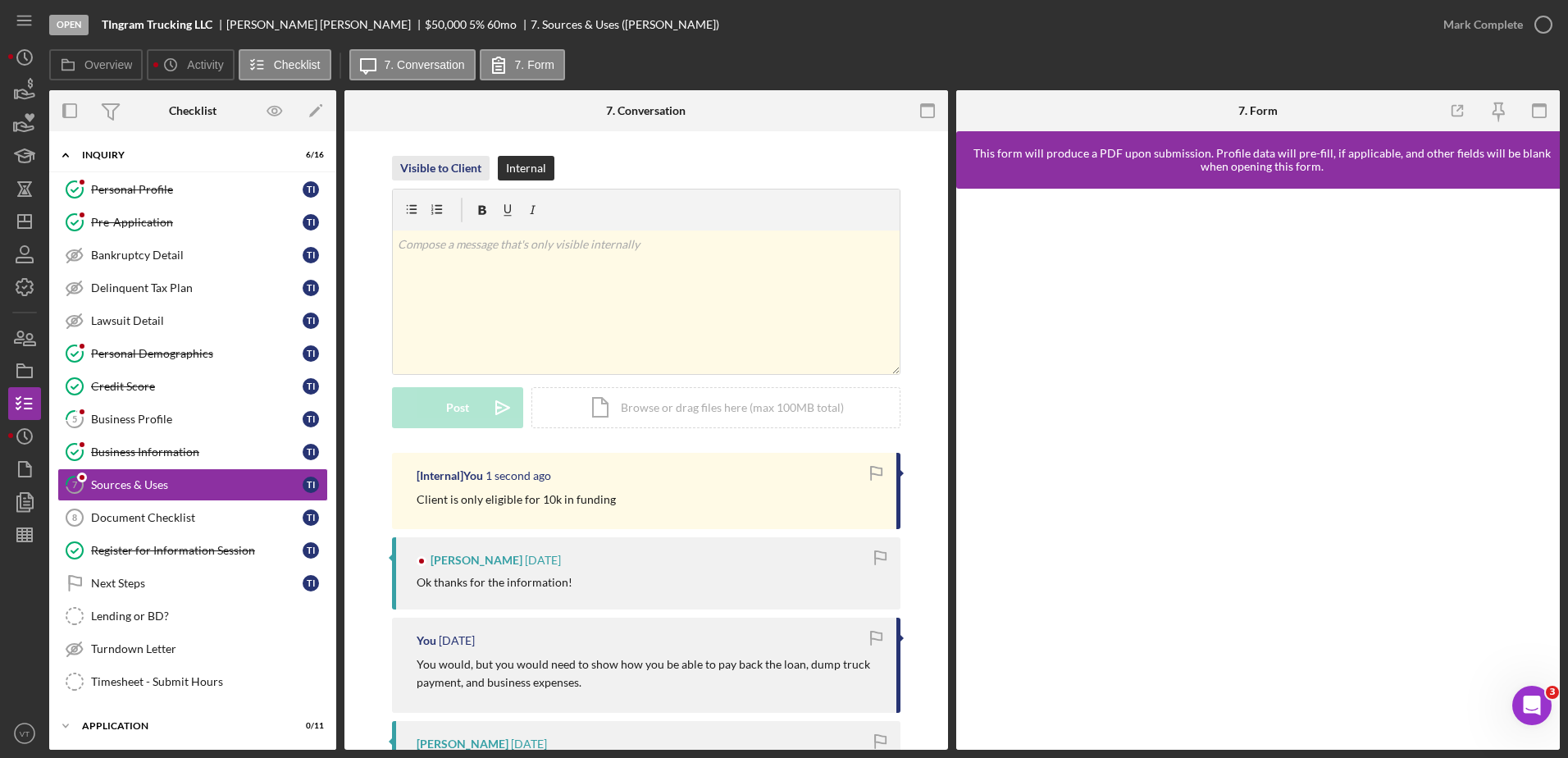
click at [457, 163] on div "Visible to Client" at bounding box center [441, 168] width 81 height 24
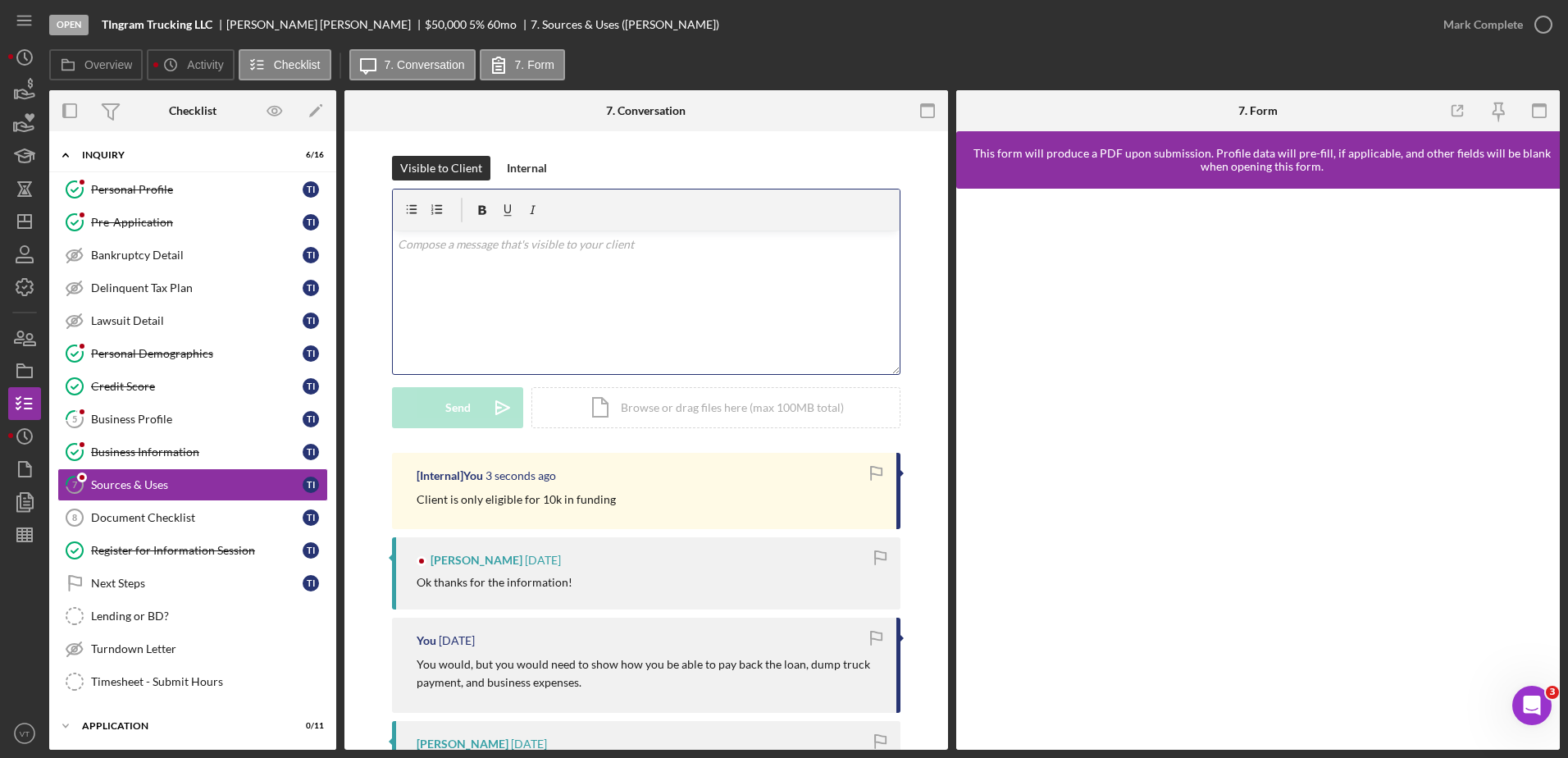
click at [471, 294] on div "v Color teal Color pink Remove color Add row above Add row below Add column bef…" at bounding box center [647, 303] width 507 height 143
click at [753, 317] on div "v Color teal Color pink Remove color Add row above Add row below Add column bef…" at bounding box center [647, 303] width 507 height 143
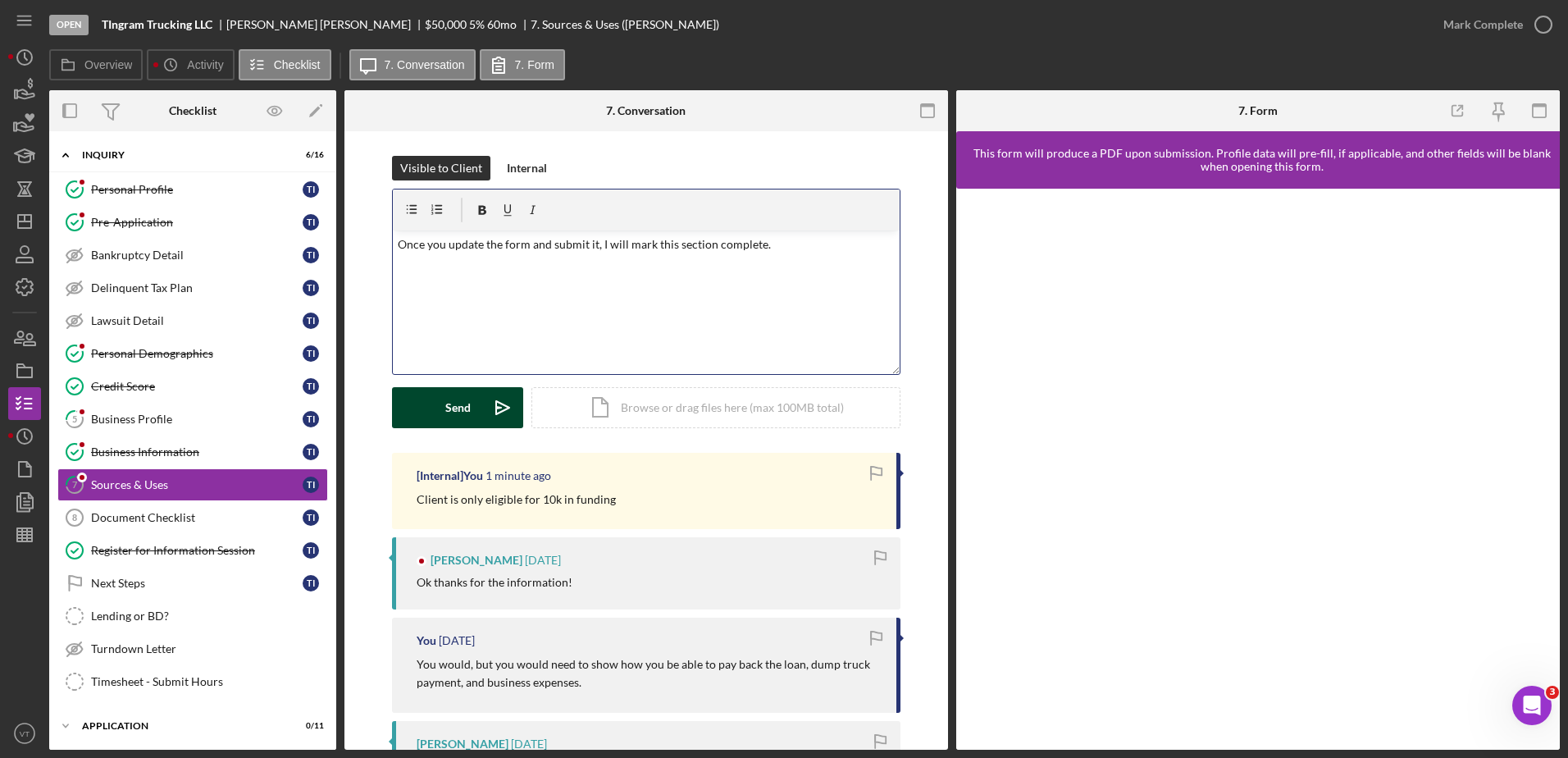
click at [496, 407] on polygon "submit" at bounding box center [499, 408] width 5 height 2
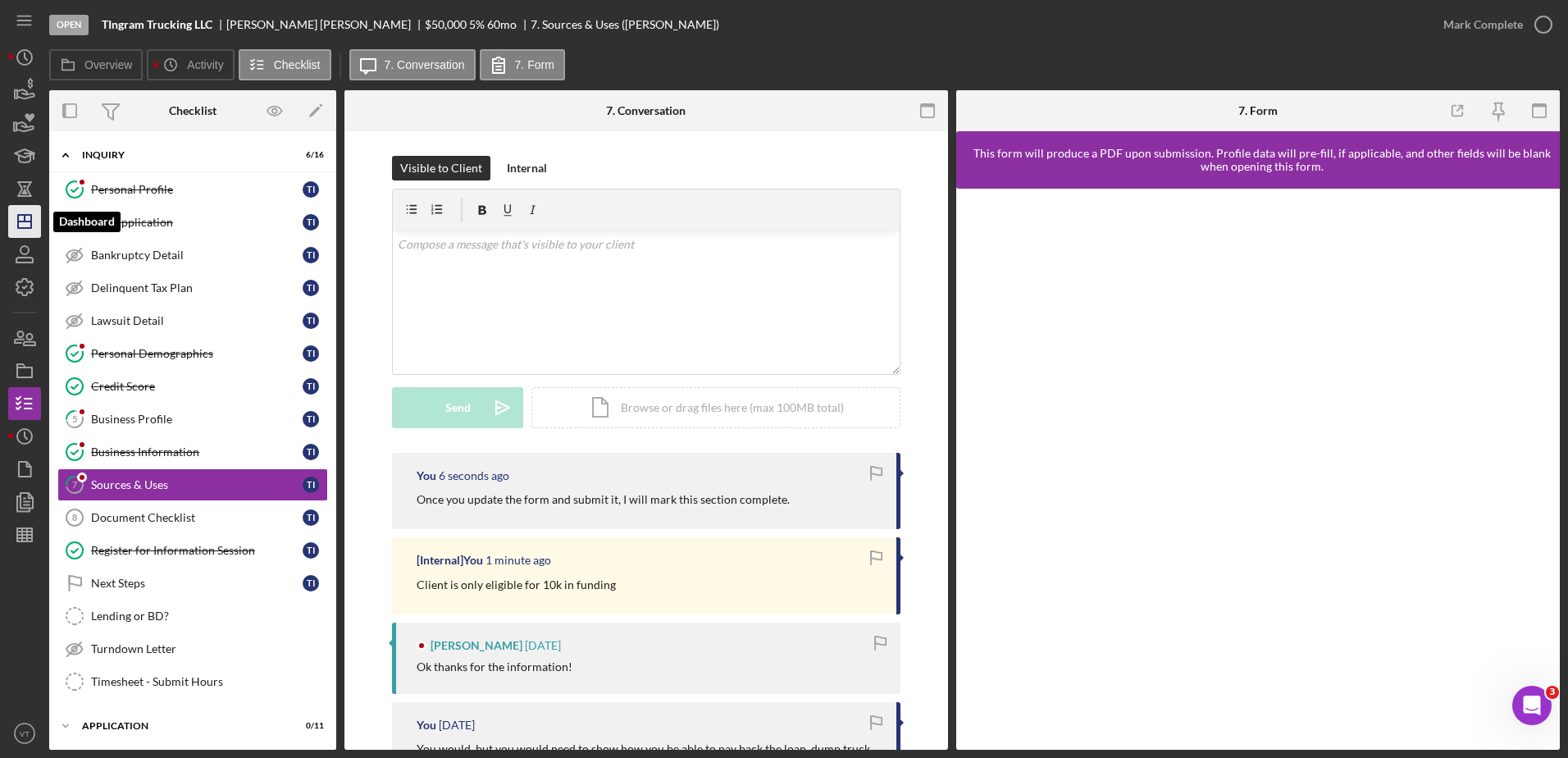
click at [29, 218] on icon "Icon/Dashboard" at bounding box center [24, 220] width 41 height 41
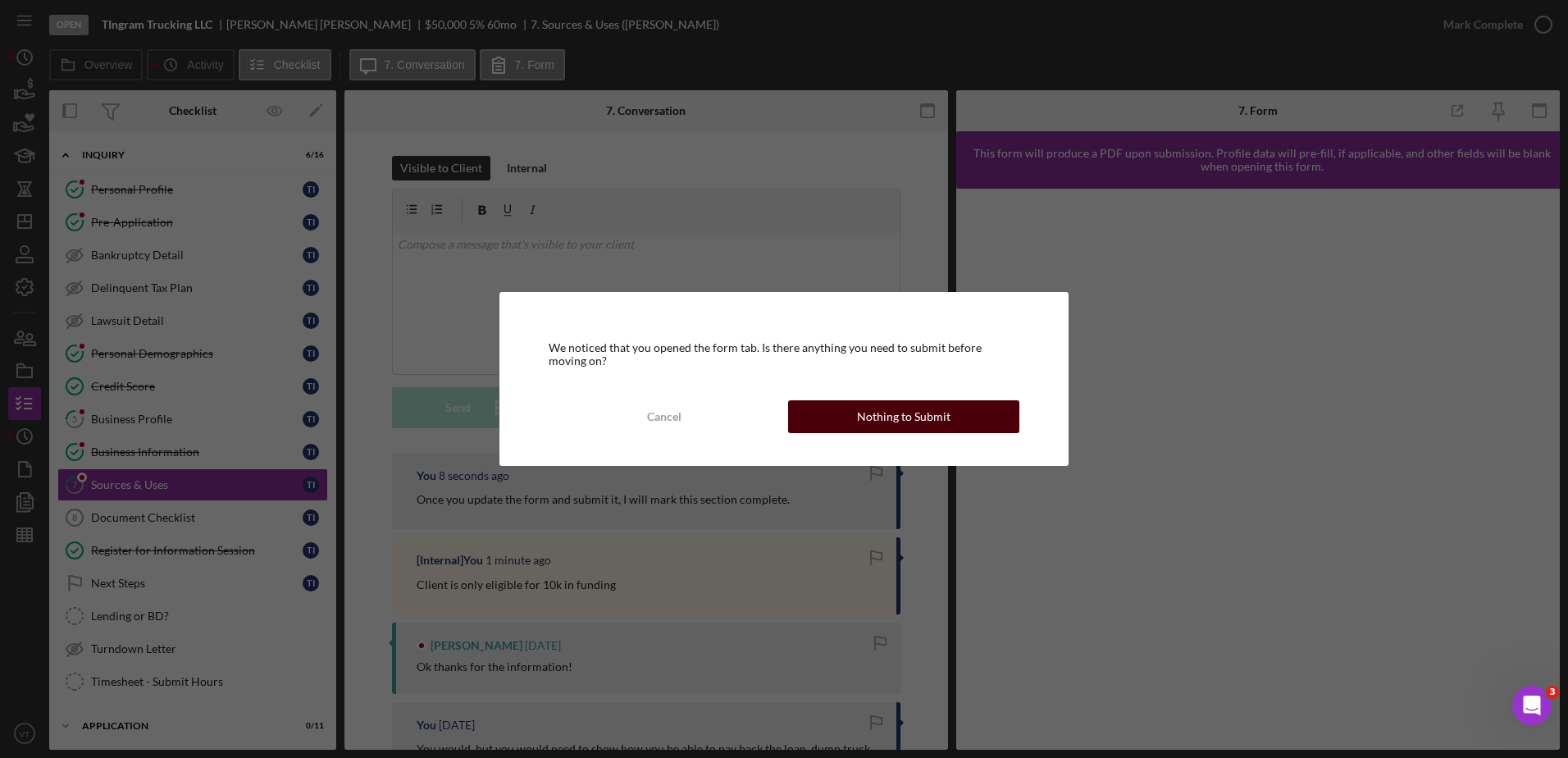
click at [823, 410] on button "Nothing to Submit" at bounding box center [904, 417] width 232 height 33
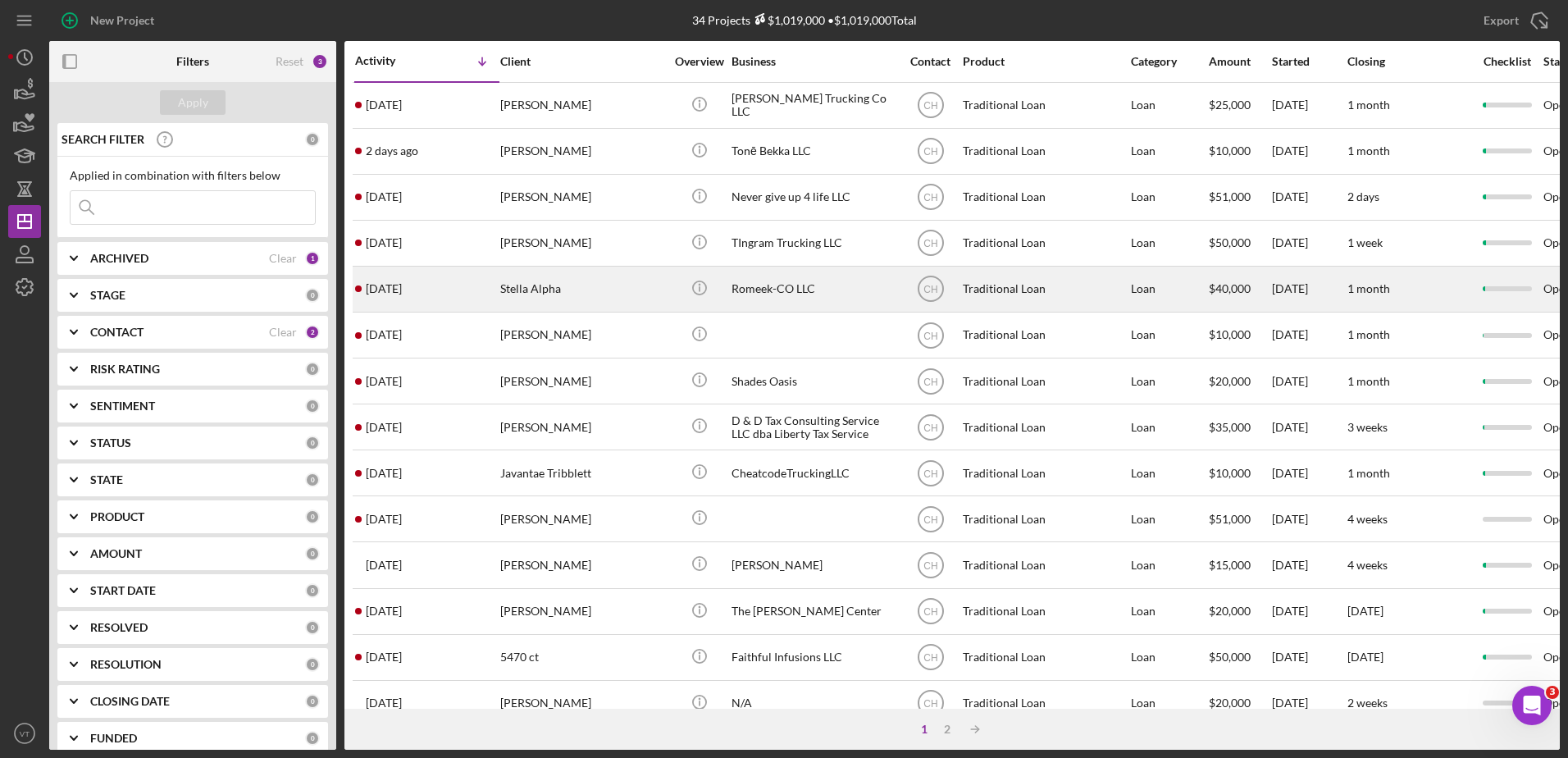
click at [513, 277] on div "Stella Alpha" at bounding box center [583, 289] width 164 height 43
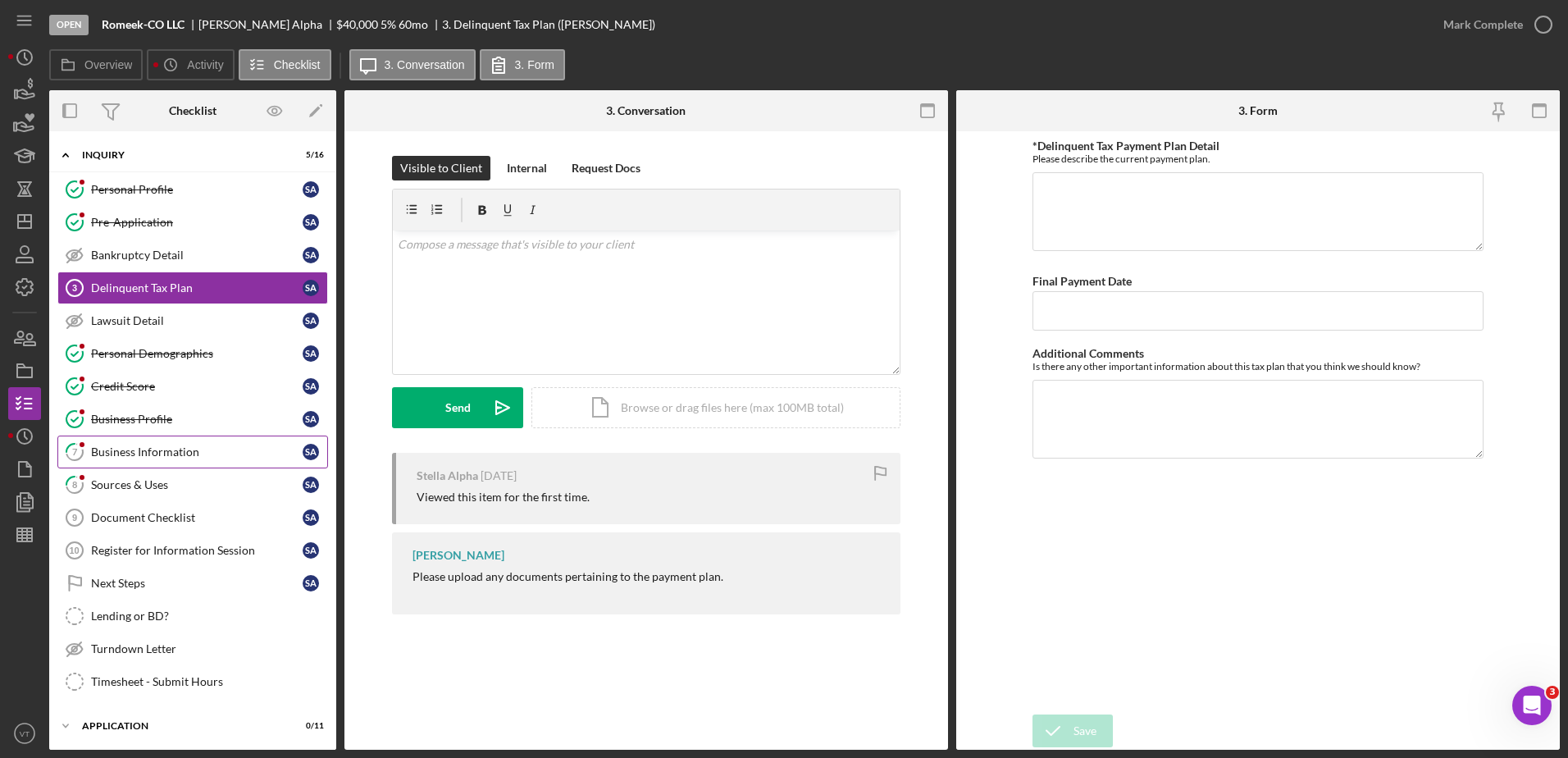
click at [172, 462] on link "7 Business Information S A" at bounding box center [192, 452] width 271 height 33
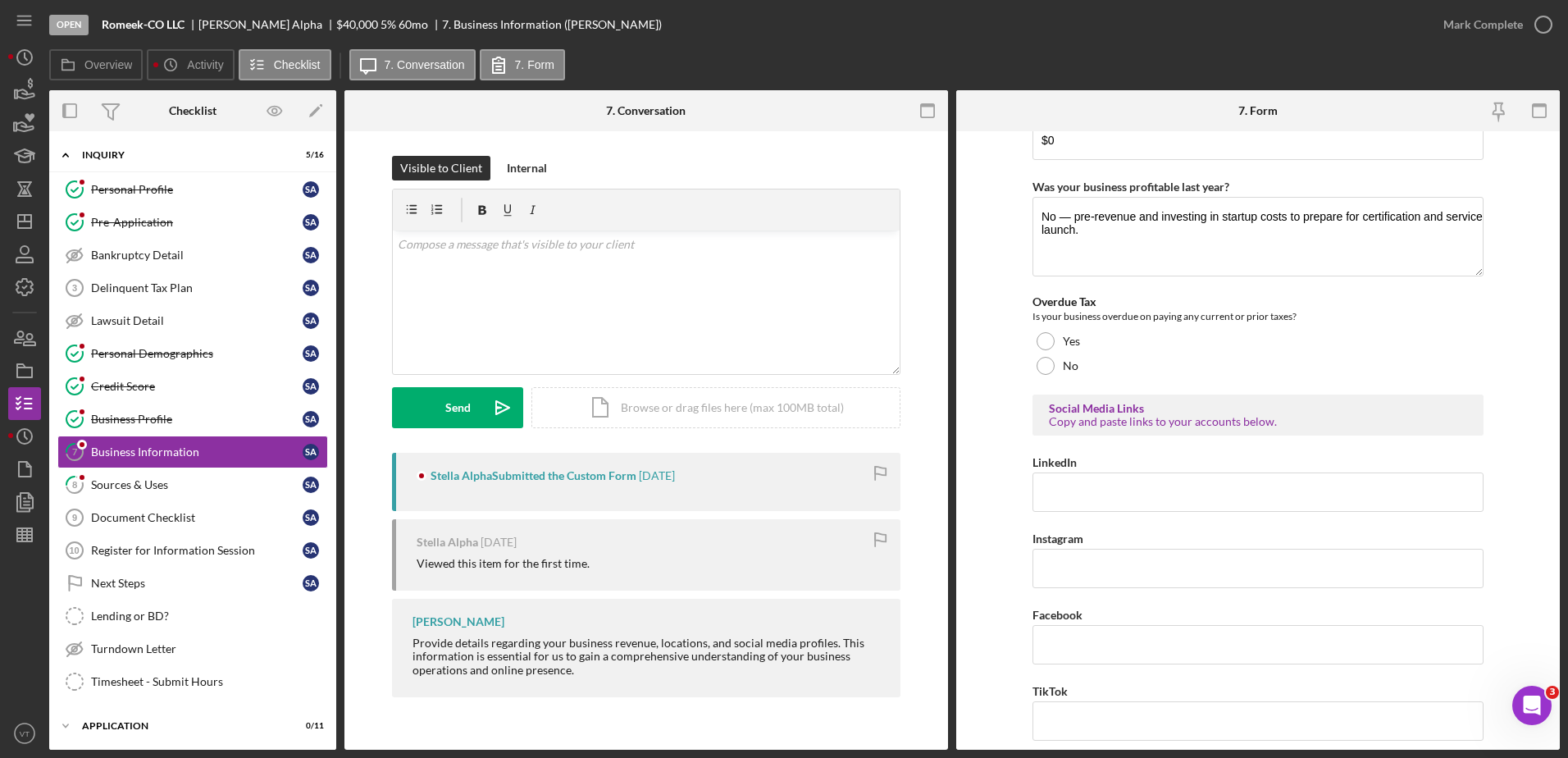
scroll to position [557, 0]
click at [749, 332] on div "v Color teal Color pink Remove color Add row above Add row below Add column bef…" at bounding box center [647, 303] width 507 height 143
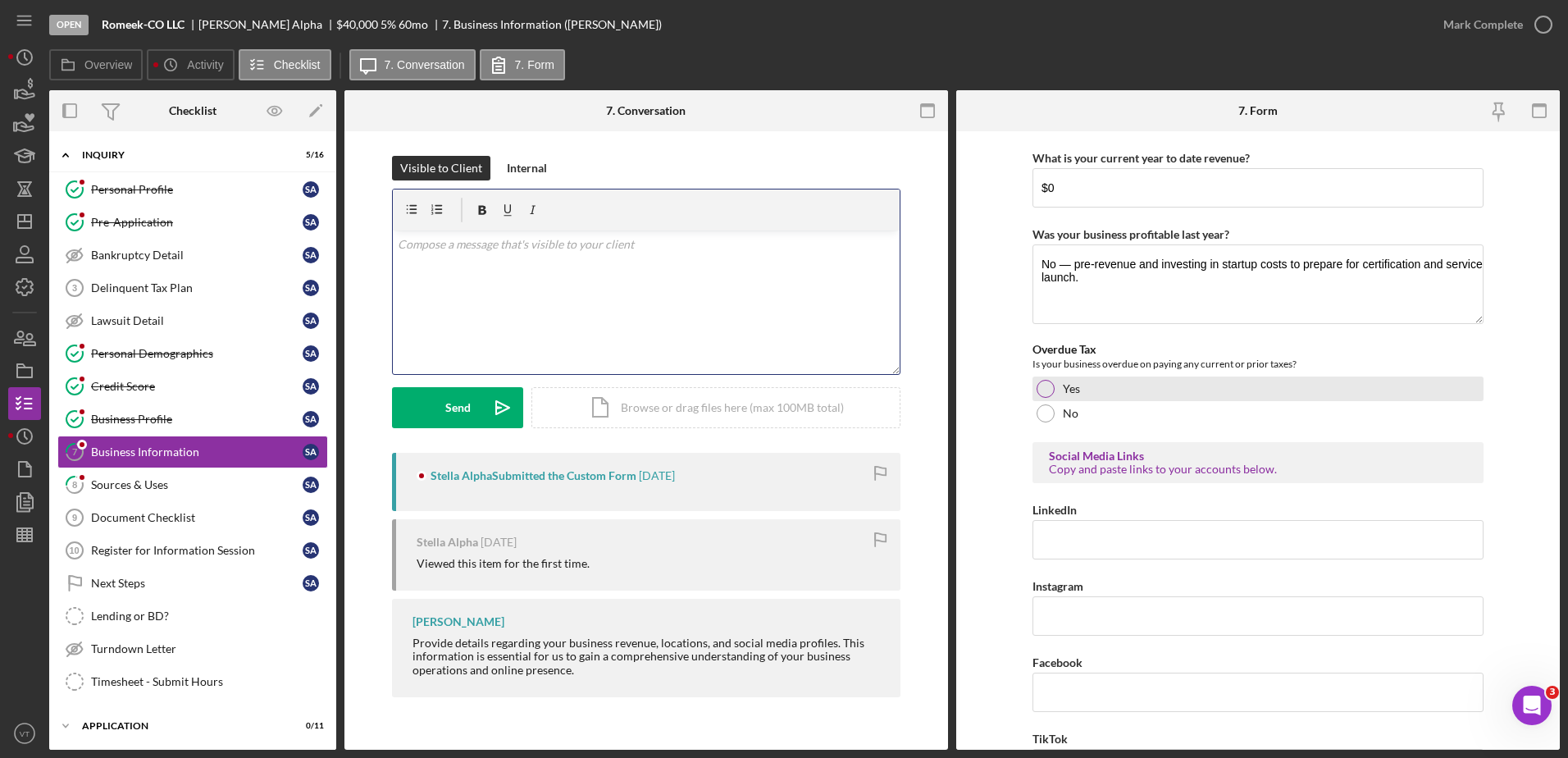
scroll to position [509, 0]
click at [778, 337] on div "v Color teal Color pink Remove color Add row above Add row below Add column bef…" at bounding box center [647, 303] width 507 height 143
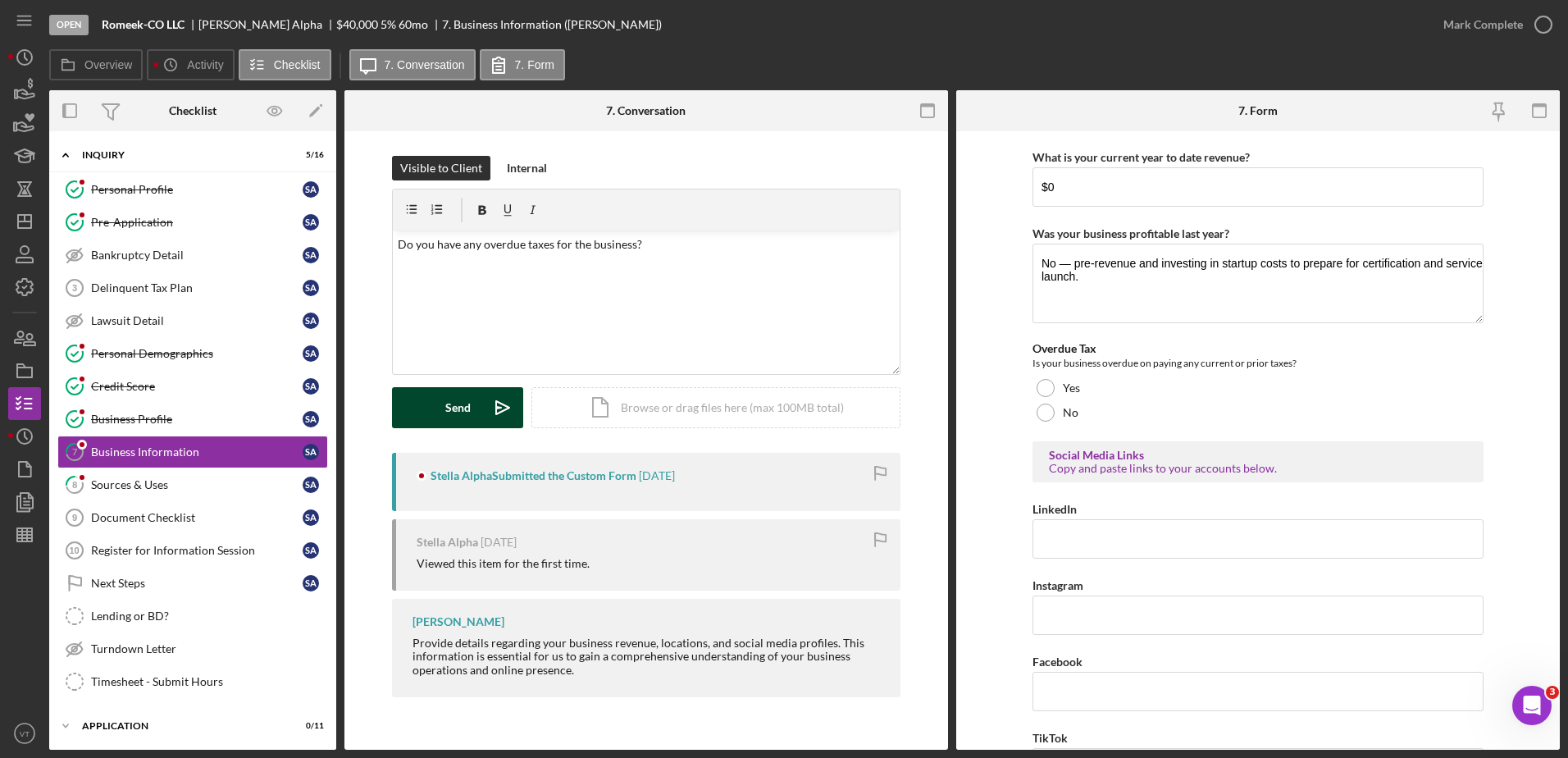
click at [455, 403] on div "Send" at bounding box center [457, 407] width 25 height 41
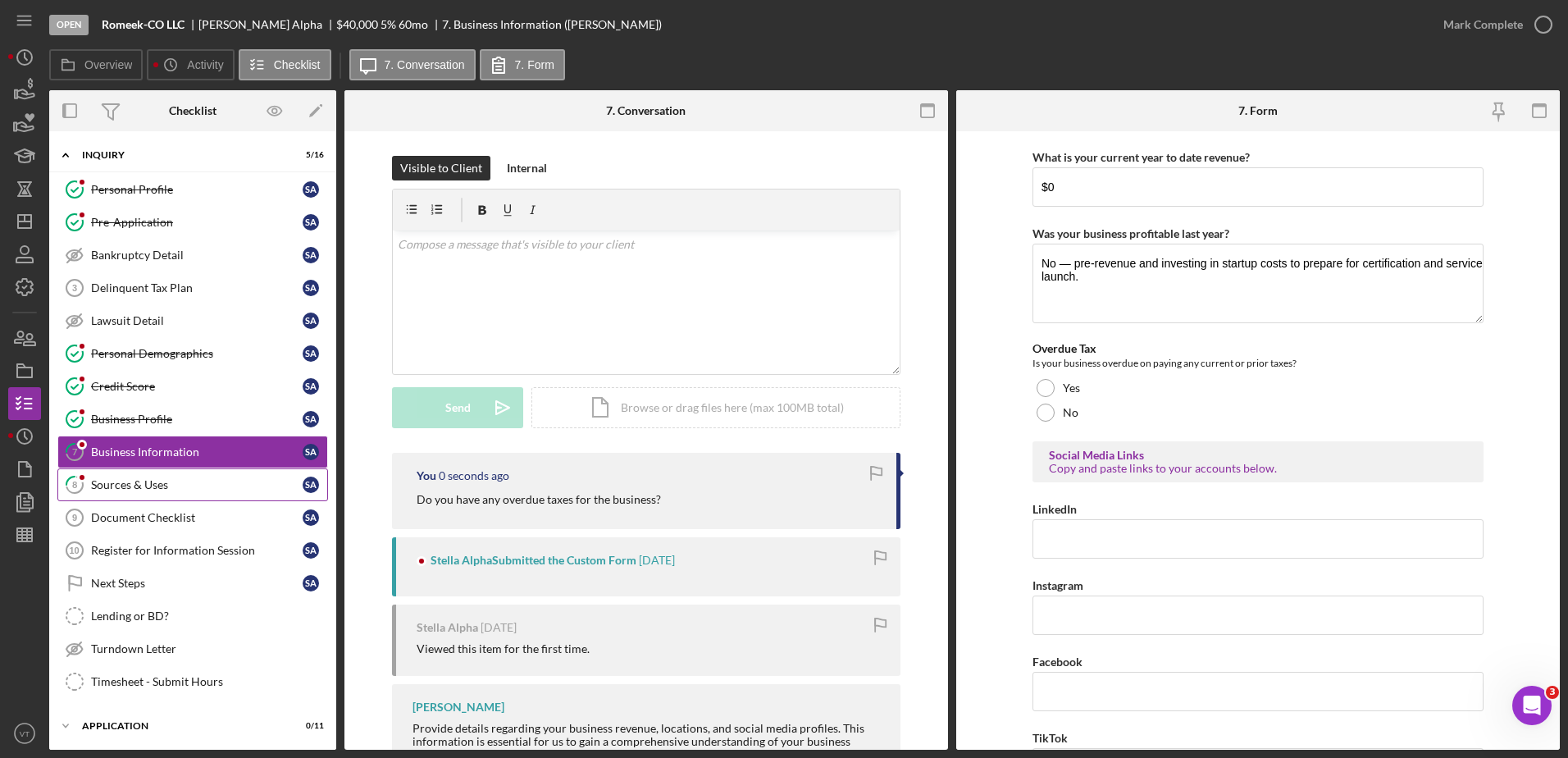
click at [219, 481] on div "Sources & Uses" at bounding box center [196, 484] width 212 height 13
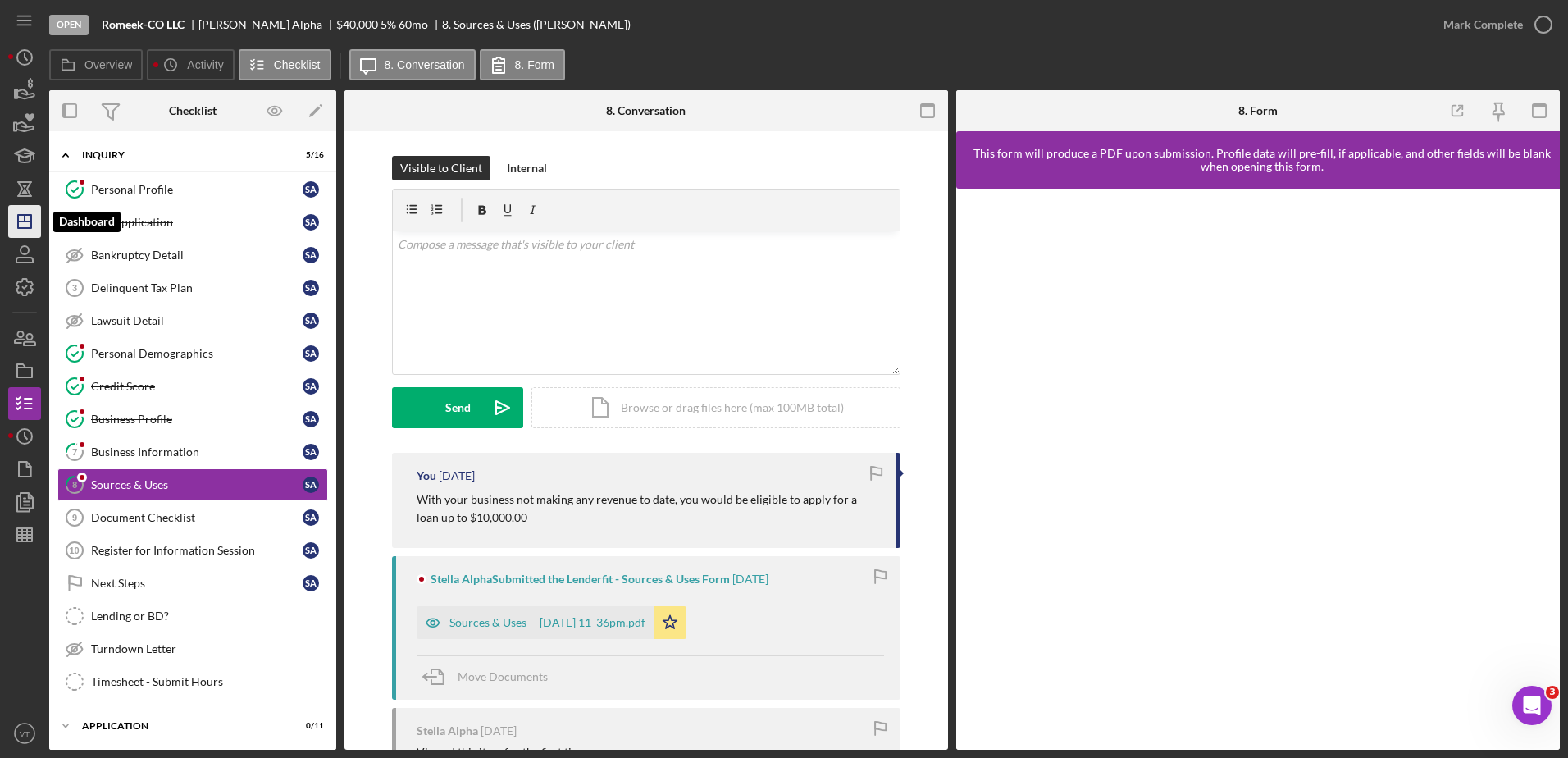
click at [24, 217] on line "button" at bounding box center [24, 219] width 0 height 7
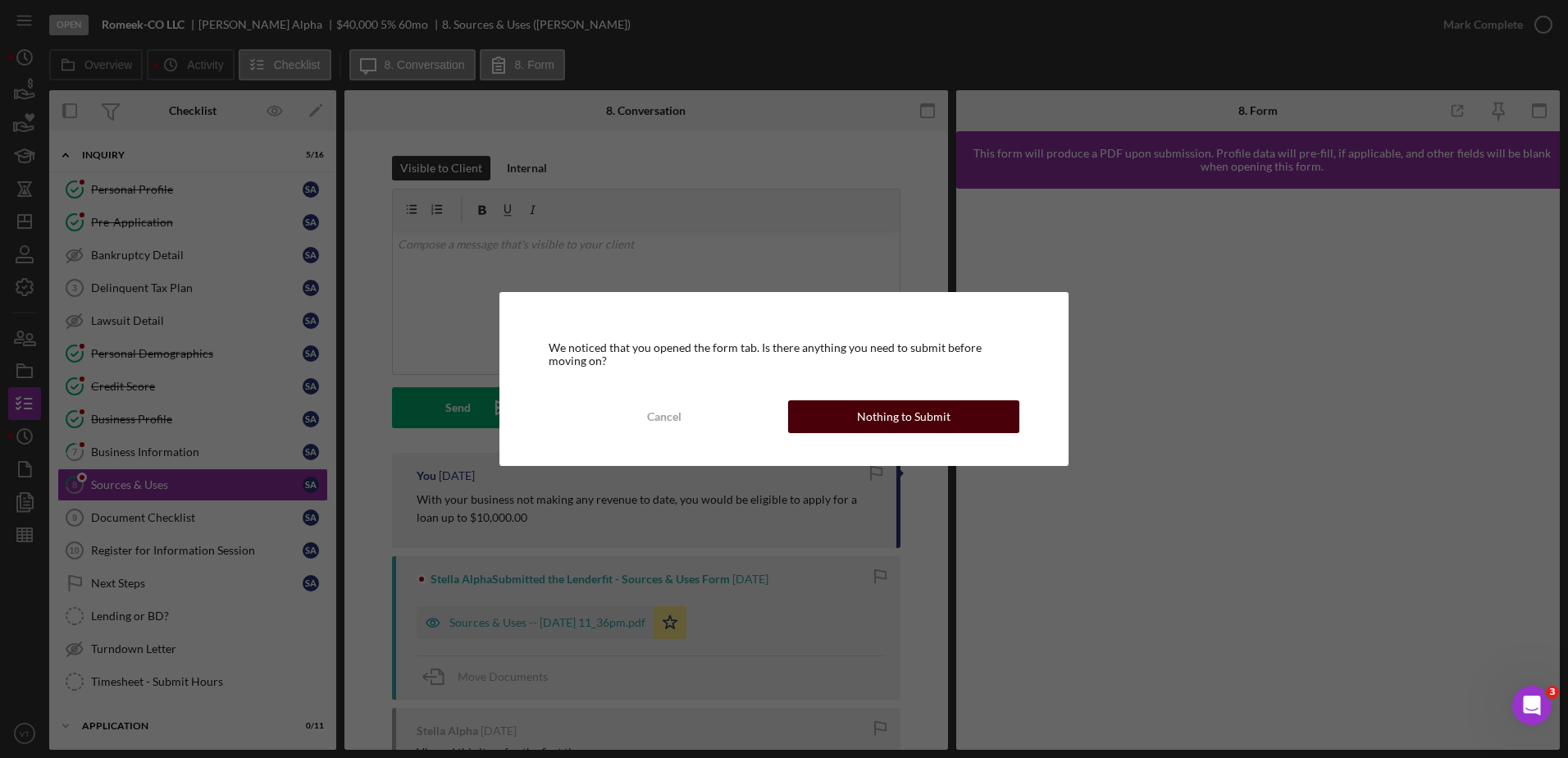
click at [865, 423] on div "Nothing to Submit" at bounding box center [904, 417] width 93 height 33
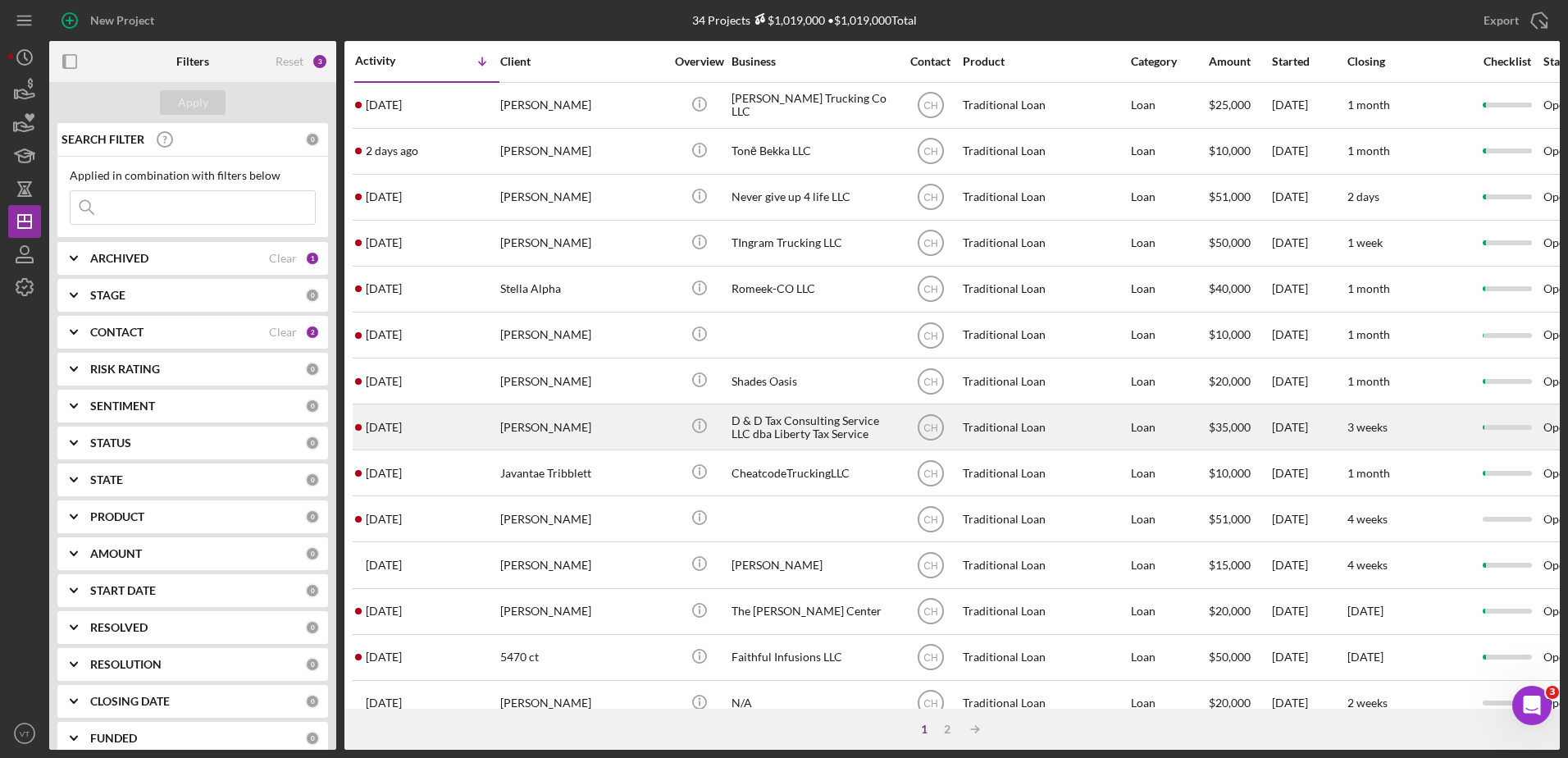
click at [613, 424] on div "[PERSON_NAME]" at bounding box center [583, 427] width 164 height 43
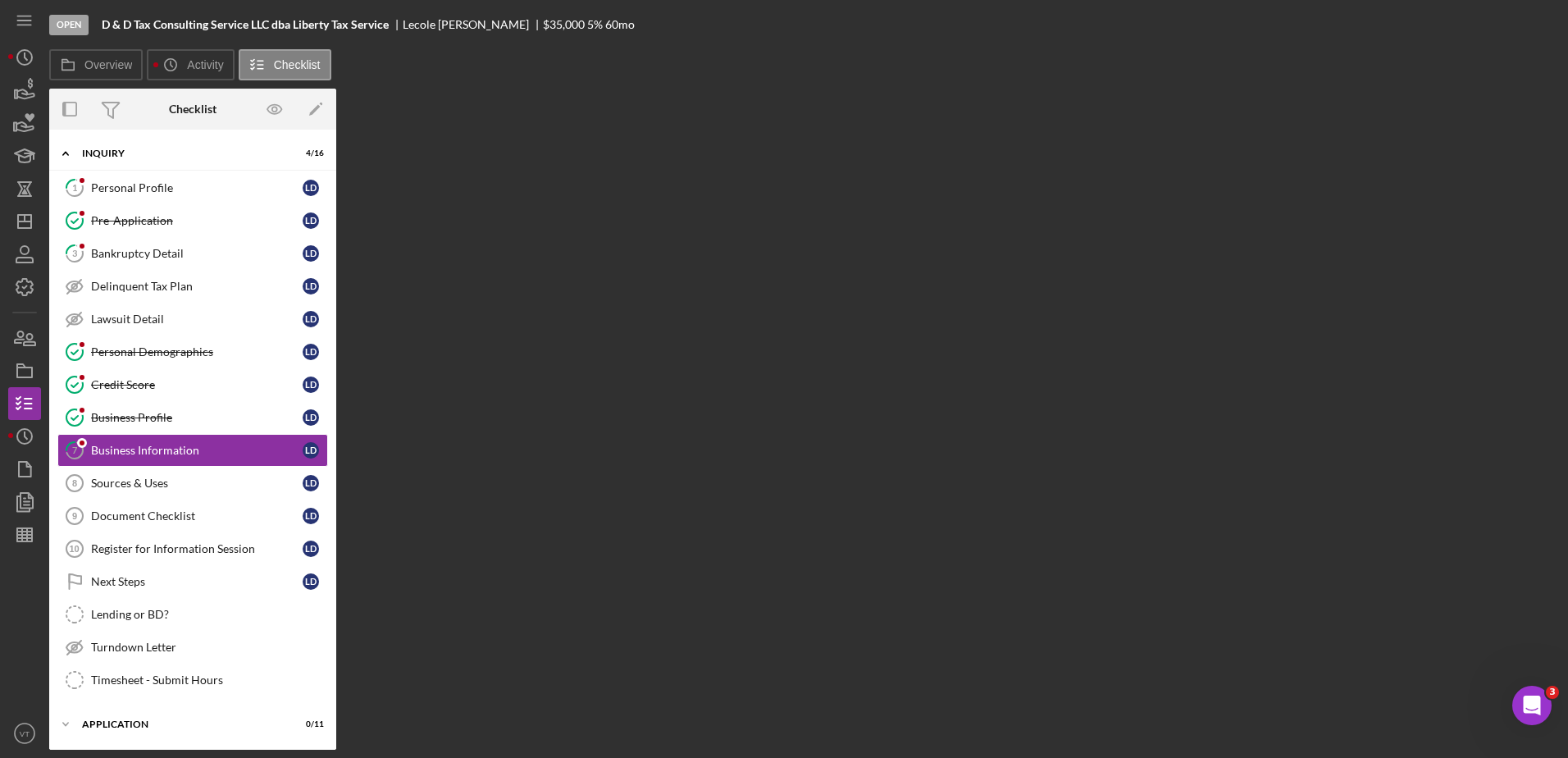
scroll to position [10, 0]
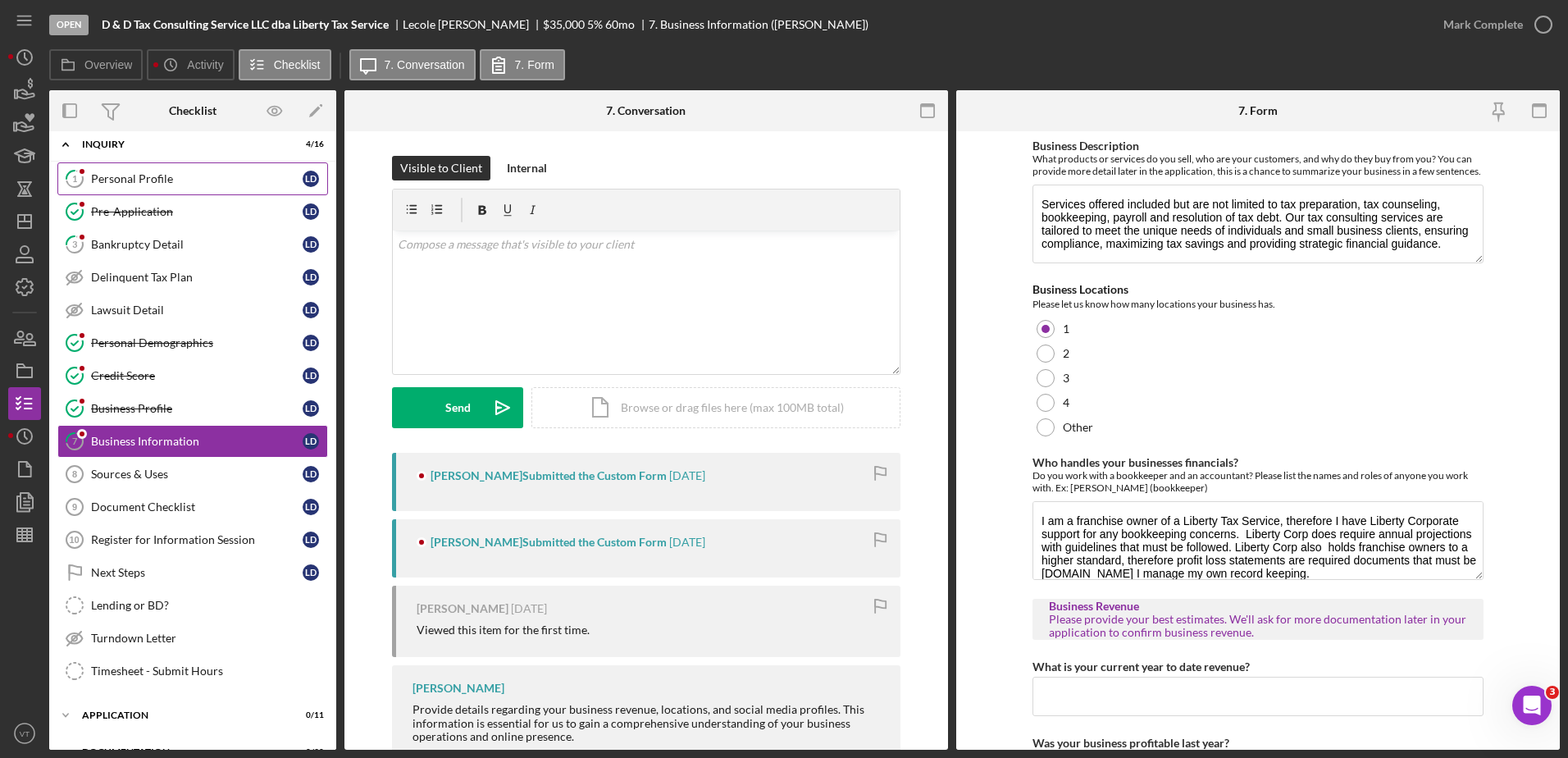
click at [252, 169] on link "1 Personal Profile [PERSON_NAME]" at bounding box center [192, 179] width 271 height 33
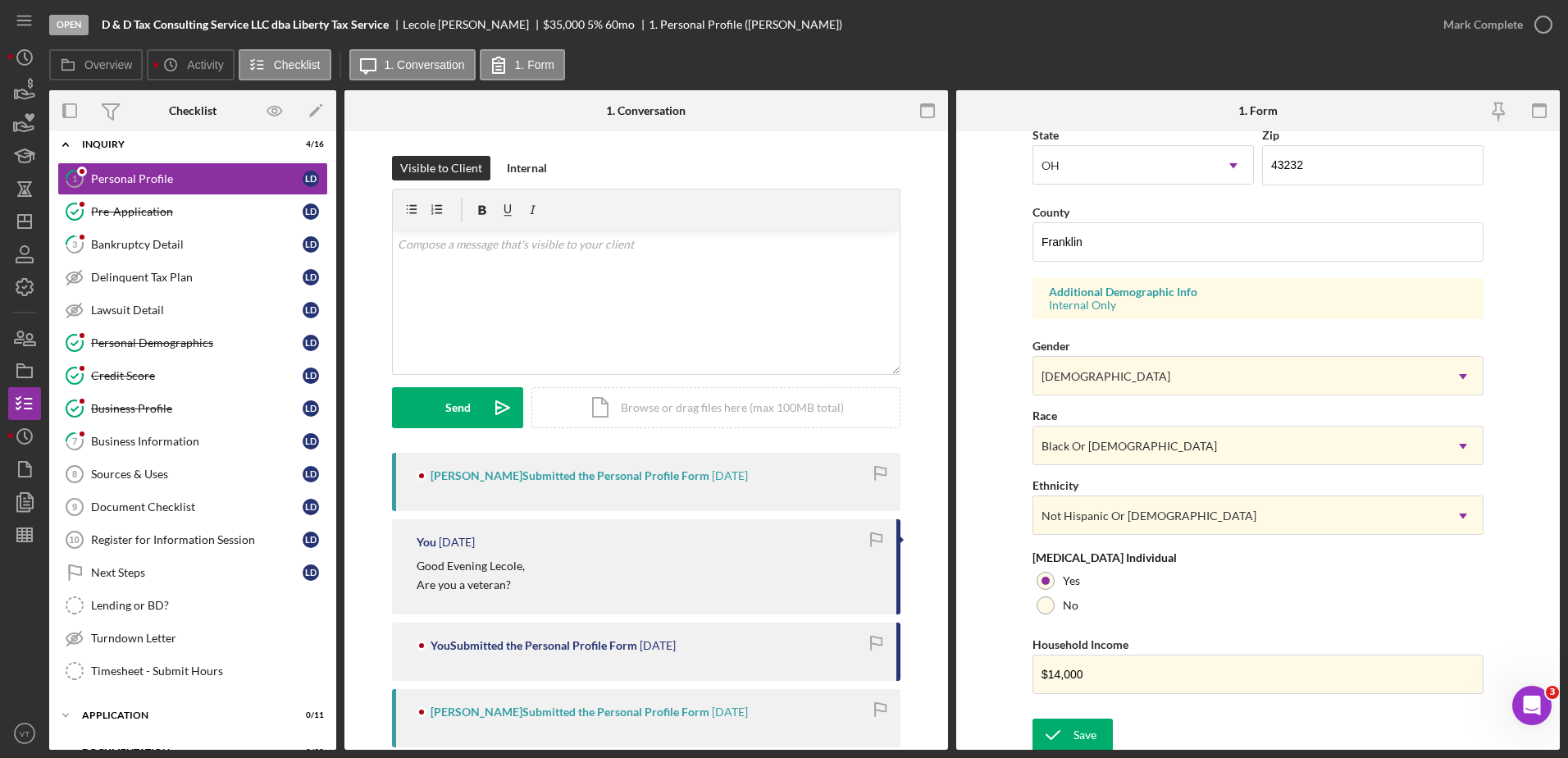
scroll to position [476, 0]
click at [1063, 723] on icon "submit" at bounding box center [1053, 730] width 41 height 41
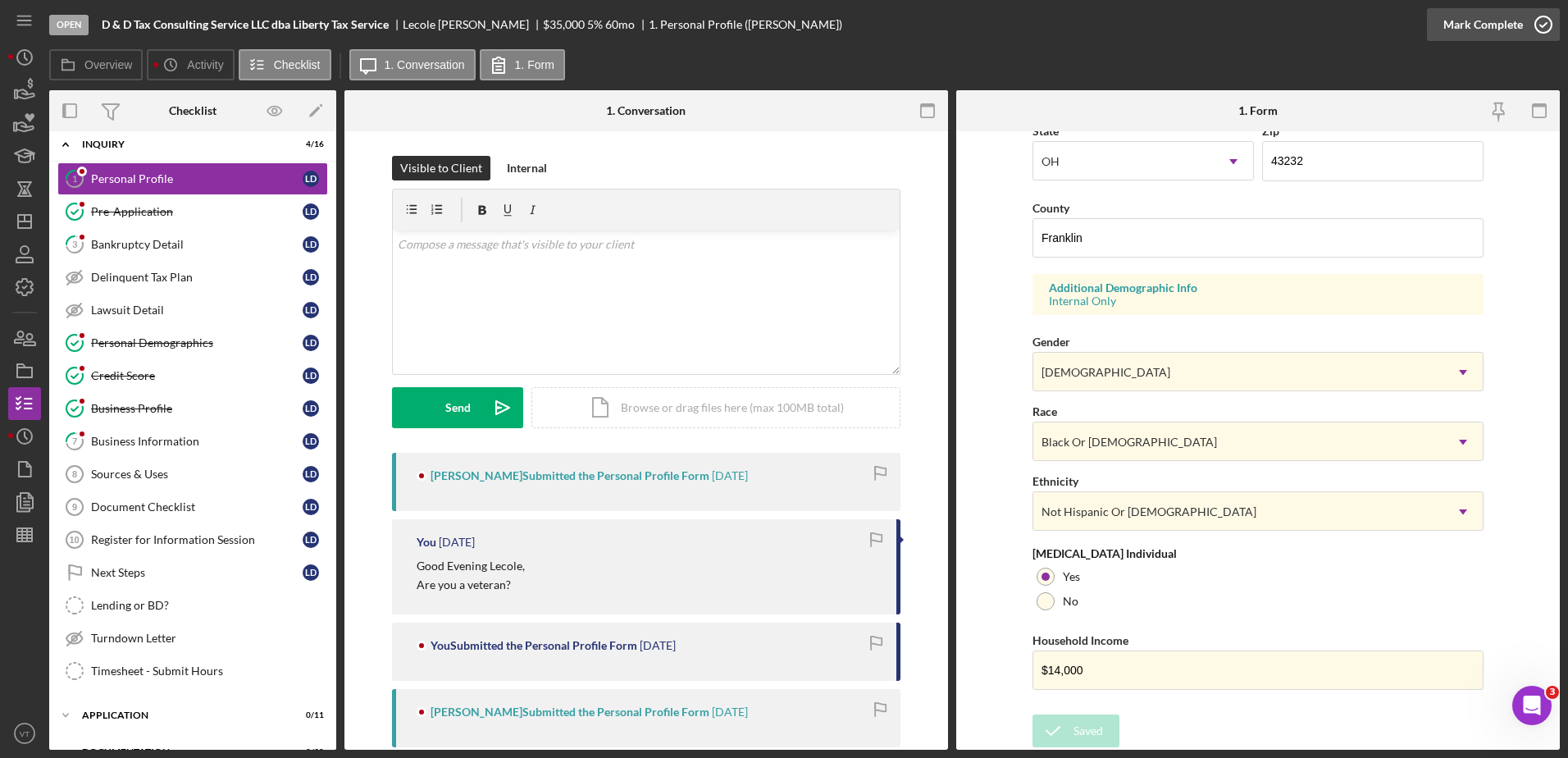
click at [1535, 33] on icon "button" at bounding box center [1543, 24] width 41 height 41
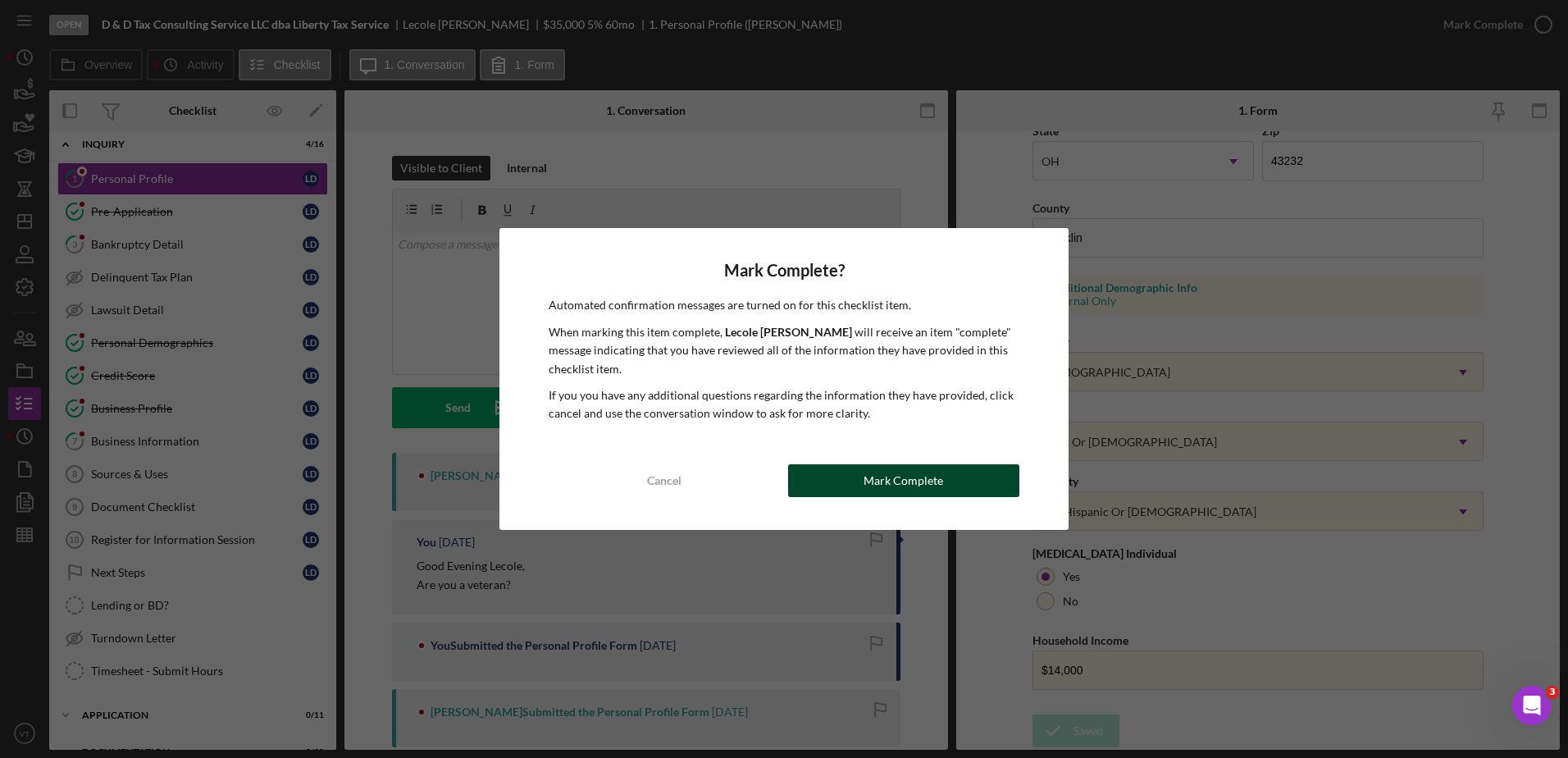
click at [968, 475] on button "Mark Complete" at bounding box center [904, 481] width 232 height 33
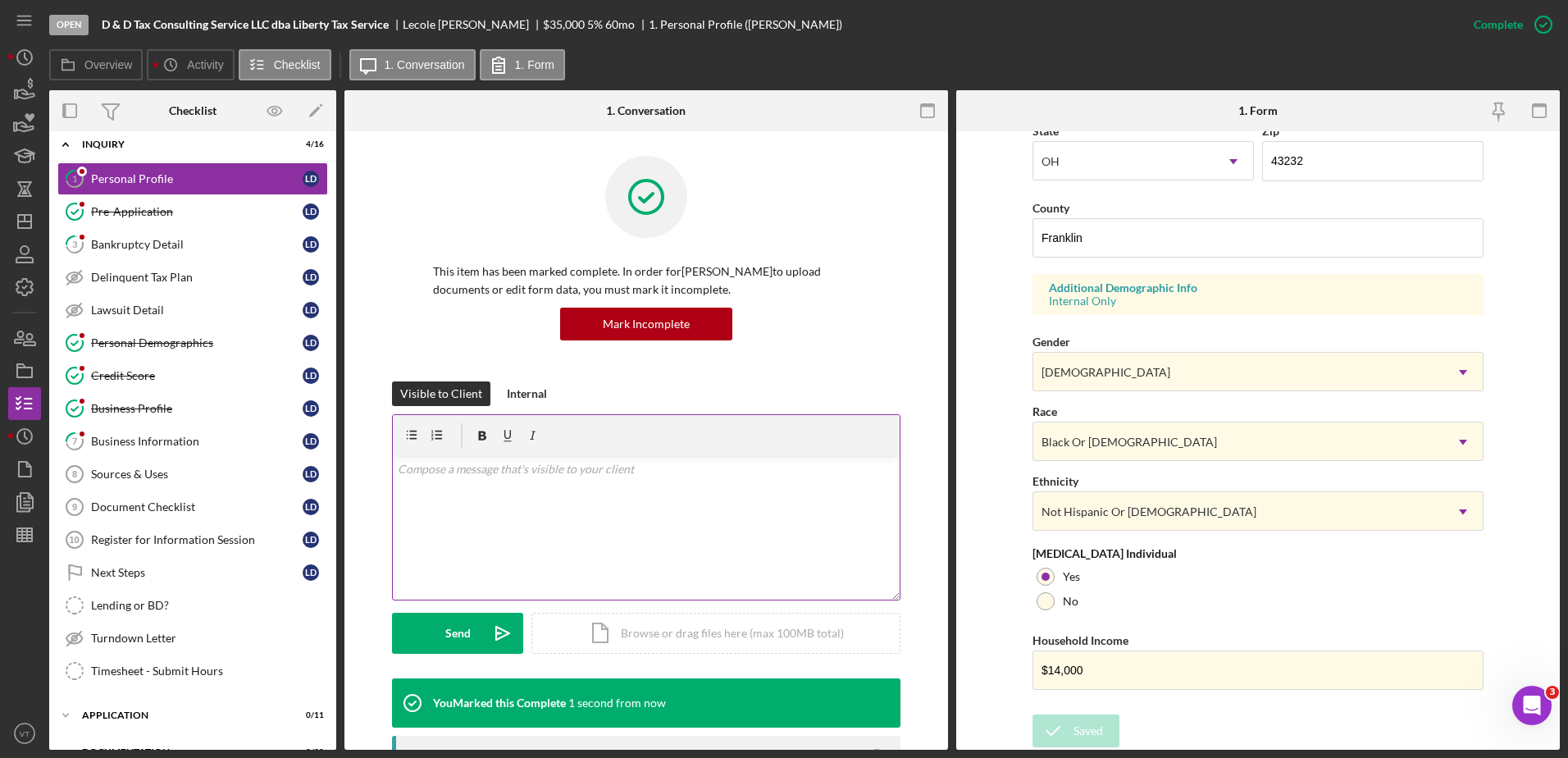
scroll to position [147, 0]
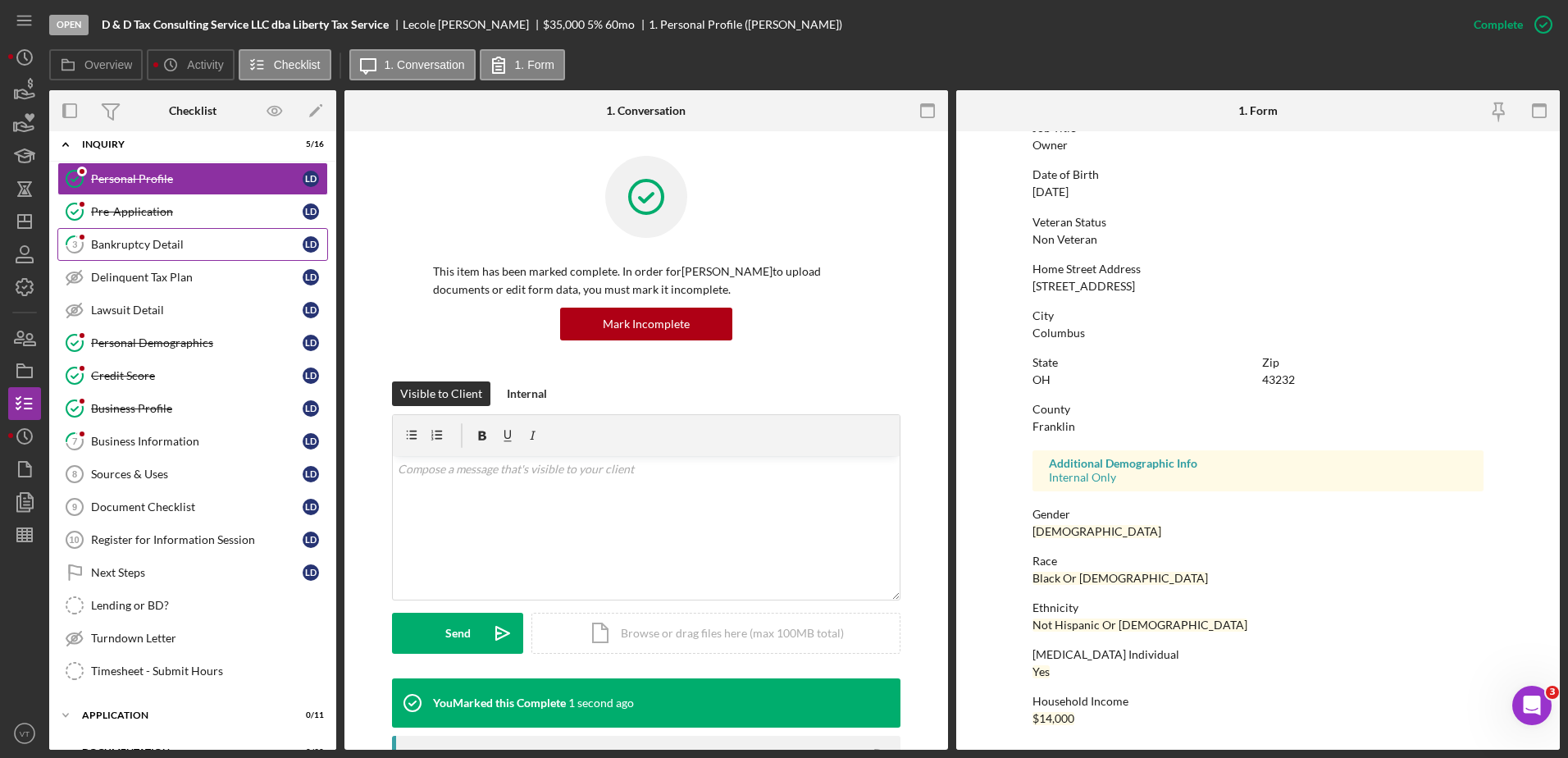
click at [219, 246] on div "Bankruptcy Detail" at bounding box center [196, 244] width 212 height 13
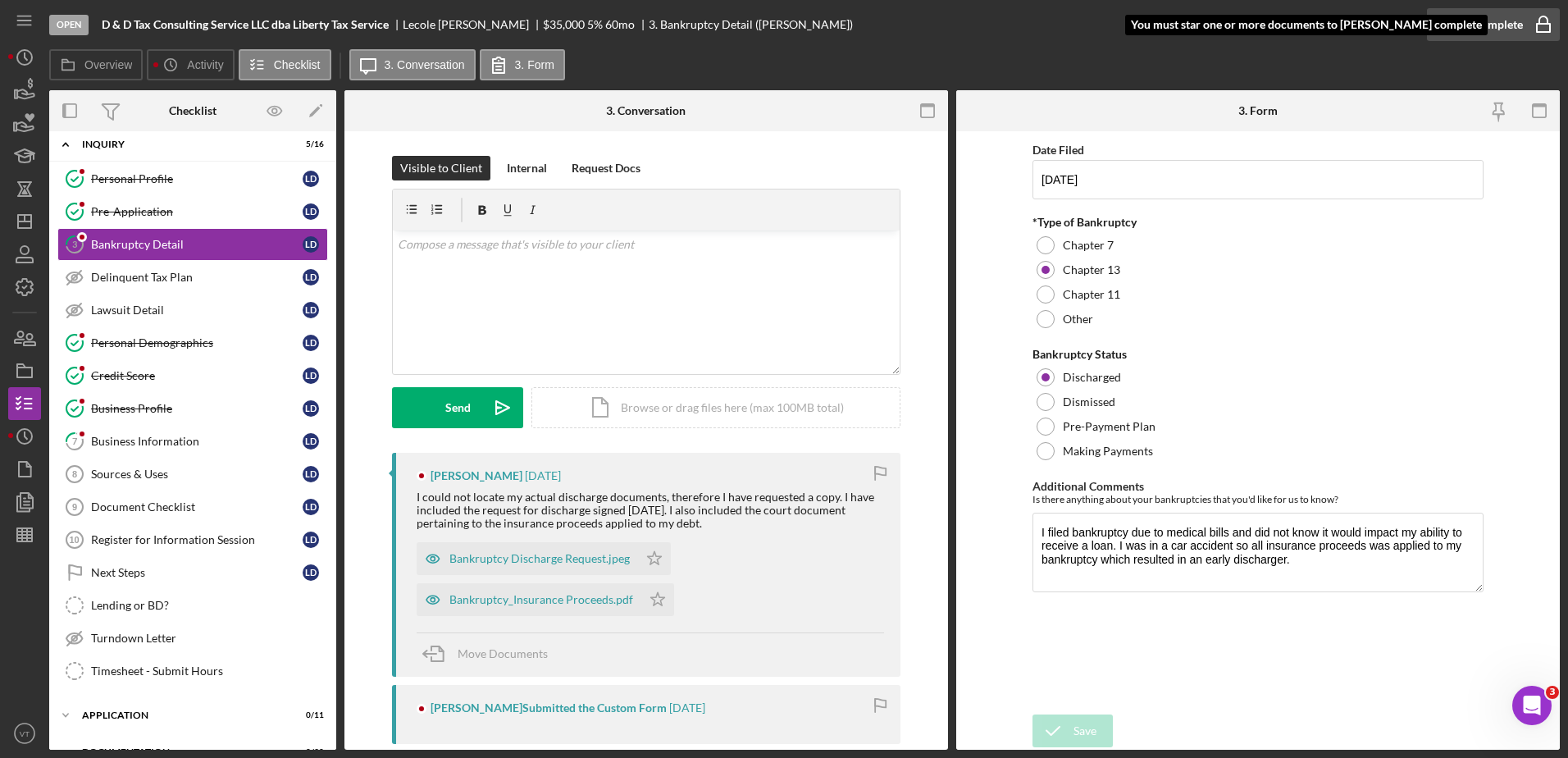
click at [1489, 23] on div "Mark Complete" at bounding box center [1483, 24] width 80 height 33
click at [1507, 22] on div "Mark Complete" at bounding box center [1483, 24] width 80 height 33
click at [650, 563] on polygon "button" at bounding box center [655, 558] width 14 height 13
click at [654, 585] on icon "Icon/Star" at bounding box center [658, 600] width 33 height 33
click at [1543, 22] on icon "button" at bounding box center [1543, 24] width 41 height 41
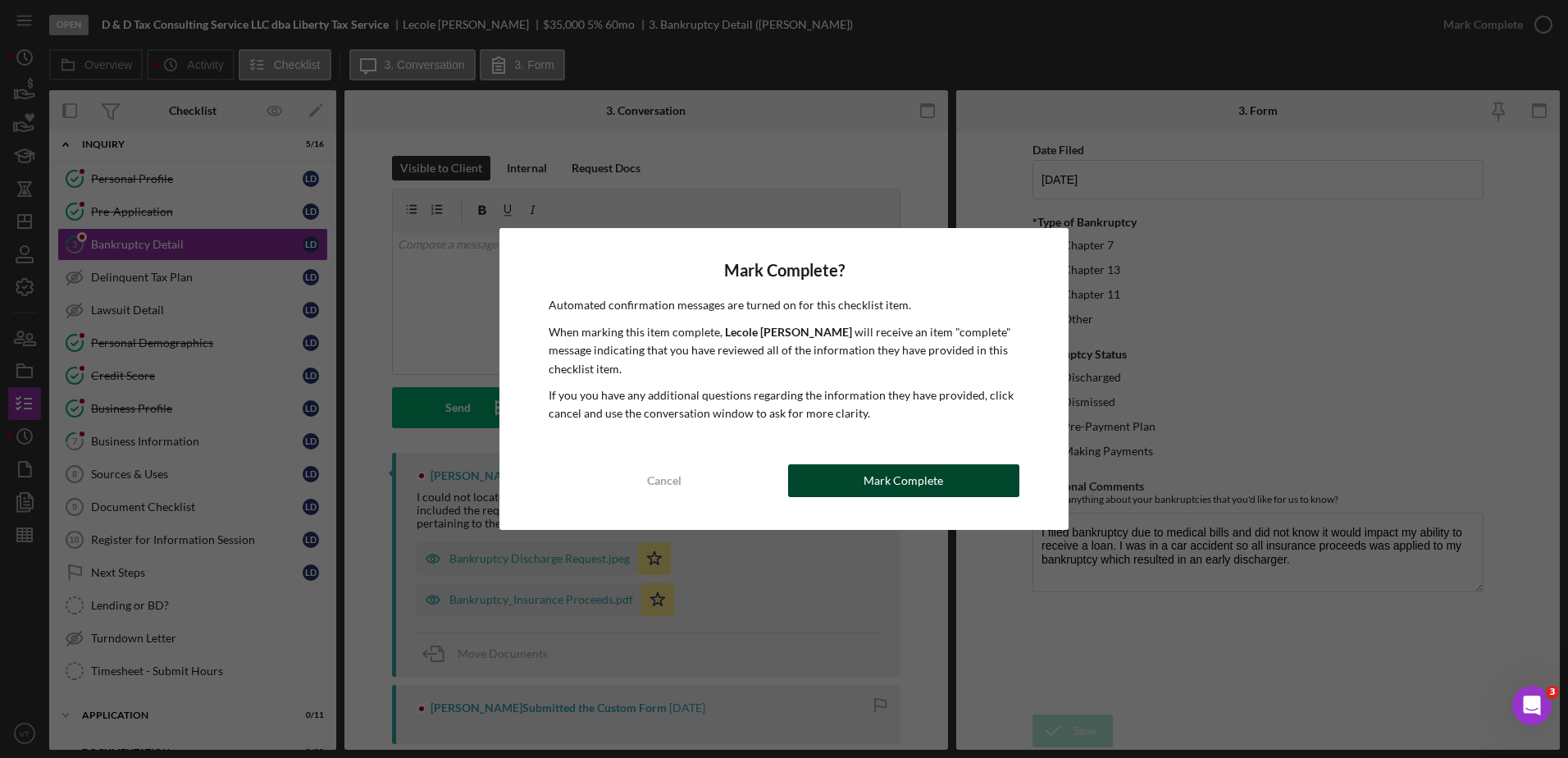
click at [932, 478] on div "Mark Complete" at bounding box center [903, 481] width 80 height 33
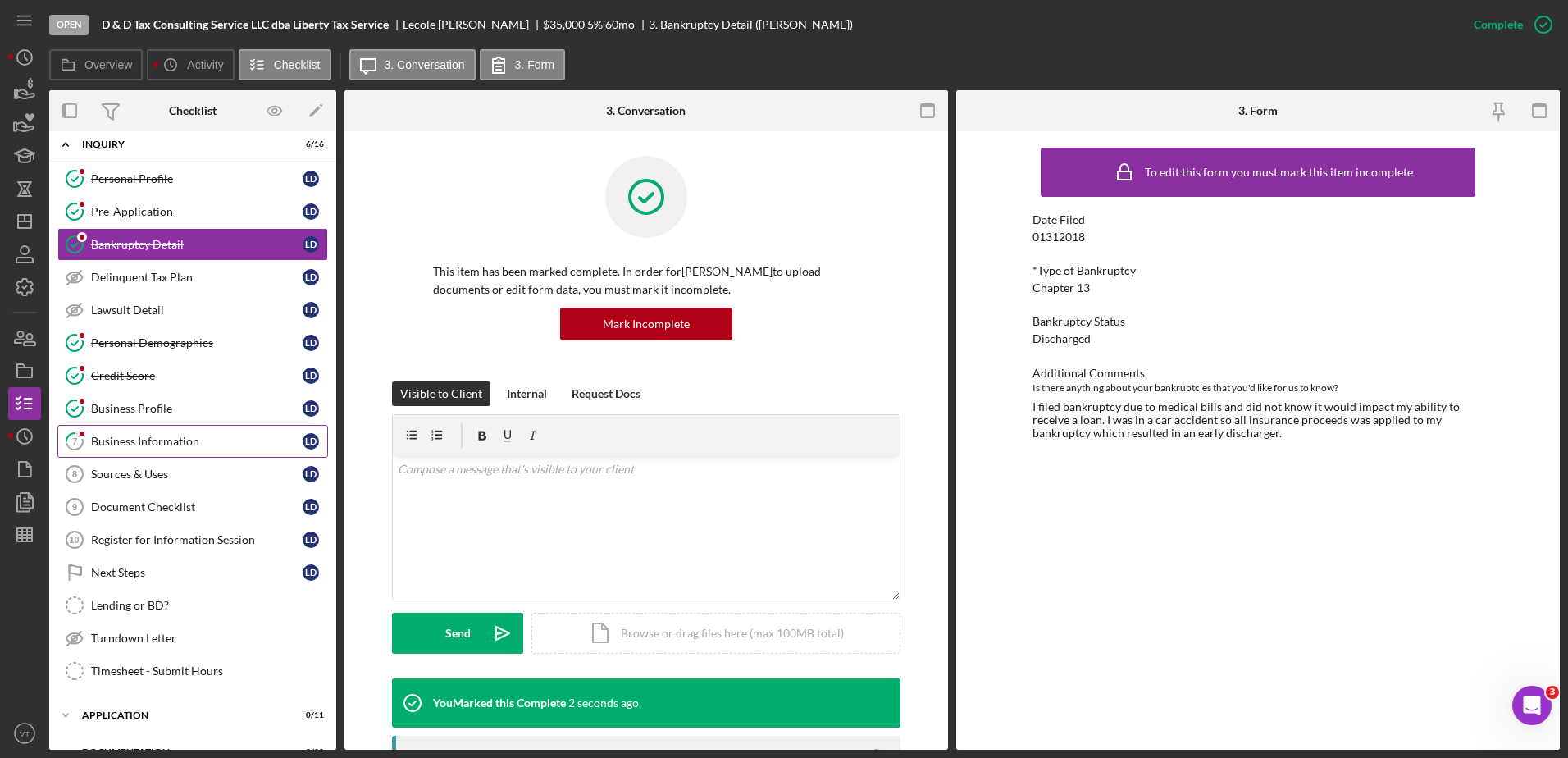
click at [188, 440] on div "Business Information" at bounding box center [196, 441] width 212 height 13
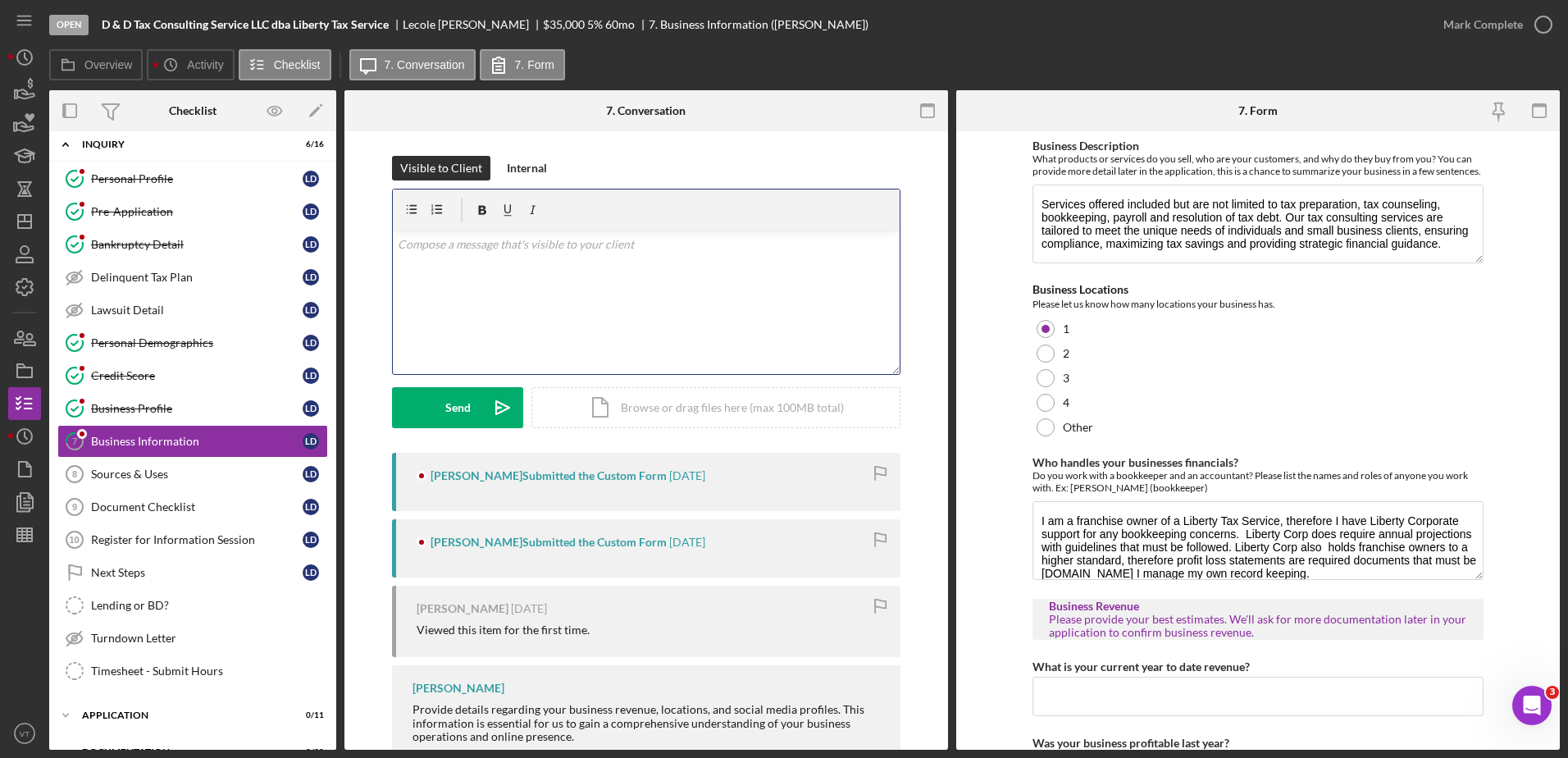
click at [716, 266] on div "v Color teal Color pink Remove color Add row above Add row below Add column bef…" at bounding box center [647, 303] width 507 height 143
click at [470, 400] on button "Send Icon/icon-invite-send" at bounding box center [458, 407] width 131 height 41
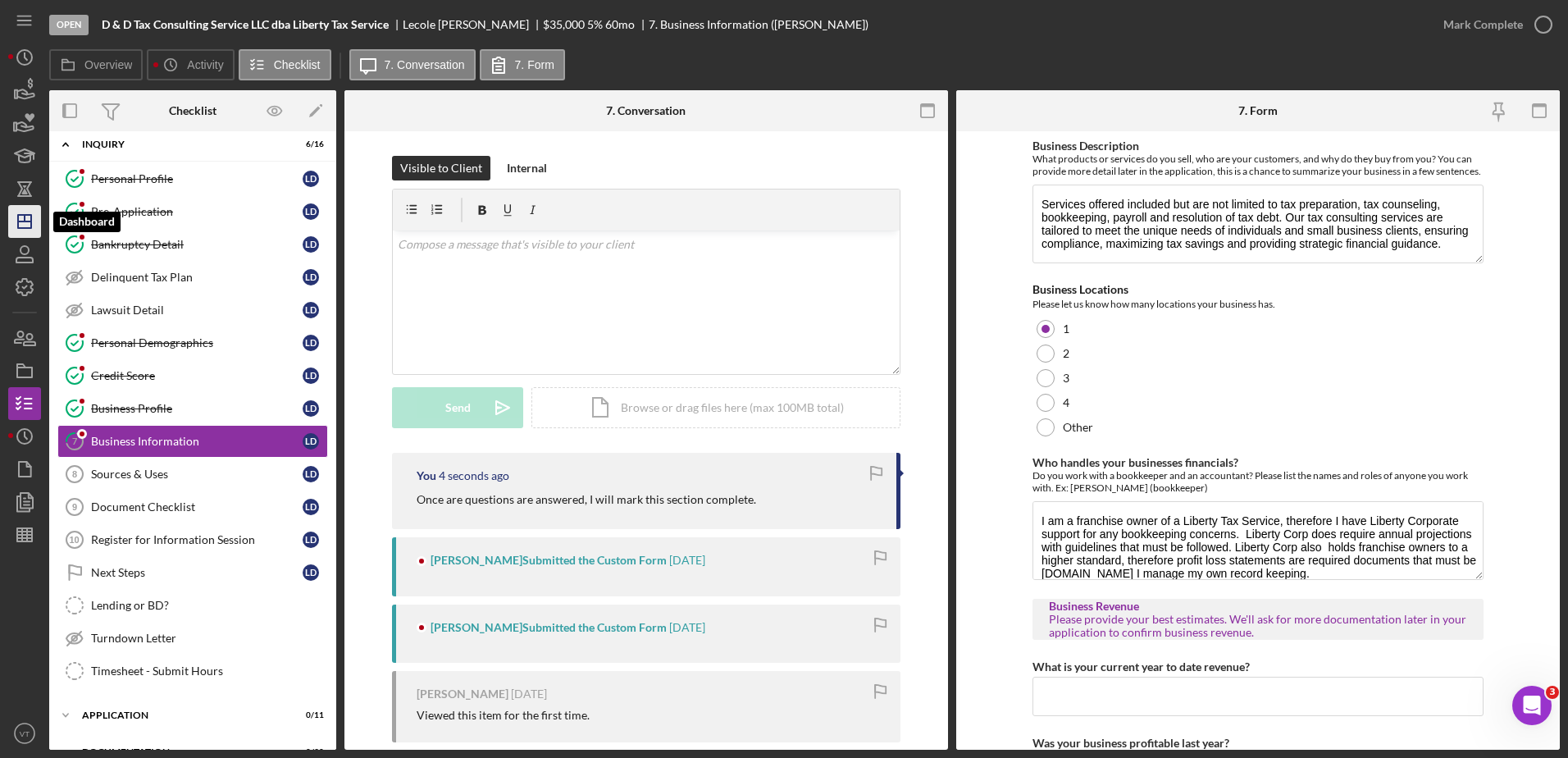
click at [23, 223] on icon "Icon/Dashboard" at bounding box center [24, 220] width 41 height 41
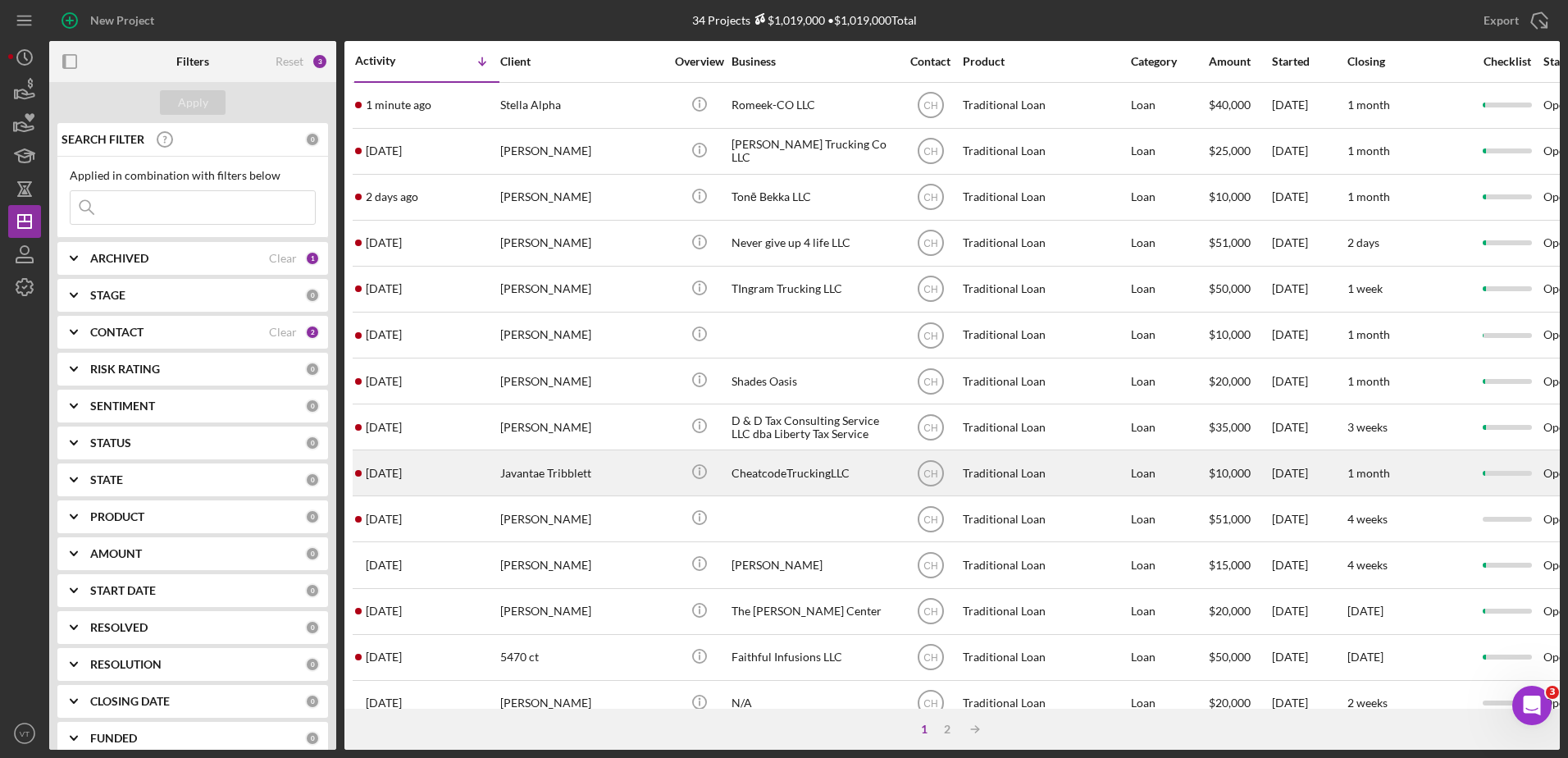
click at [552, 475] on div "Javantae Tribblett" at bounding box center [583, 473] width 164 height 43
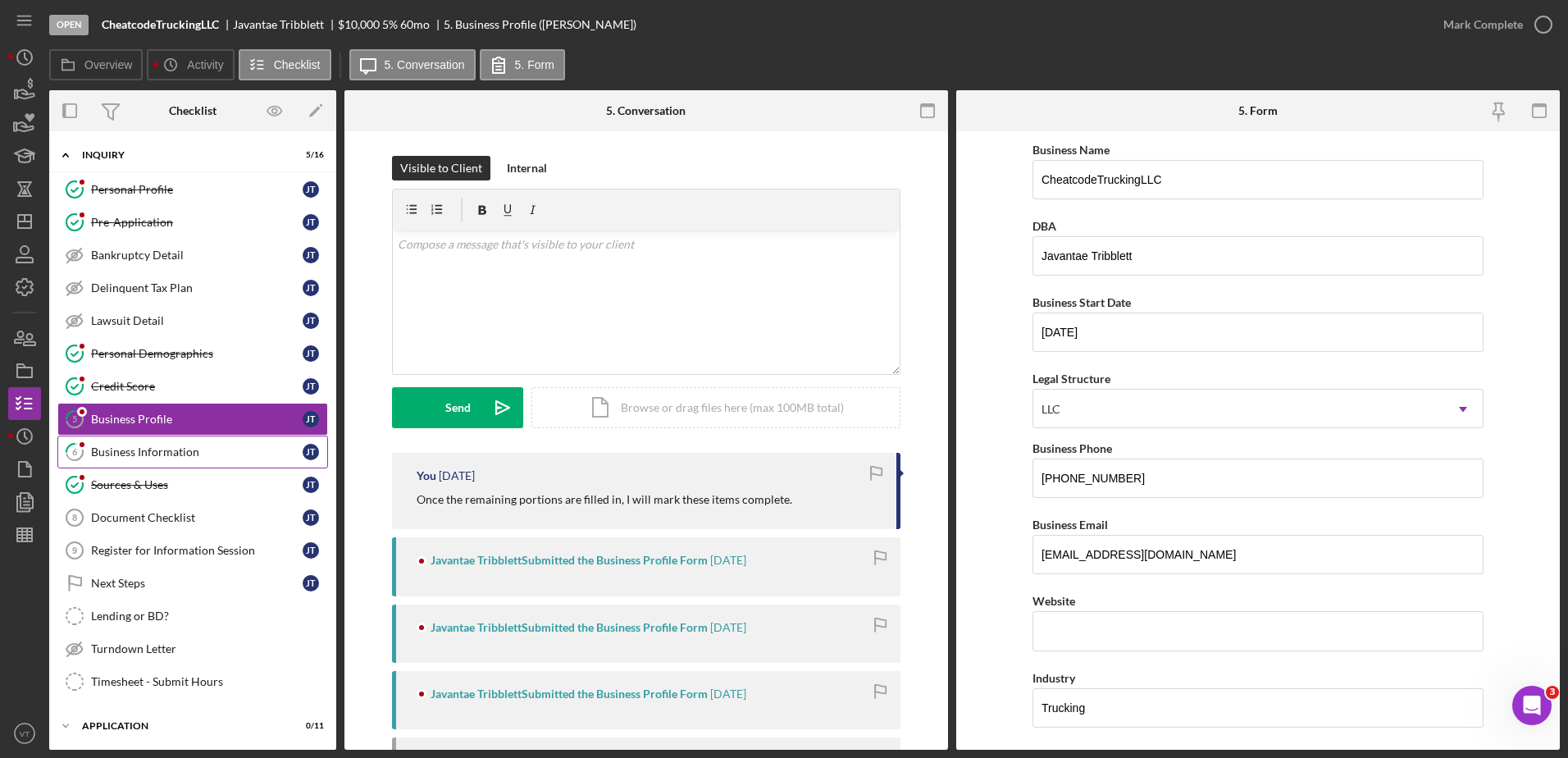
click at [177, 455] on div "Business Information" at bounding box center [196, 451] width 212 height 13
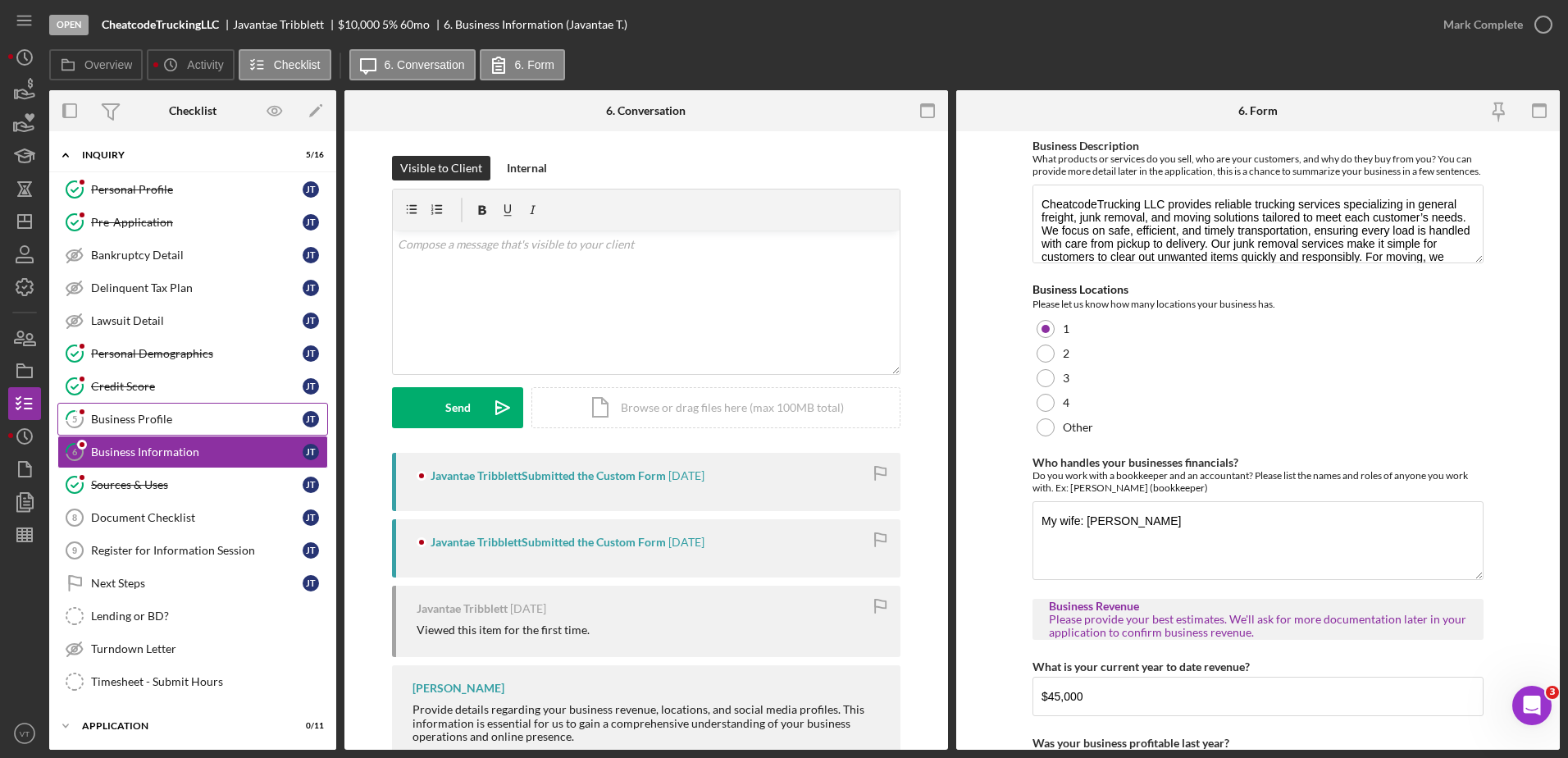
click at [170, 415] on div "Business Profile" at bounding box center [196, 418] width 212 height 13
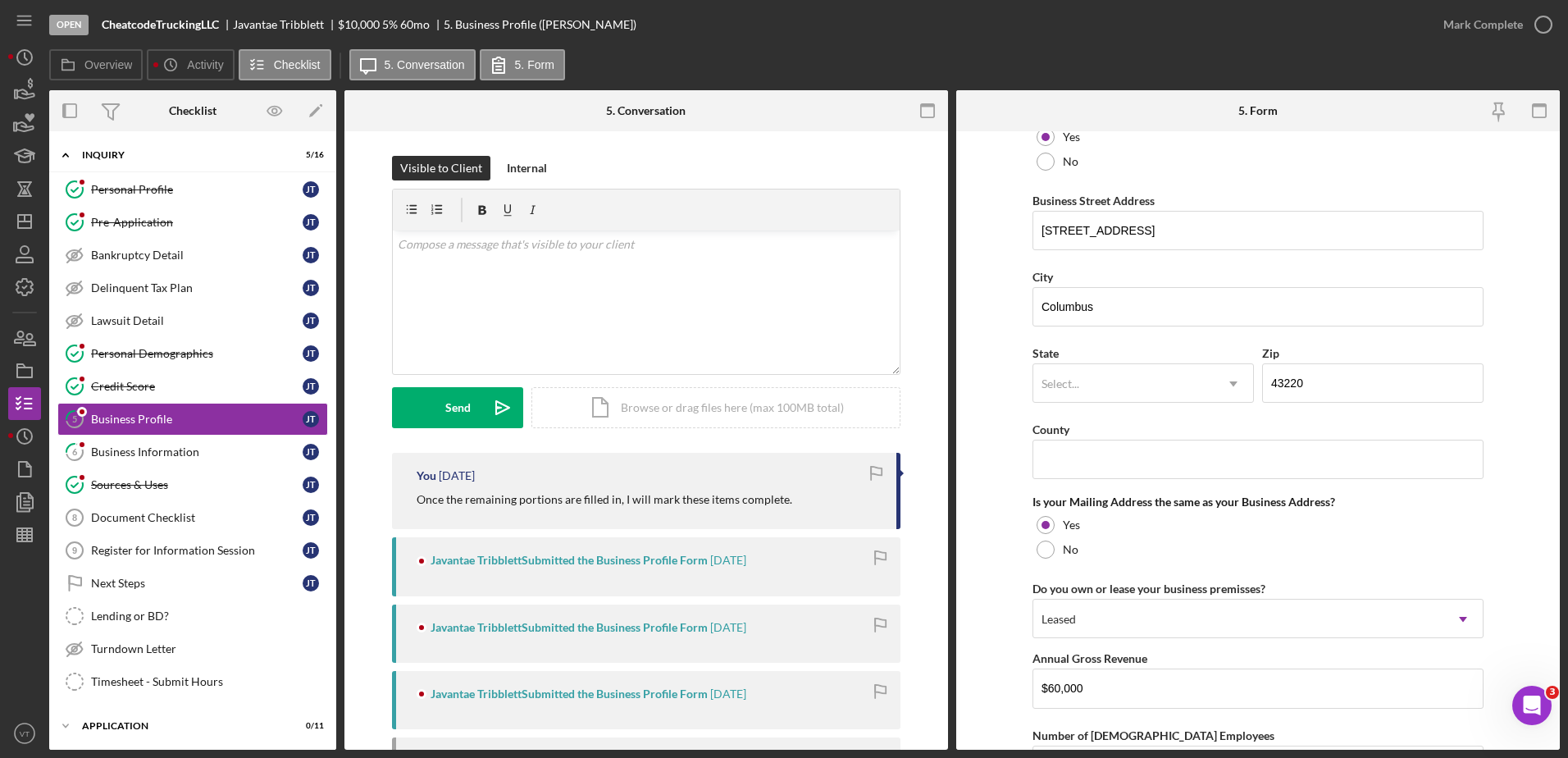
scroll to position [924, 0]
click at [110, 460] on link "6 Business Information [PERSON_NAME]" at bounding box center [192, 452] width 271 height 33
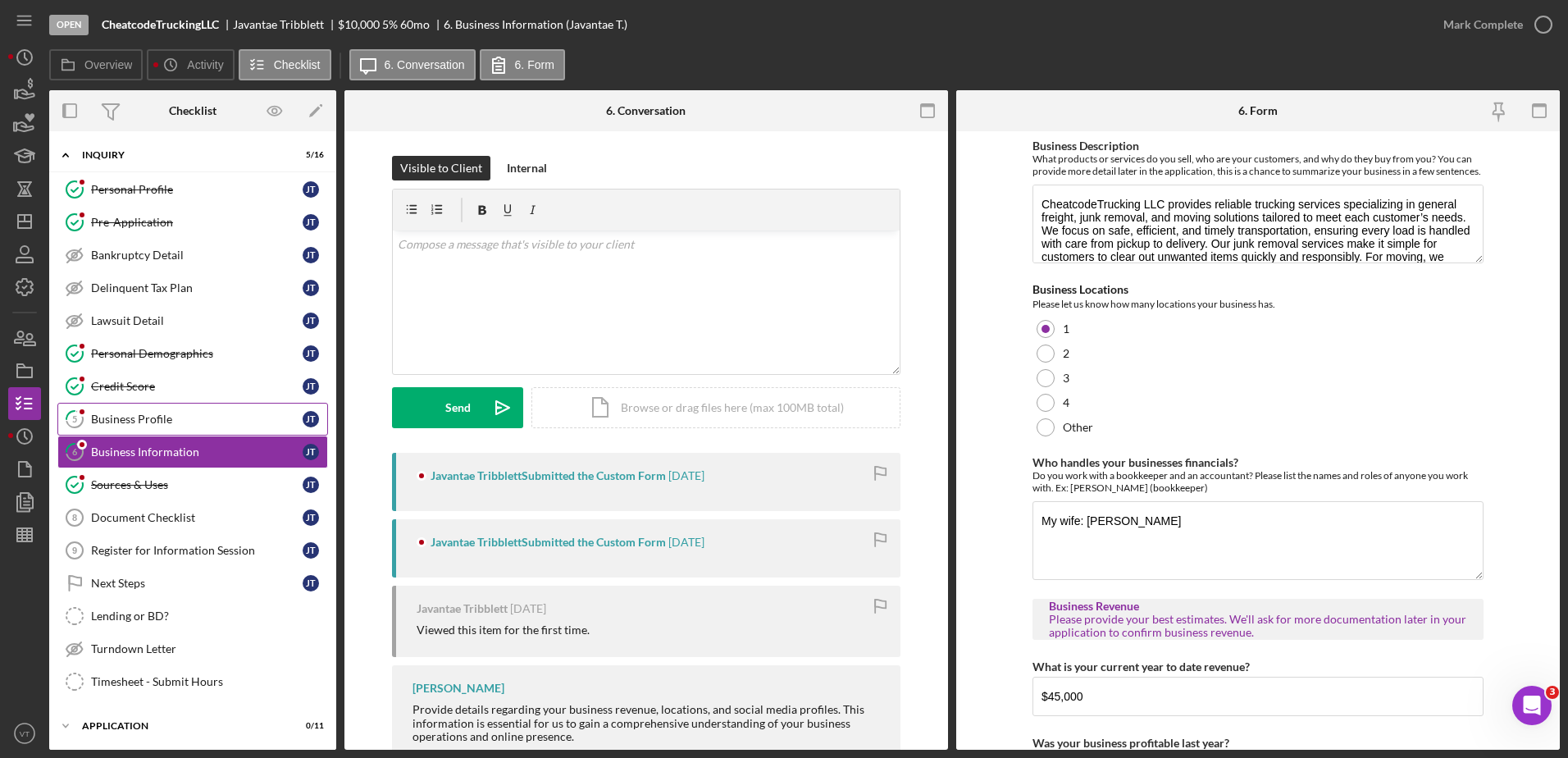
click at [196, 413] on div "Business Profile" at bounding box center [196, 418] width 212 height 13
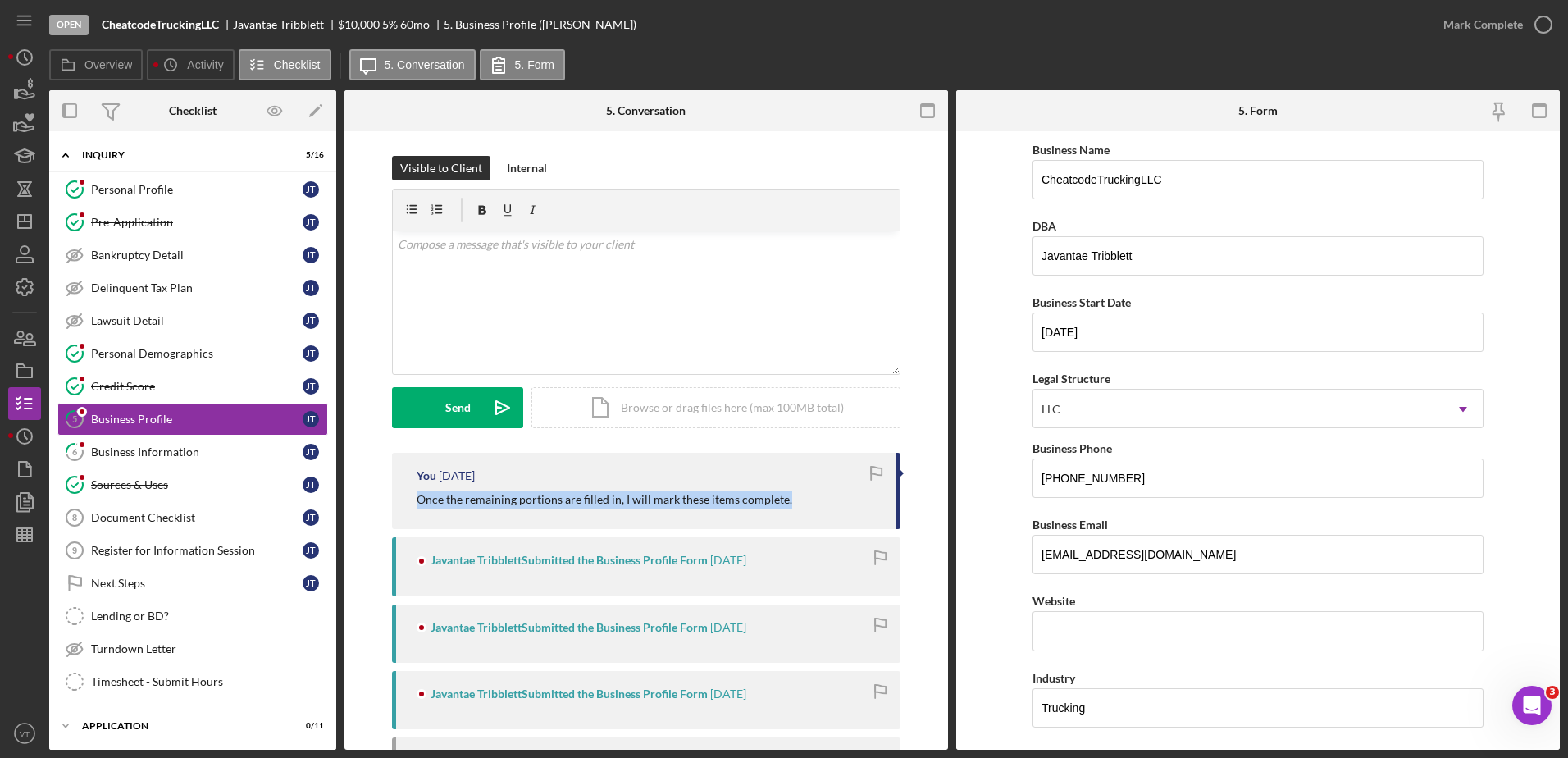
drag, startPoint x: 784, startPoint y: 501, endPoint x: 414, endPoint y: 489, distance: 370.2
click at [414, 489] on div "You [DATE] Once the remaining portions are filled in, I will mark these items c…" at bounding box center [647, 491] width 508 height 76
copy p "Once the remaining portions are filled in, I will mark these items complete."
click at [213, 458] on div "Business Information" at bounding box center [196, 451] width 212 height 13
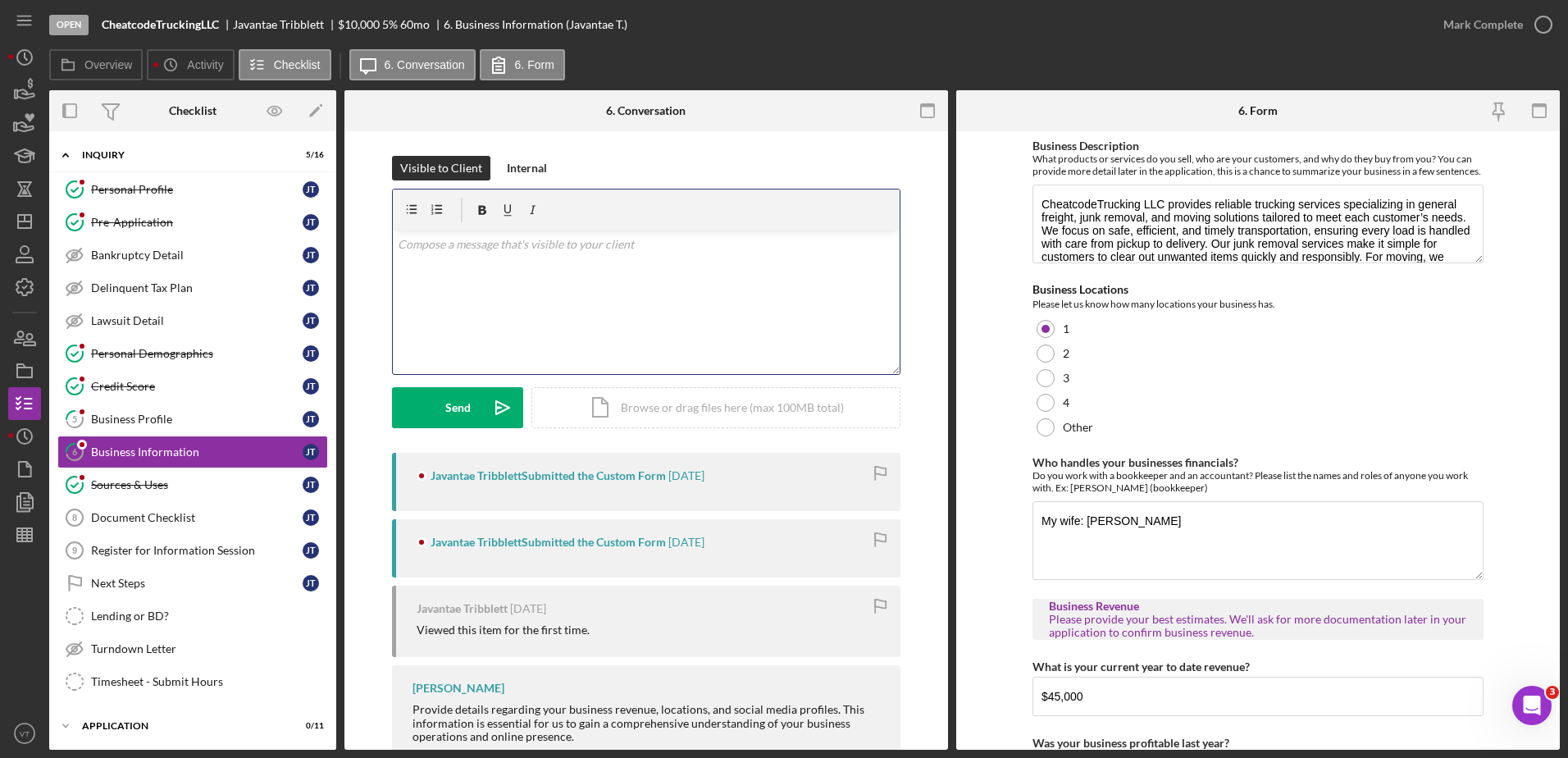
click at [474, 317] on div "v Color teal Color pink Remove color Add row above Add row below Add column bef…" at bounding box center [647, 303] width 507 height 143
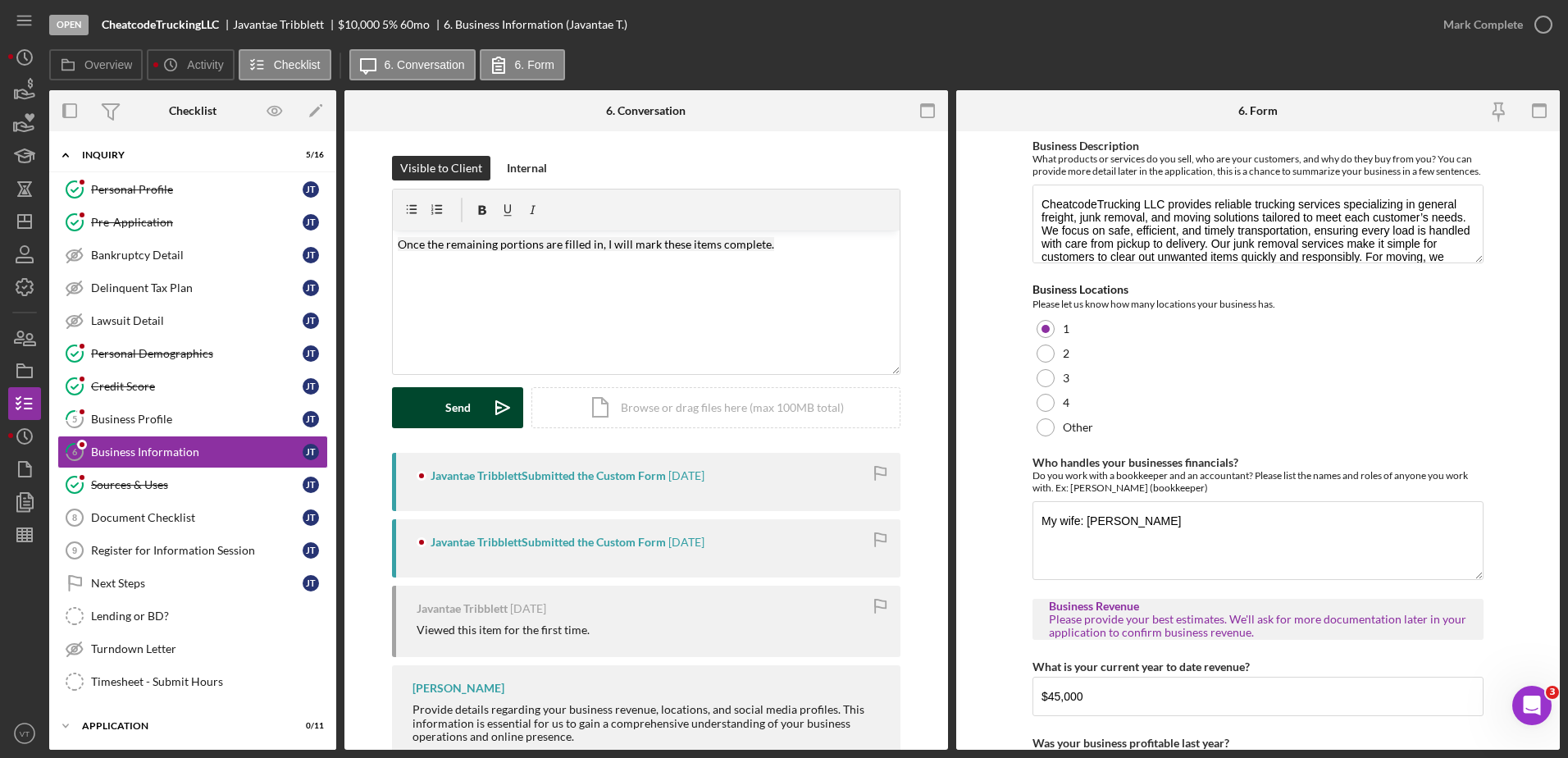
click at [449, 407] on div "Send" at bounding box center [457, 407] width 25 height 41
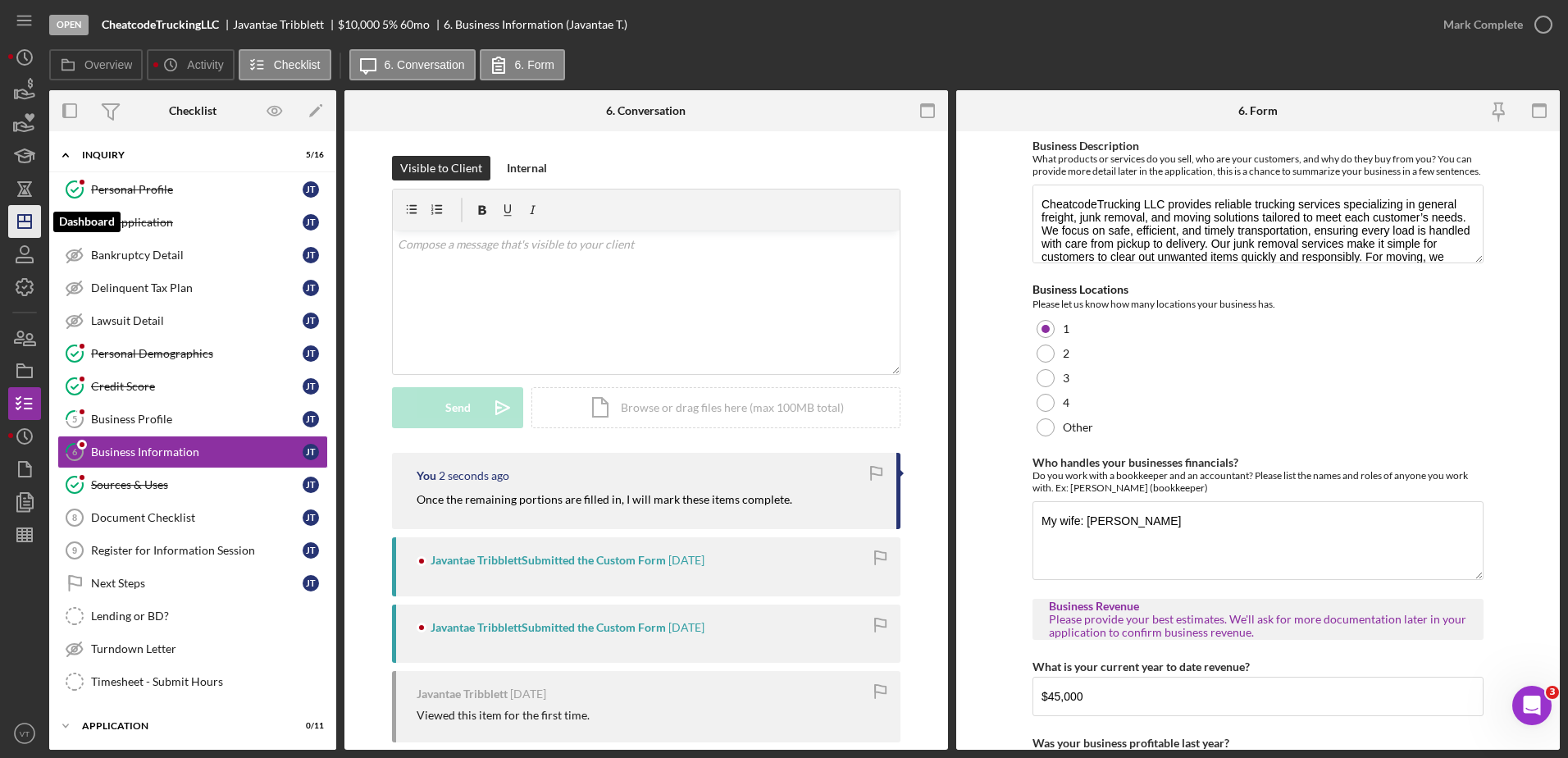
click at [27, 231] on icon "Icon/Dashboard" at bounding box center [24, 220] width 41 height 41
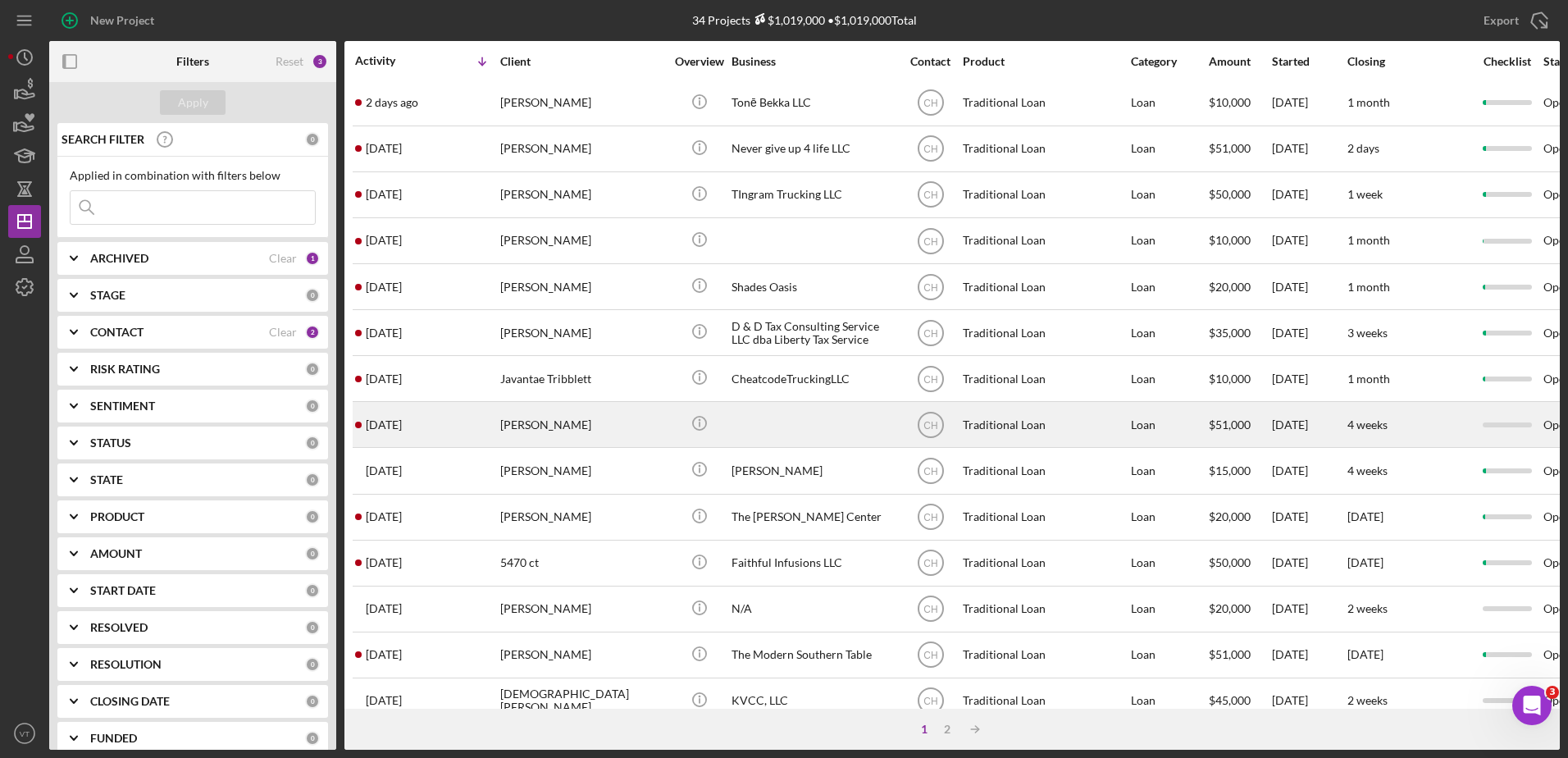
scroll to position [104, 0]
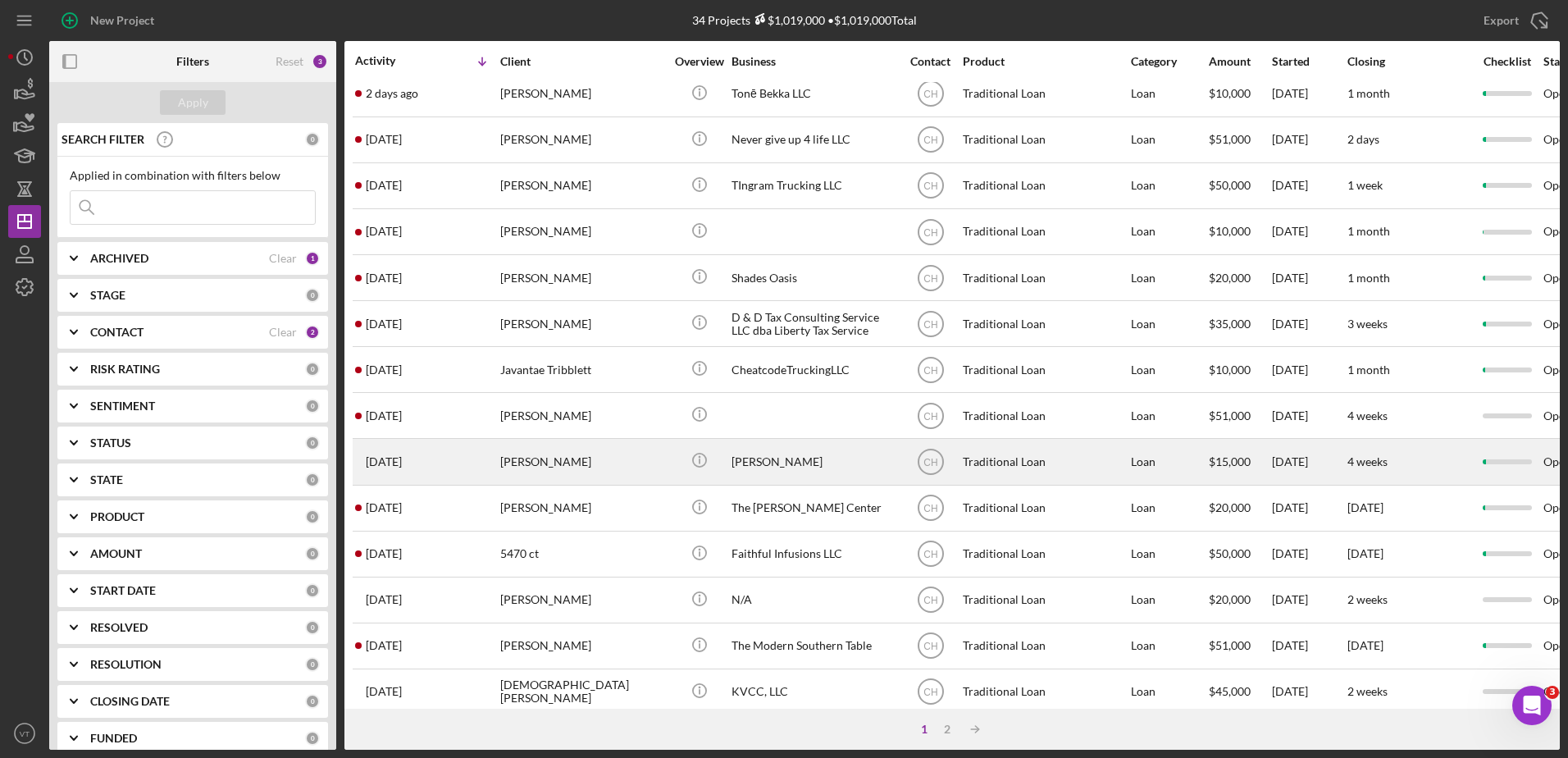
click at [544, 475] on div "[PERSON_NAME]" at bounding box center [583, 462] width 164 height 43
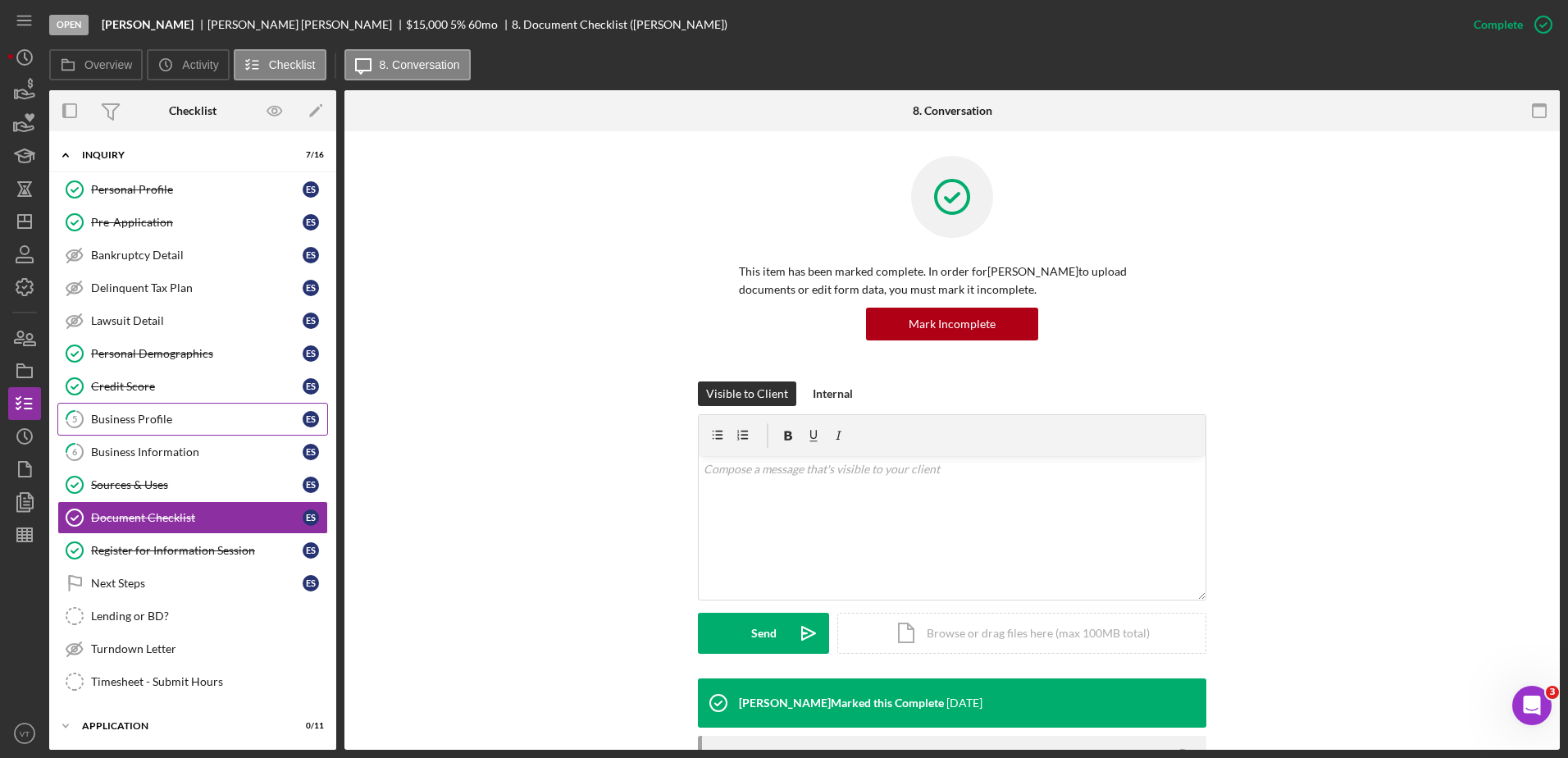
click at [182, 415] on div "Business Profile" at bounding box center [196, 418] width 212 height 13
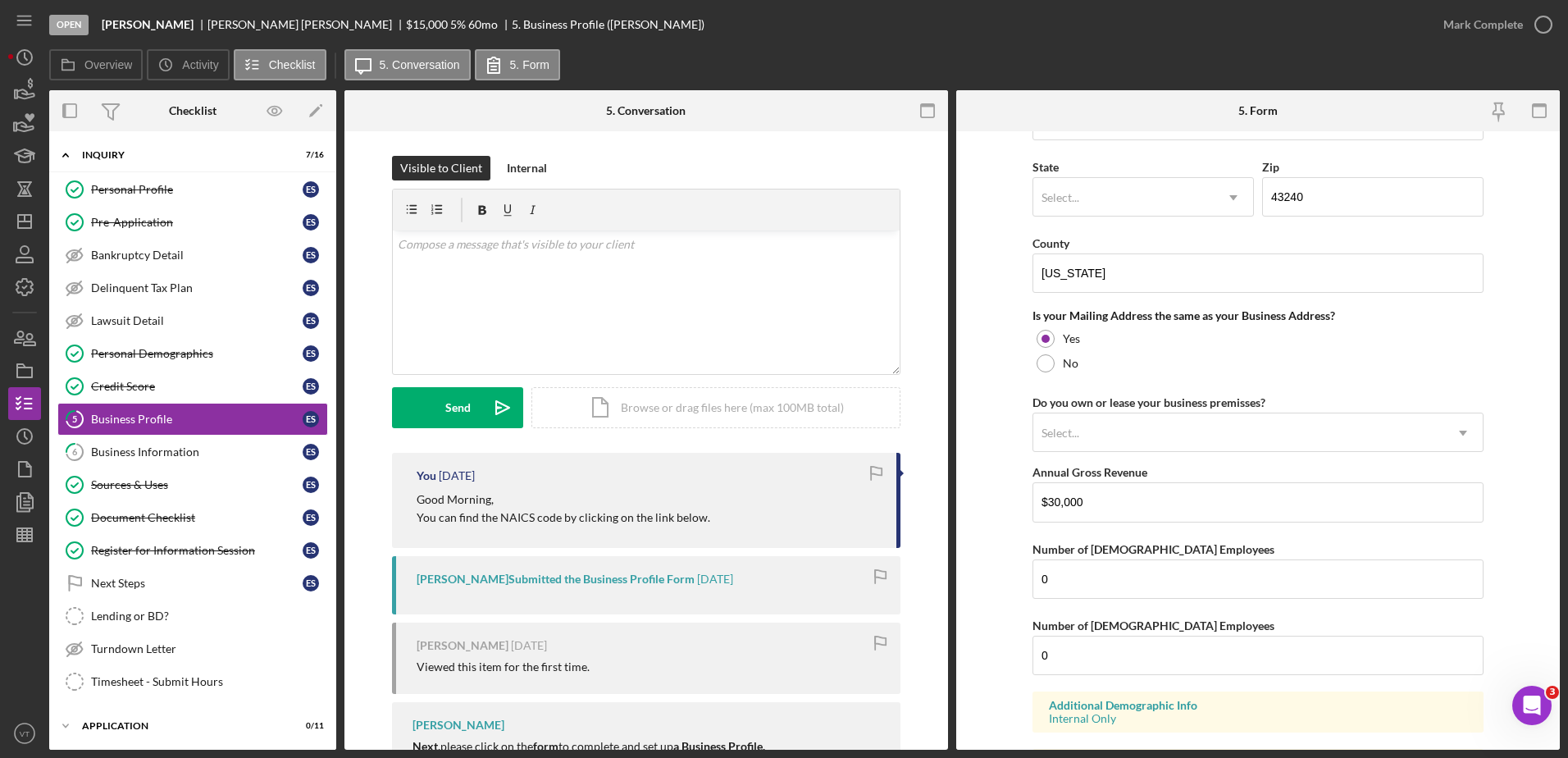
scroll to position [1202, 0]
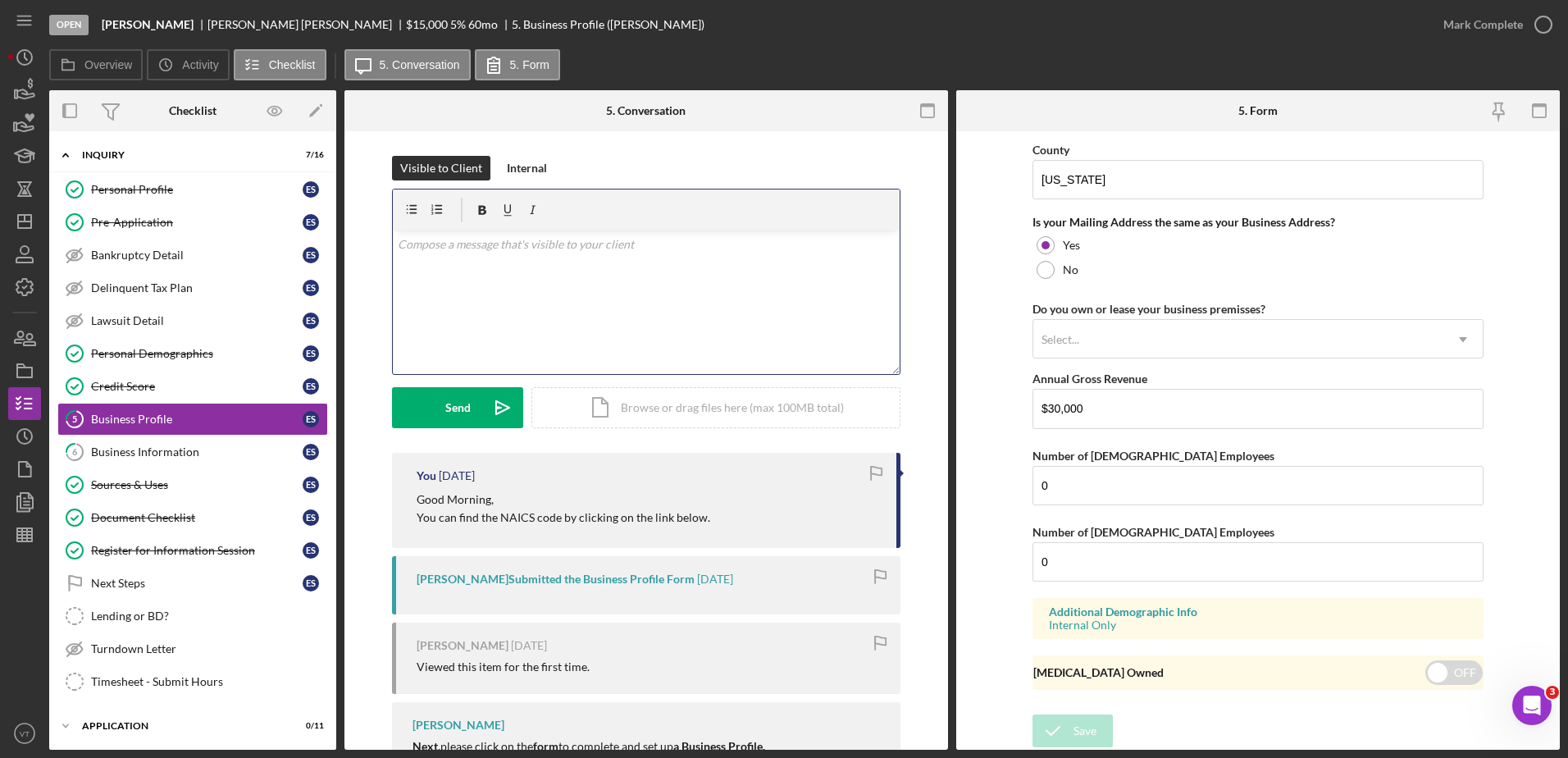
click at [666, 272] on div "v Color teal Color pink Remove color Add row above Add row below Add column bef…" at bounding box center [647, 303] width 507 height 143
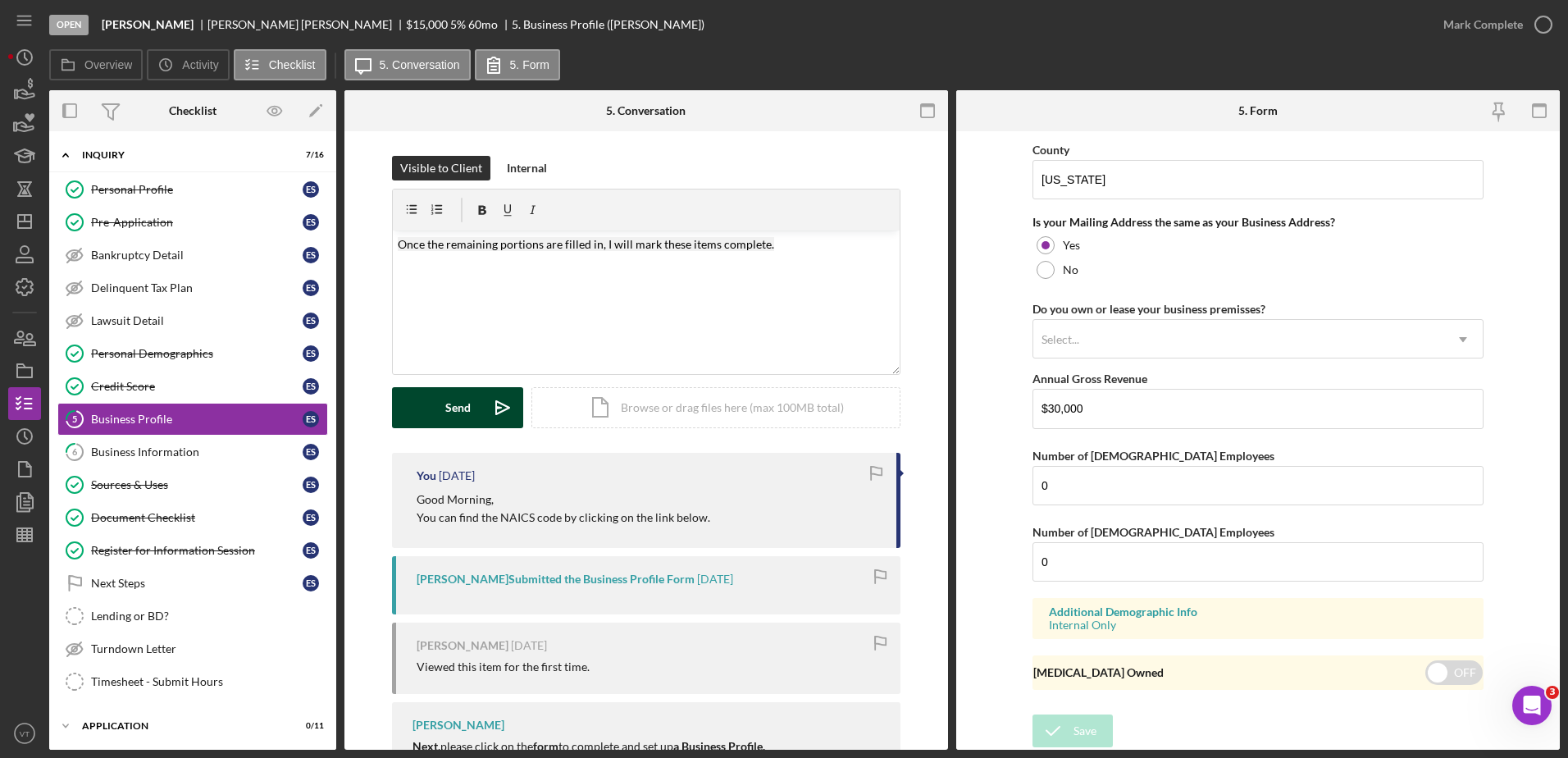
click at [469, 405] on button "Send Icon/icon-invite-send" at bounding box center [458, 407] width 131 height 41
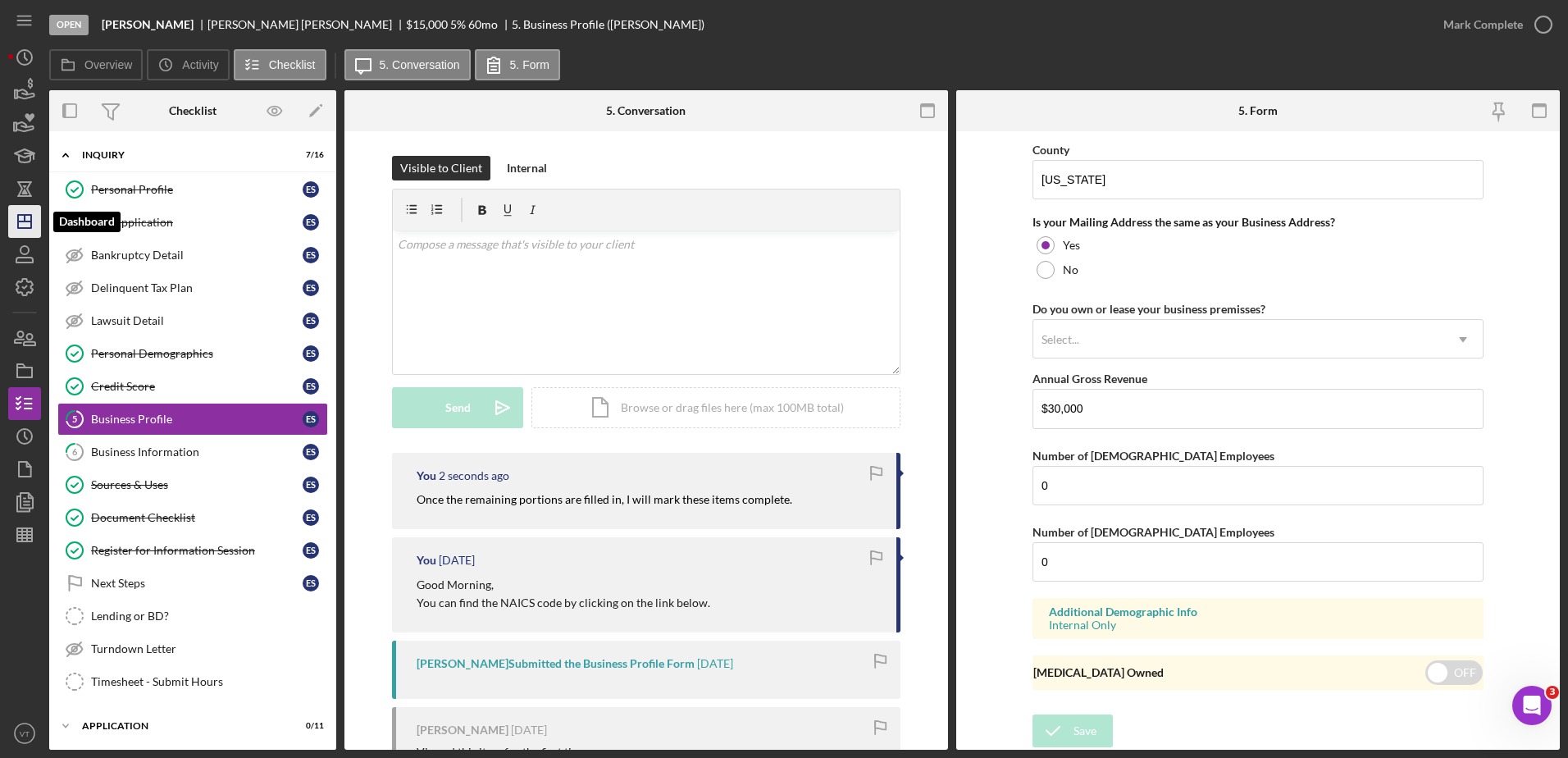
click at [31, 216] on polygon "button" at bounding box center [24, 221] width 13 height 13
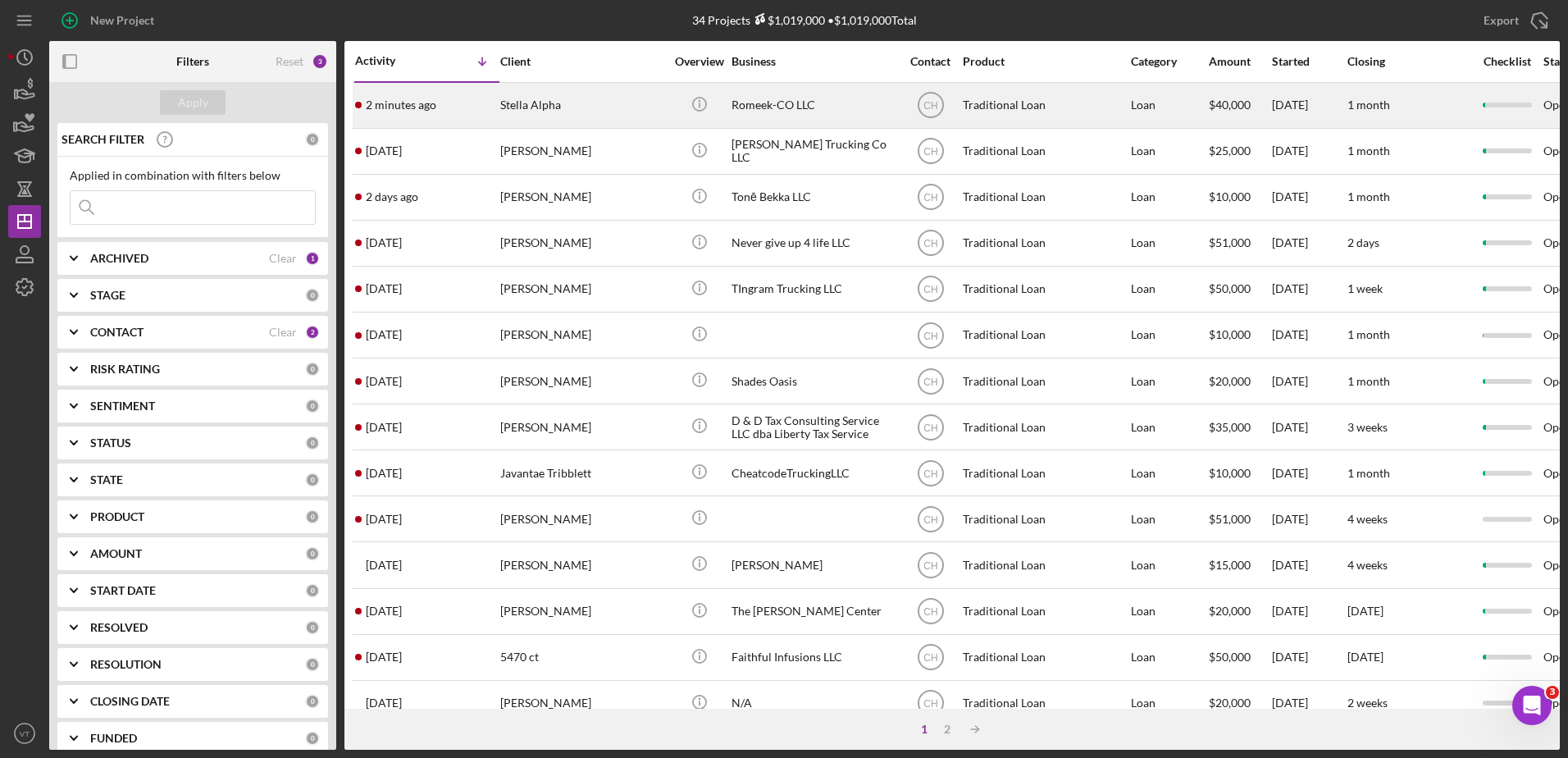
click at [545, 99] on div "Stella Alpha" at bounding box center [583, 105] width 164 height 43
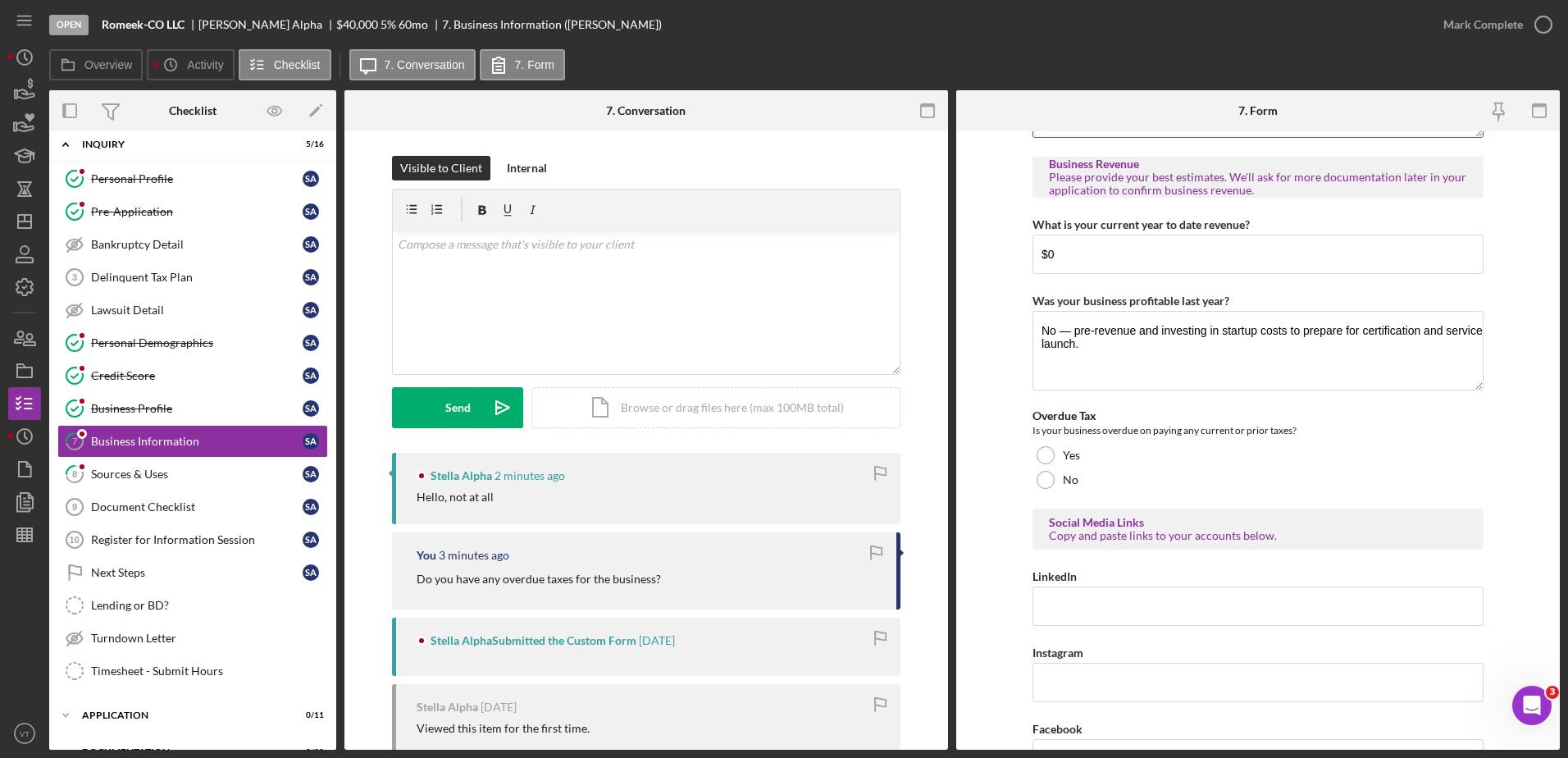
scroll to position [443, 0]
click at [1043, 487] on div at bounding box center [1046, 478] width 18 height 18
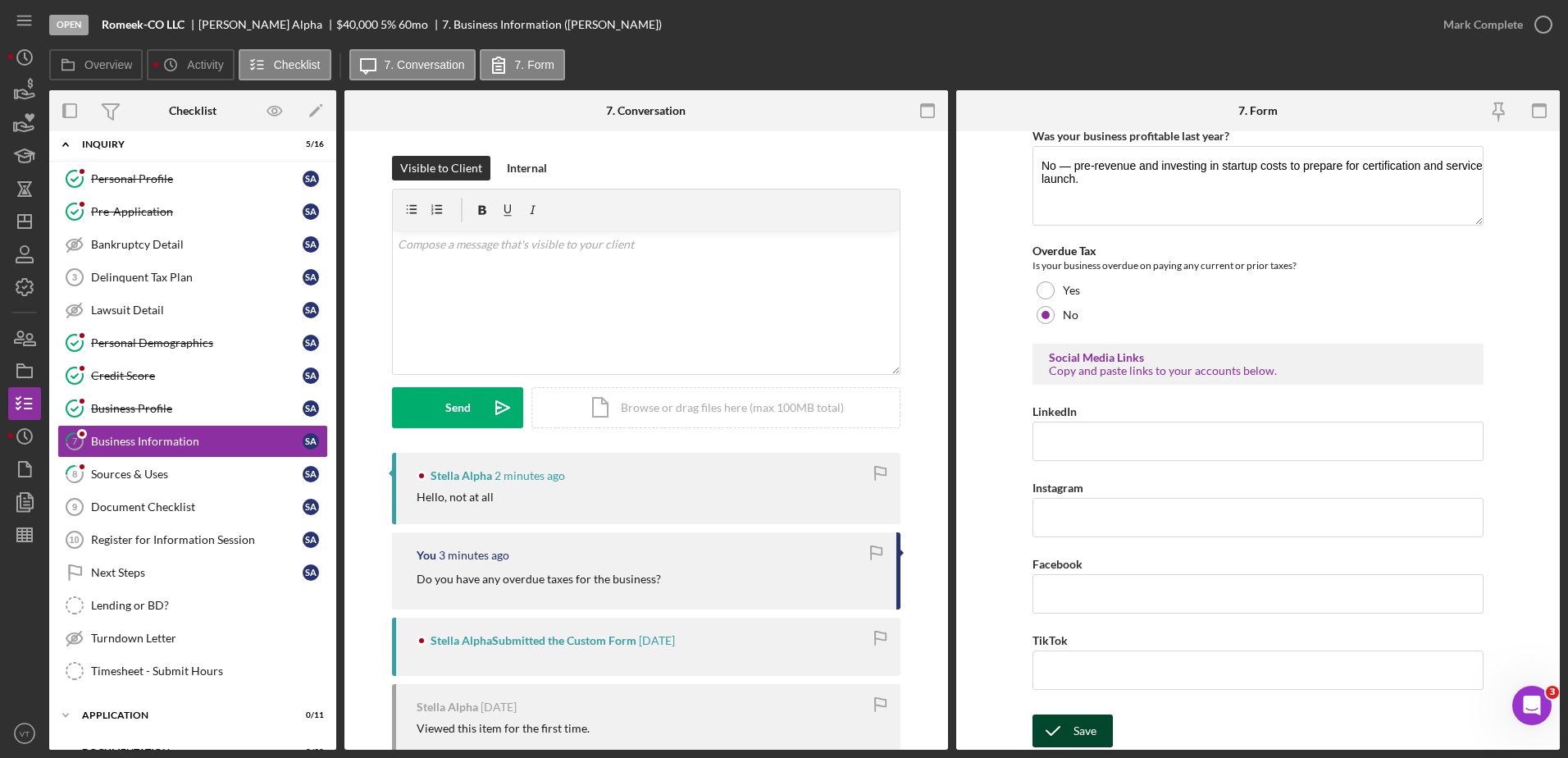
click at [1061, 727] on icon "submit" at bounding box center [1053, 730] width 41 height 41
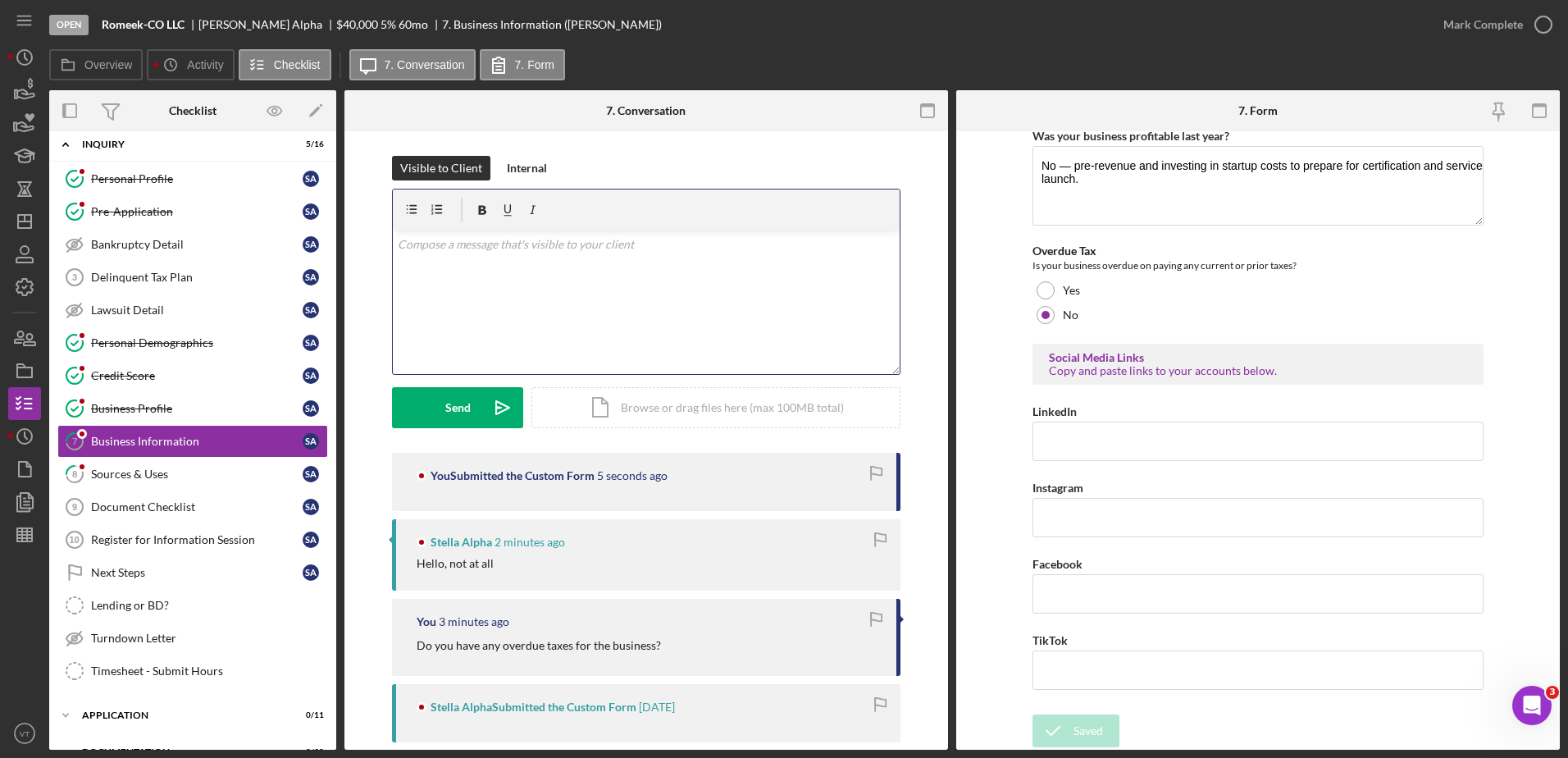
click at [752, 318] on div "v Color teal Color pink Remove color Add row above Add row below Add column bef…" at bounding box center [647, 303] width 507 height 143
click at [491, 402] on icon "Icon/icon-invite-send" at bounding box center [502, 407] width 41 height 41
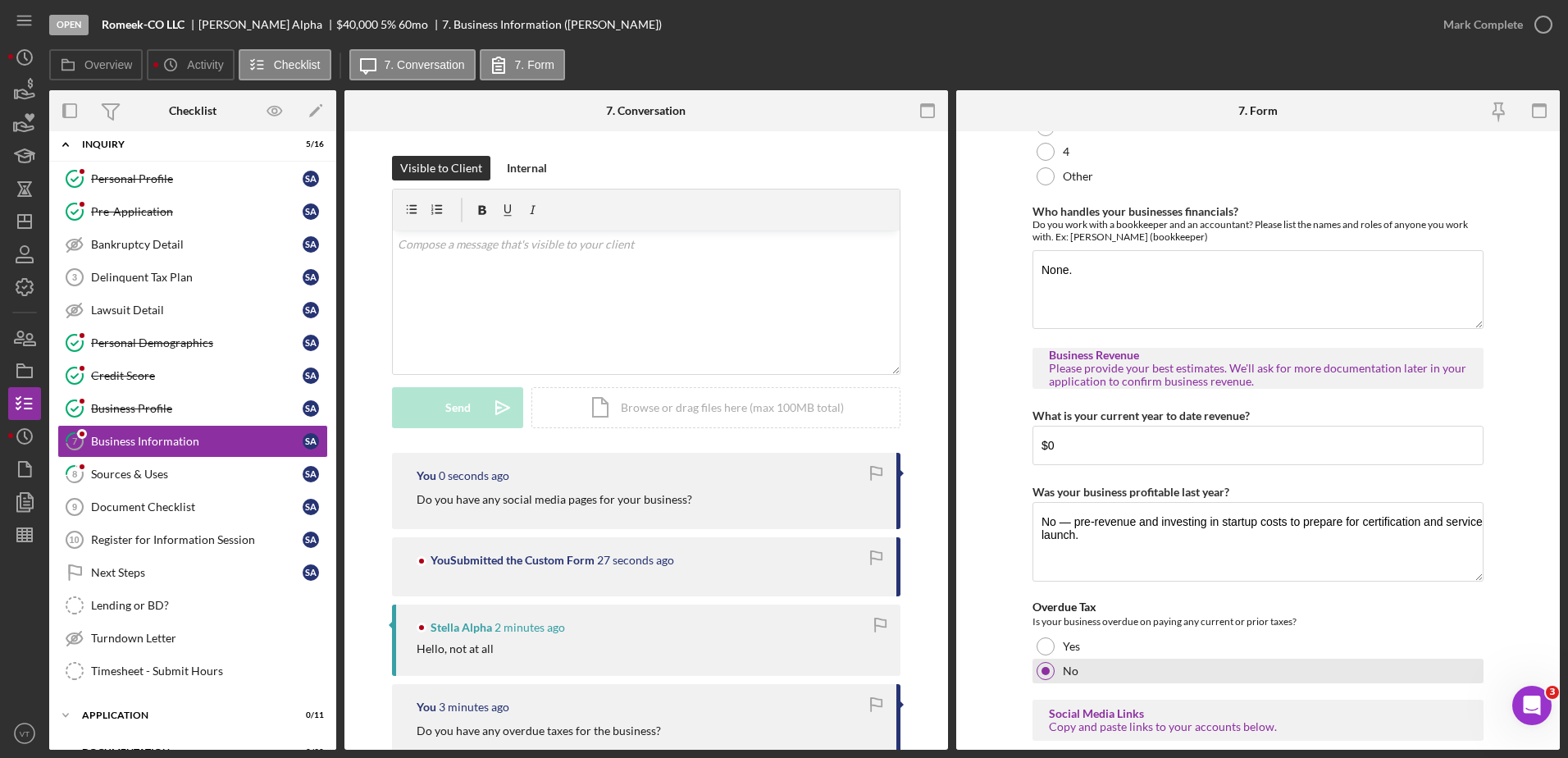
scroll to position [0, 0]
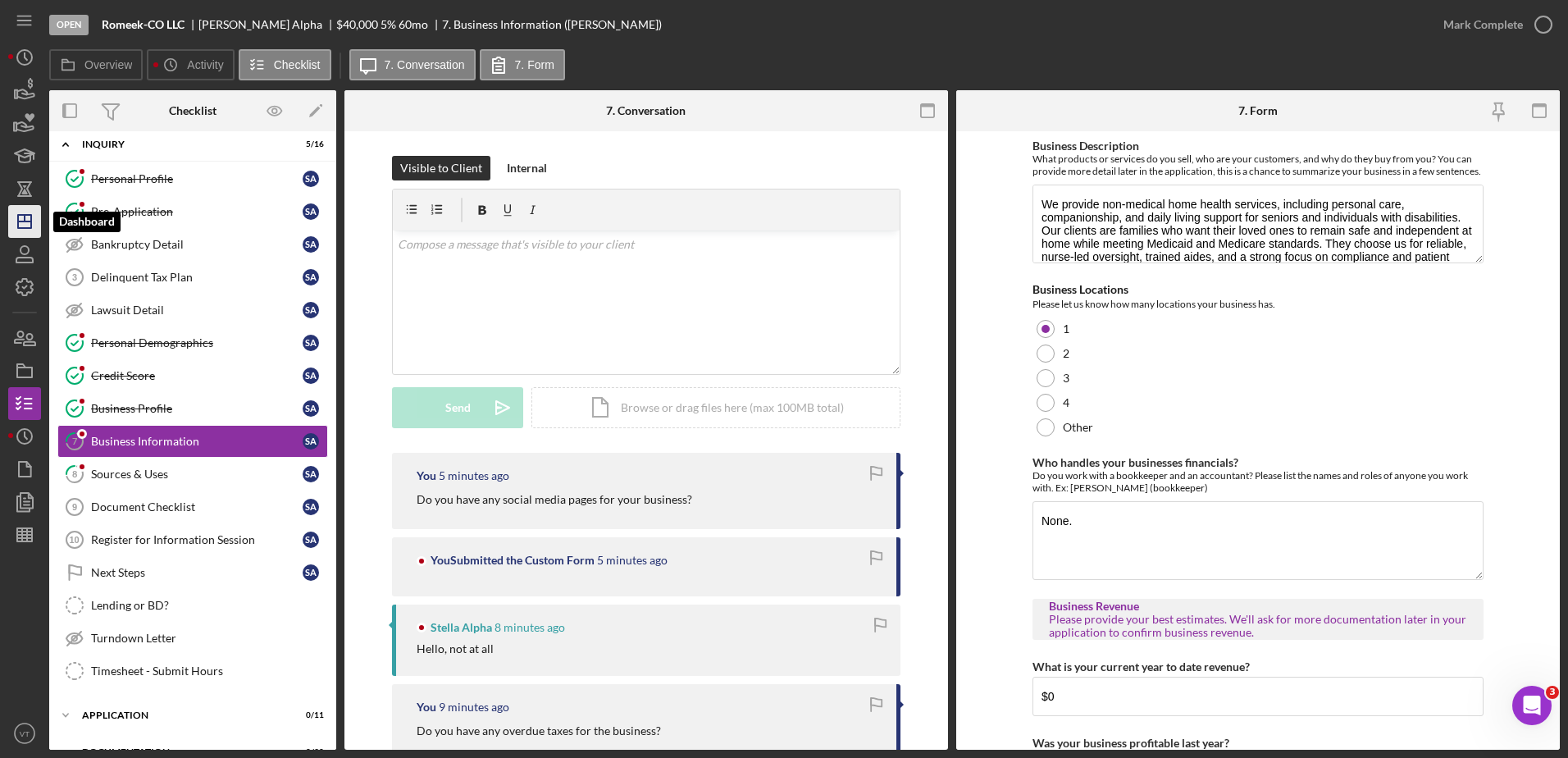
click at [26, 230] on icon "Icon/Dashboard" at bounding box center [24, 220] width 41 height 41
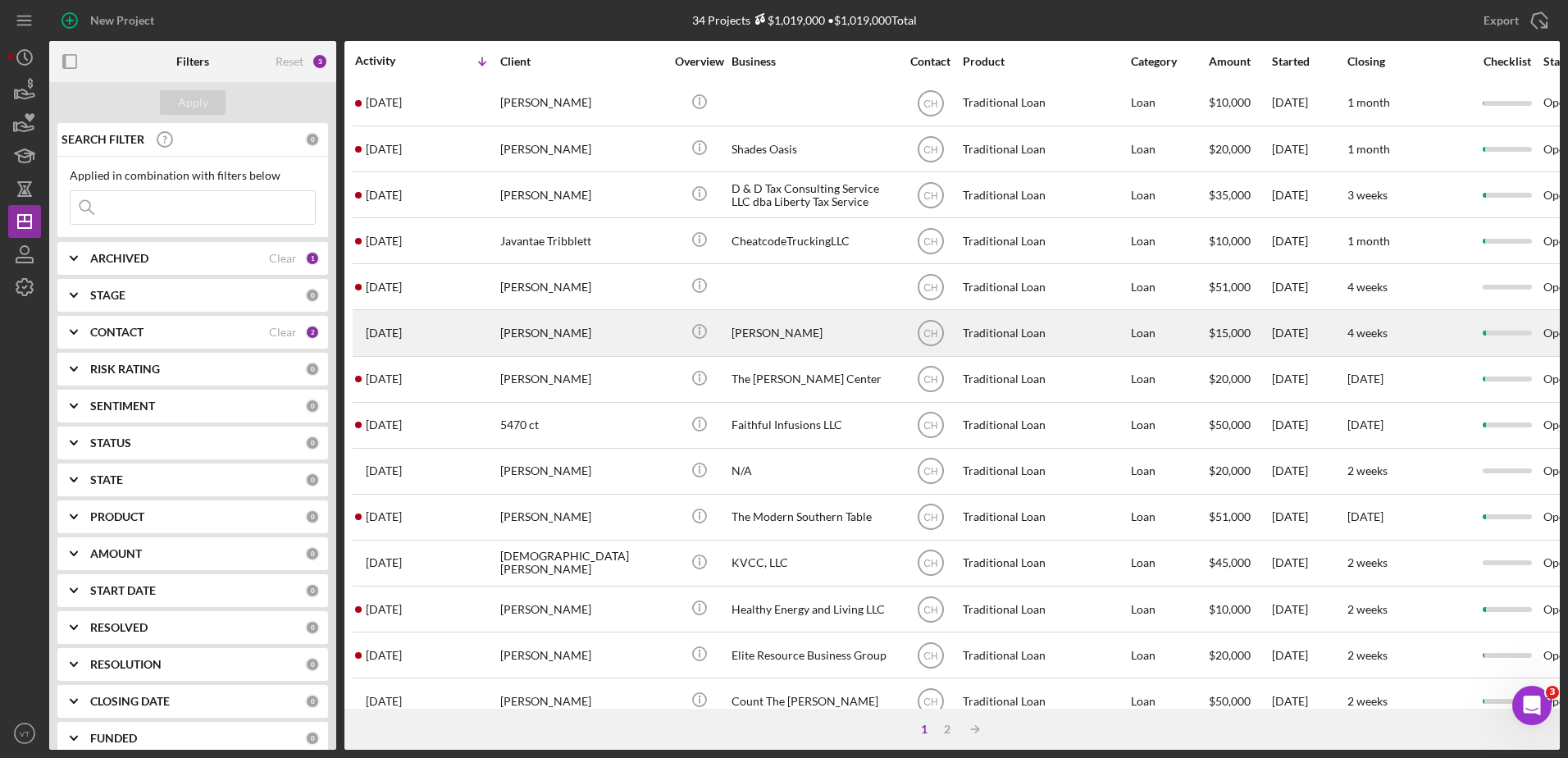
scroll to position [232, 0]
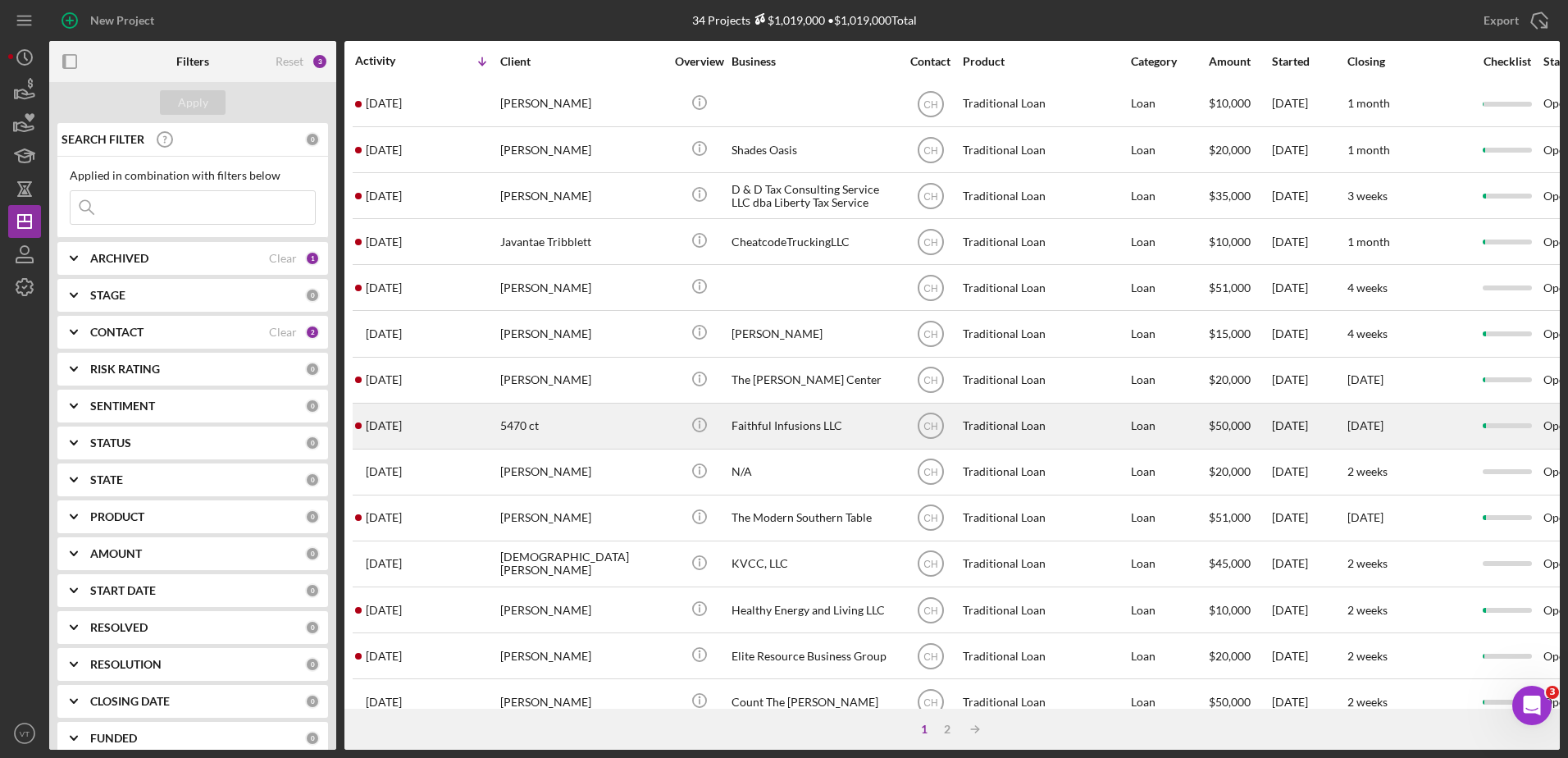
click at [639, 423] on div "5470 ct" at bounding box center [583, 426] width 164 height 43
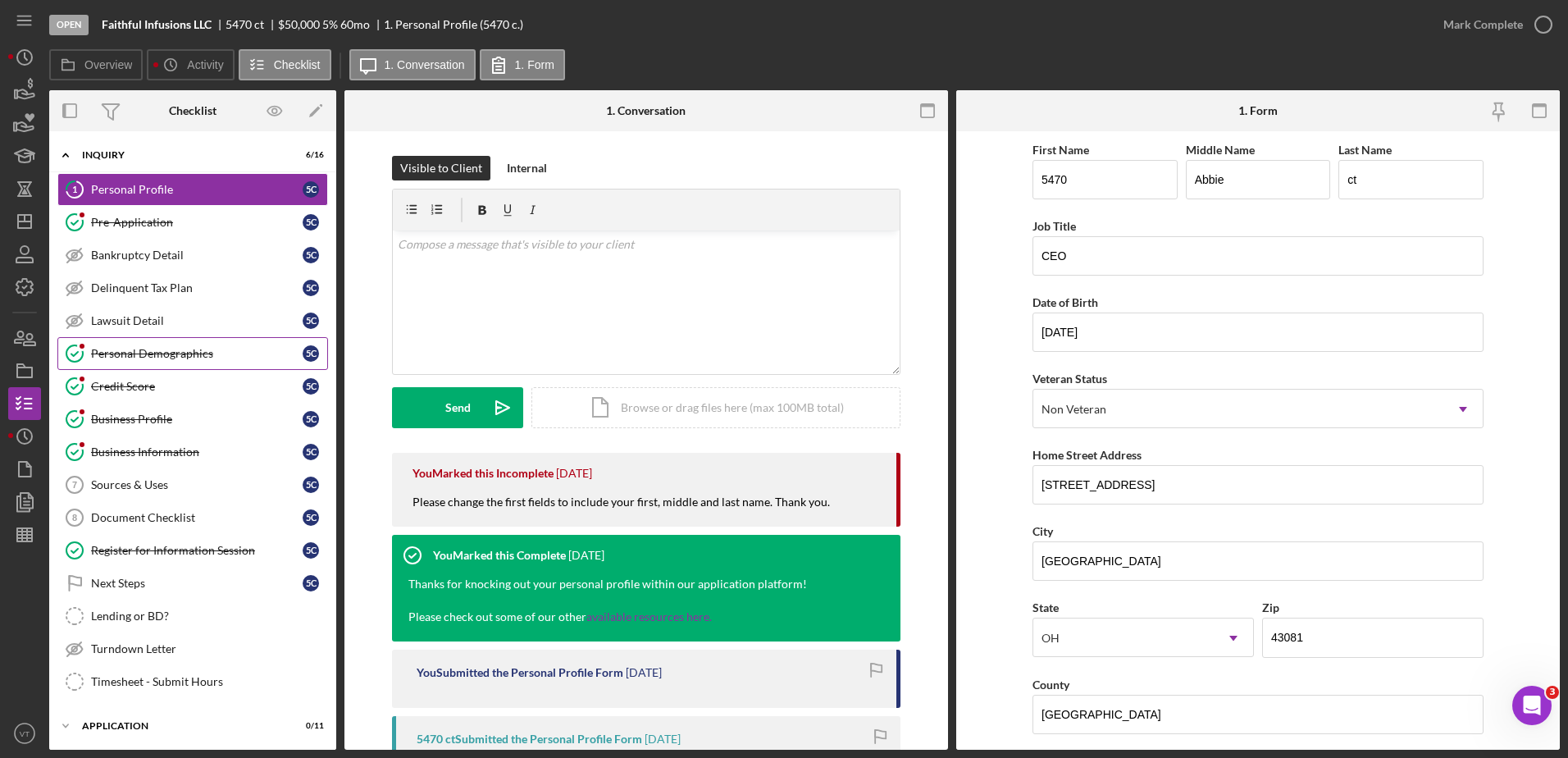
click at [237, 359] on div "Personal Demographics" at bounding box center [196, 353] width 212 height 13
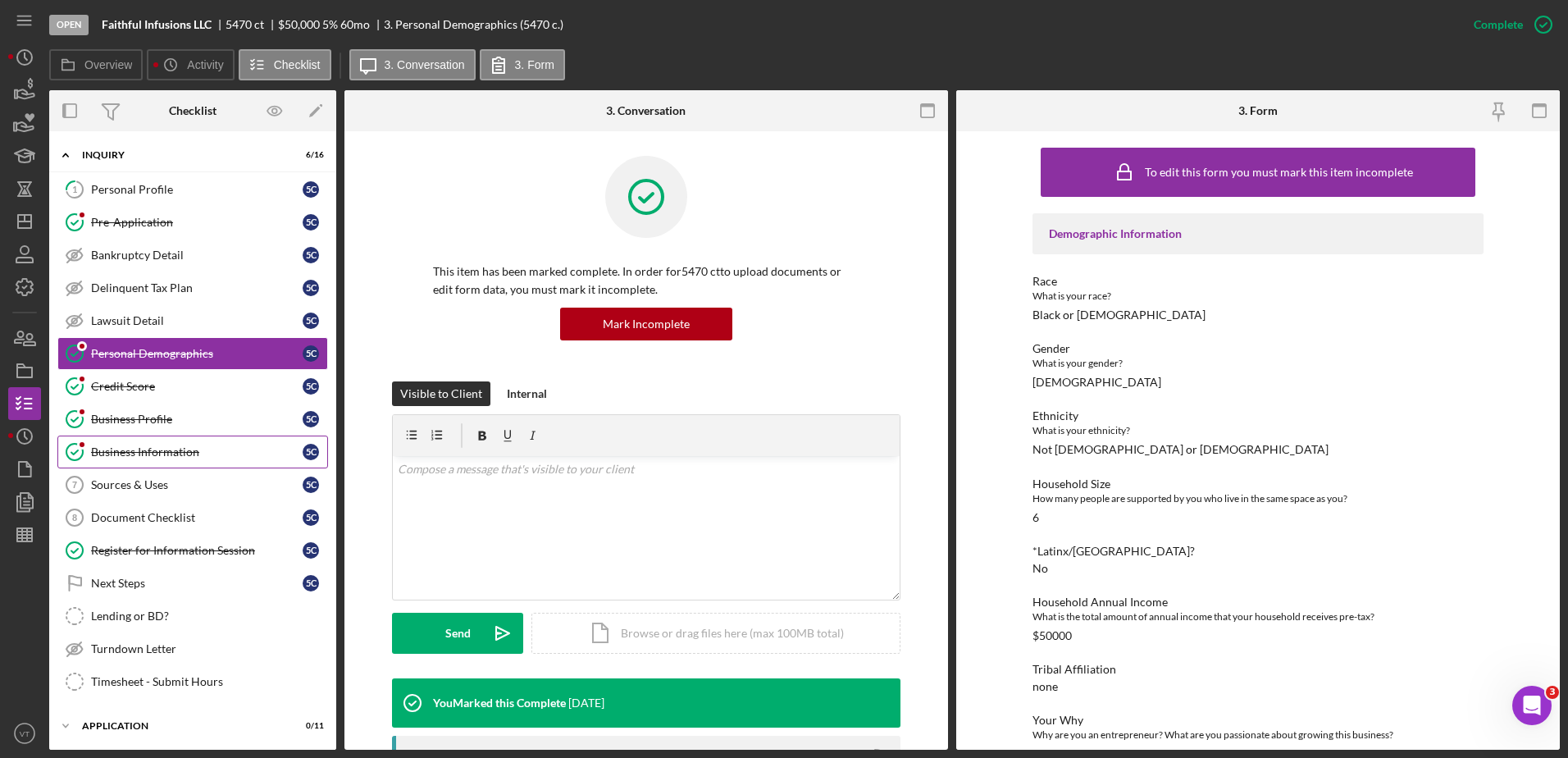
click at [226, 438] on link "Business Information Business Information 5 c" at bounding box center [192, 452] width 271 height 33
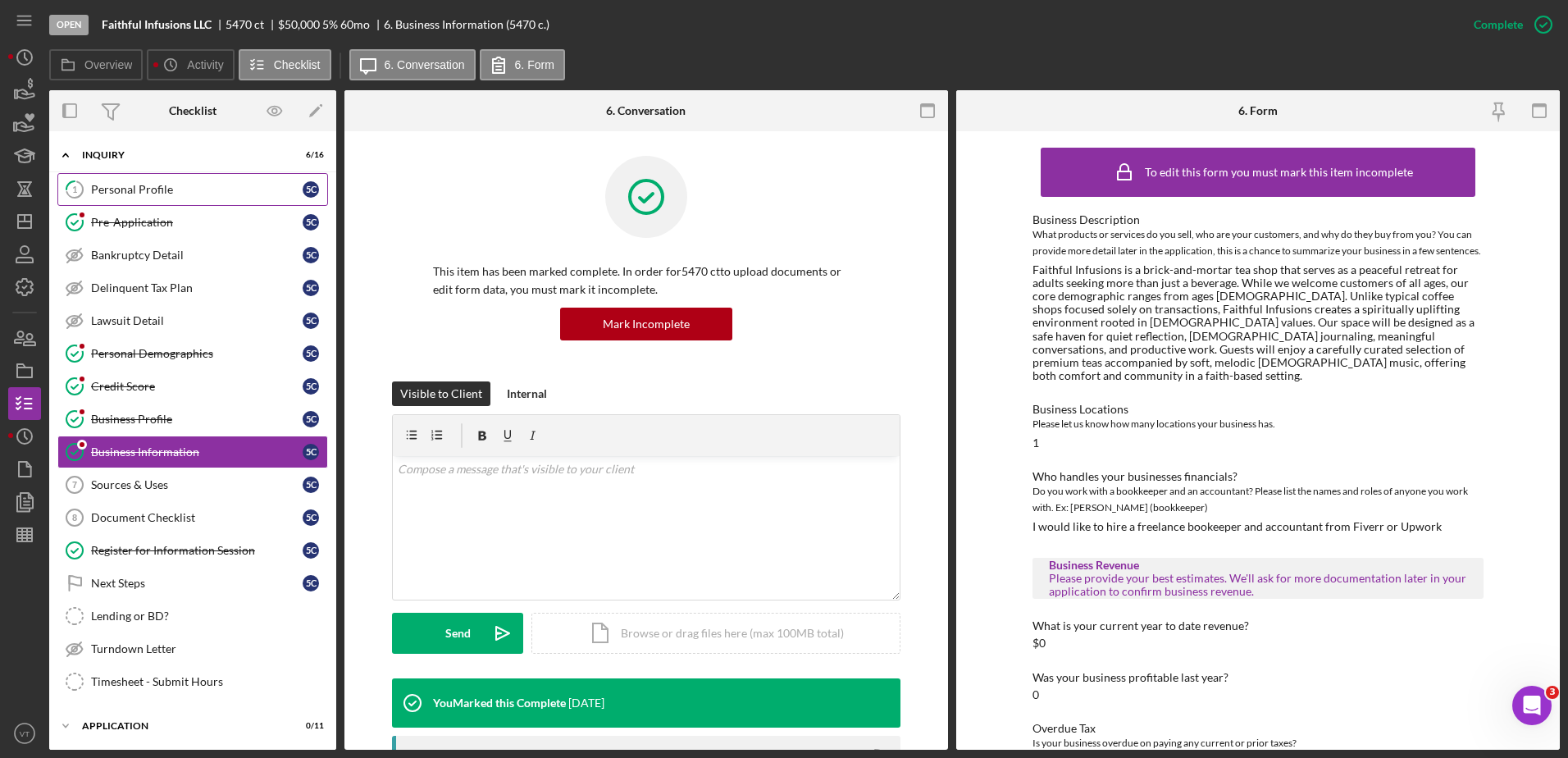
click at [157, 192] on div "Personal Profile" at bounding box center [196, 189] width 212 height 13
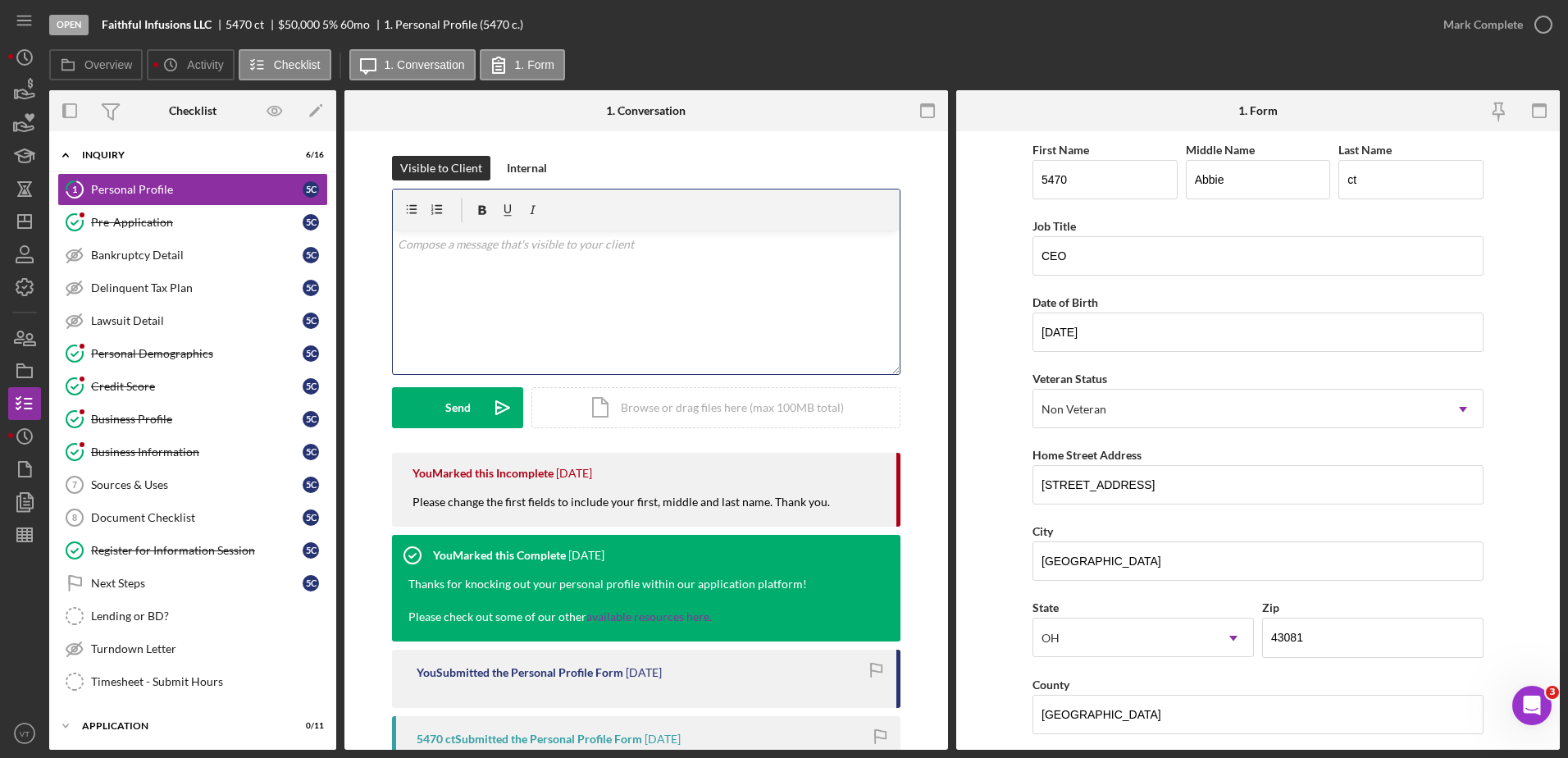
click at [539, 291] on div "v Color teal Color pink Remove color Add row above Add row below Add column bef…" at bounding box center [647, 303] width 507 height 143
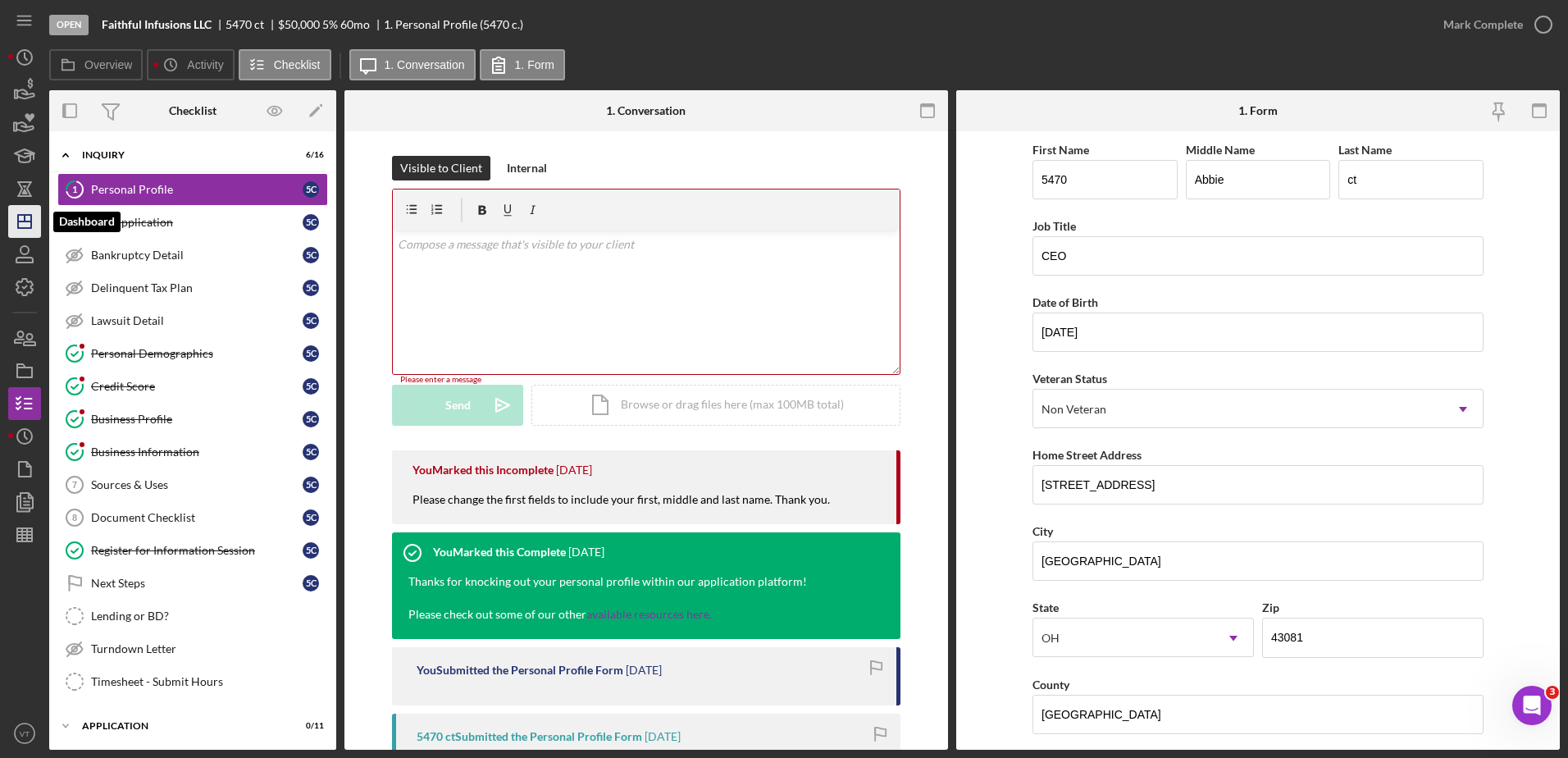
click at [22, 215] on polygon "button" at bounding box center [24, 221] width 13 height 13
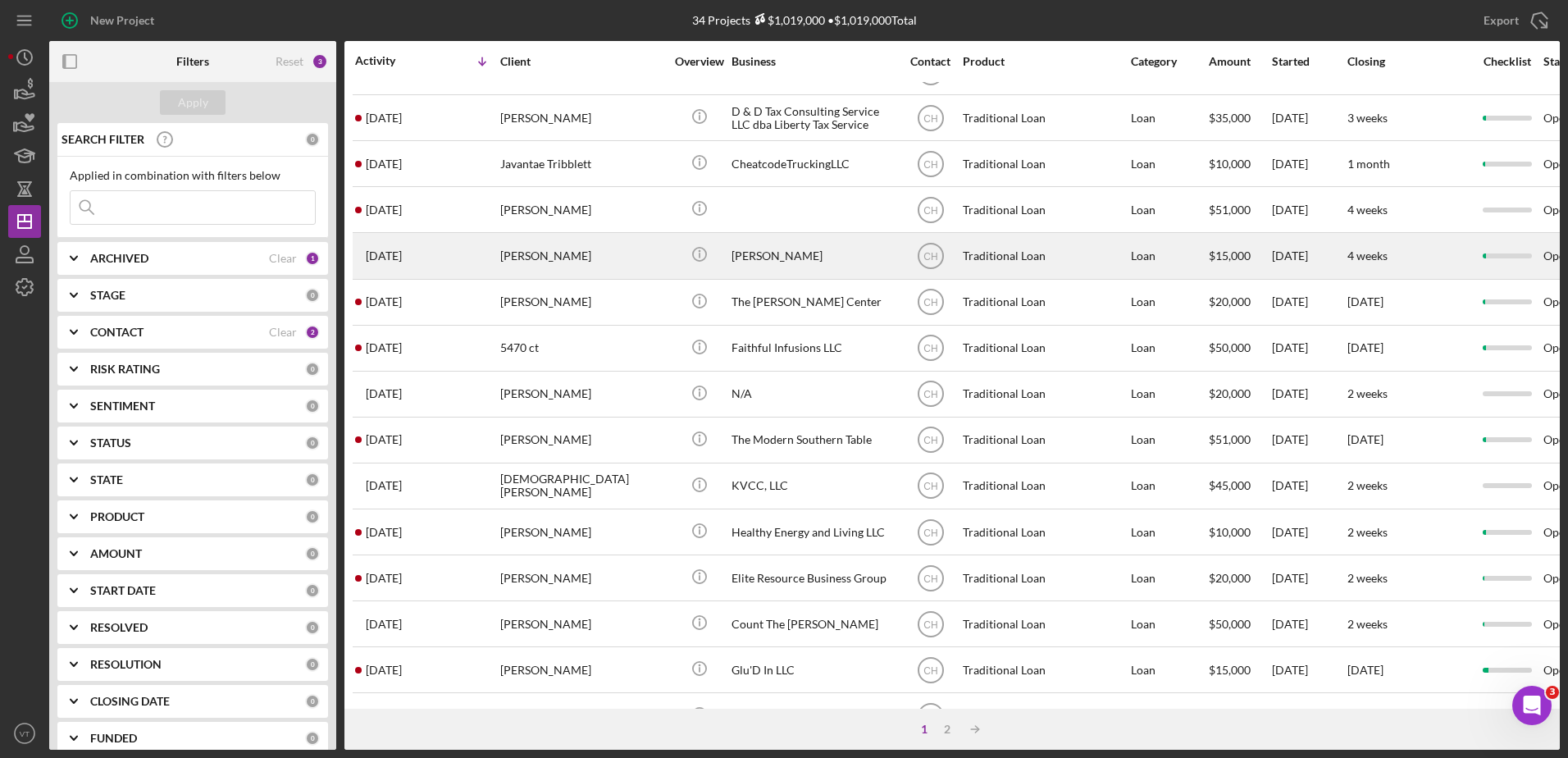
scroll to position [314, 0]
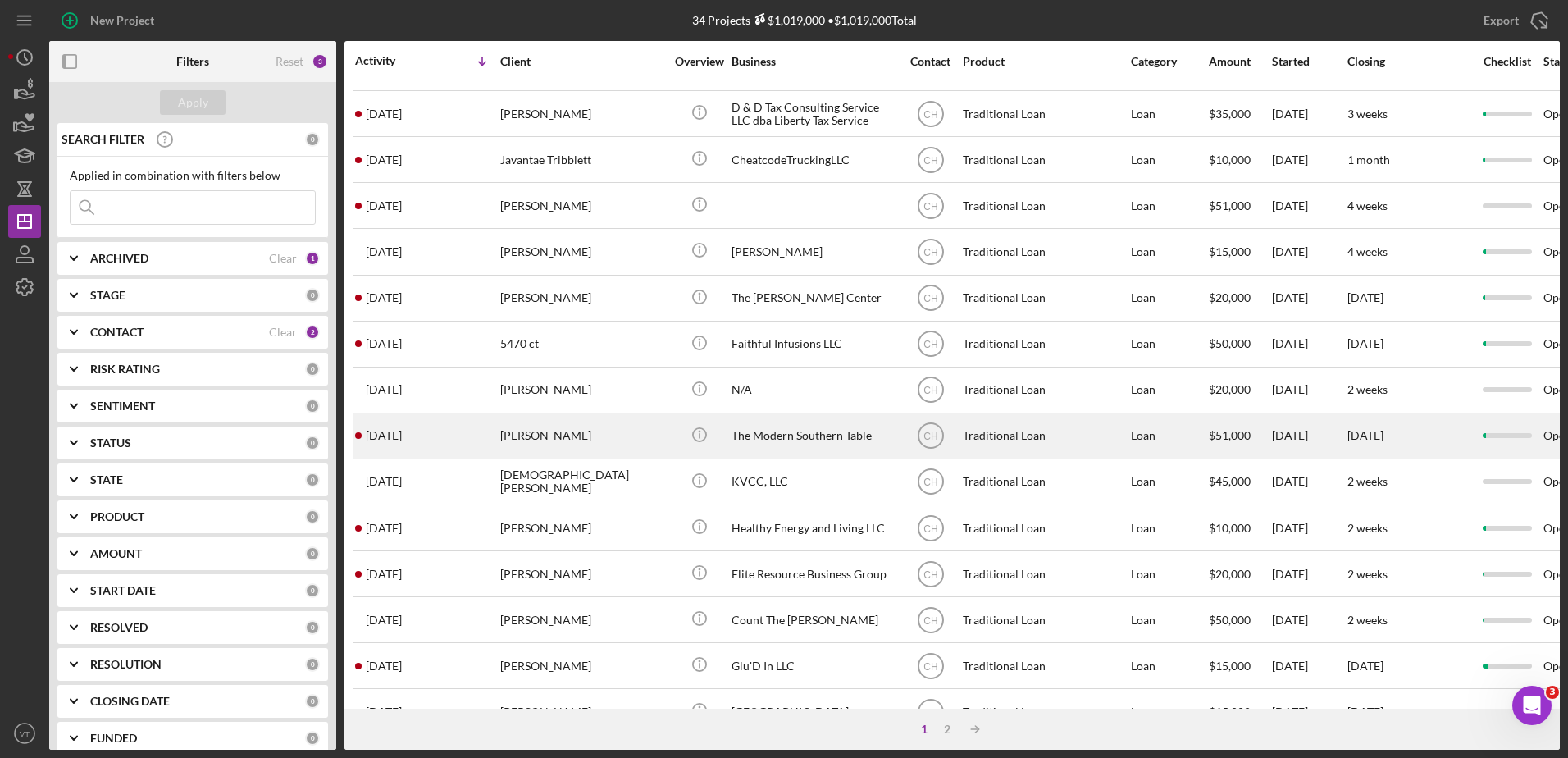
click at [622, 421] on div "[PERSON_NAME]" at bounding box center [583, 436] width 164 height 43
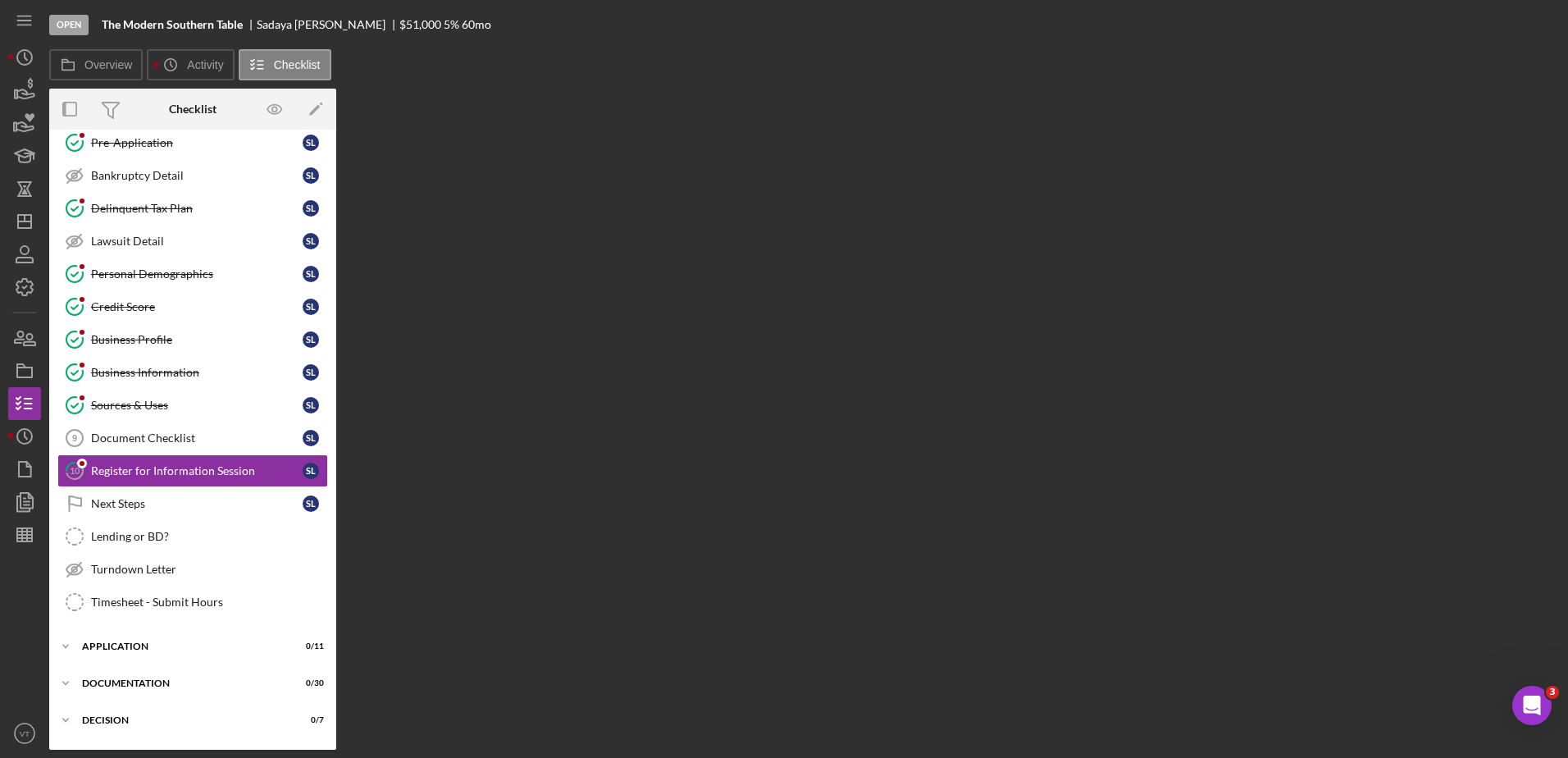
scroll to position [145, 0]
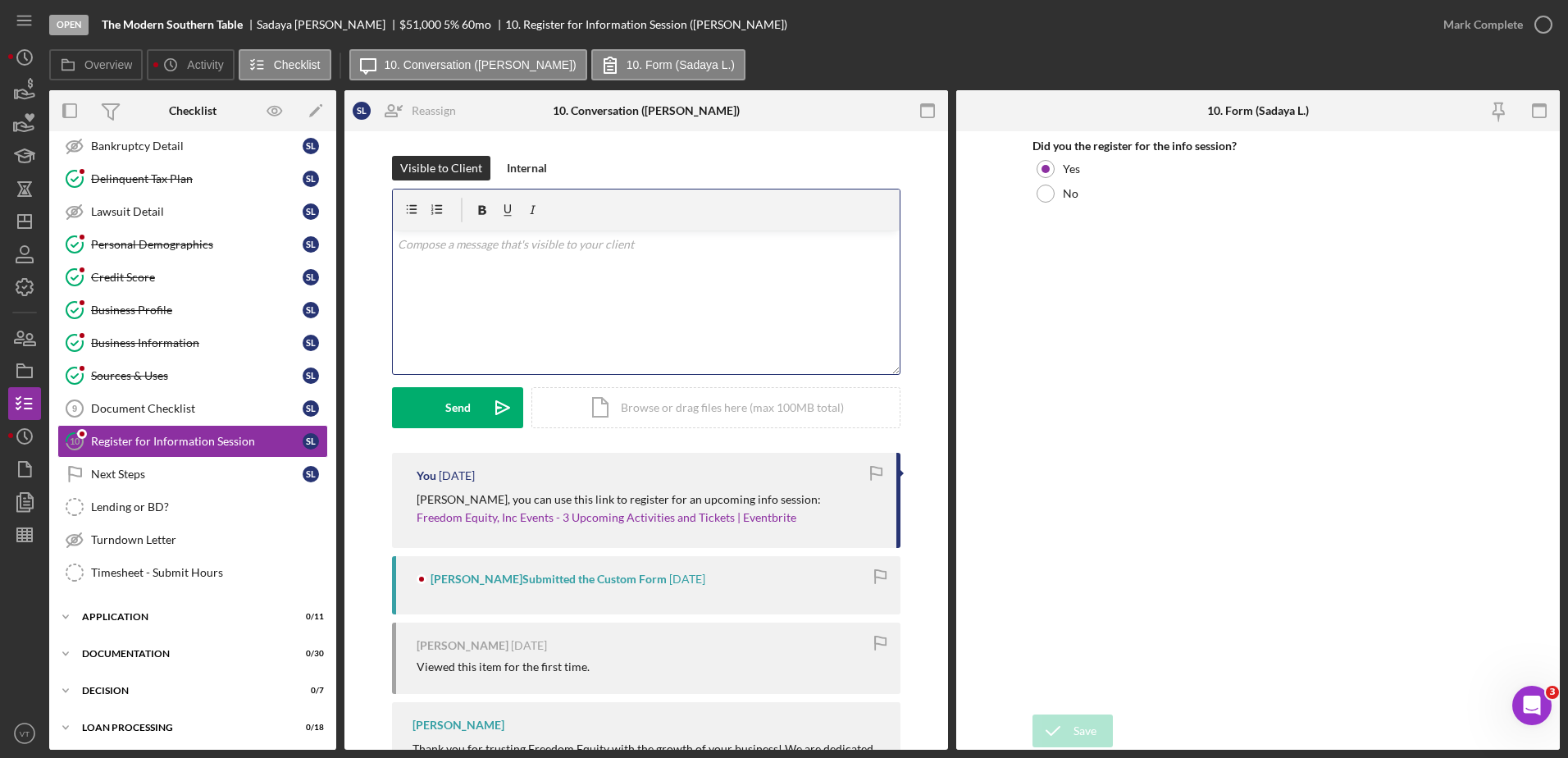
click at [475, 297] on div "v Color teal Color pink Remove color Add row above Add row below Add column bef…" at bounding box center [647, 303] width 507 height 143
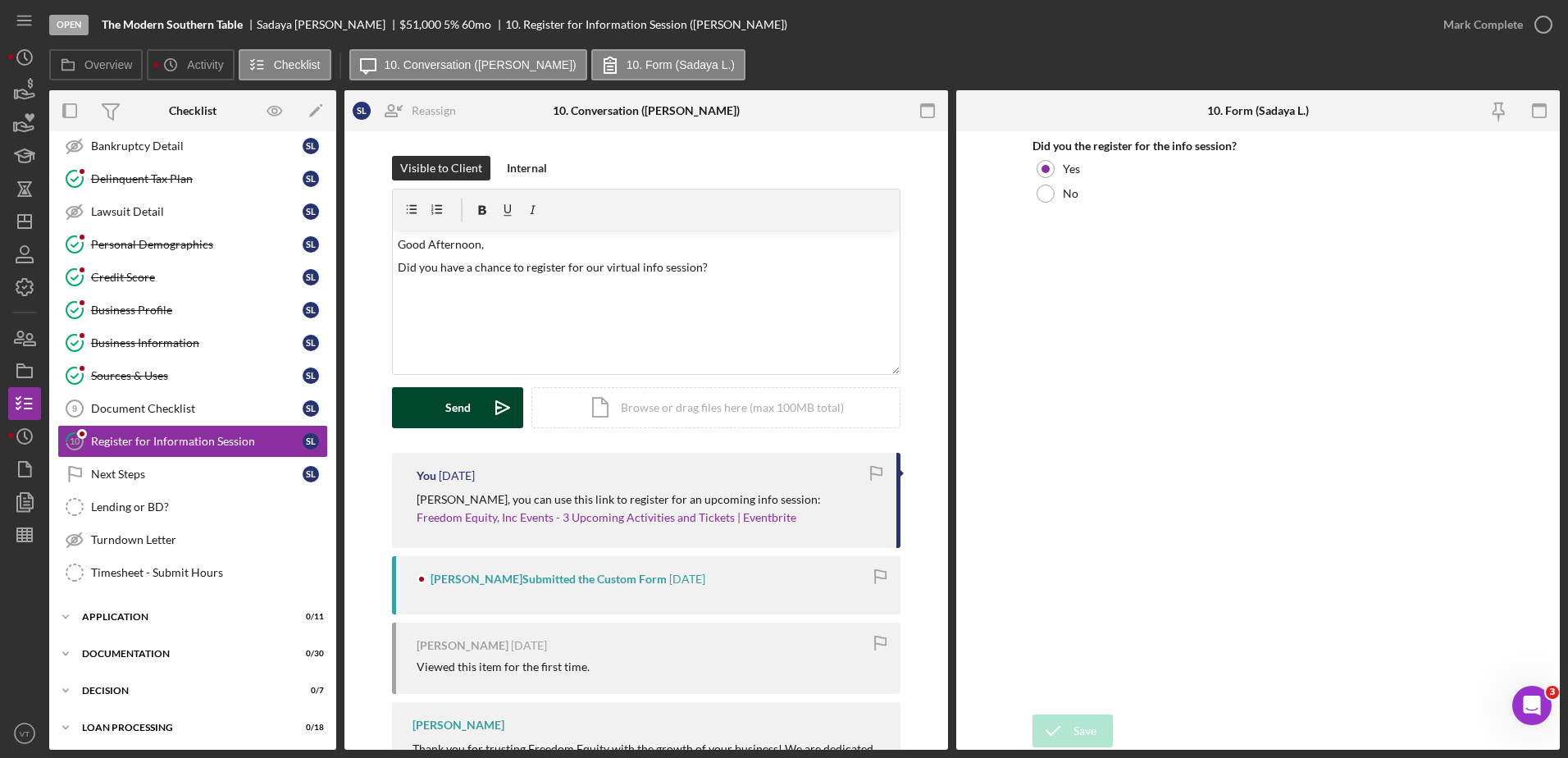
click at [442, 404] on button "Send Icon/icon-invite-send" at bounding box center [458, 407] width 131 height 41
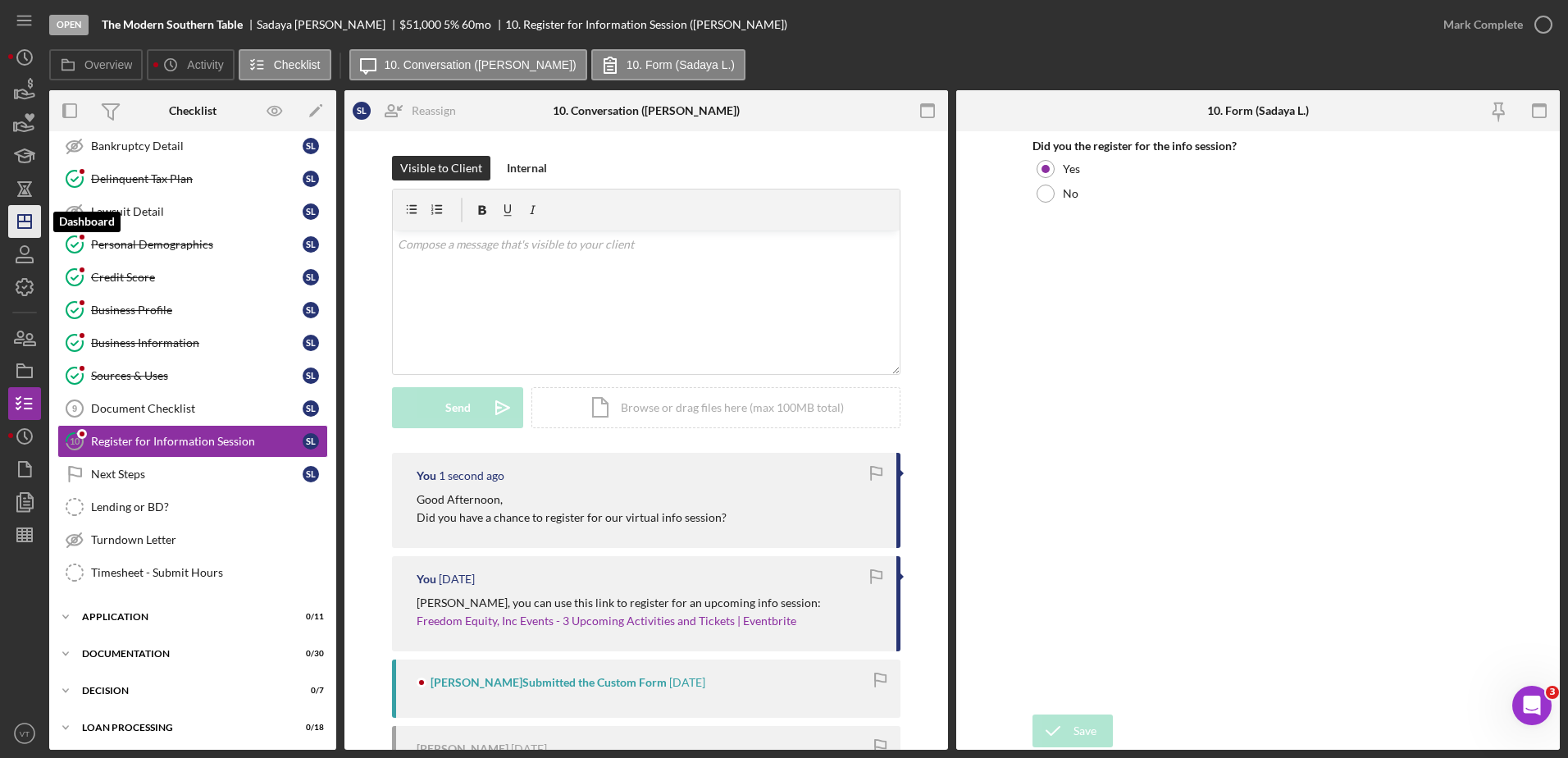
click at [27, 226] on icon "Icon/Dashboard" at bounding box center [24, 220] width 41 height 41
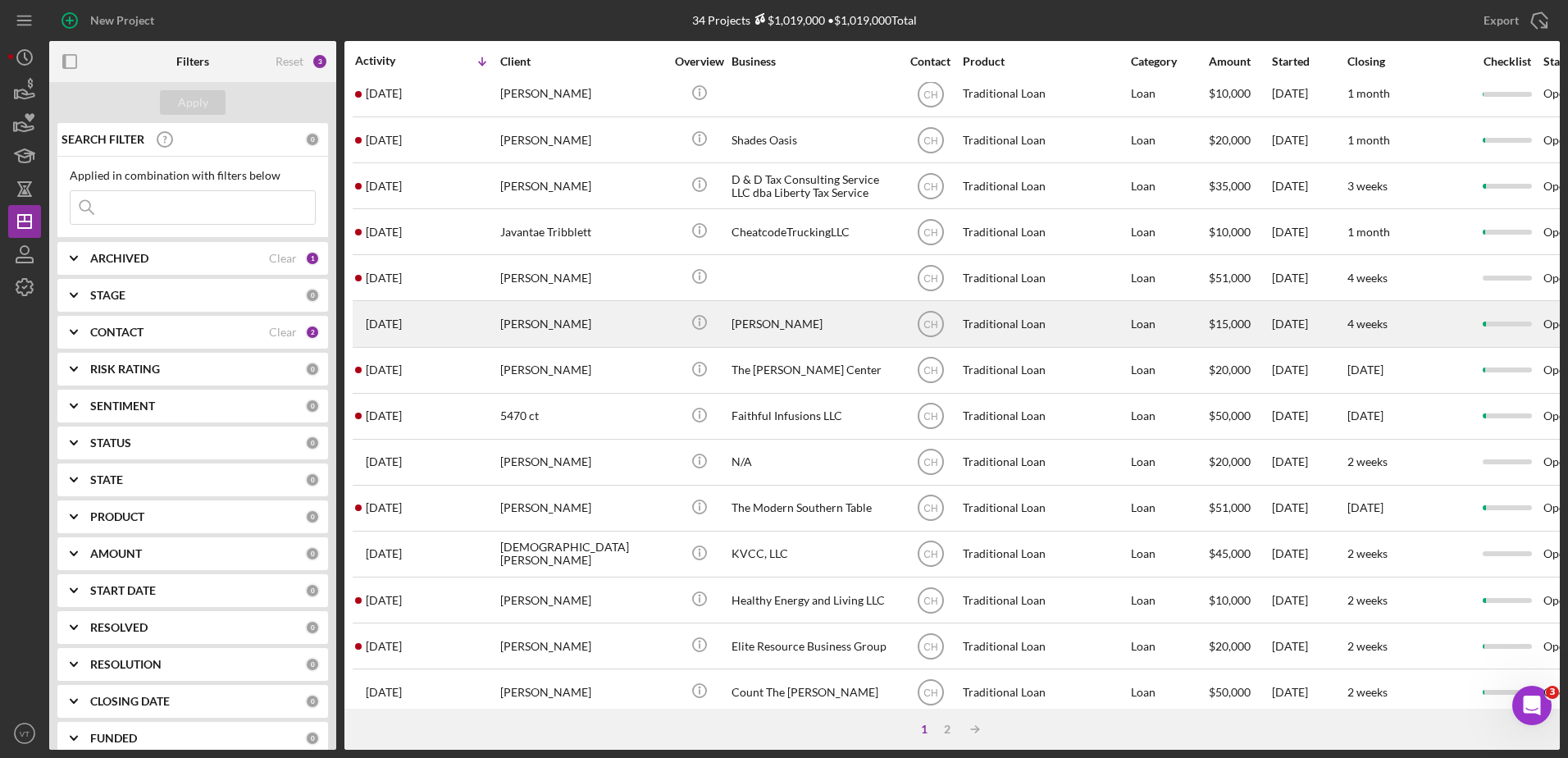
scroll to position [242, 0]
click at [744, 564] on div "KVCC, LLC" at bounding box center [813, 553] width 164 height 43
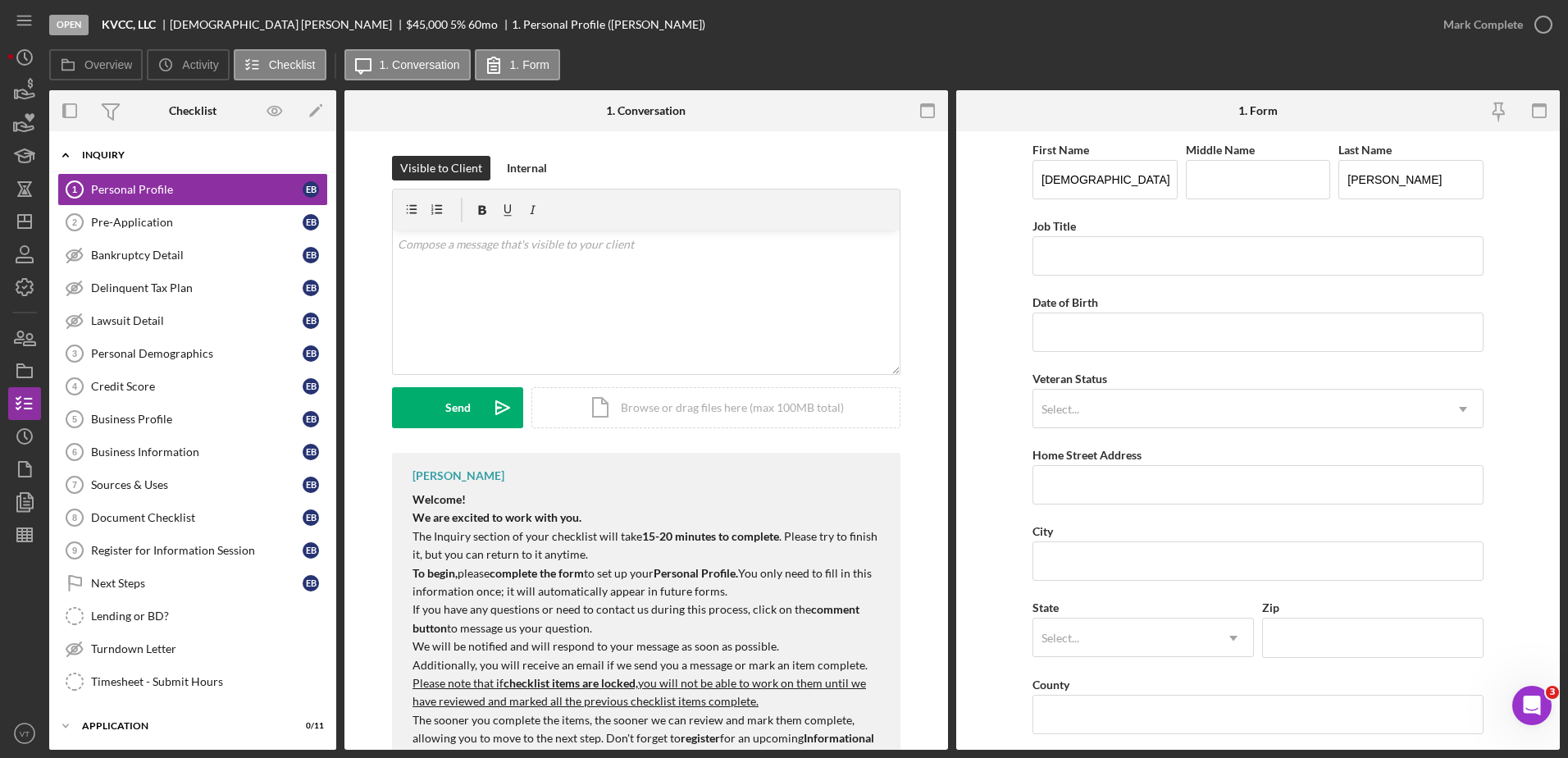
click at [236, 143] on div "Icon/Expander Inquiry 0 / 16" at bounding box center [193, 155] width 287 height 34
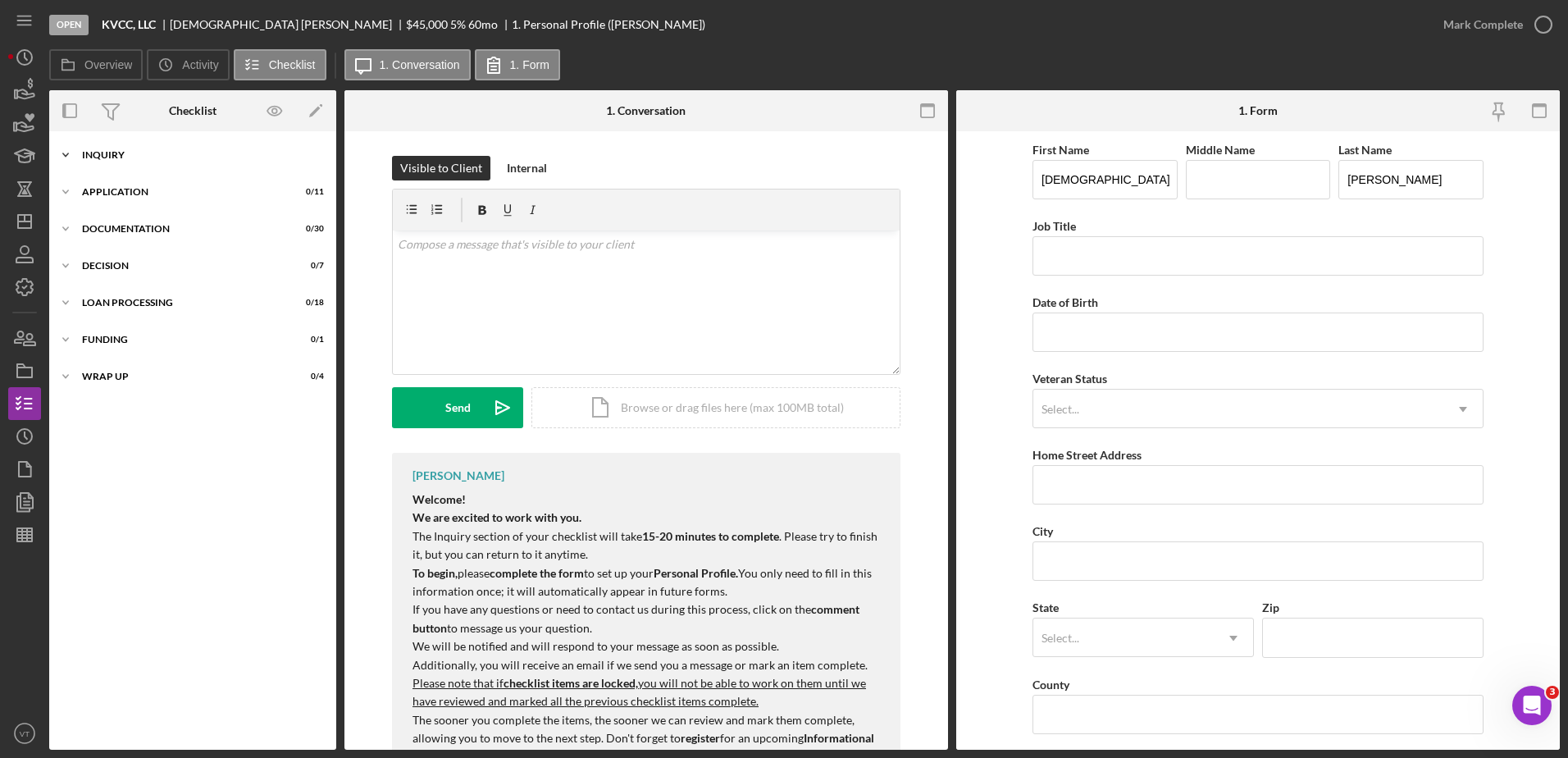
click at [214, 147] on div "Icon/Expander Inquiry 0 / 16" at bounding box center [193, 155] width 287 height 33
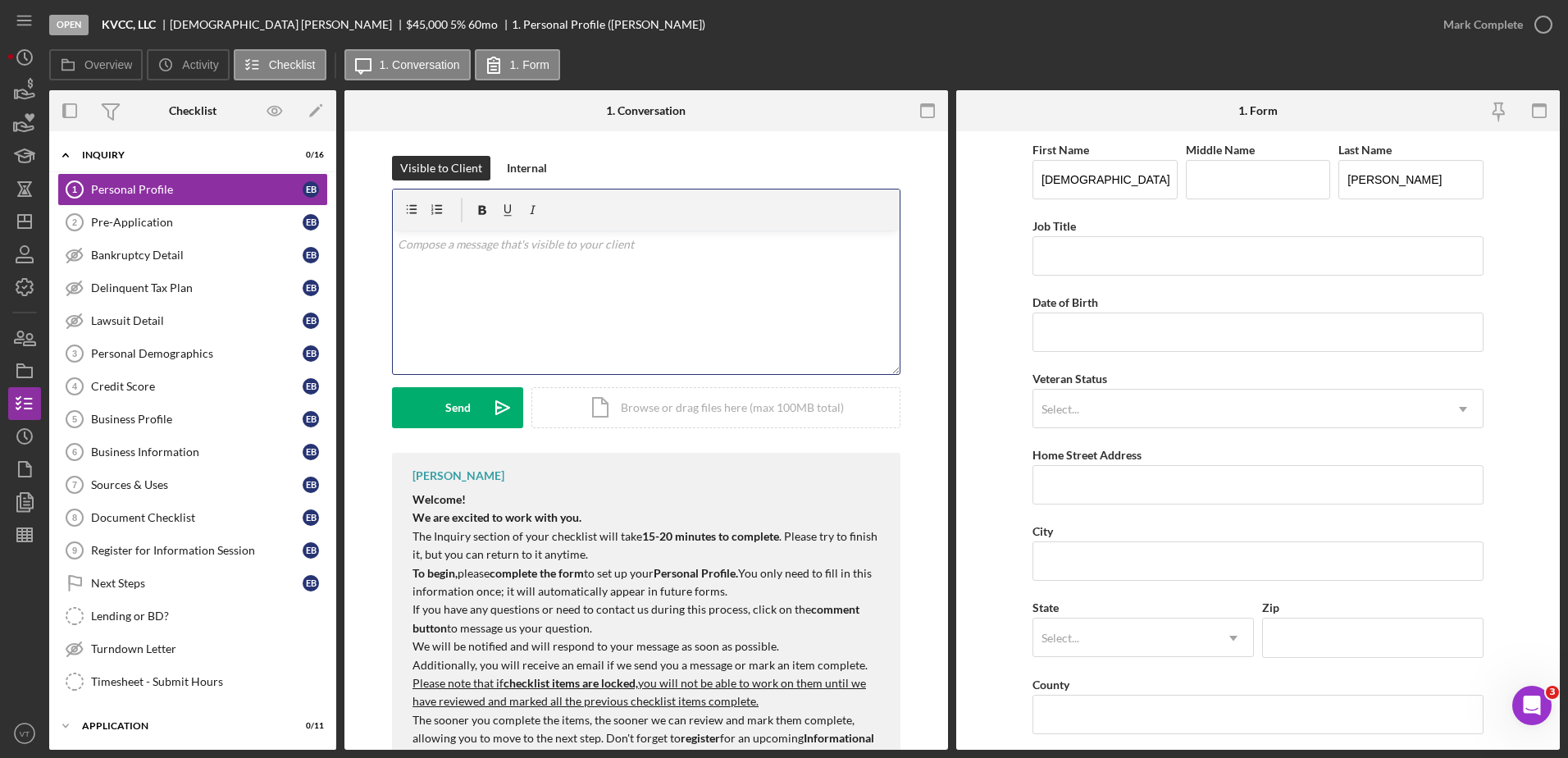
click at [476, 262] on div "v Color teal Color pink Remove color Add row above Add row below Add column bef…" at bounding box center [647, 303] width 507 height 143
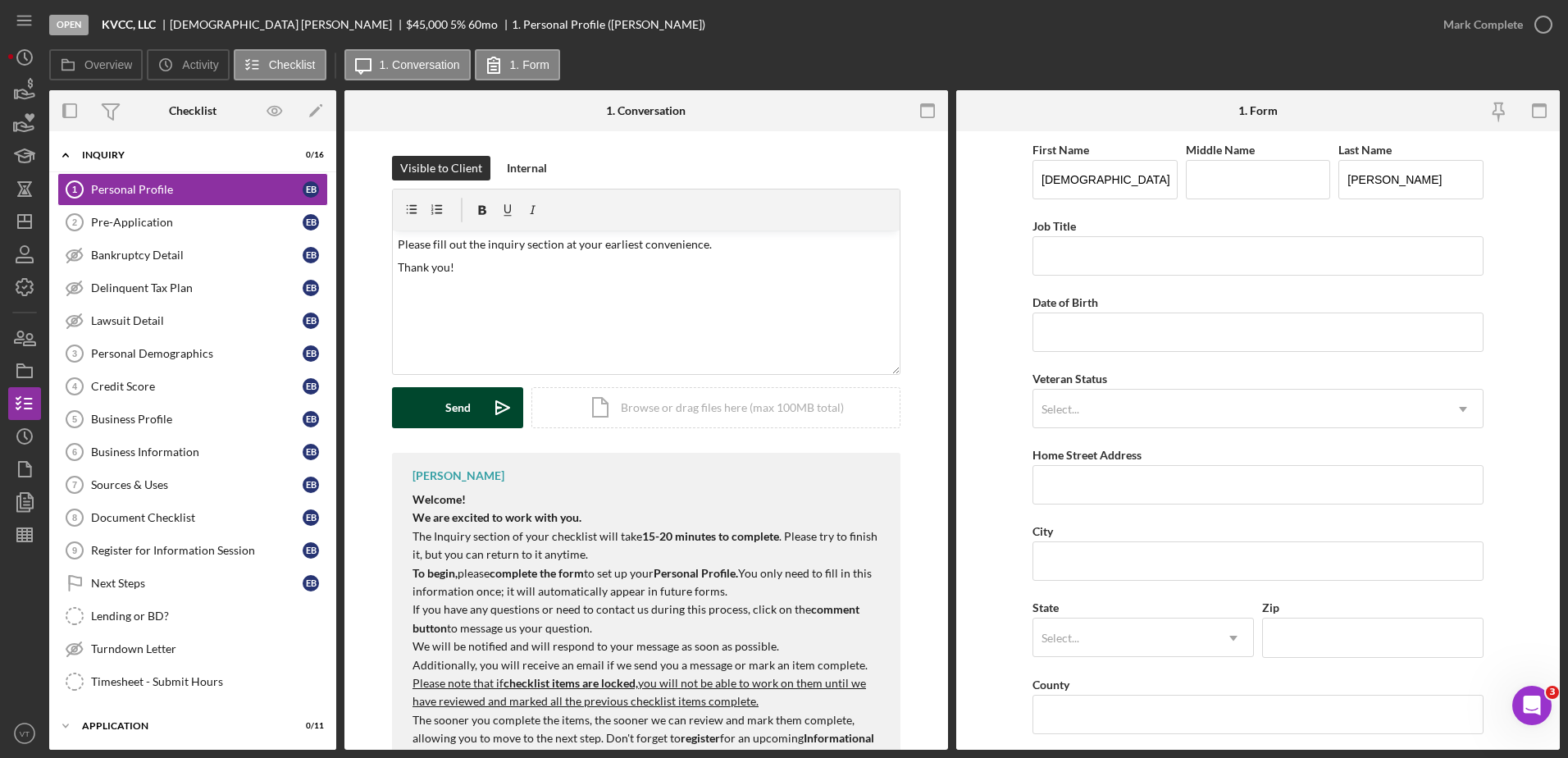
click at [456, 409] on div "Send" at bounding box center [457, 407] width 25 height 41
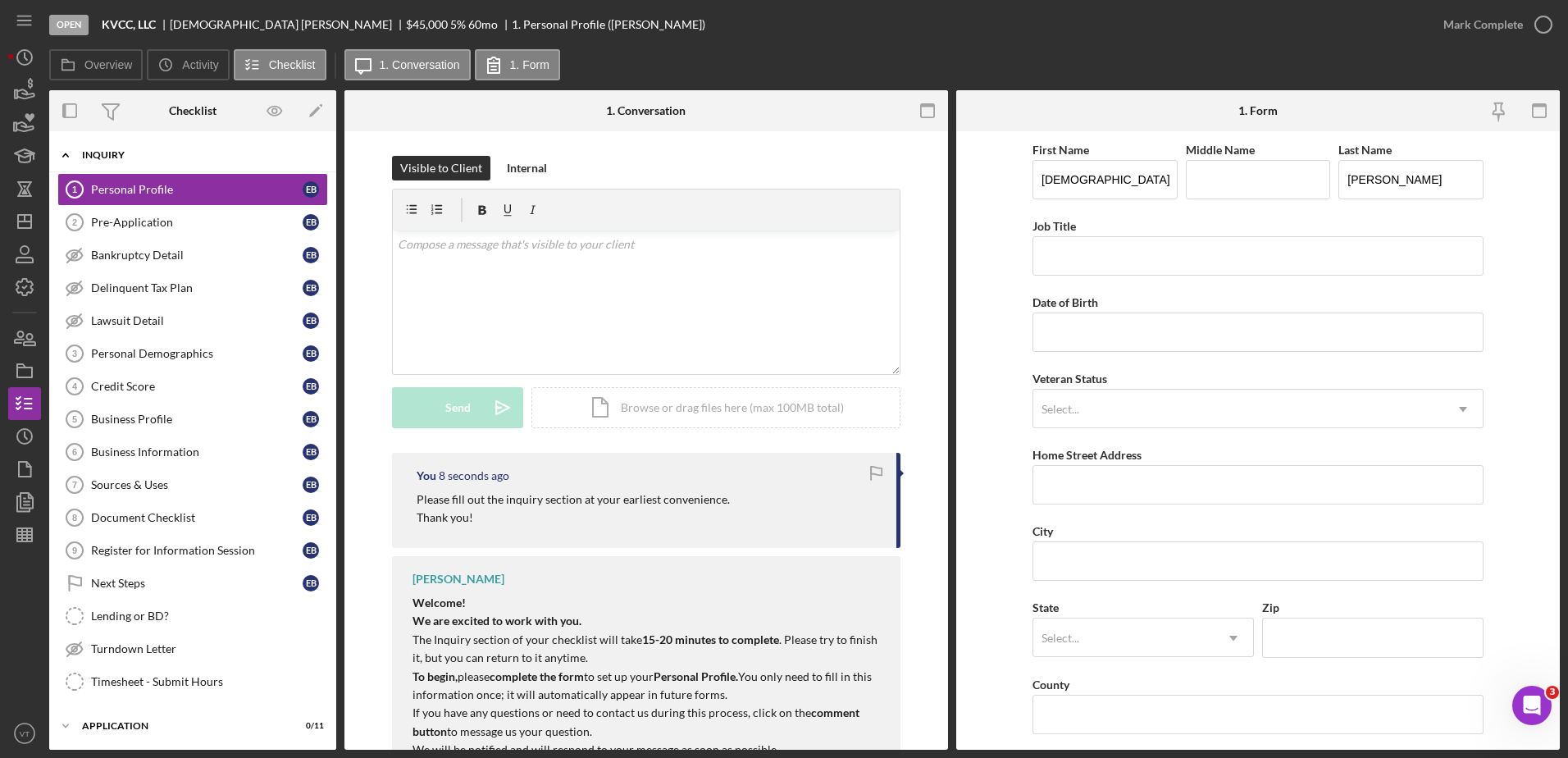
click at [168, 164] on div "Icon/Expander Inquiry 0 / 16" at bounding box center [193, 155] width 287 height 34
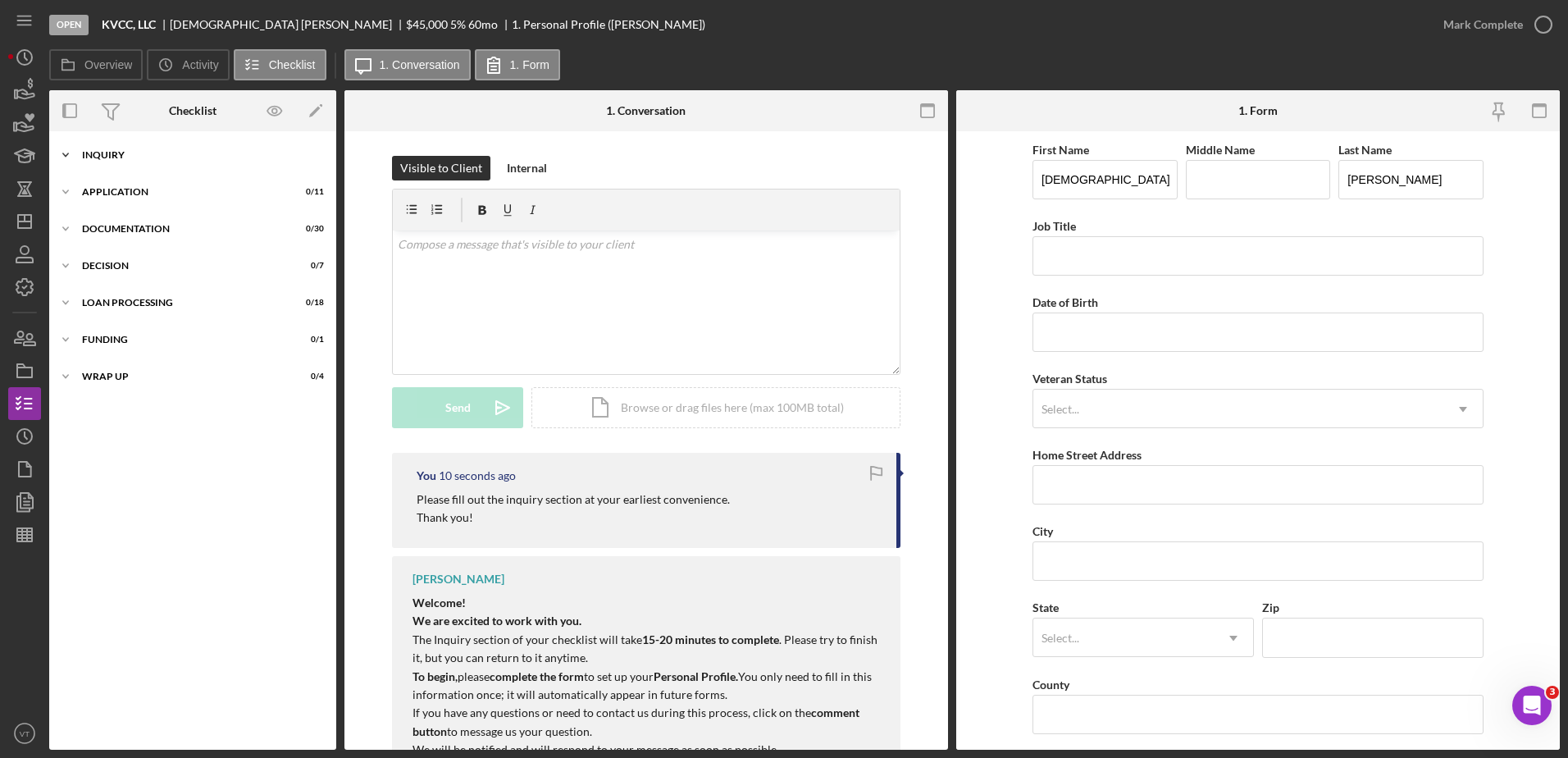
click at [135, 157] on div "Inquiry" at bounding box center [199, 155] width 233 height 10
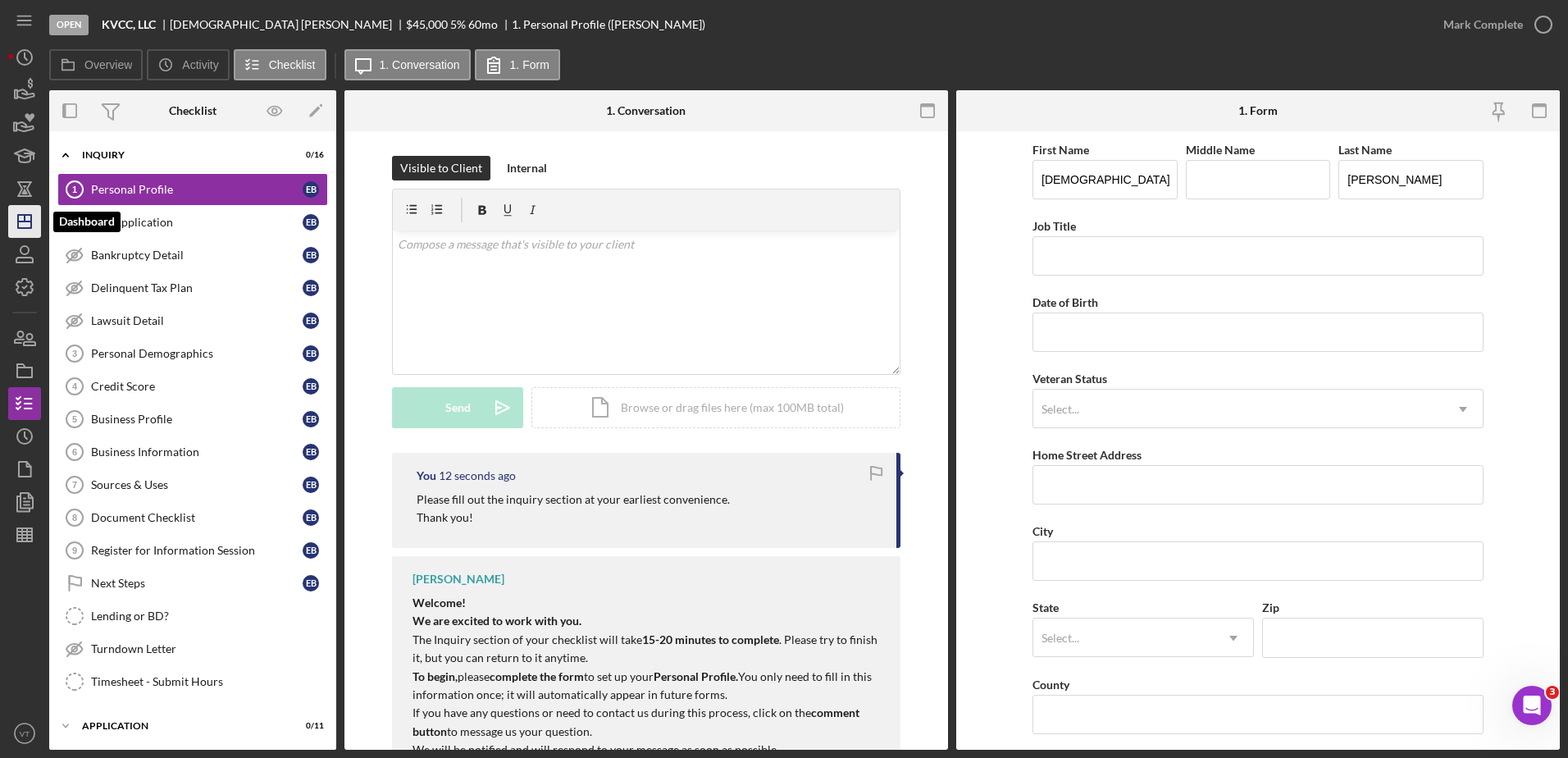
click at [24, 211] on icon "Icon/Dashboard" at bounding box center [24, 220] width 41 height 41
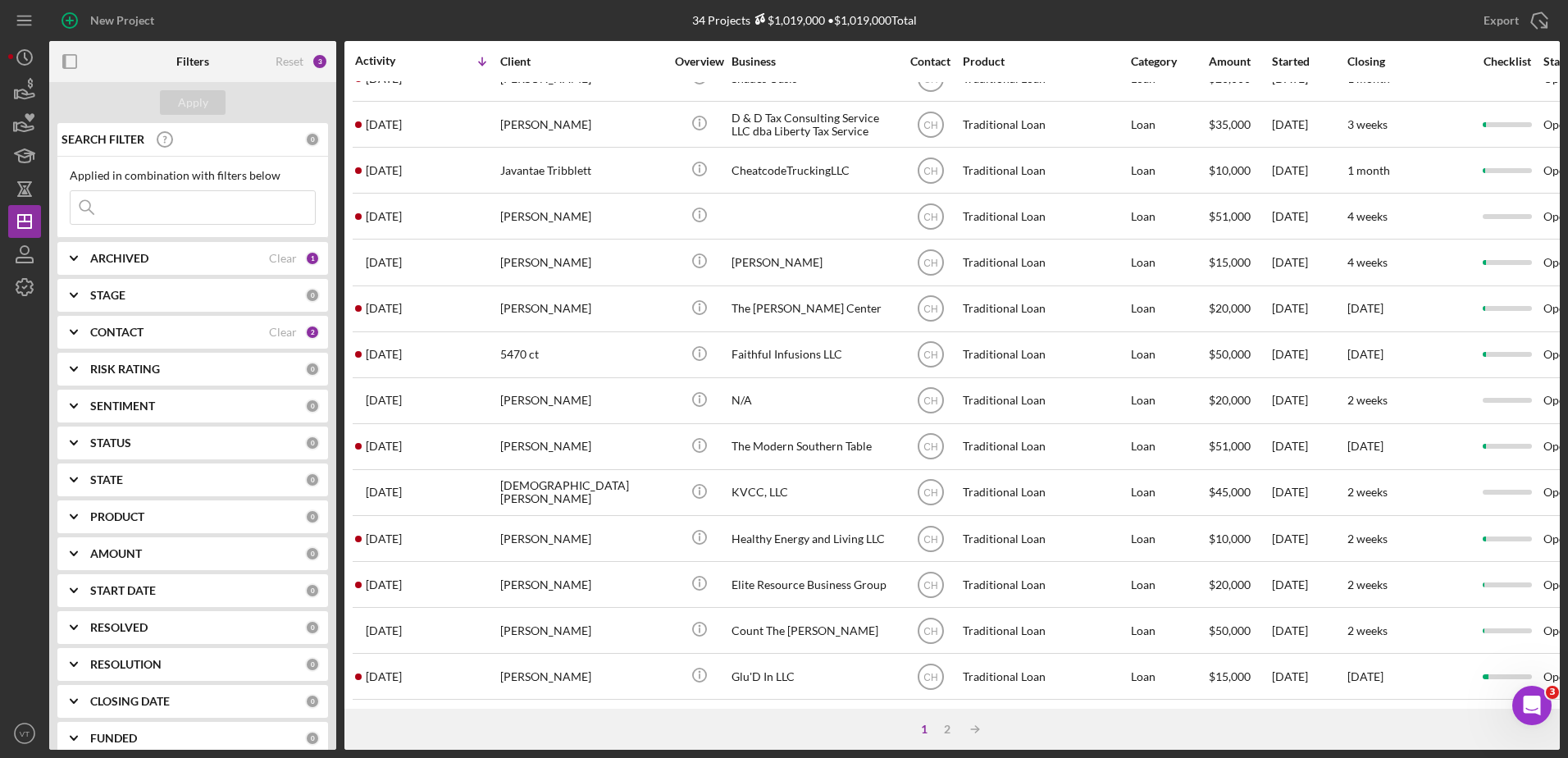
scroll to position [545, 0]
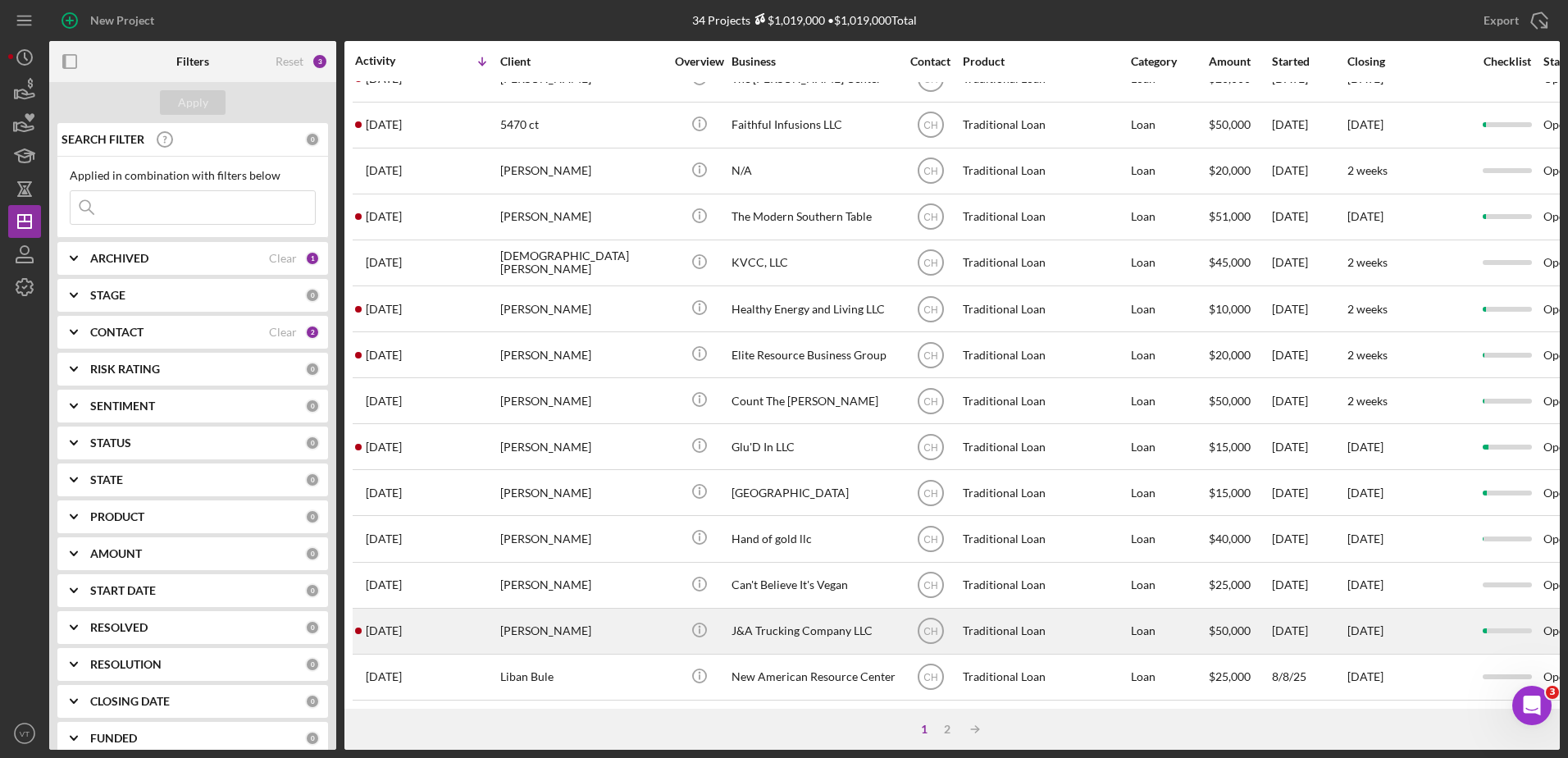
click at [601, 609] on div "[PERSON_NAME]" at bounding box center [583, 631] width 164 height 43
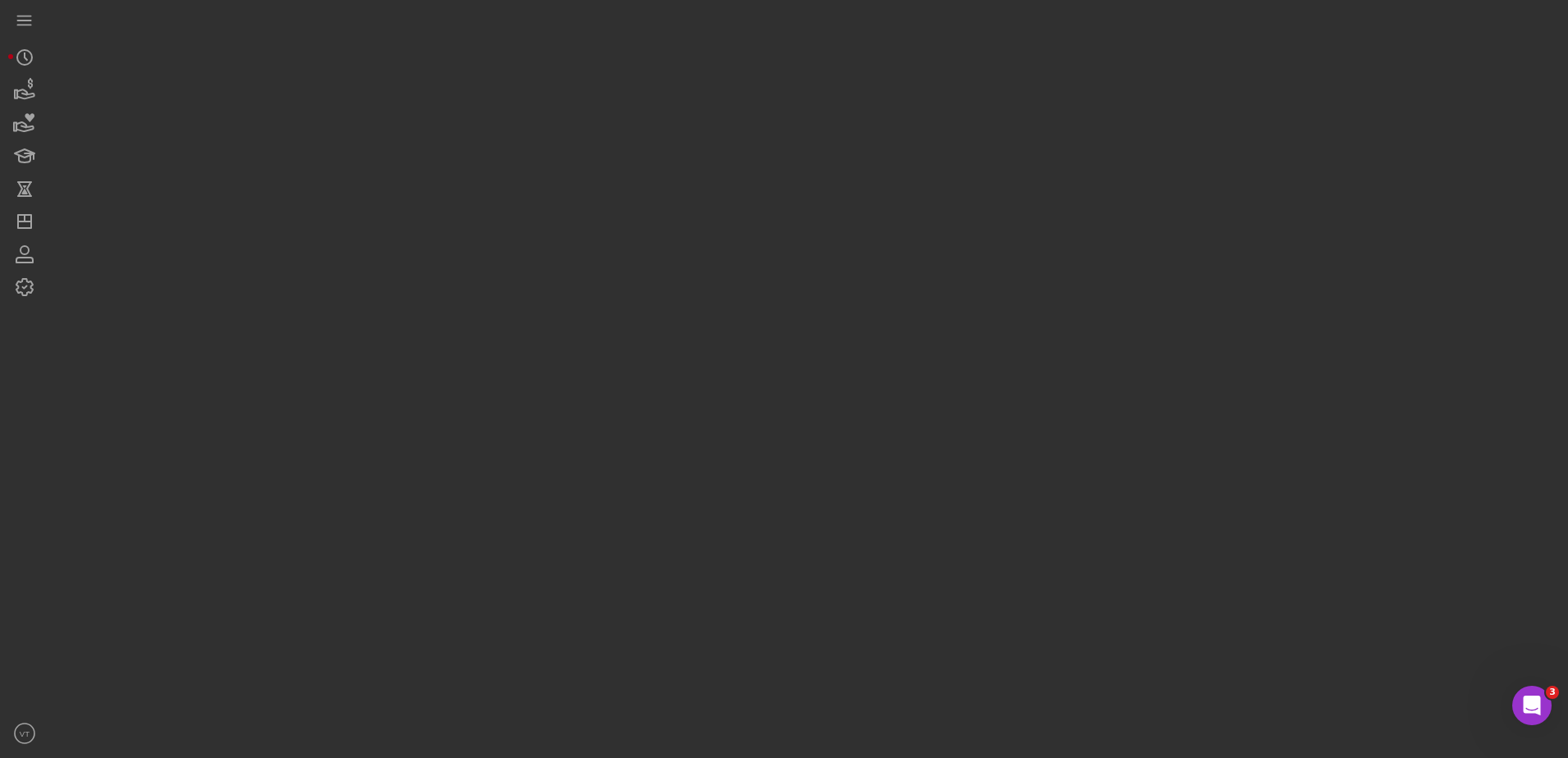
click at [601, 598] on div at bounding box center [805, 374] width 1511 height 749
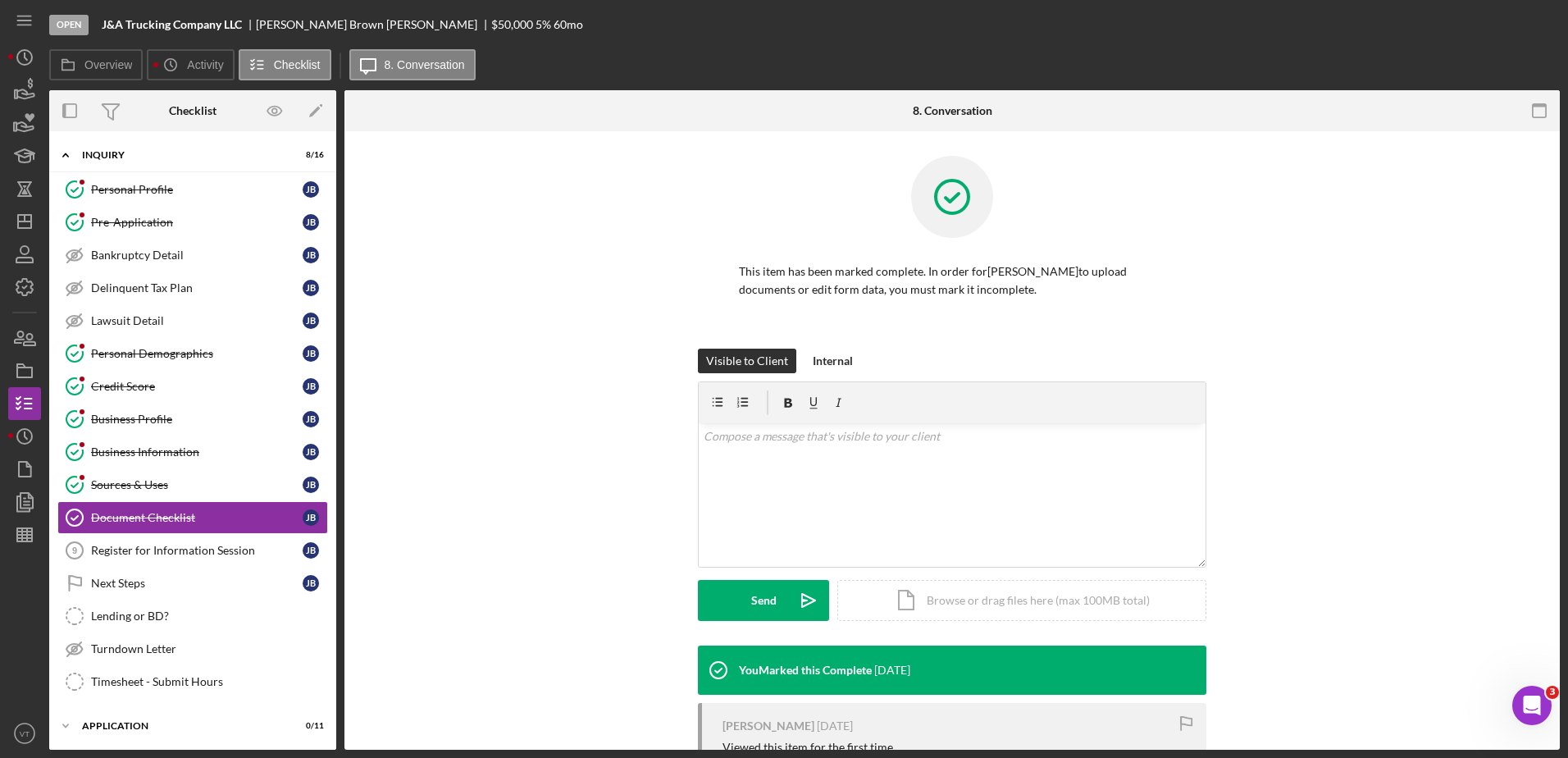
scroll to position [76, 0]
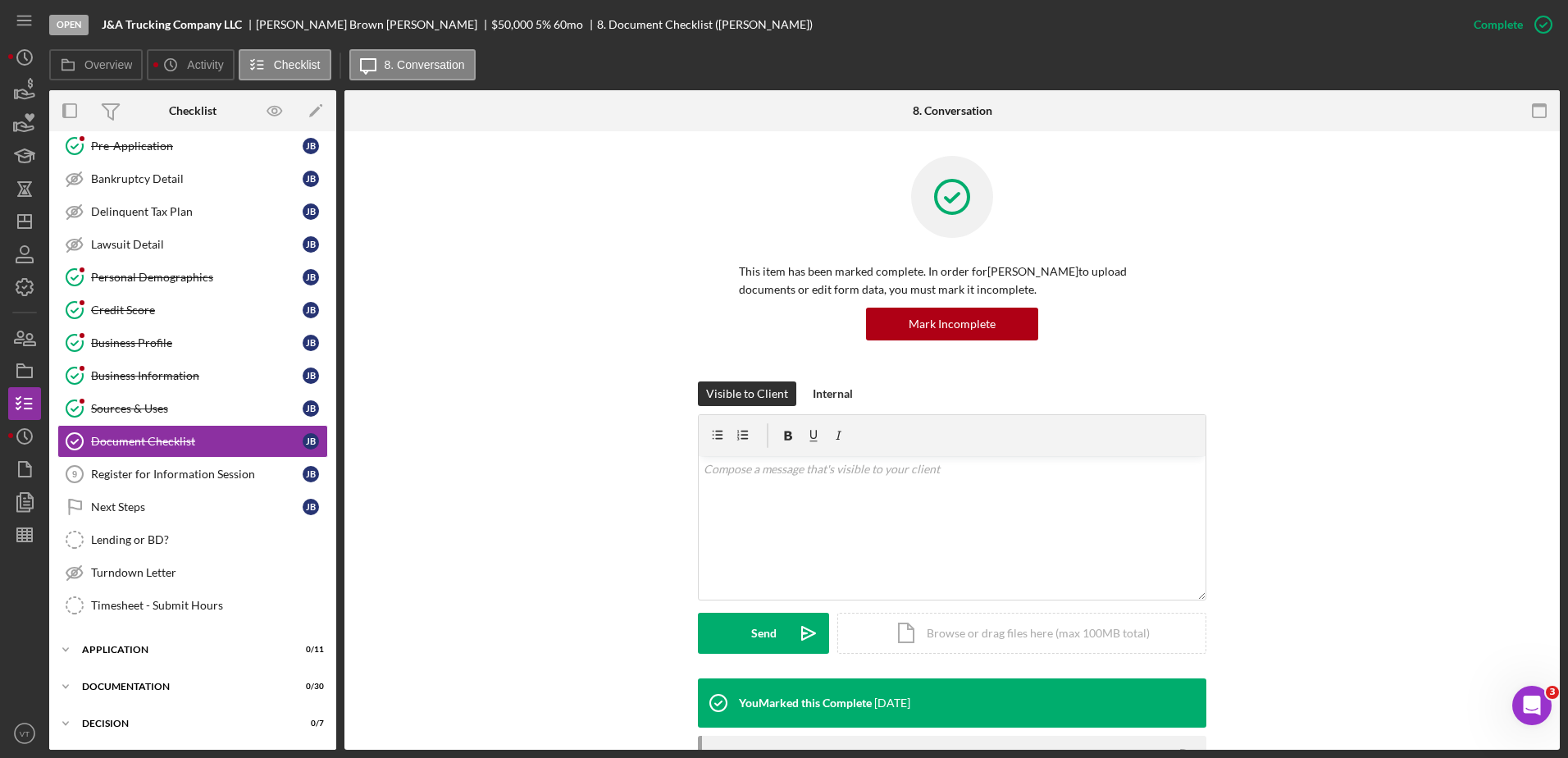
click at [1242, 261] on div "This item has been marked complete. In order for [PERSON_NAME] to upload docume…" at bounding box center [952, 268] width 1166 height 226
